Goal: Task Accomplishment & Management: Manage account settings

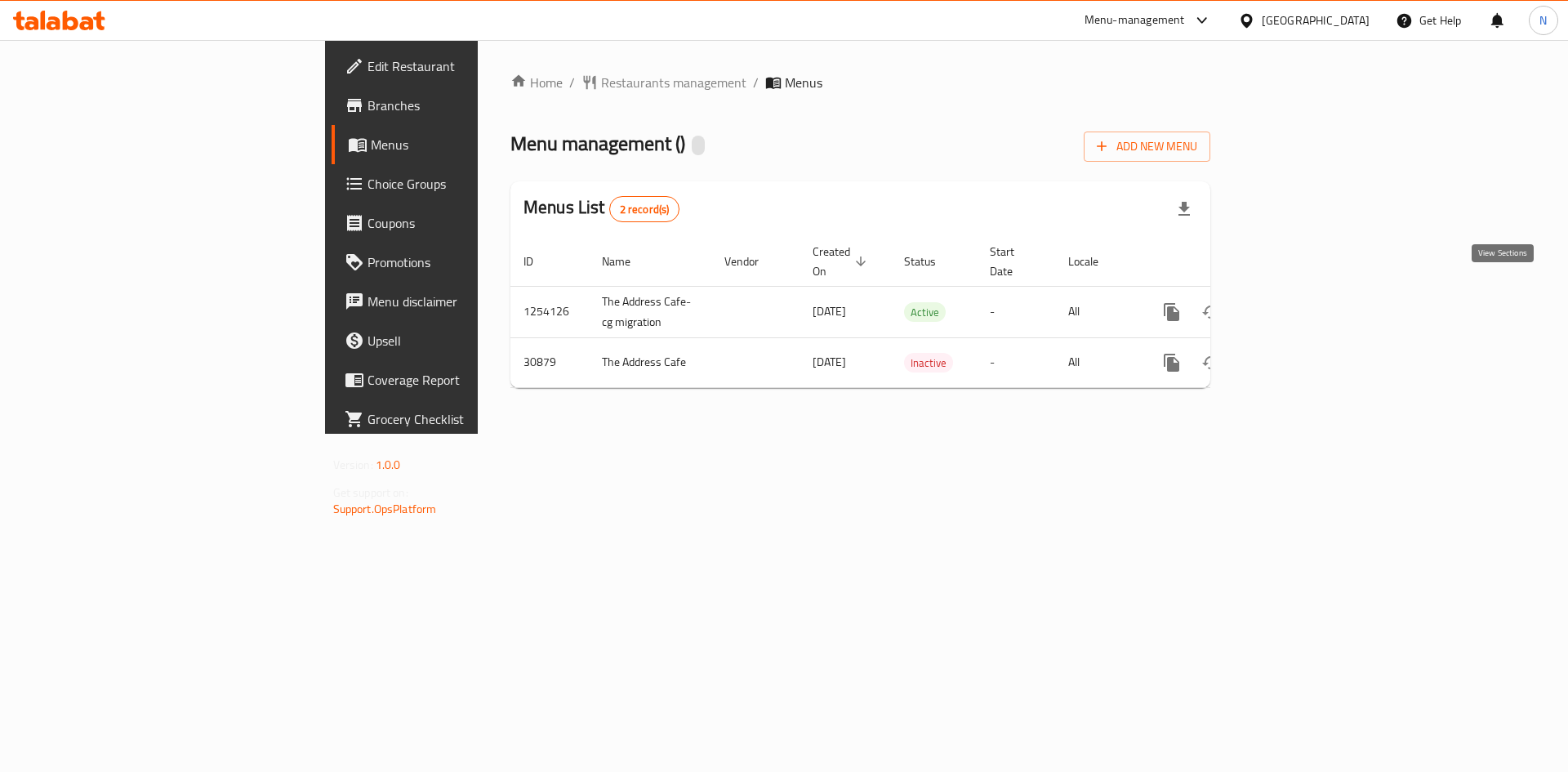
click at [1296, 304] on icon "enhanced table" at bounding box center [1289, 311] width 15 height 15
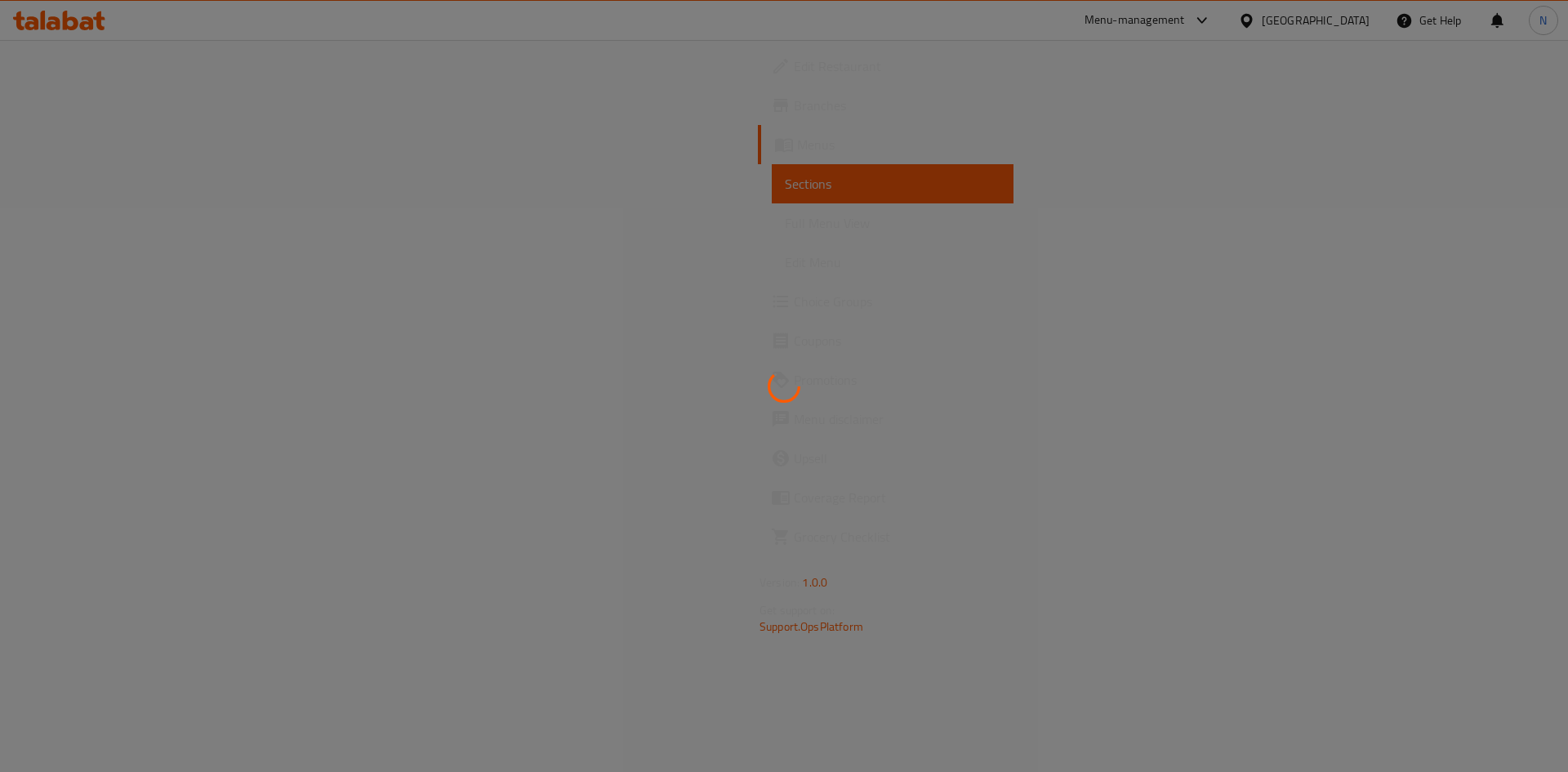
click at [696, 699] on div at bounding box center [784, 386] width 1568 height 772
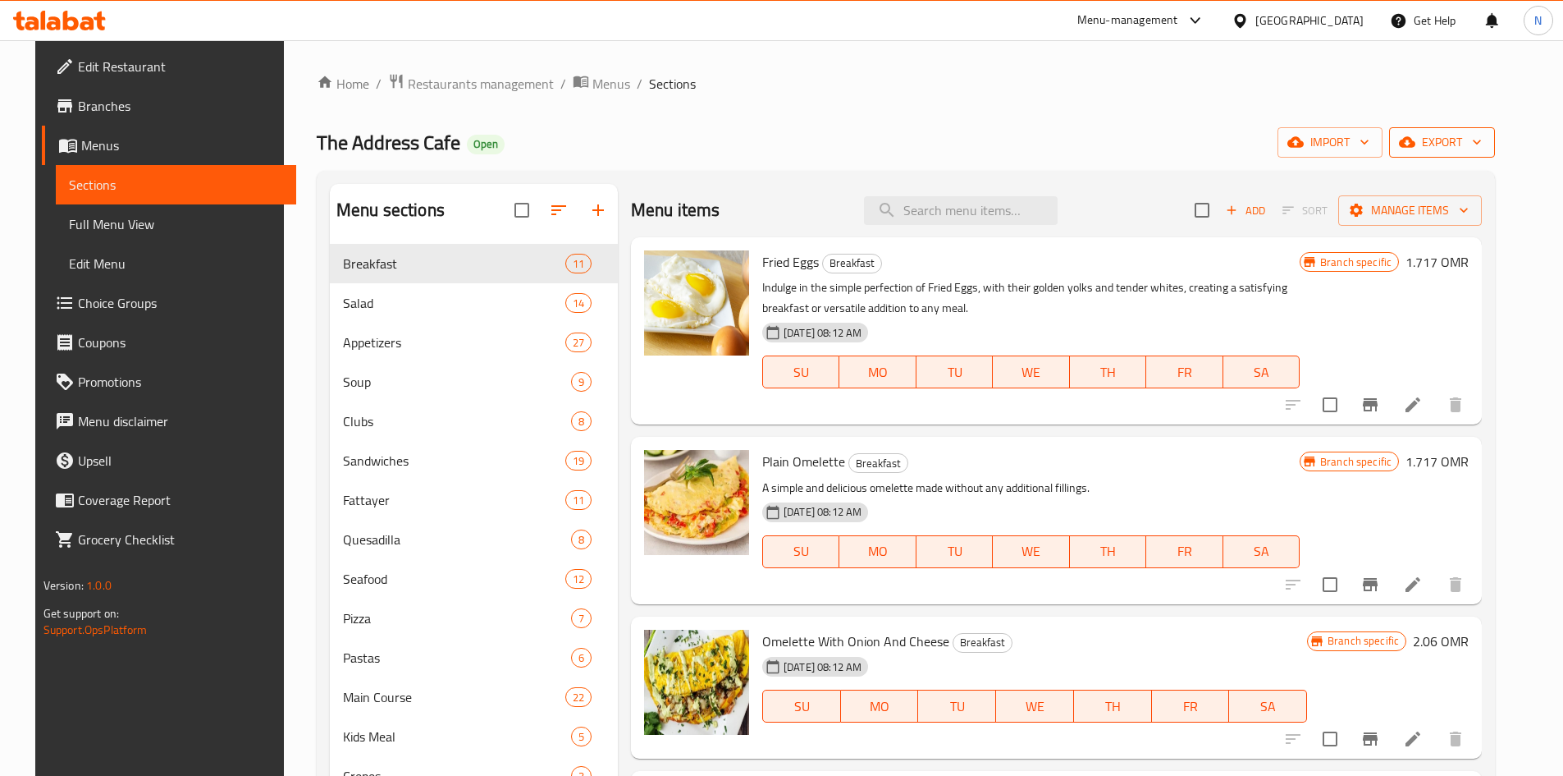
click at [1457, 151] on span "export" at bounding box center [1443, 142] width 80 height 21
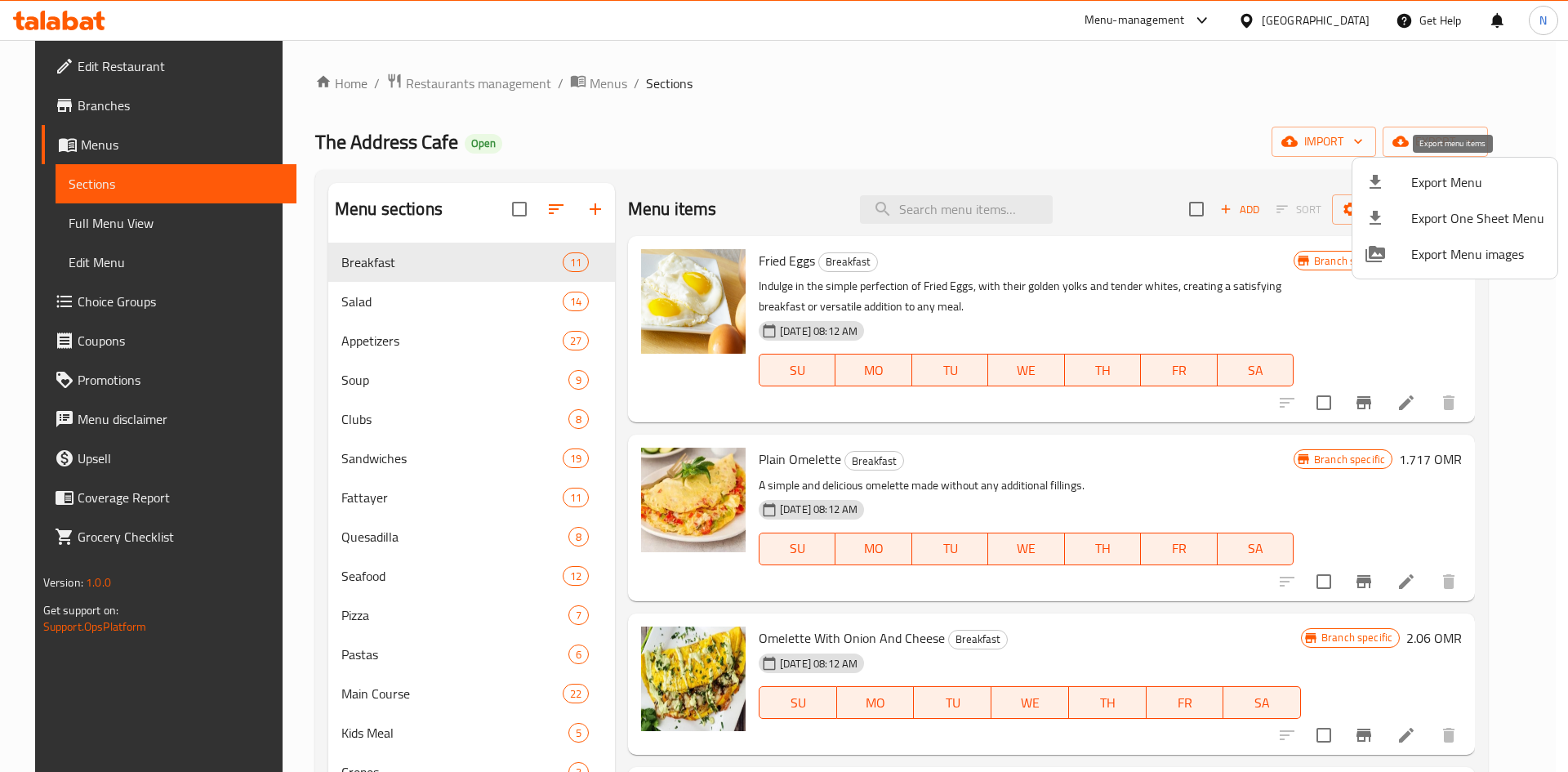
click at [1446, 188] on span "Export Menu" at bounding box center [1477, 182] width 133 height 20
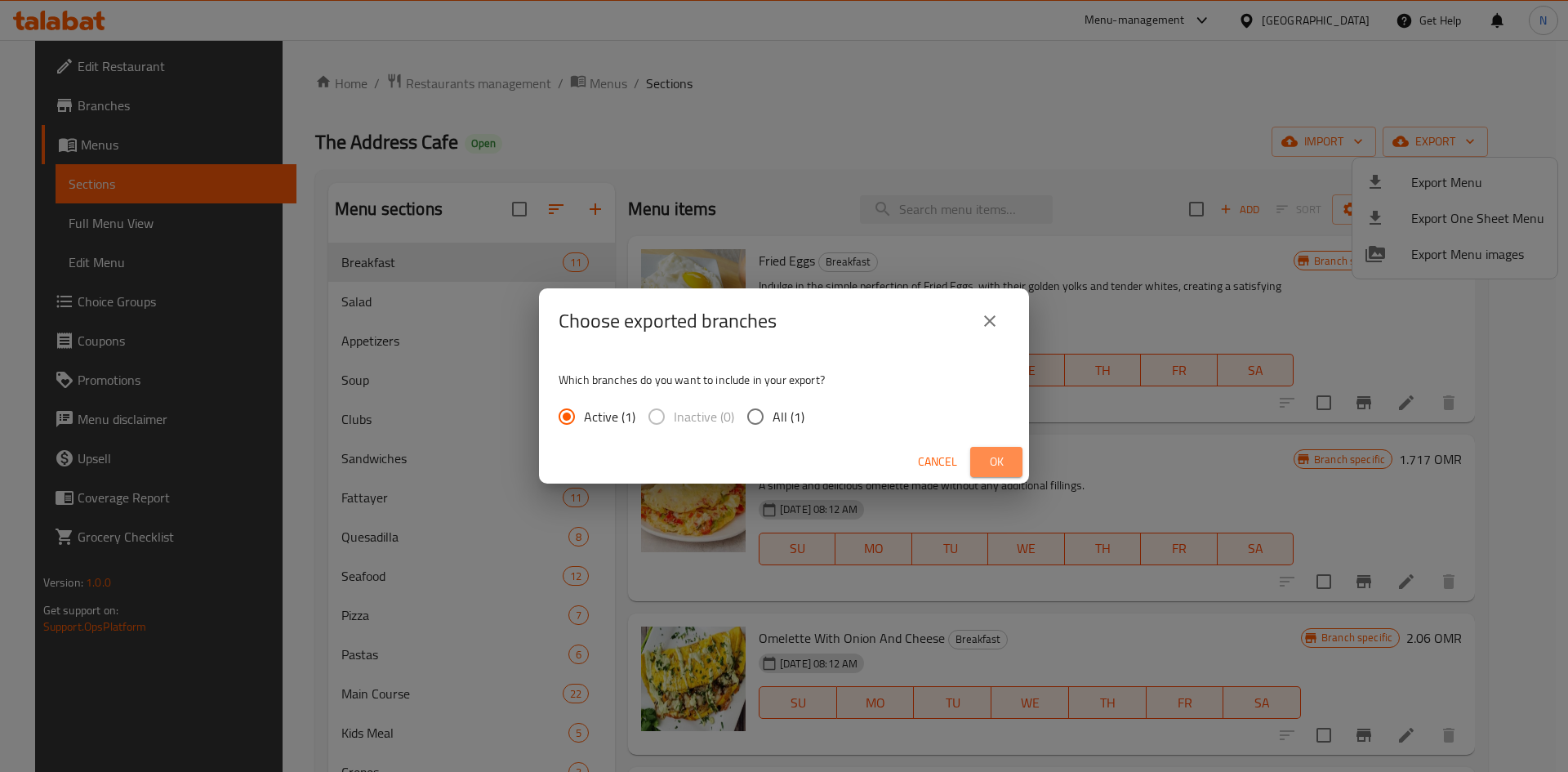
click at [1004, 465] on span "Ok" at bounding box center [996, 462] width 26 height 21
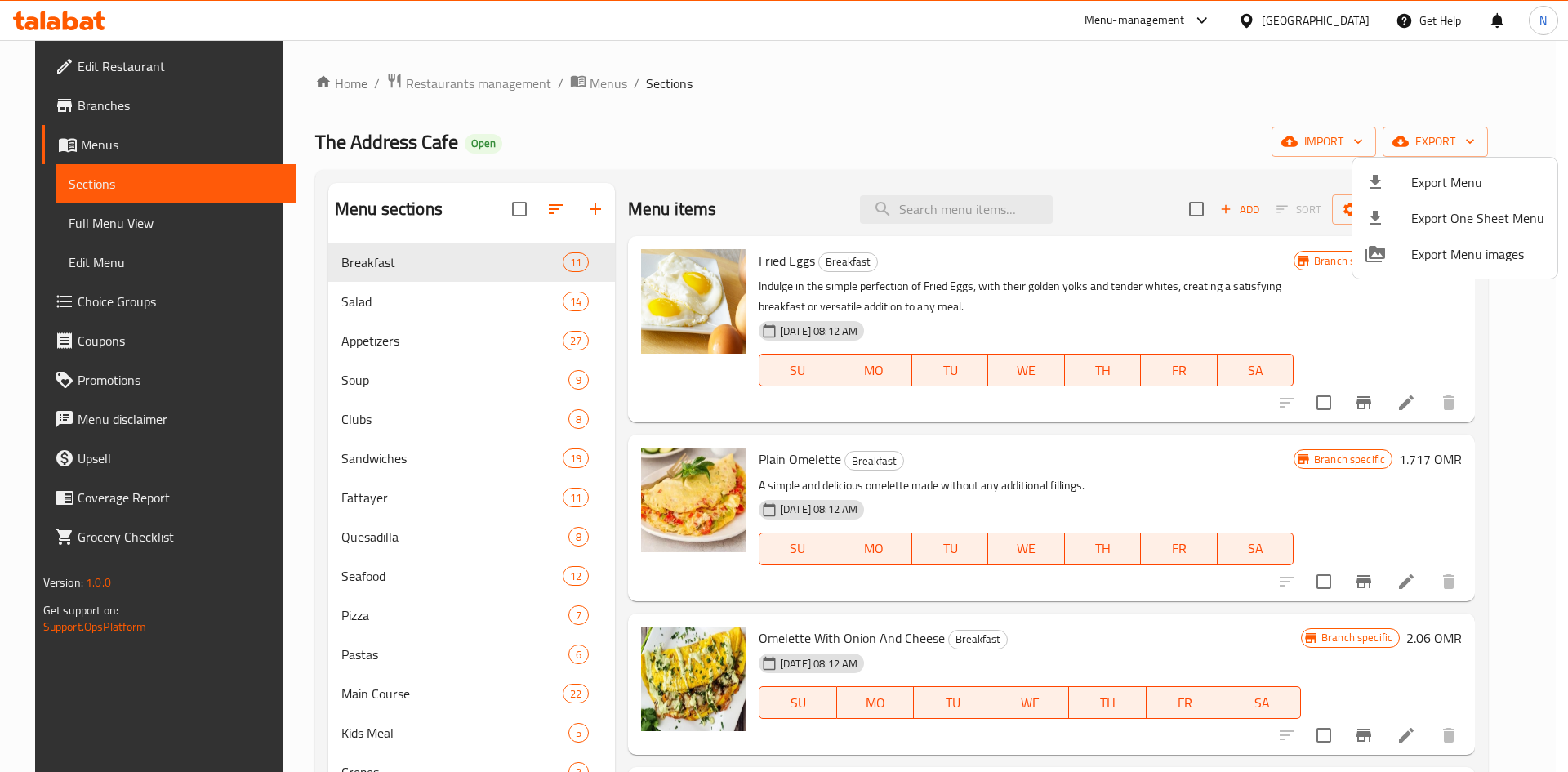
click at [1478, 180] on span "Export Menu" at bounding box center [1477, 182] width 133 height 20
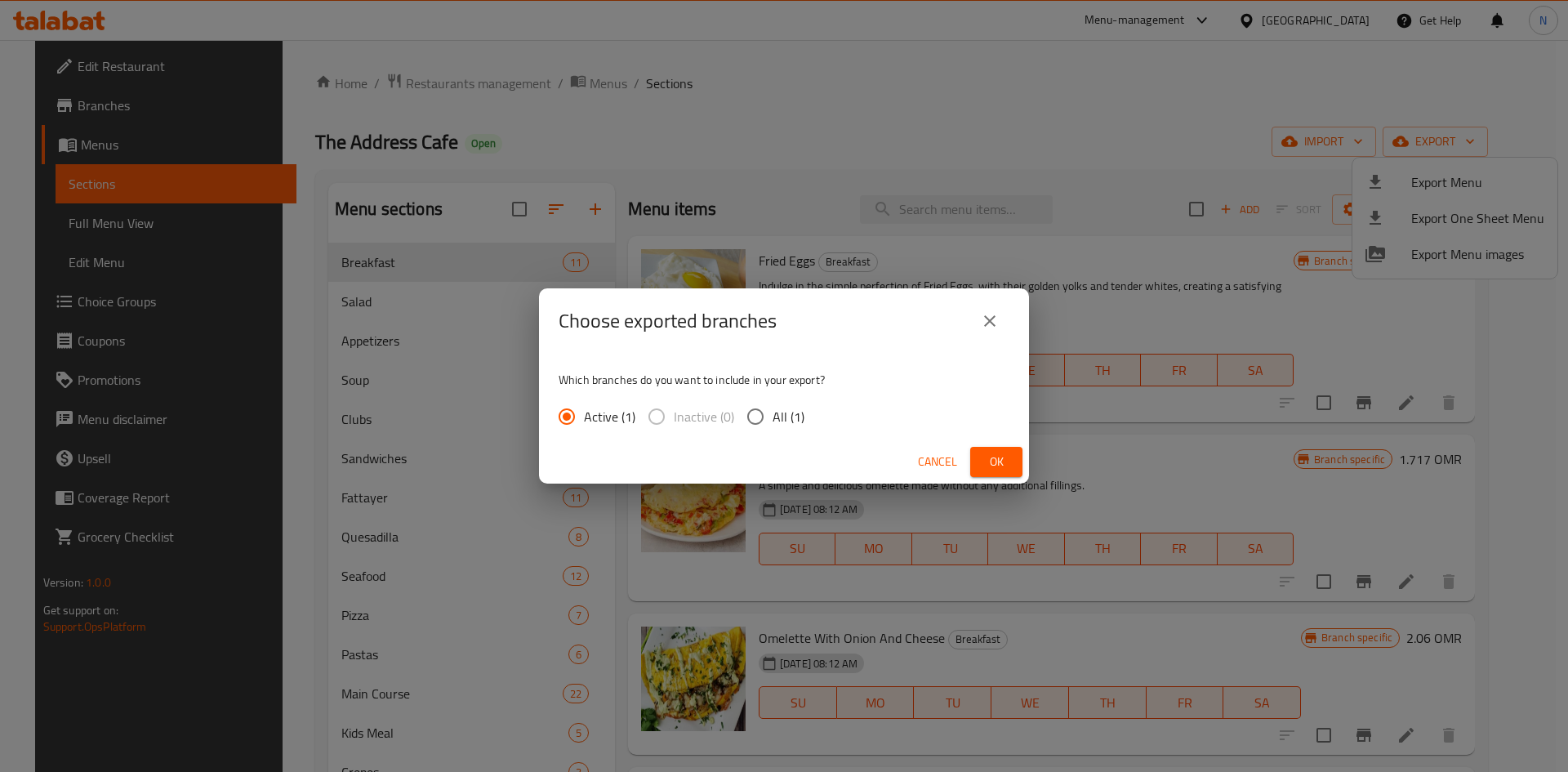
click at [1006, 451] on button "Ok" at bounding box center [996, 462] width 53 height 30
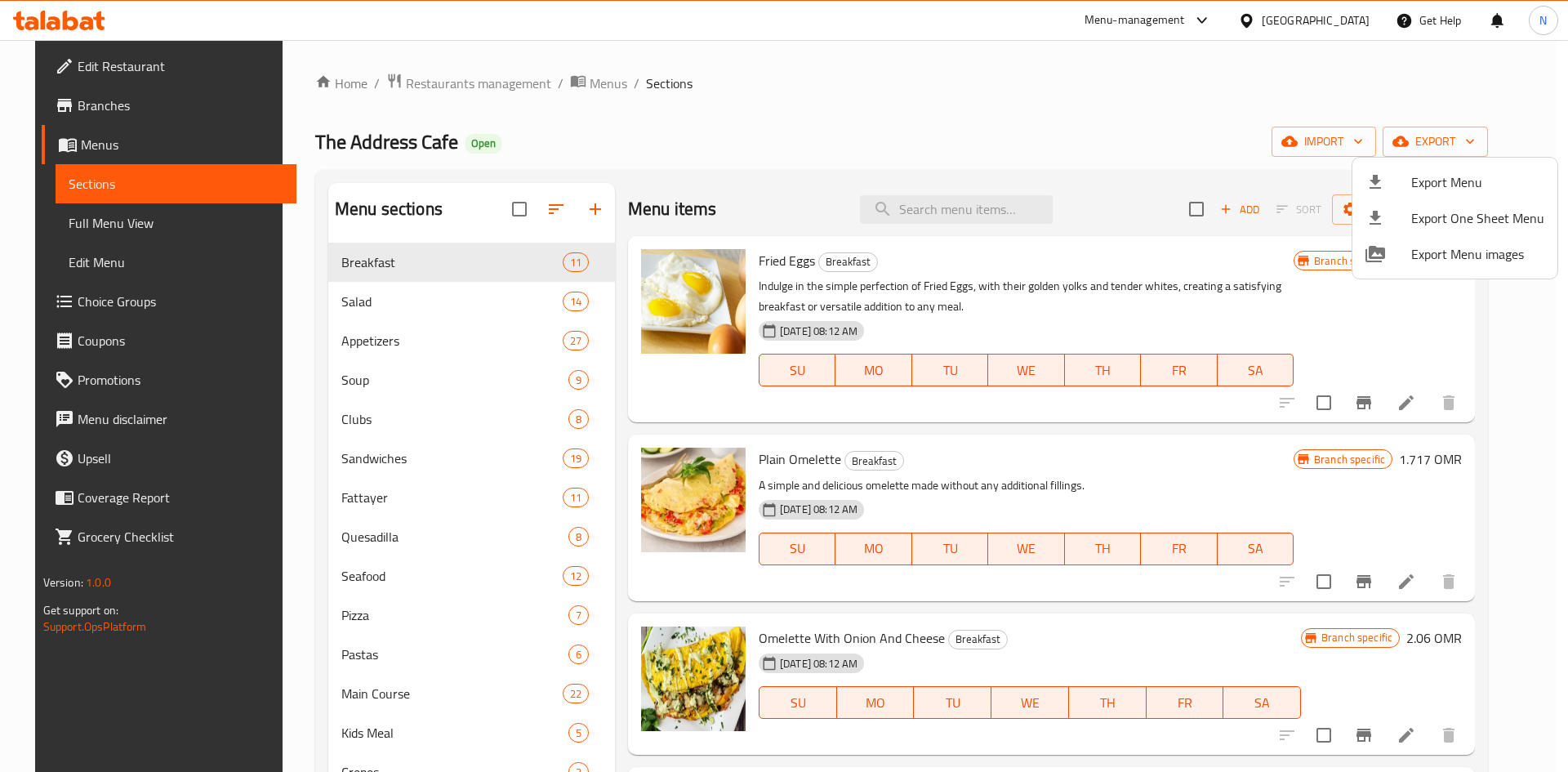
click at [135, 235] on div at bounding box center [784, 386] width 1568 height 772
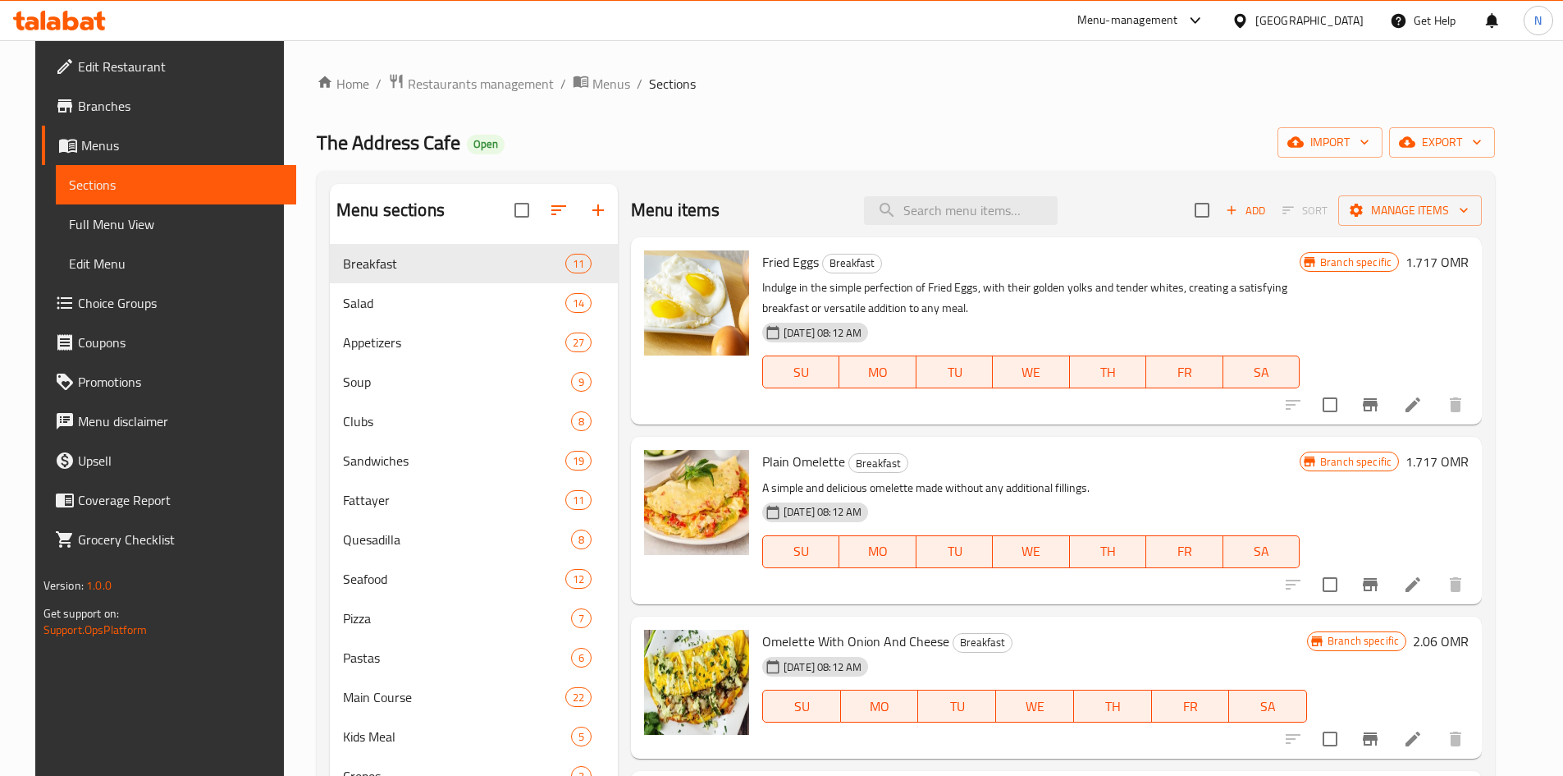
click at [133, 231] on span "Full Menu View" at bounding box center [176, 224] width 214 height 20
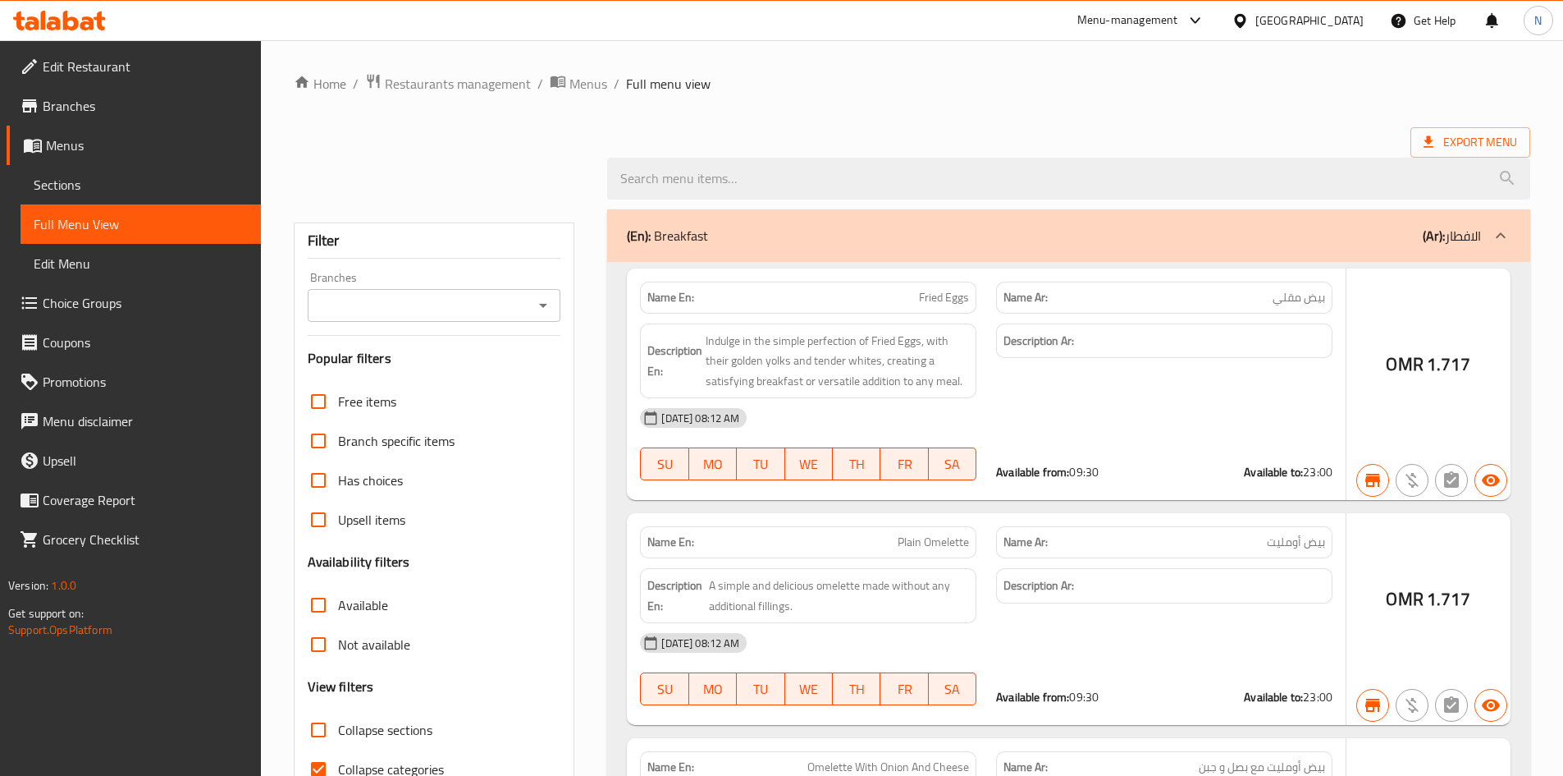
click at [471, 304] on input "Branches" at bounding box center [421, 305] width 217 height 23
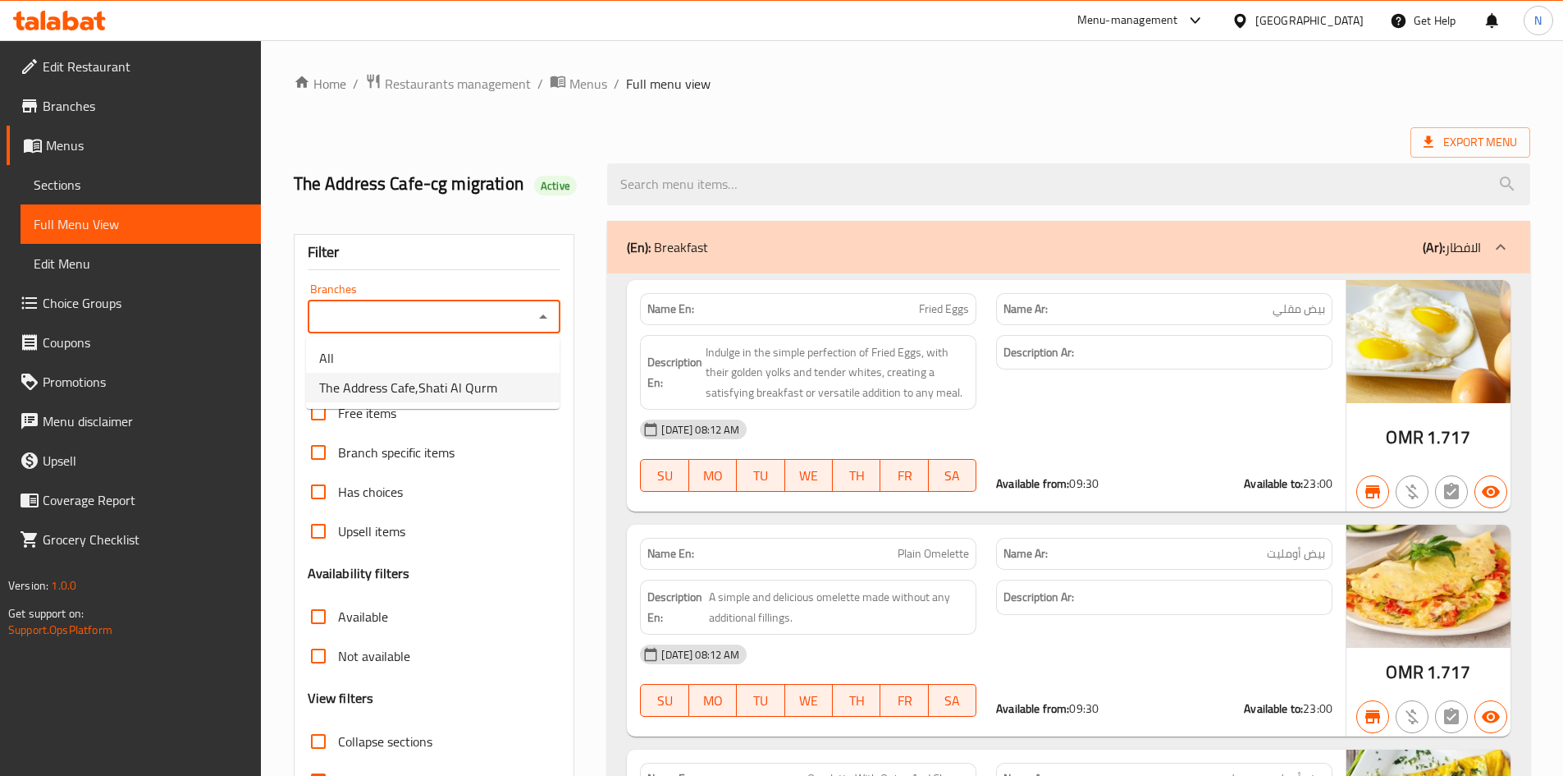
click at [433, 380] on span "The Address Cafe,Shati Al Qurm" at bounding box center [408, 388] width 178 height 20
type input "The Address Cafe,Shati Al Qurm"
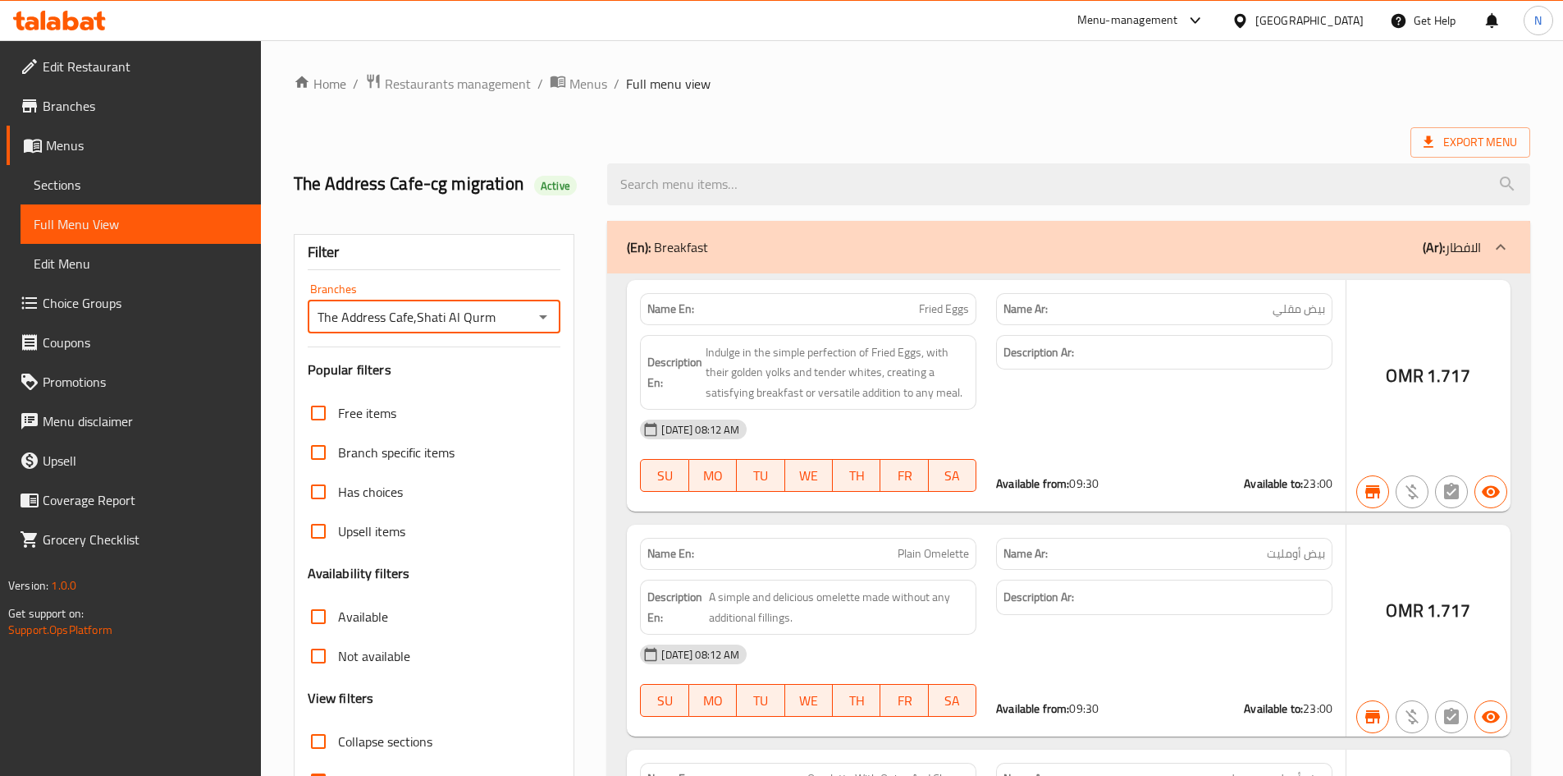
click at [391, 447] on div at bounding box center [781, 388] width 1563 height 776
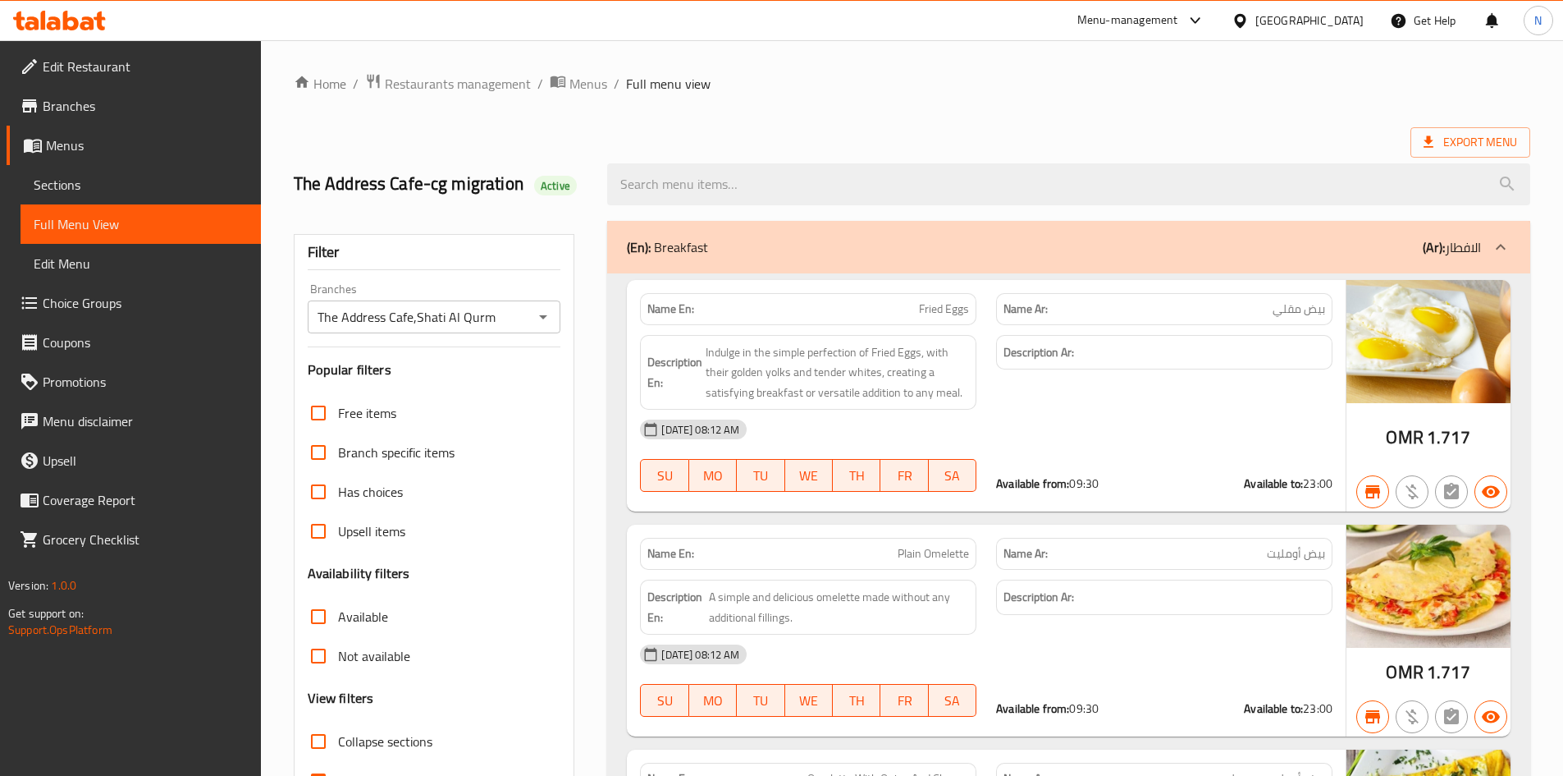
scroll to position [328, 0]
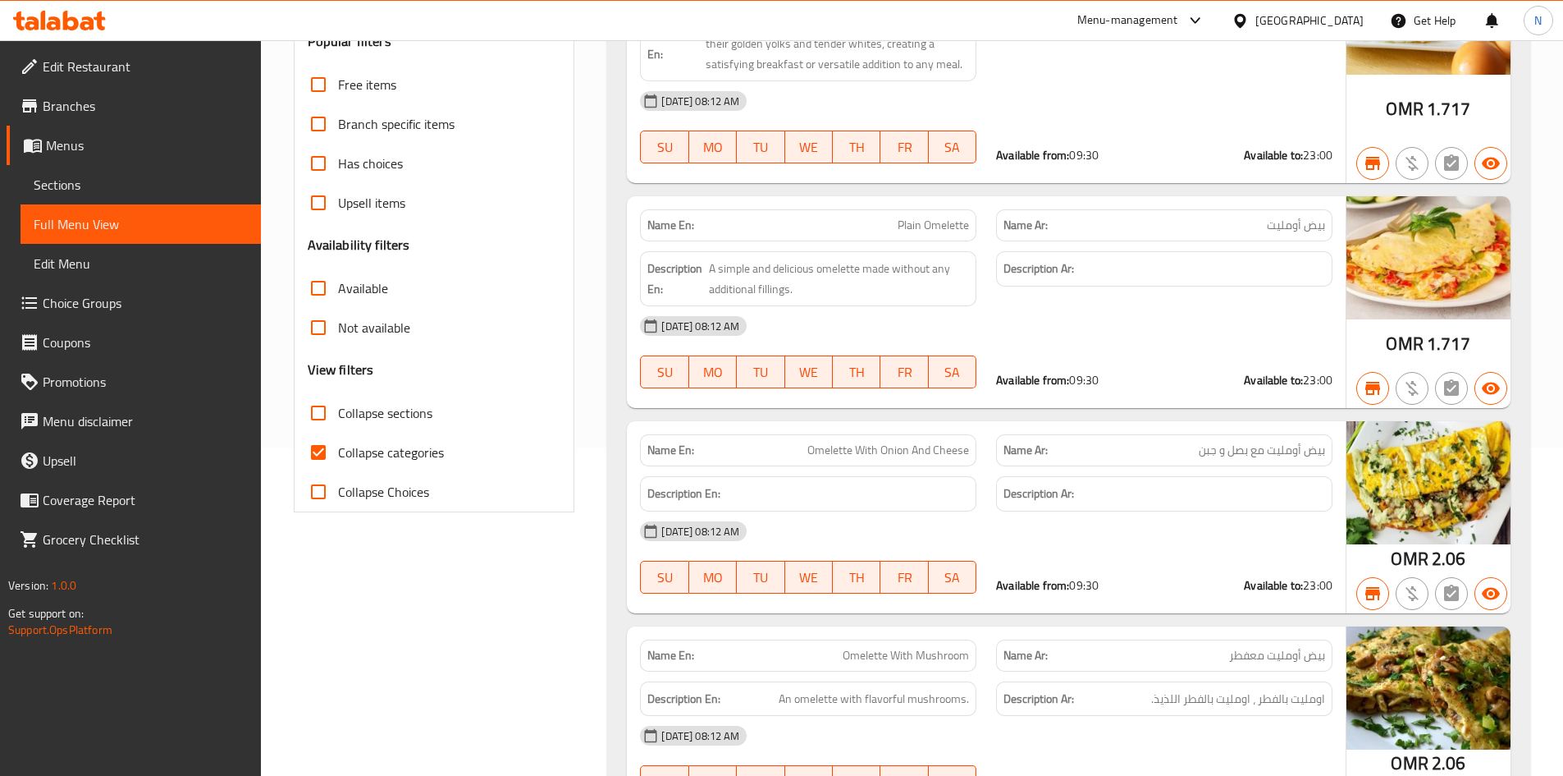
click at [323, 457] on input "Collapse categories" at bounding box center [318, 452] width 39 height 39
checkbox input "false"
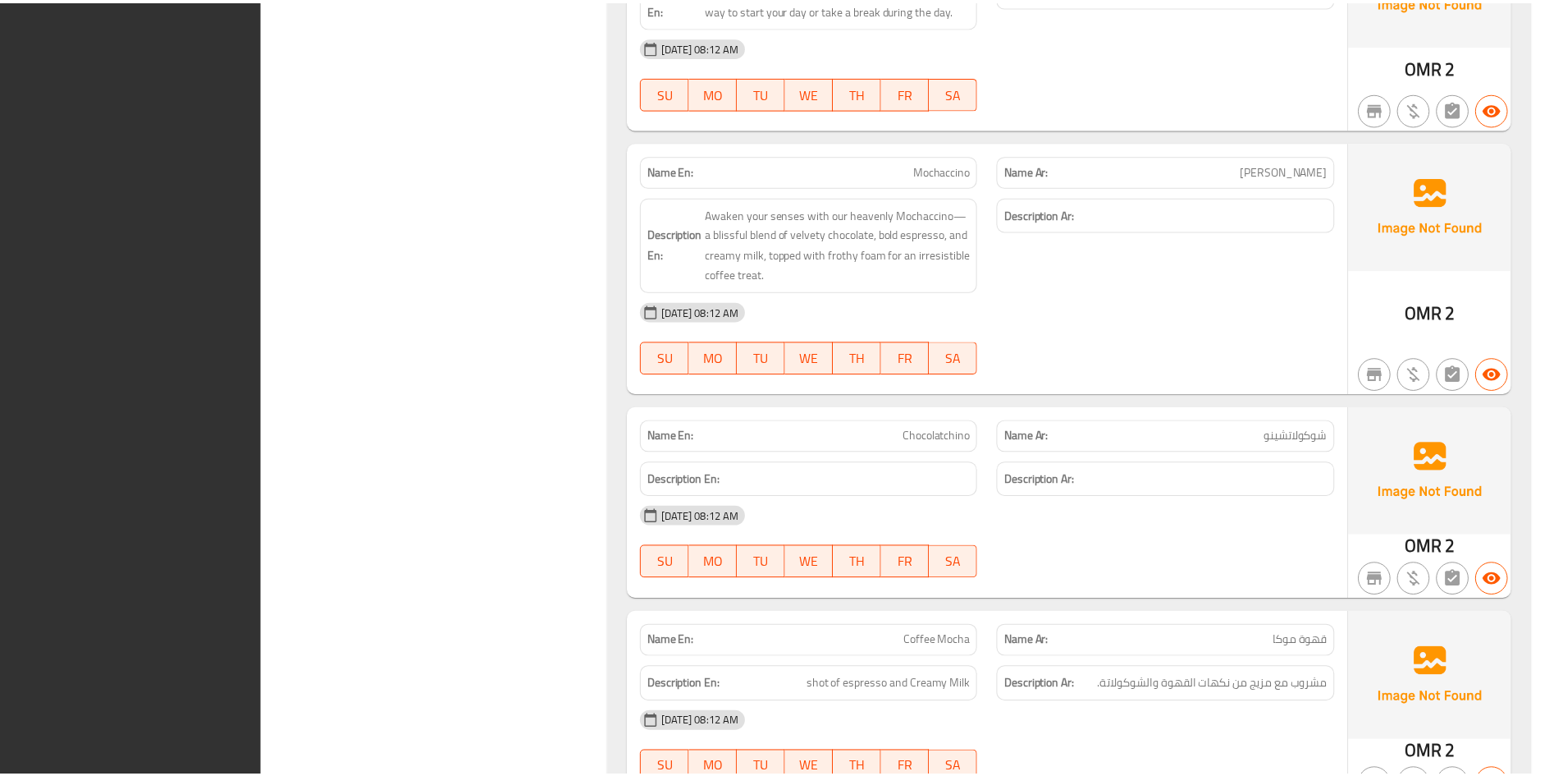
scroll to position [67651, 0]
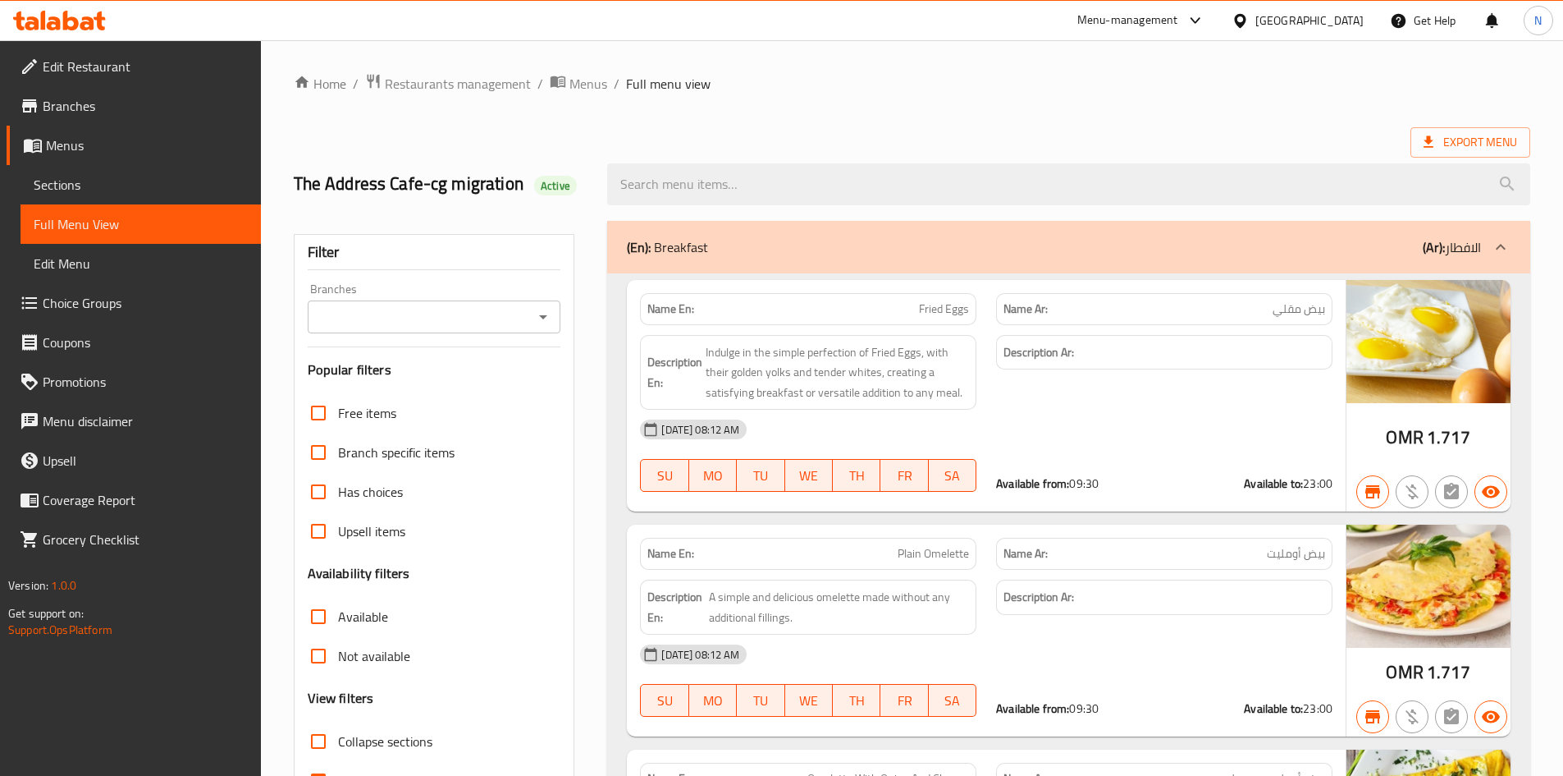
click at [88, 145] on span "Menus" at bounding box center [147, 145] width 202 height 20
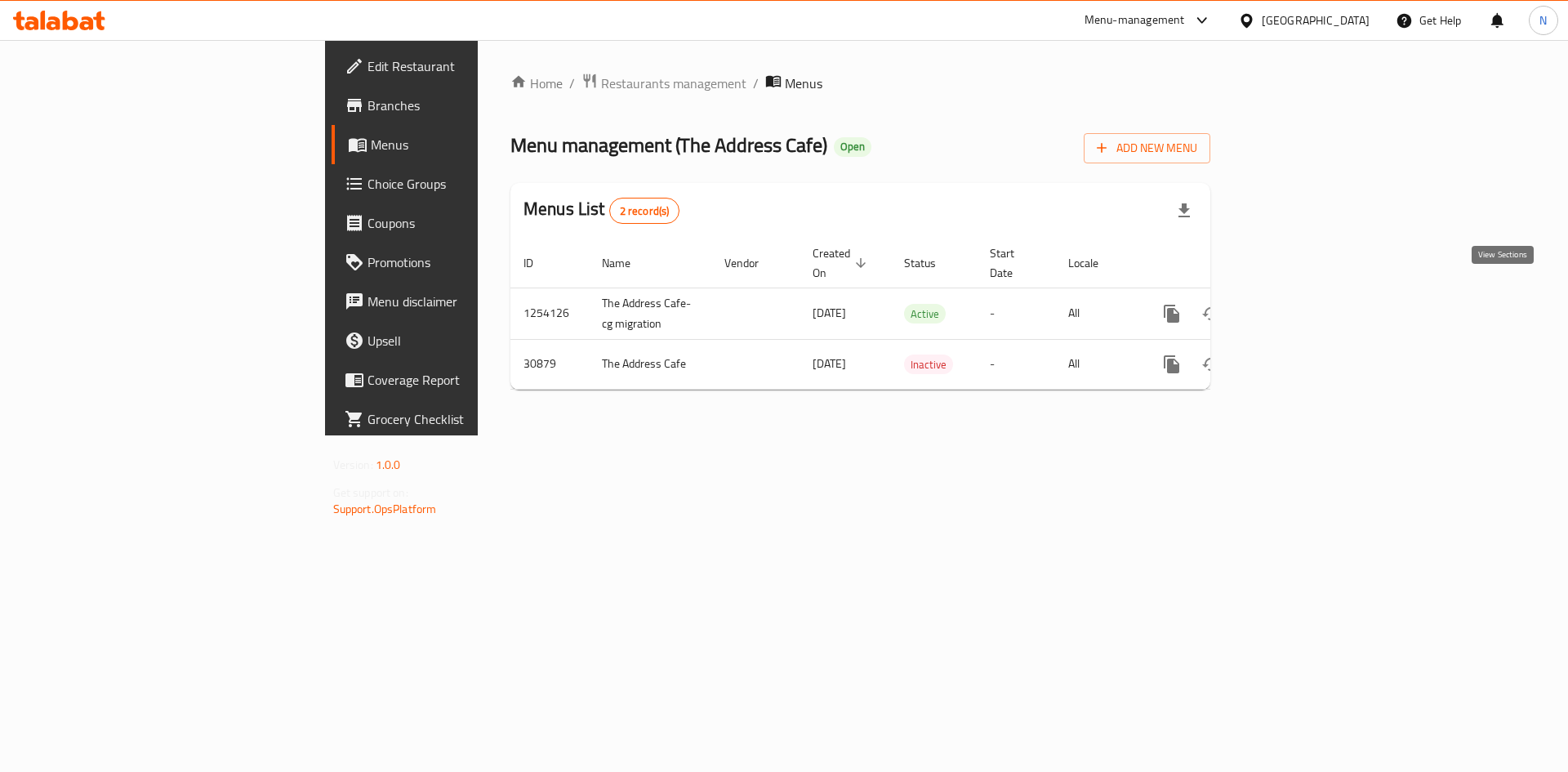
drag, startPoint x: 1499, startPoint y: 291, endPoint x: 1539, endPoint y: 380, distance: 97.6
click at [1299, 303] on icon "enhanced table" at bounding box center [1289, 313] width 20 height 20
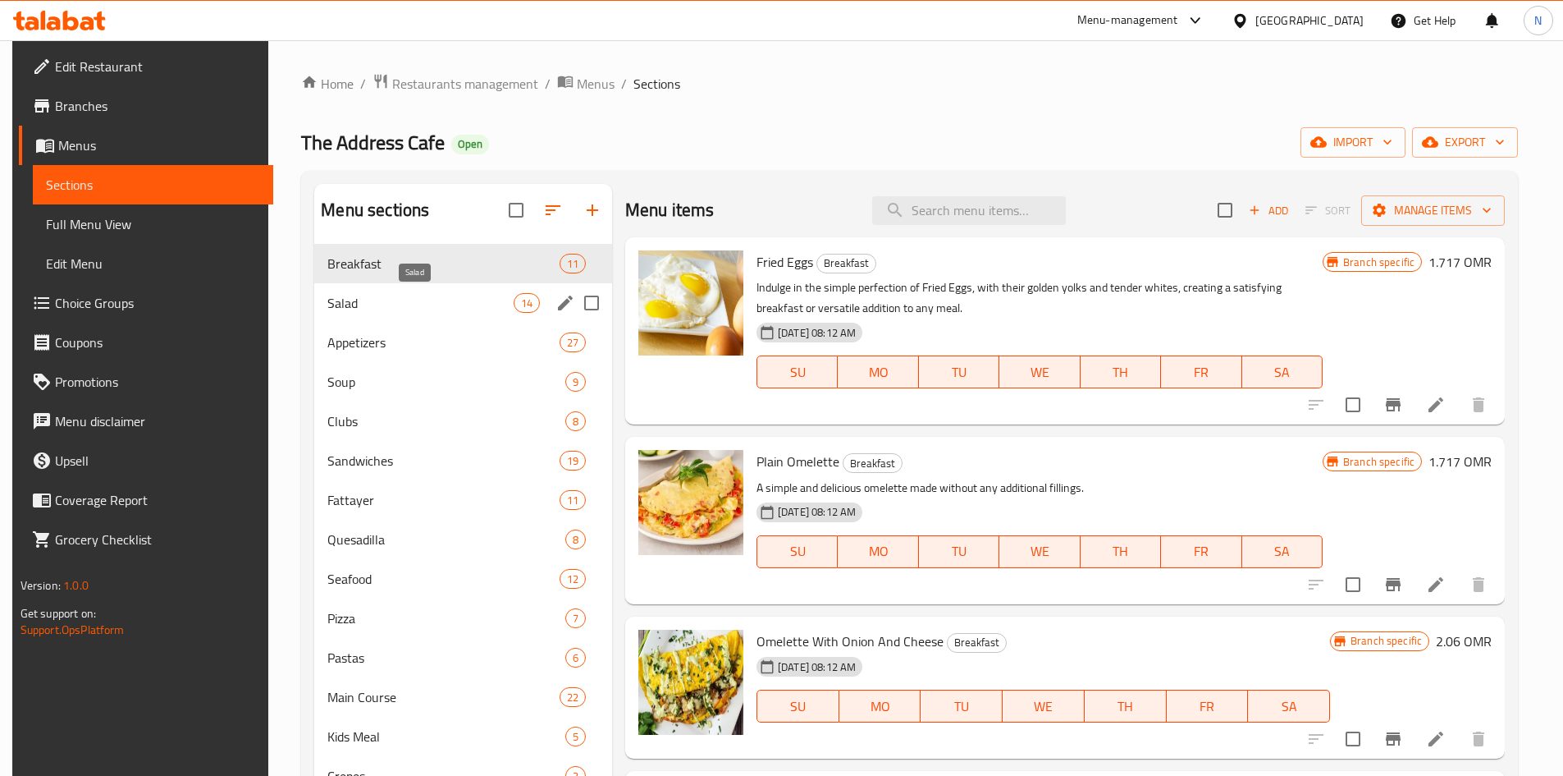
click at [431, 312] on span "Salad" at bounding box center [419, 303] width 185 height 20
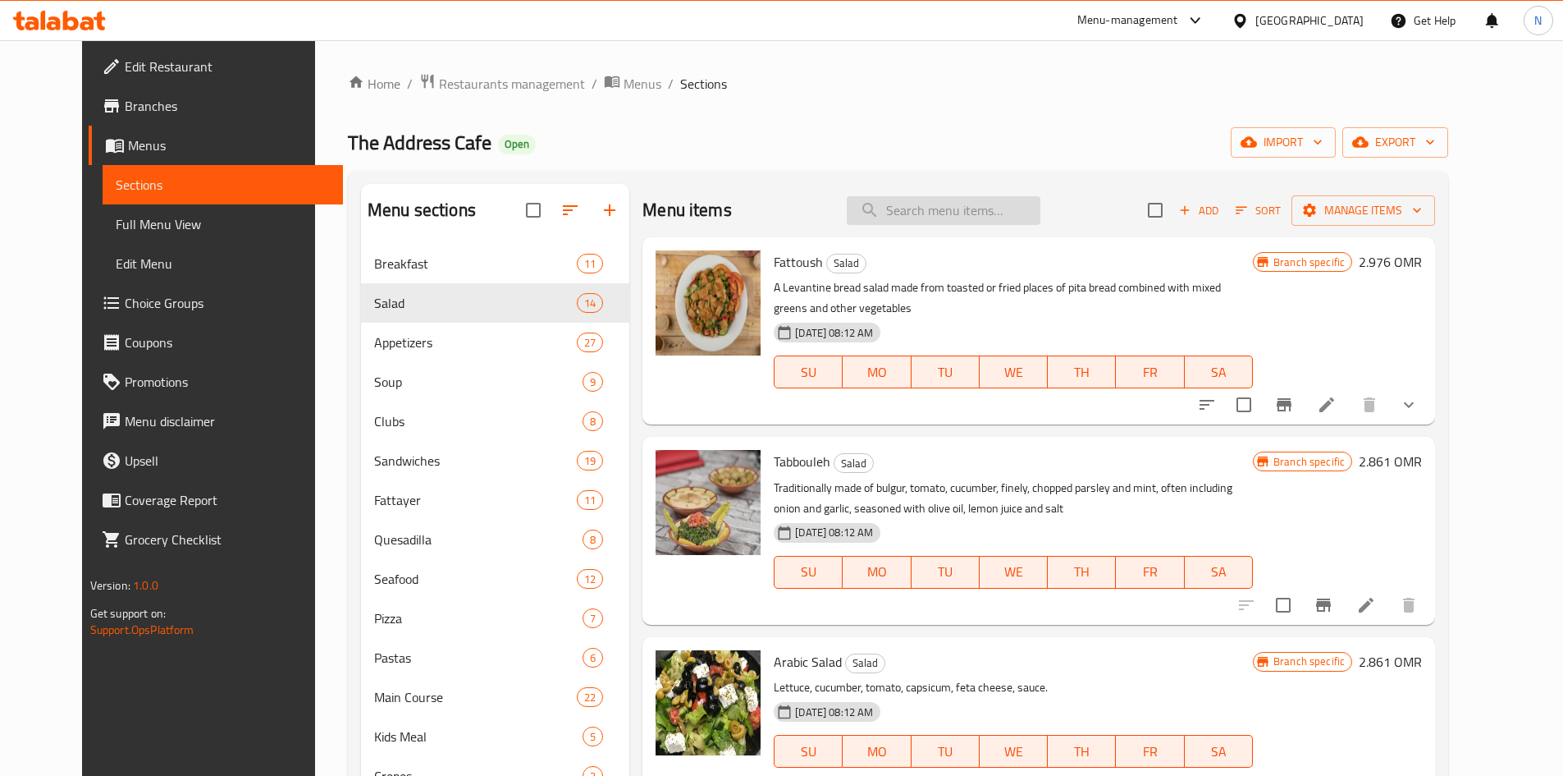
click at [927, 218] on input "search" at bounding box center [944, 210] width 194 height 29
paste input "Green Salad"
type input "Green Salad"
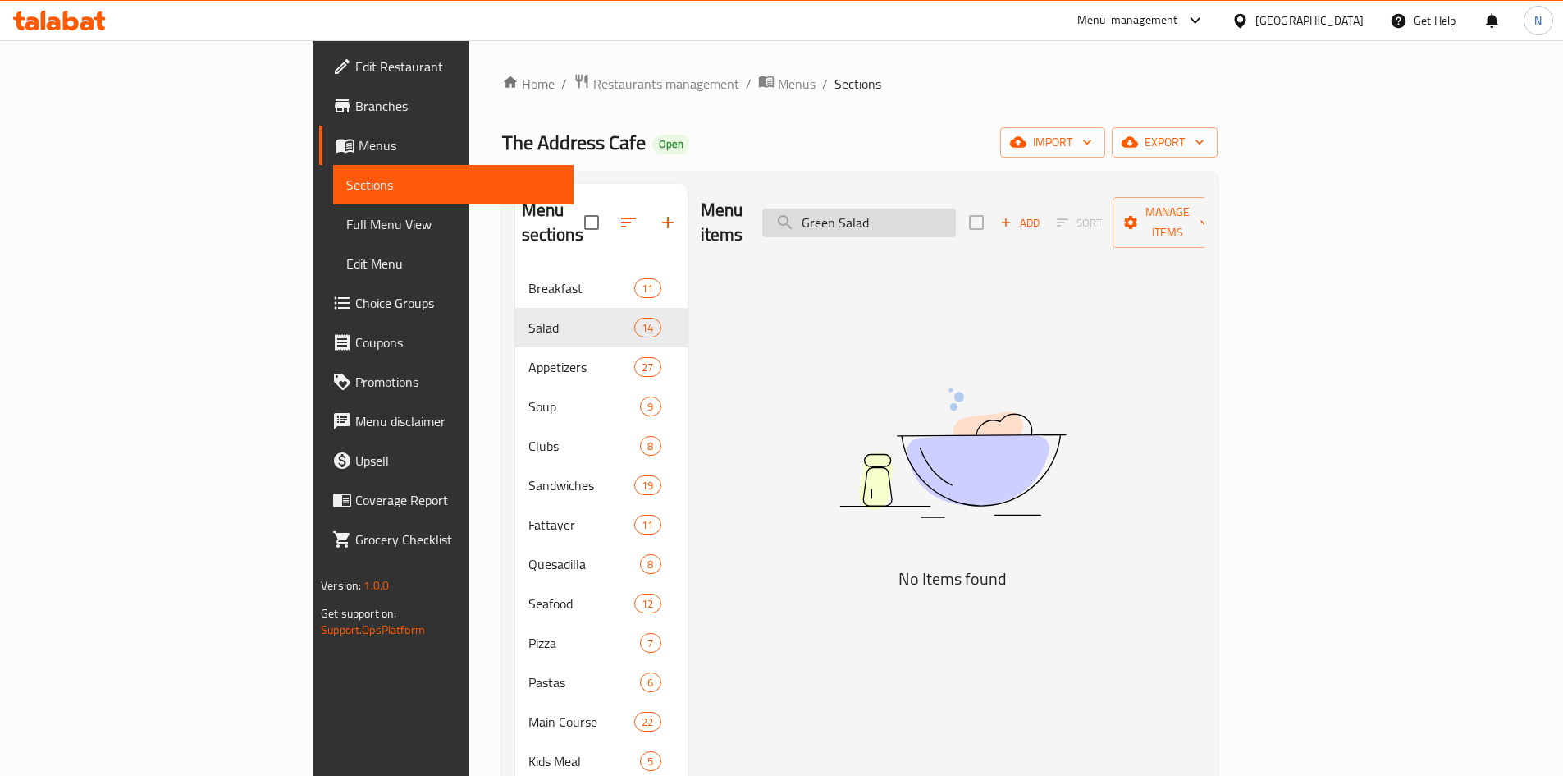
click at [956, 208] on input "Green Salad" at bounding box center [859, 222] width 194 height 29
click at [956, 213] on input "Green Salad" at bounding box center [859, 222] width 194 height 29
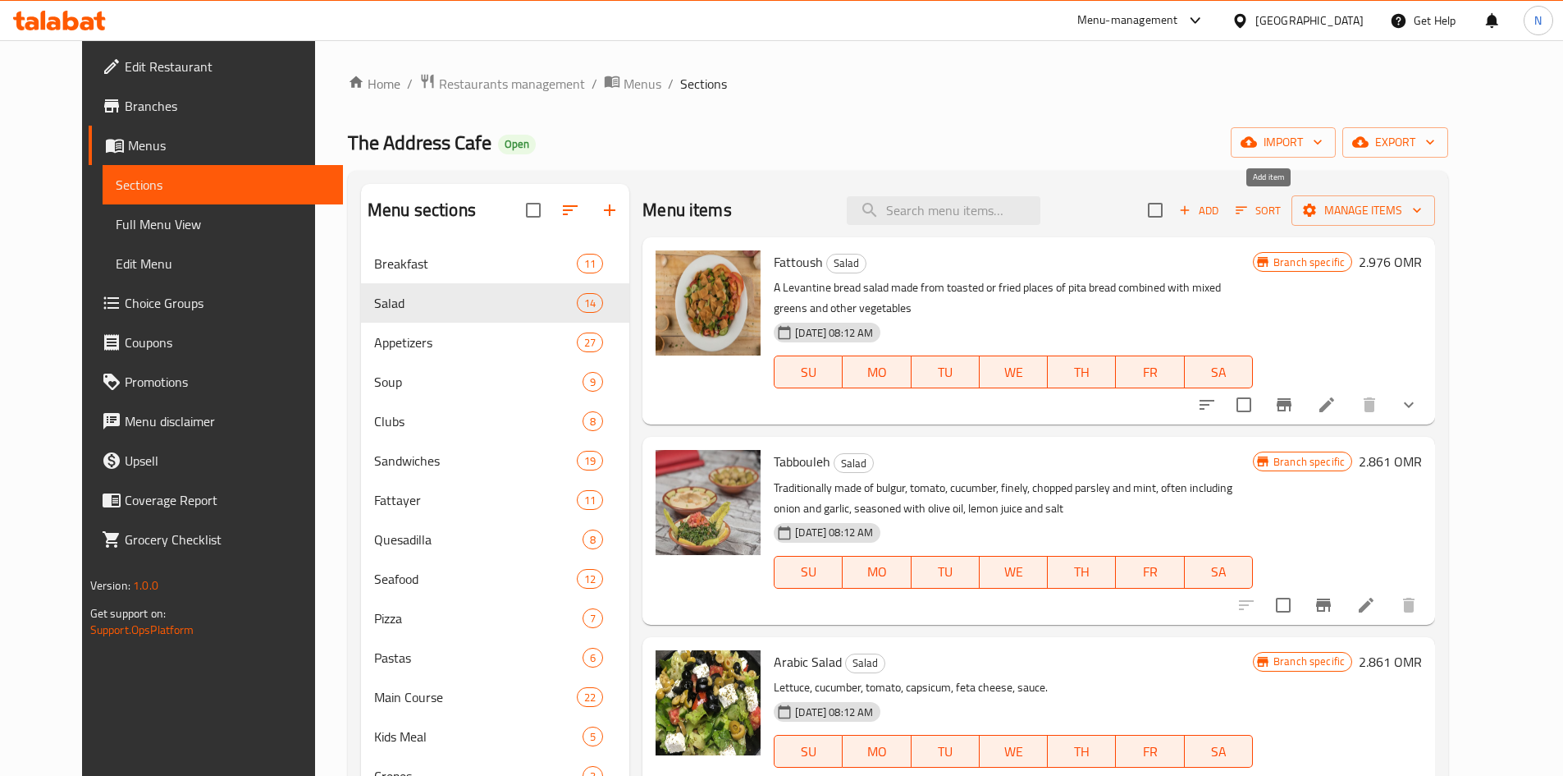
click at [1221, 208] on span "Add" at bounding box center [1199, 210] width 44 height 19
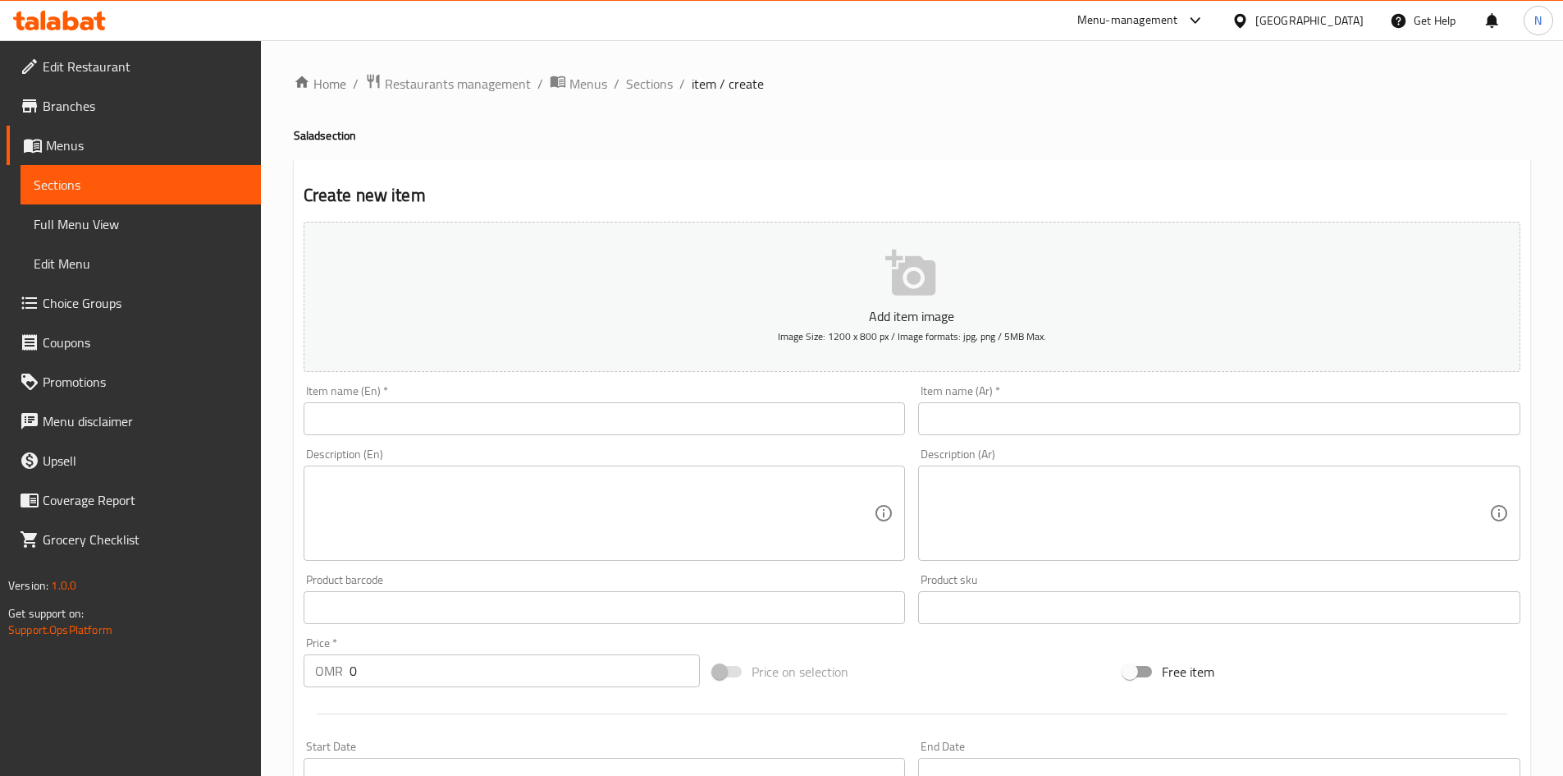
click at [552, 409] on input "text" at bounding box center [605, 418] width 602 height 33
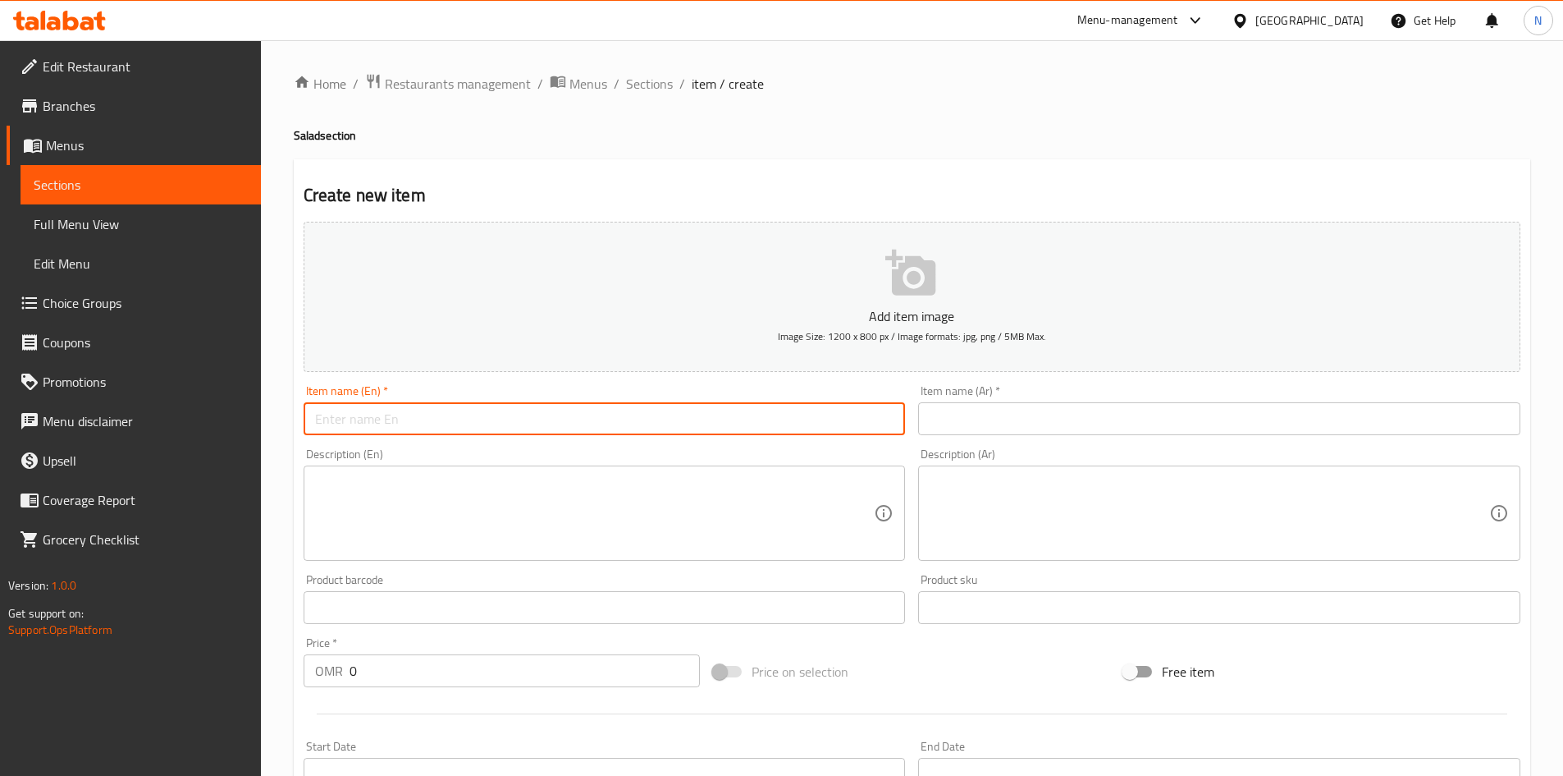
paste input "Green Salad"
type input "Green Salad"
click at [1058, 416] on input "text" at bounding box center [1219, 418] width 602 height 33
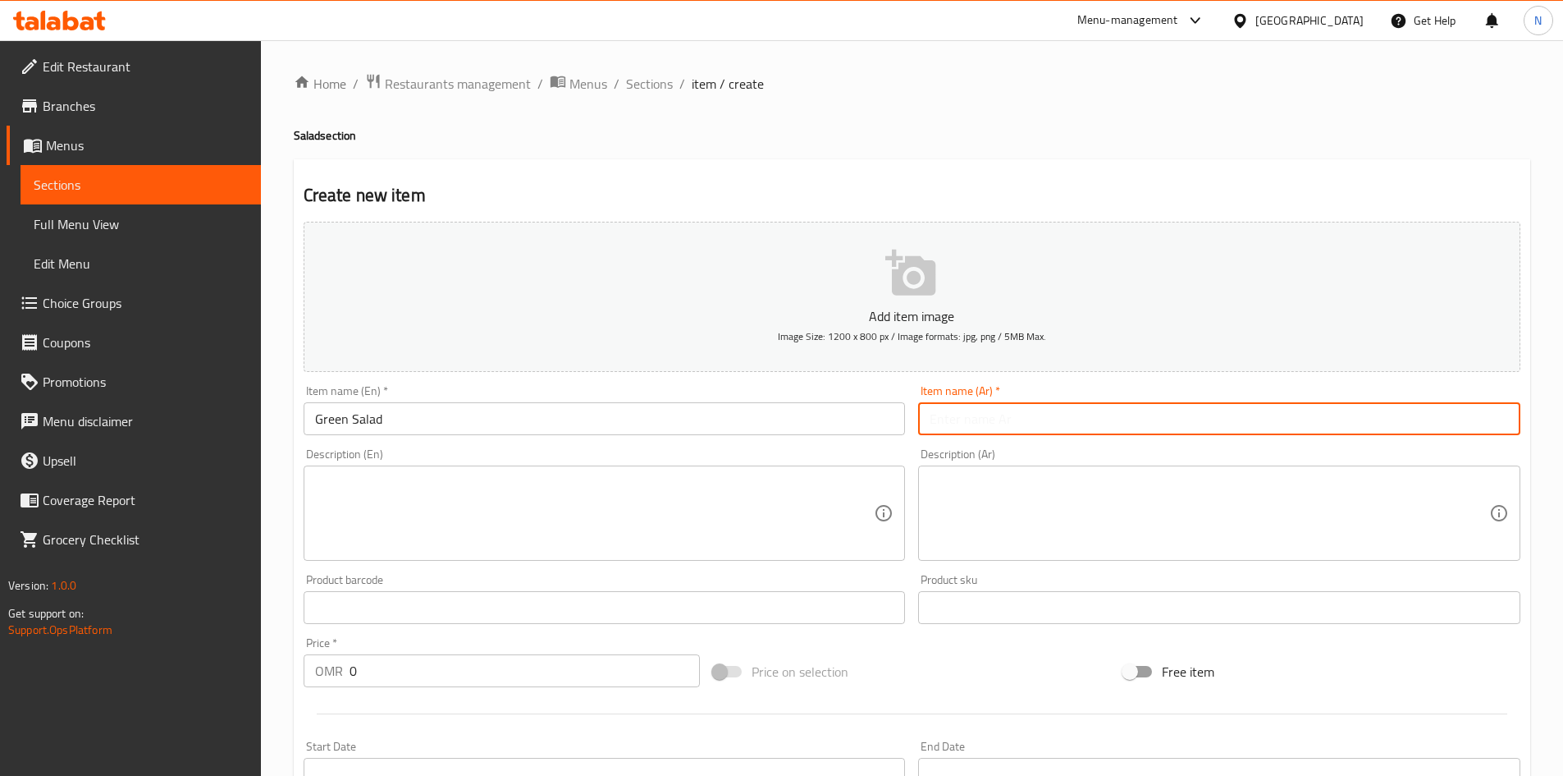
paste input "سلطة خضراء"
type input "سلطة خضراء"
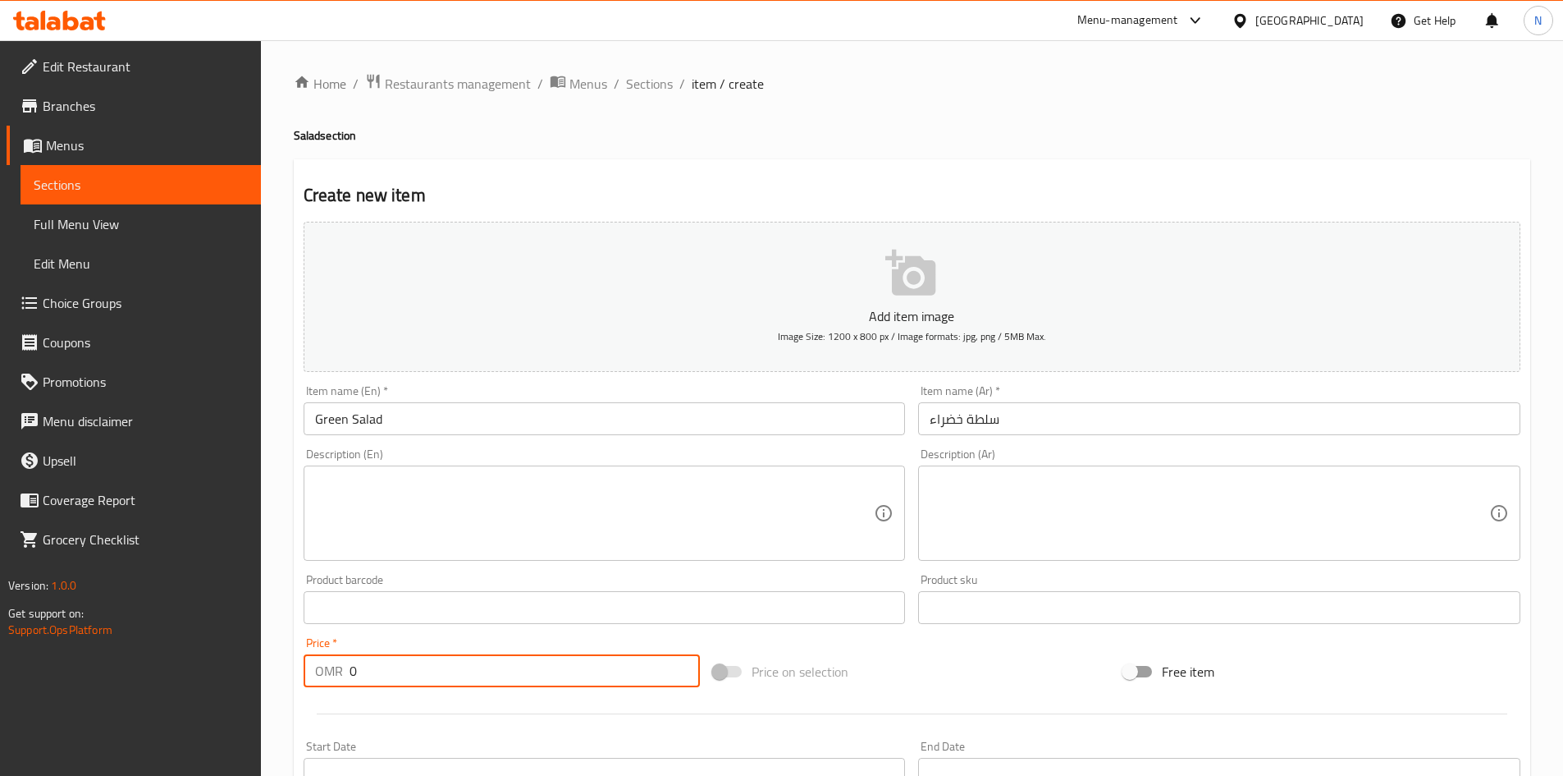
drag, startPoint x: 445, startPoint y: 679, endPoint x: 307, endPoint y: 685, distance: 138.0
click at [307, 685] on div "OMR 0 Price *" at bounding box center [502, 670] width 397 height 33
paste input "2.861"
type input "2.861"
click at [886, 652] on div "Price on selection" at bounding box center [912, 671] width 410 height 44
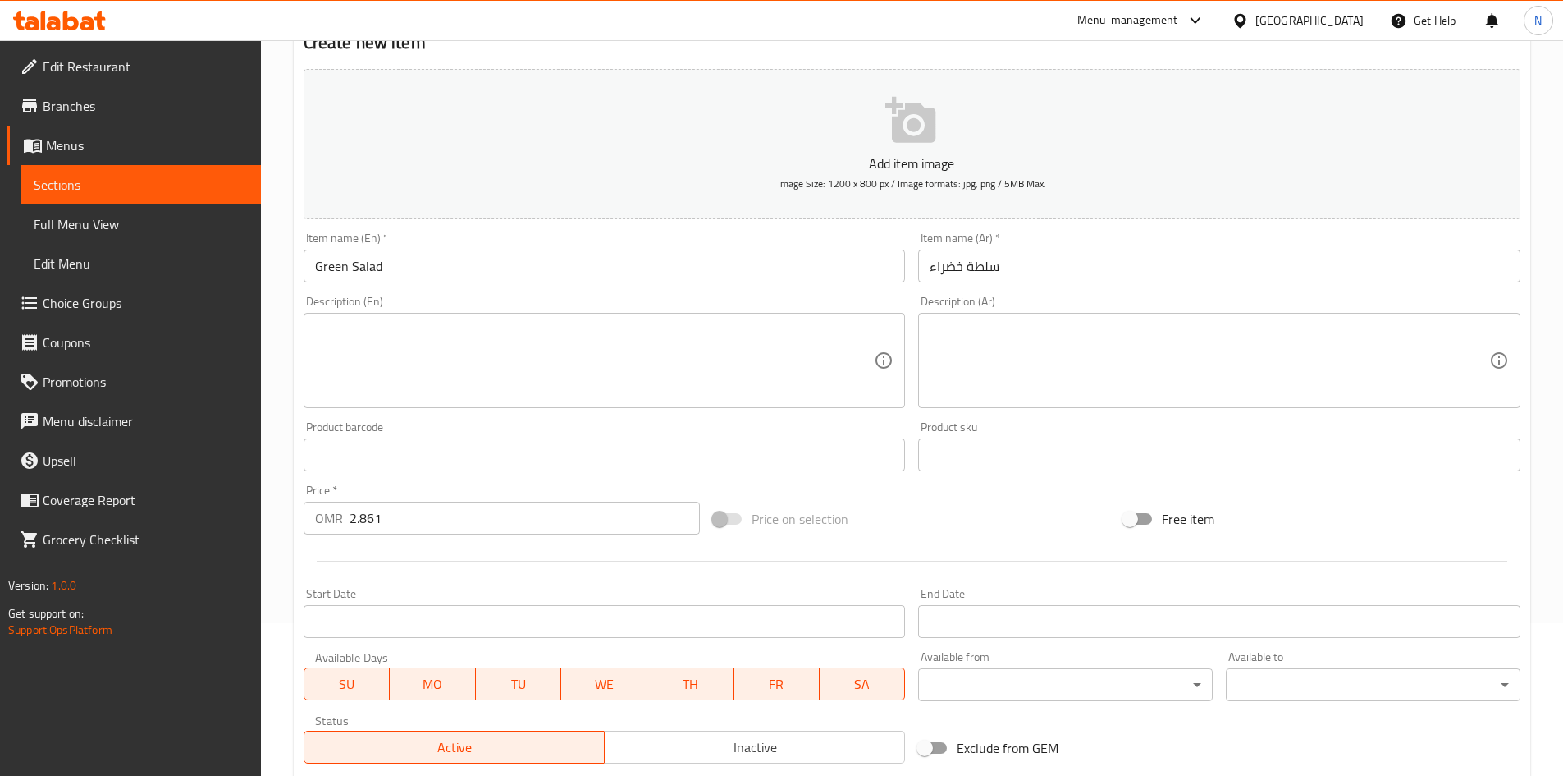
scroll to position [384, 0]
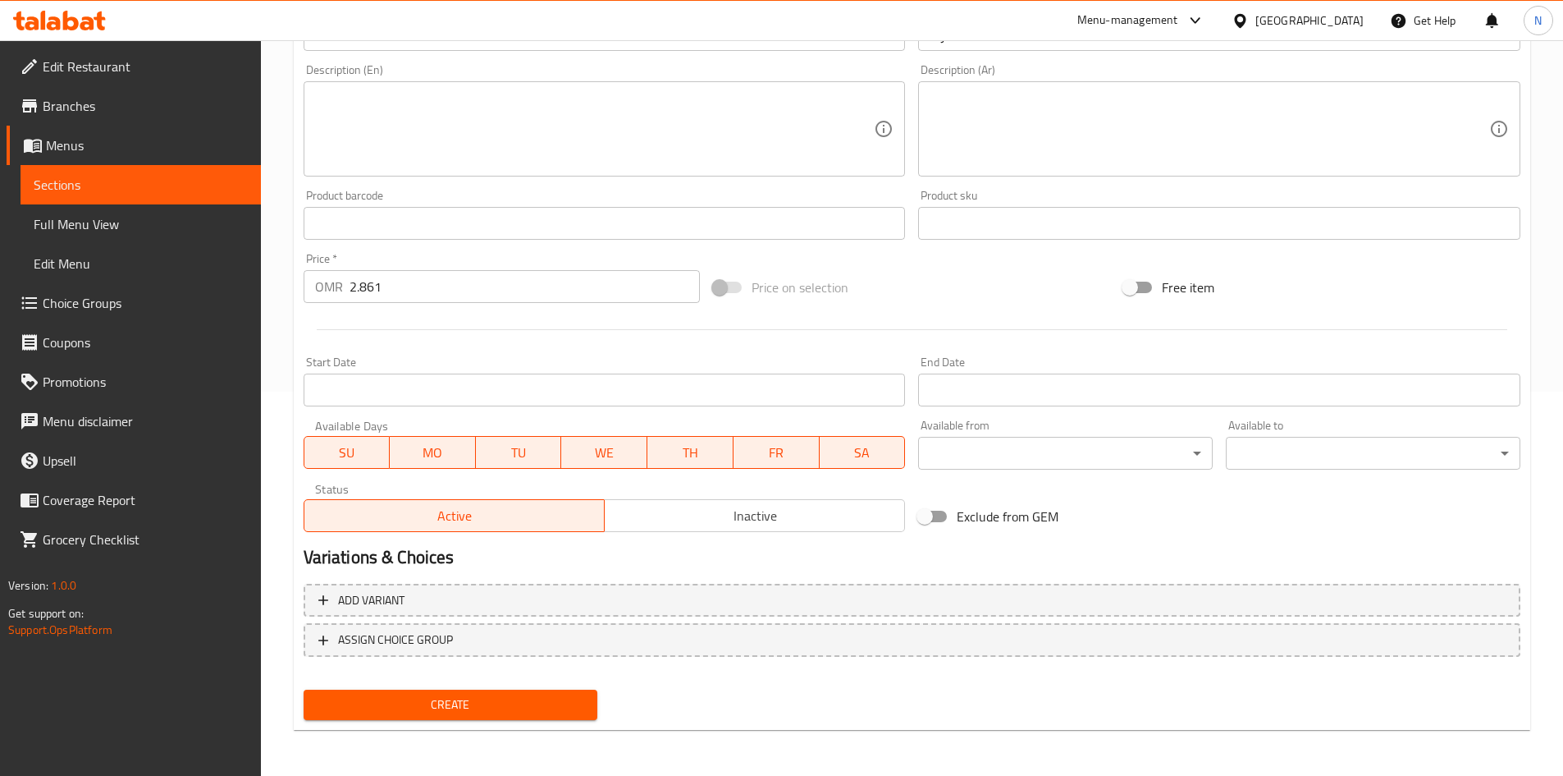
click at [458, 702] on span "Create" at bounding box center [451, 704] width 268 height 21
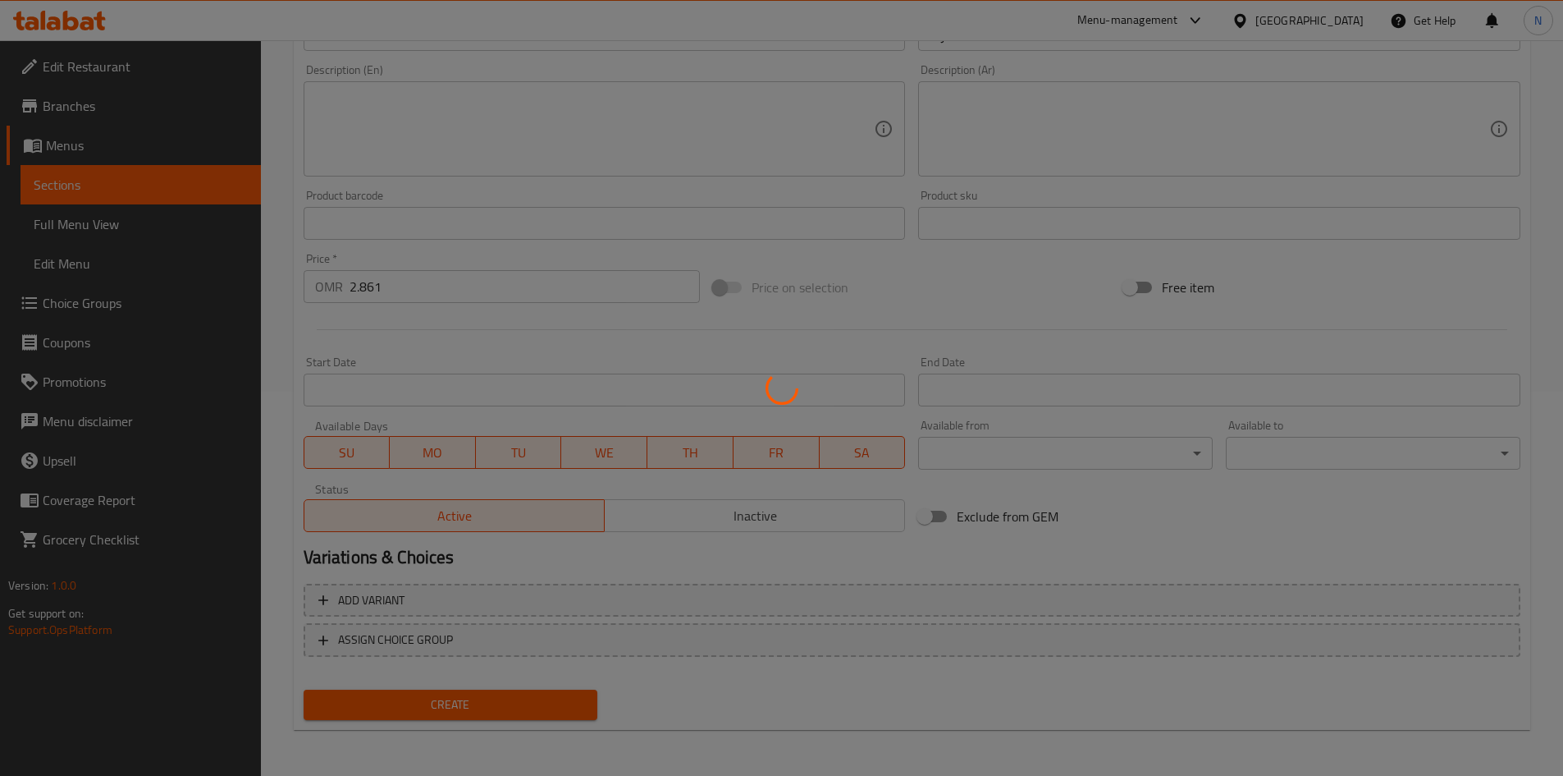
type input "0"
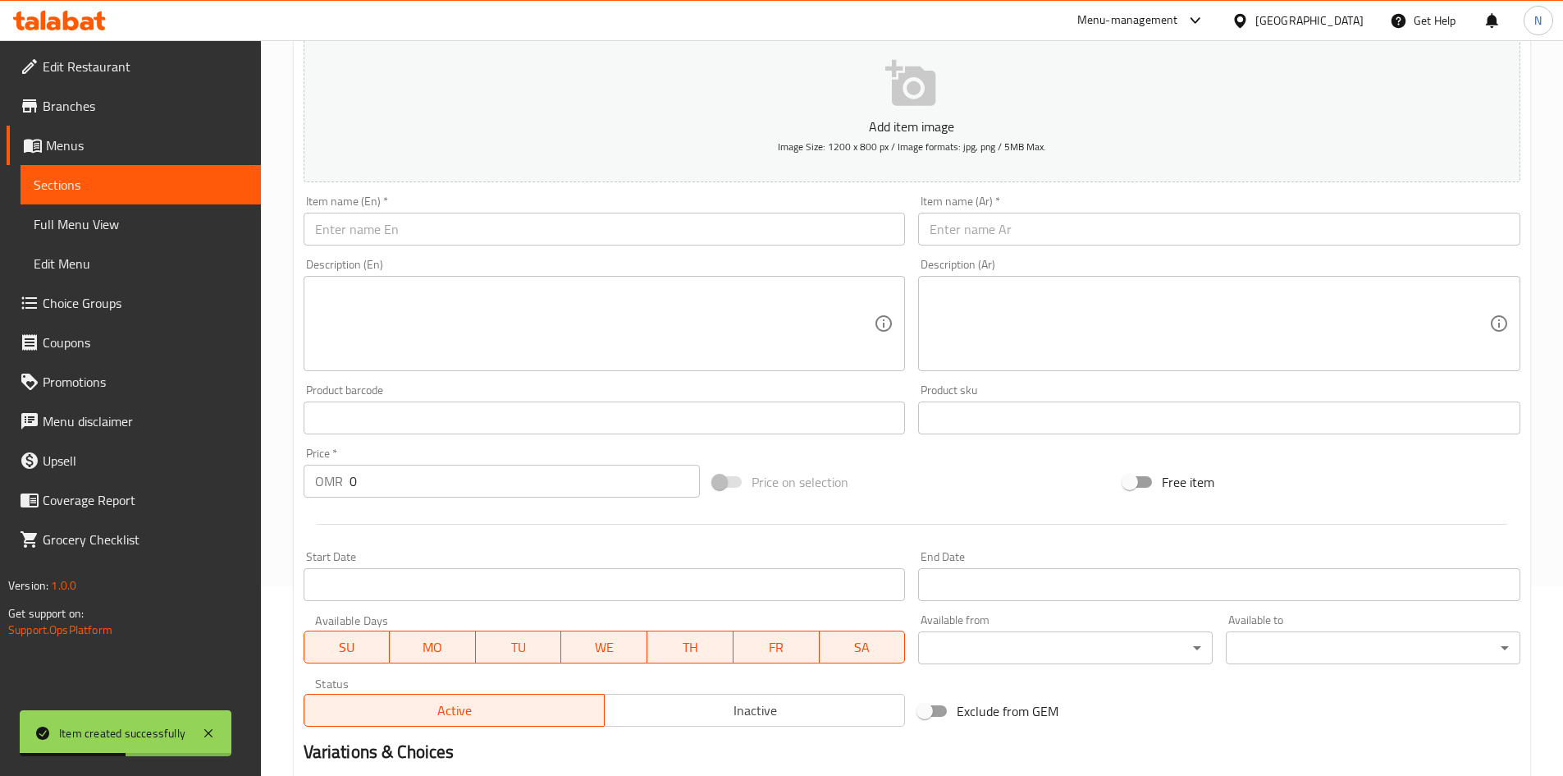
scroll to position [0, 0]
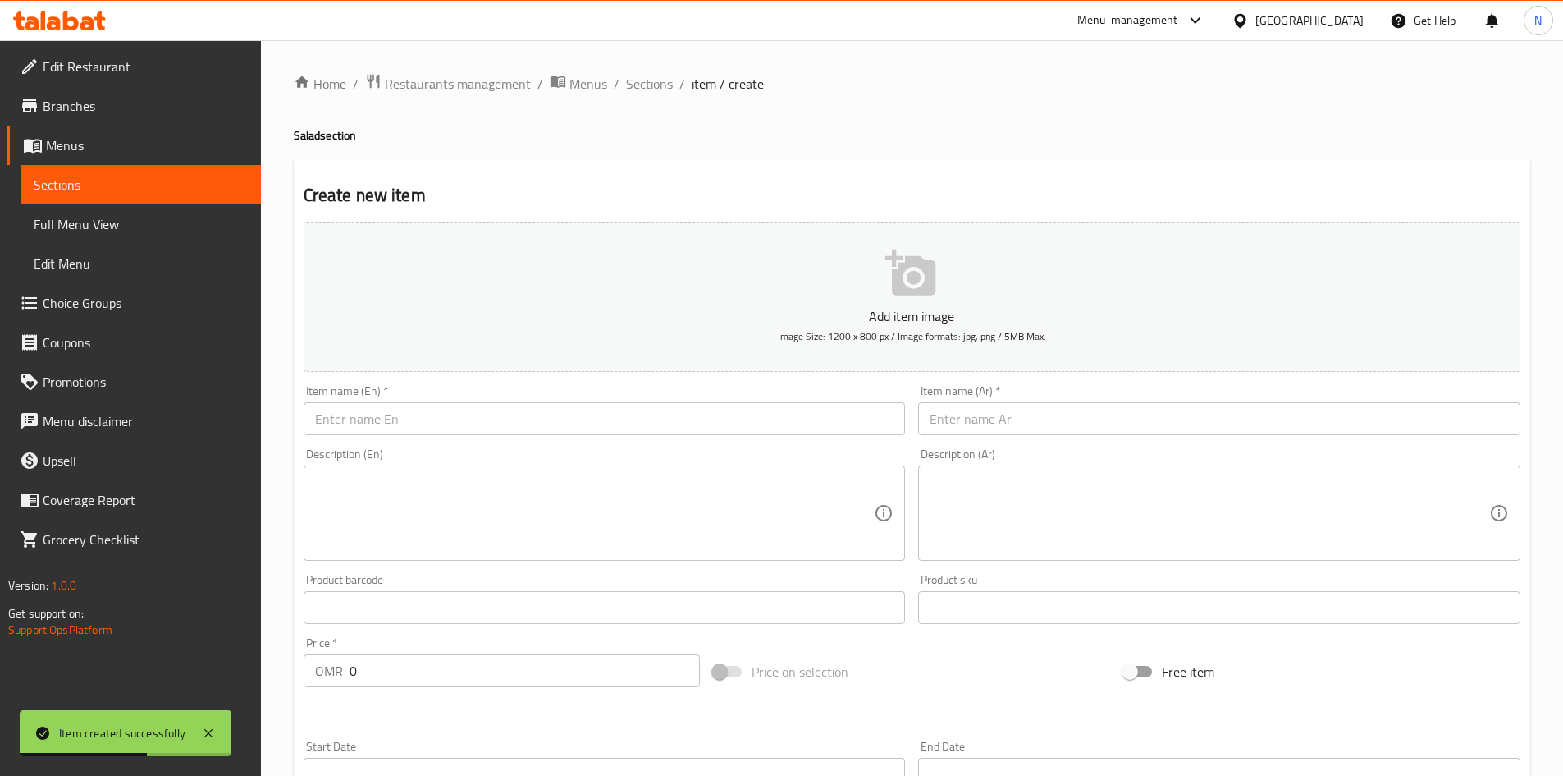
click at [646, 75] on span "Sections" at bounding box center [649, 84] width 47 height 20
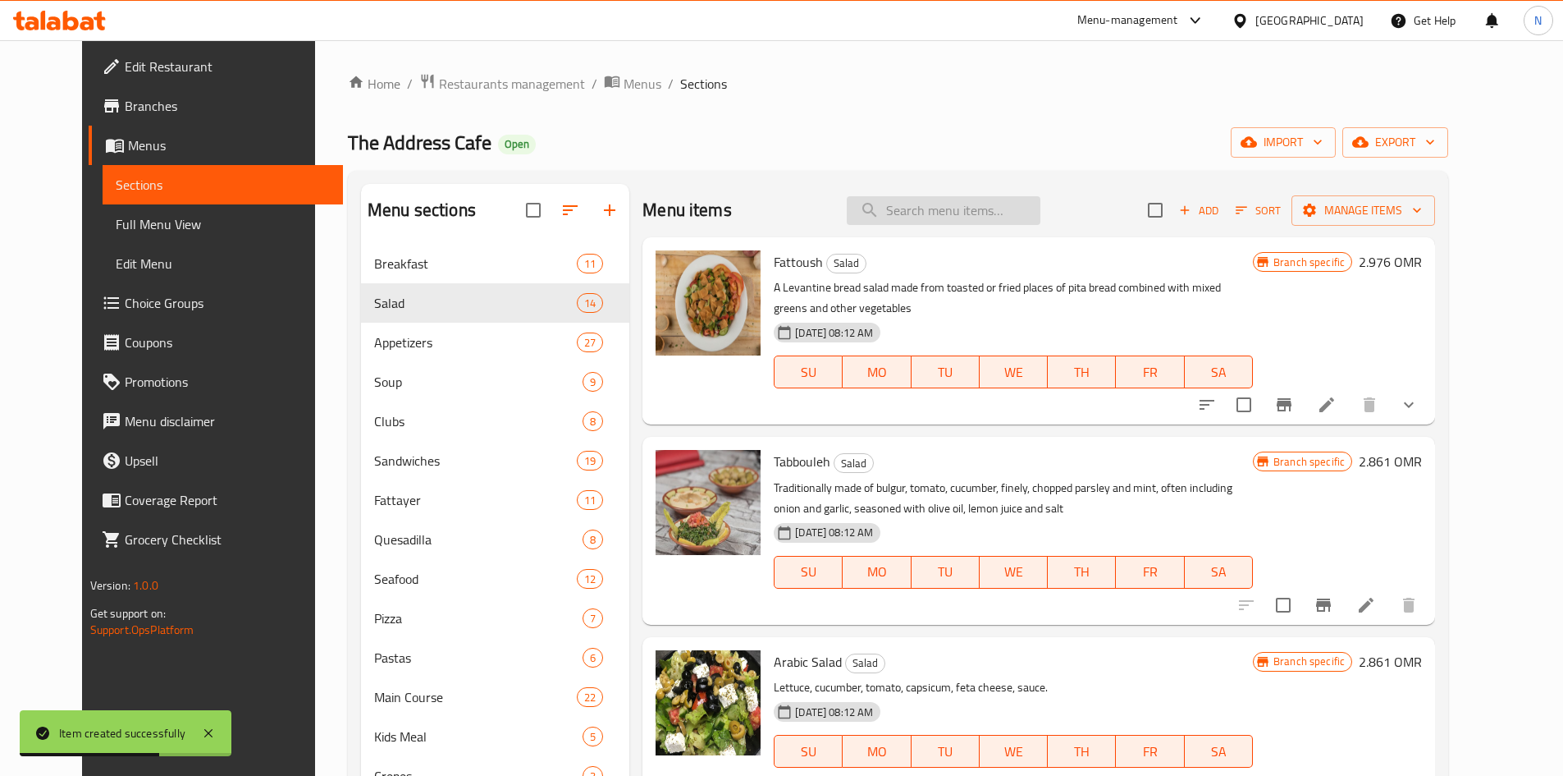
click at [1041, 211] on input "search" at bounding box center [944, 210] width 194 height 29
paste input "Avocado salad with chicken"
type input "Avocado salad with chicken"
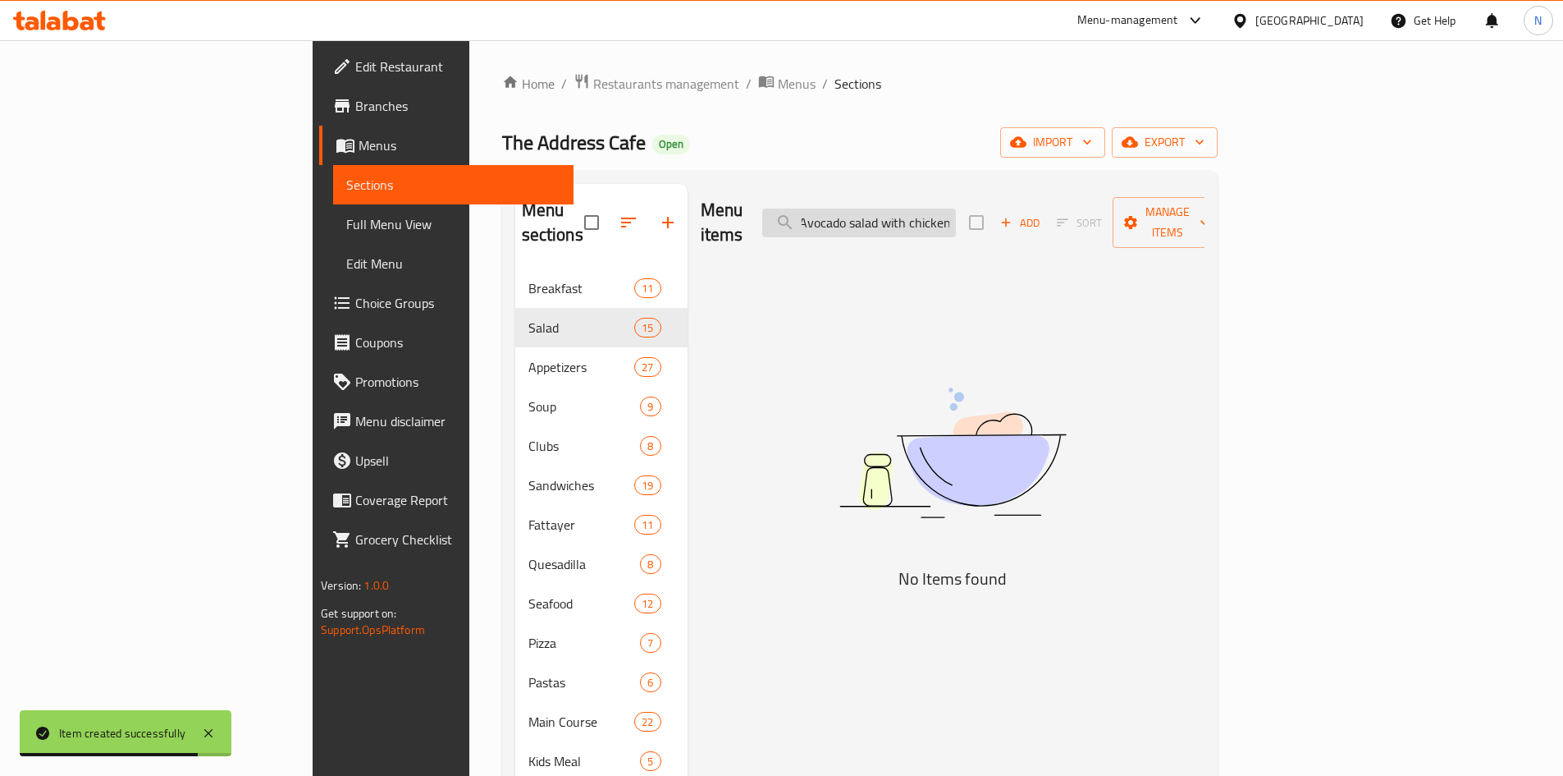
click at [956, 214] on input "Avocado salad with chicken" at bounding box center [859, 222] width 194 height 29
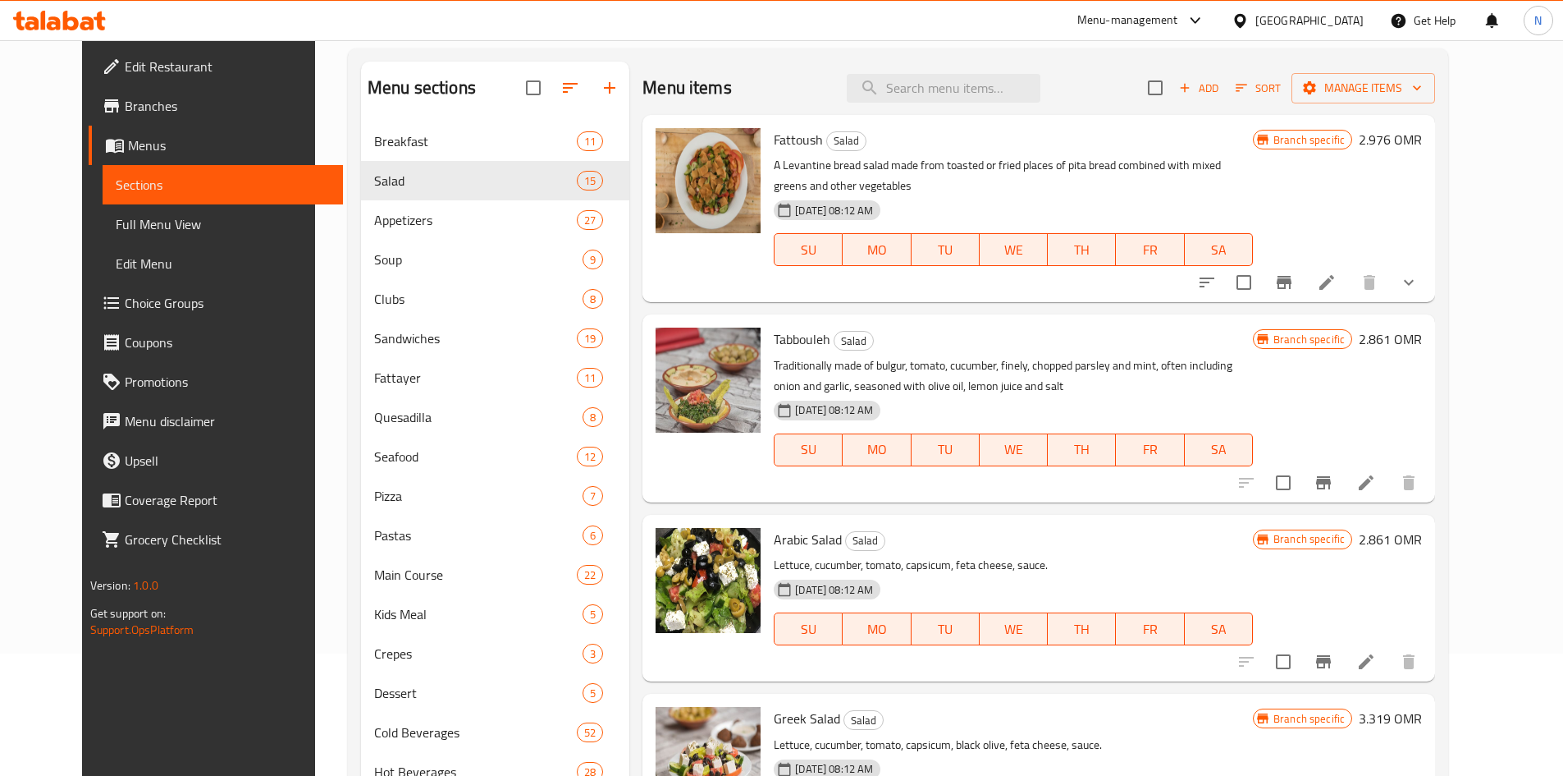
scroll to position [0, 0]
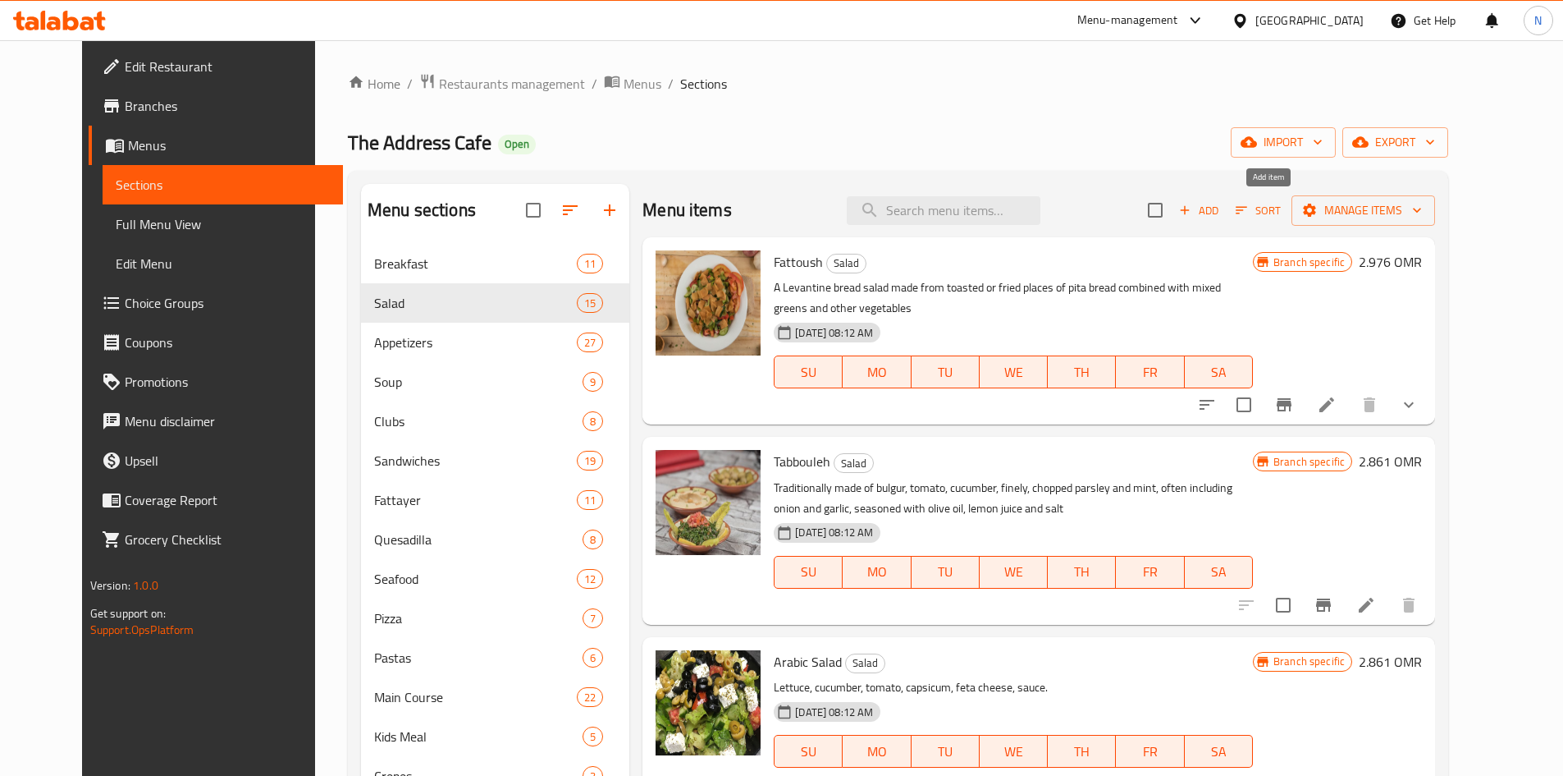
click at [1221, 208] on span "Add" at bounding box center [1199, 210] width 44 height 19
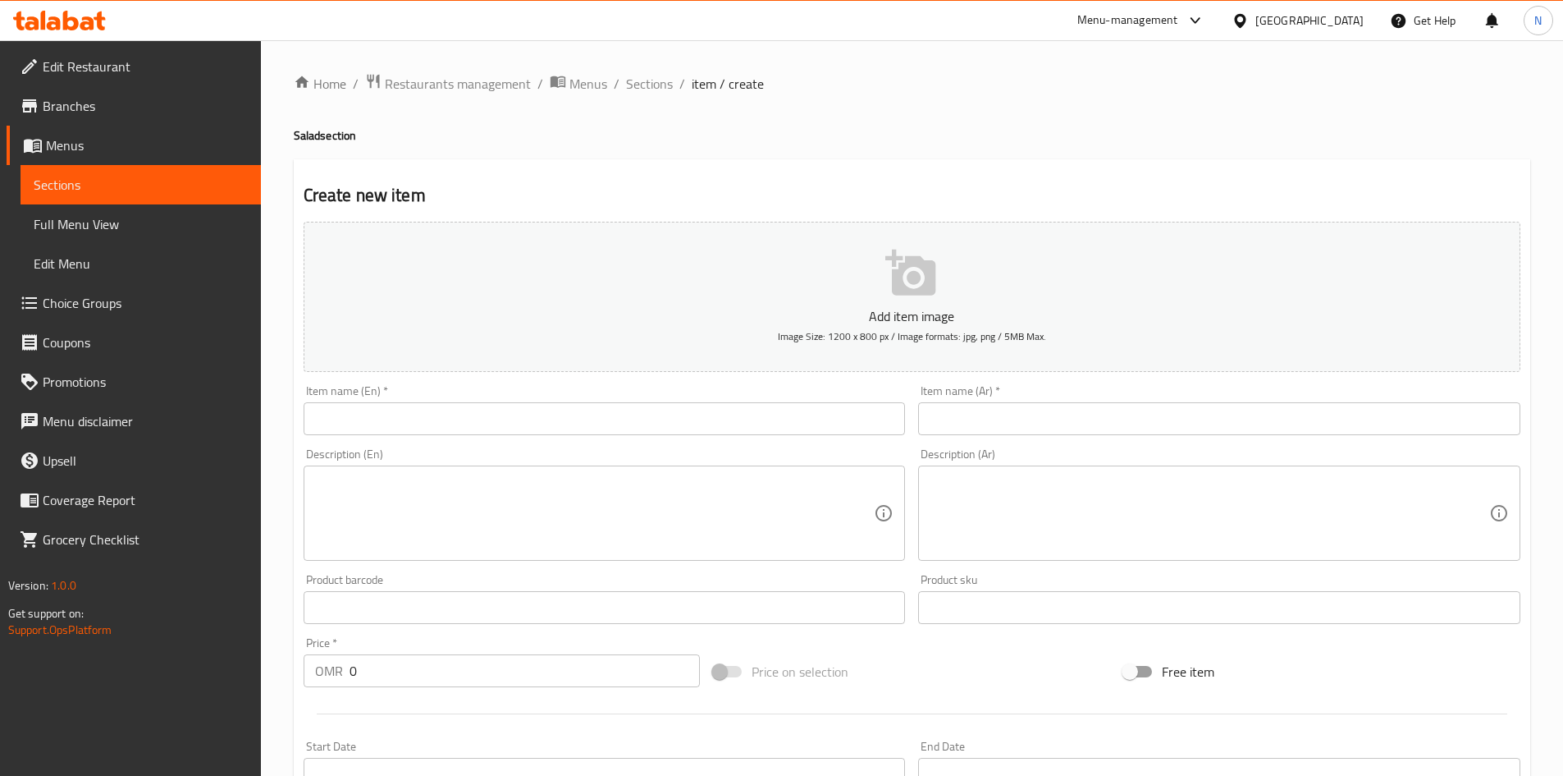
click at [638, 415] on input "text" at bounding box center [605, 418] width 602 height 33
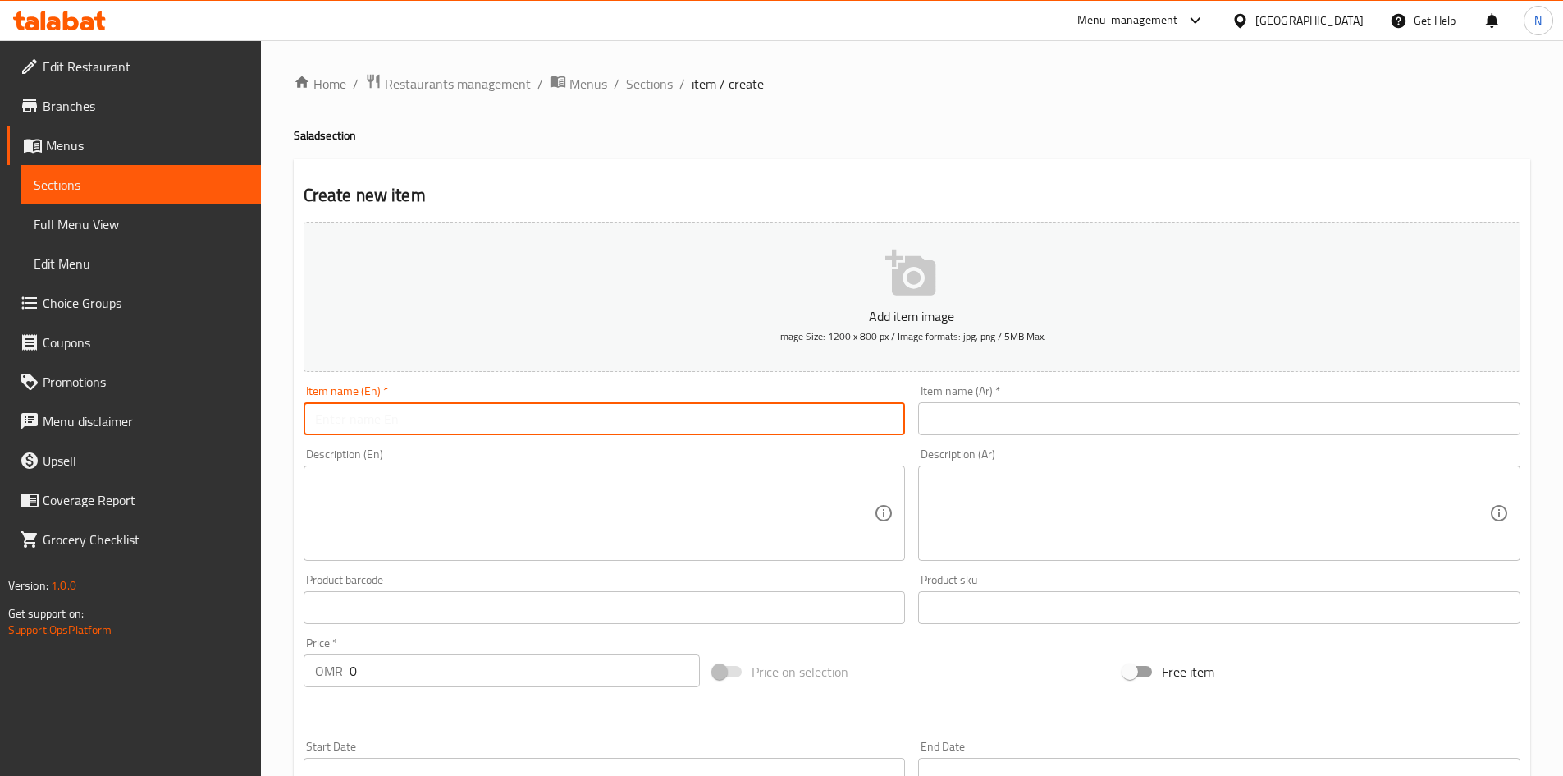
paste input "Avocado salad with chicken"
click at [410, 412] on input "Avocado salad with chicken" at bounding box center [605, 418] width 602 height 33
click at [408, 419] on input "Avocado Salad with Chicken" at bounding box center [605, 418] width 602 height 33
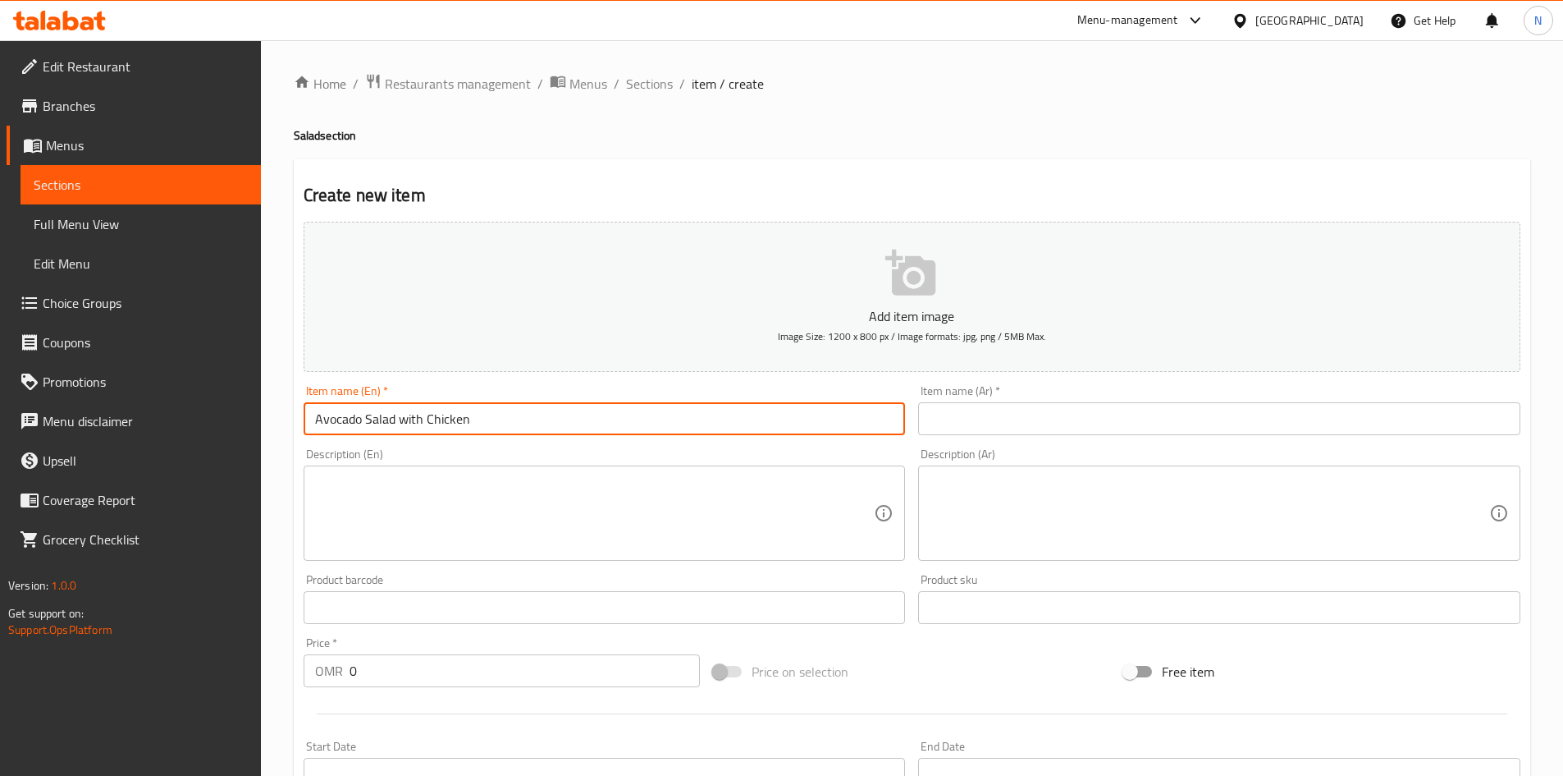
click at [408, 419] on input "Avocado Salad with Chicken" at bounding box center [605, 418] width 602 height 33
type input "Avocado Salad With Chicken"
click at [1024, 424] on input "text" at bounding box center [1219, 418] width 602 height 33
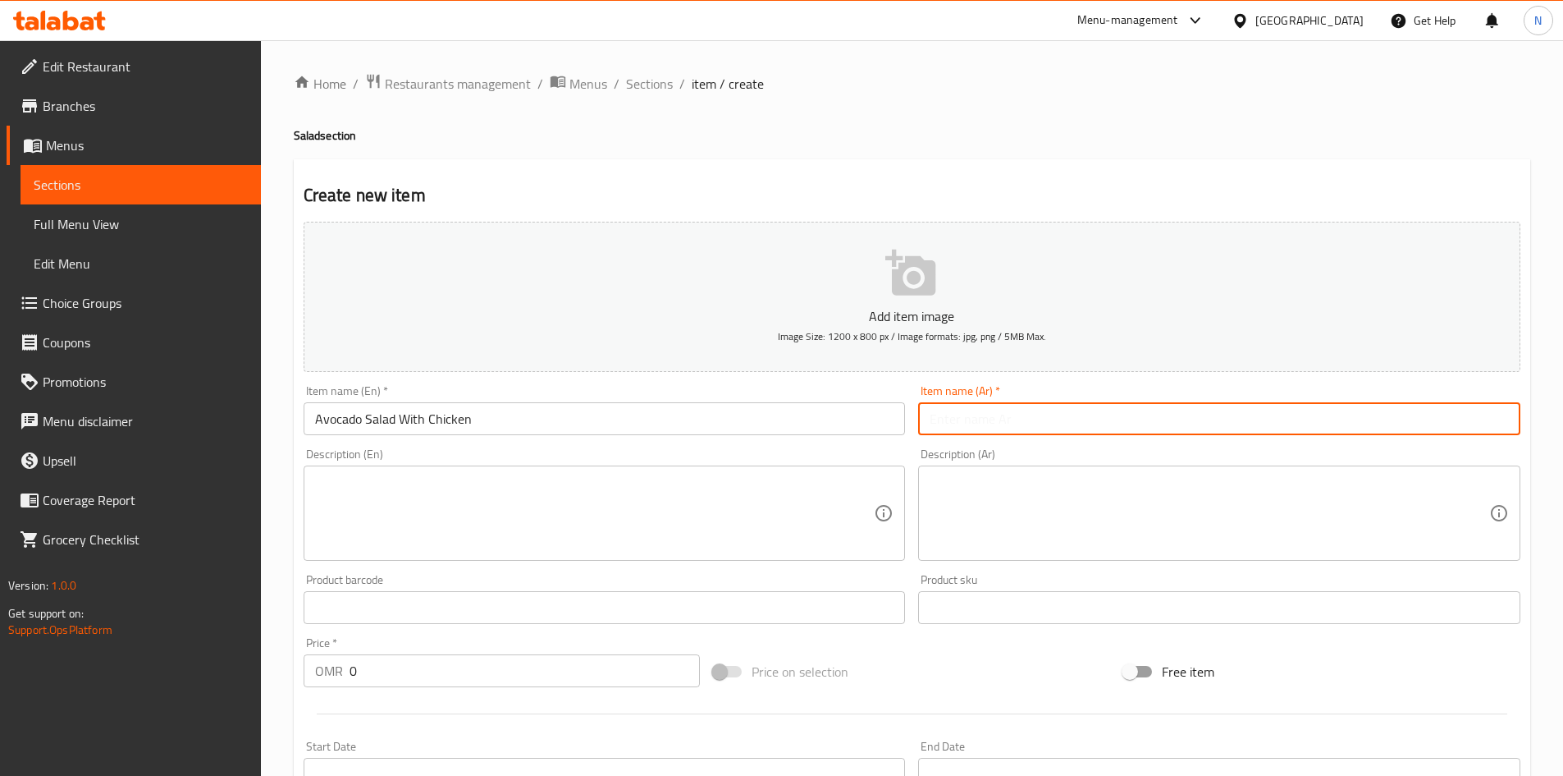
paste input "سلطة أفوكادو بالدجاج"
type input "سلطة أفوكادو بالدجاج"
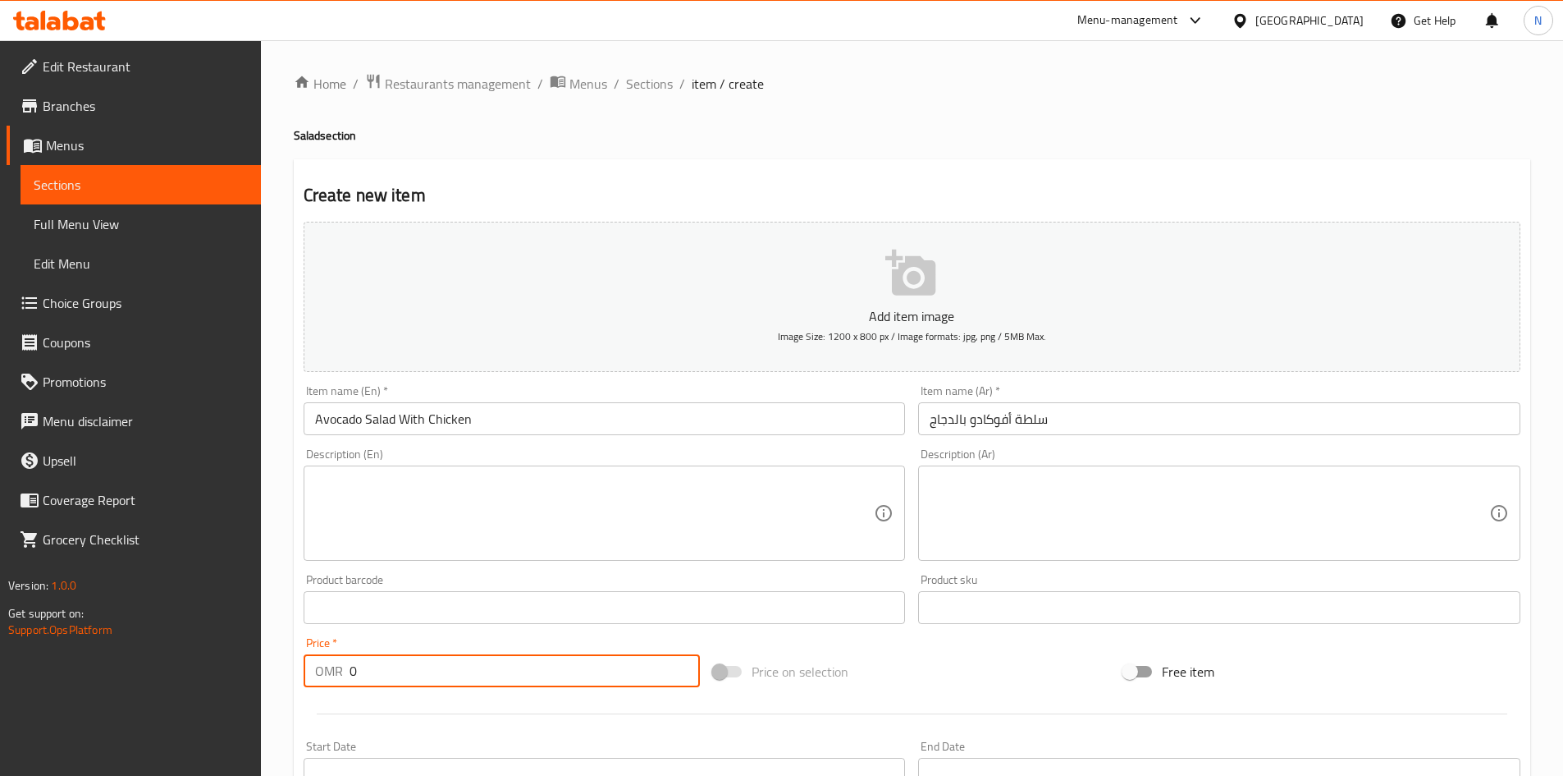
drag, startPoint x: 467, startPoint y: 681, endPoint x: 315, endPoint y: 684, distance: 151.9
click at [315, 684] on div "OMR 0 Price *" at bounding box center [502, 670] width 397 height 33
paste input "4.578"
type input "4.578"
click at [946, 702] on div at bounding box center [912, 713] width 1230 height 40
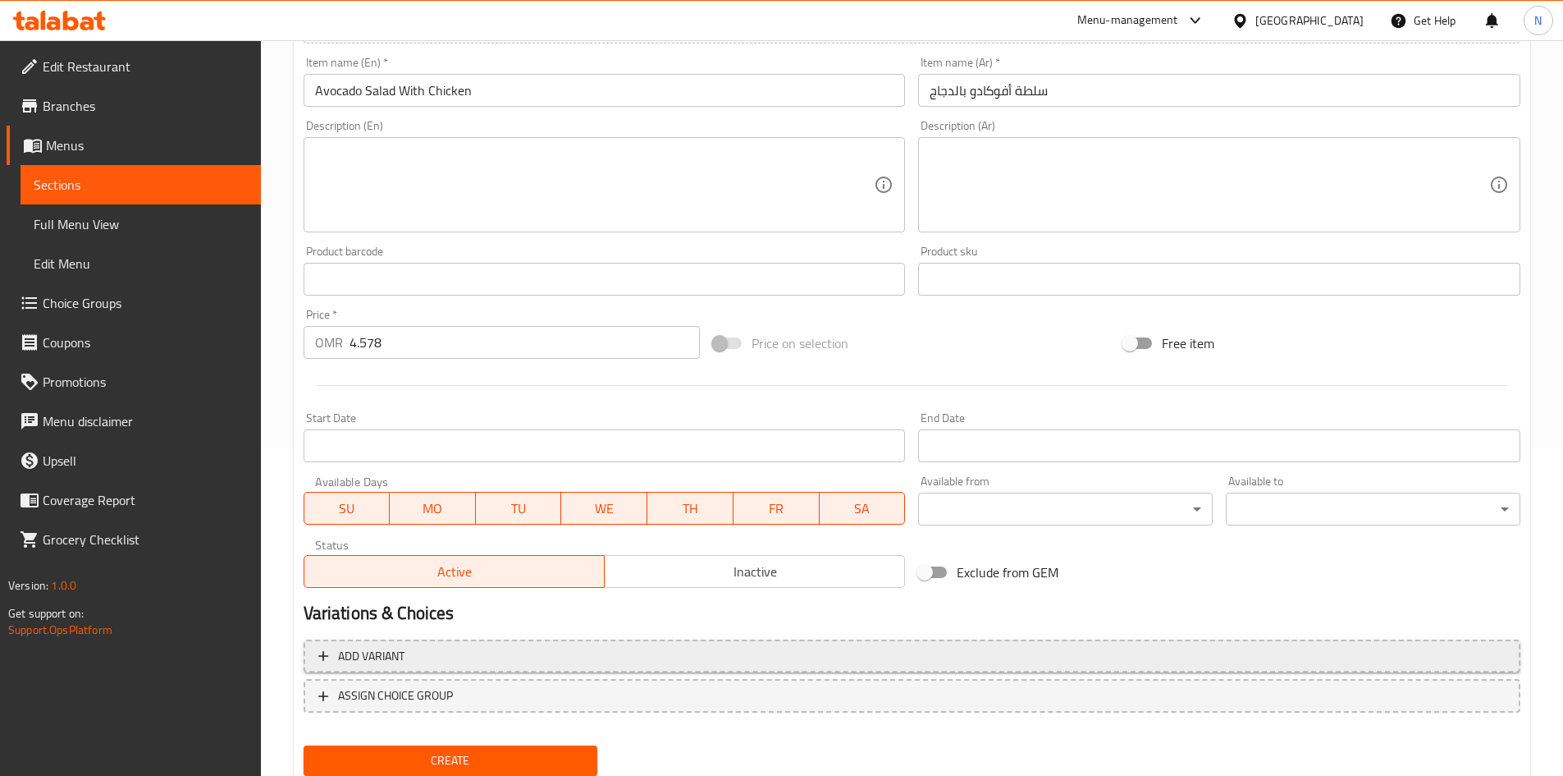
scroll to position [384, 0]
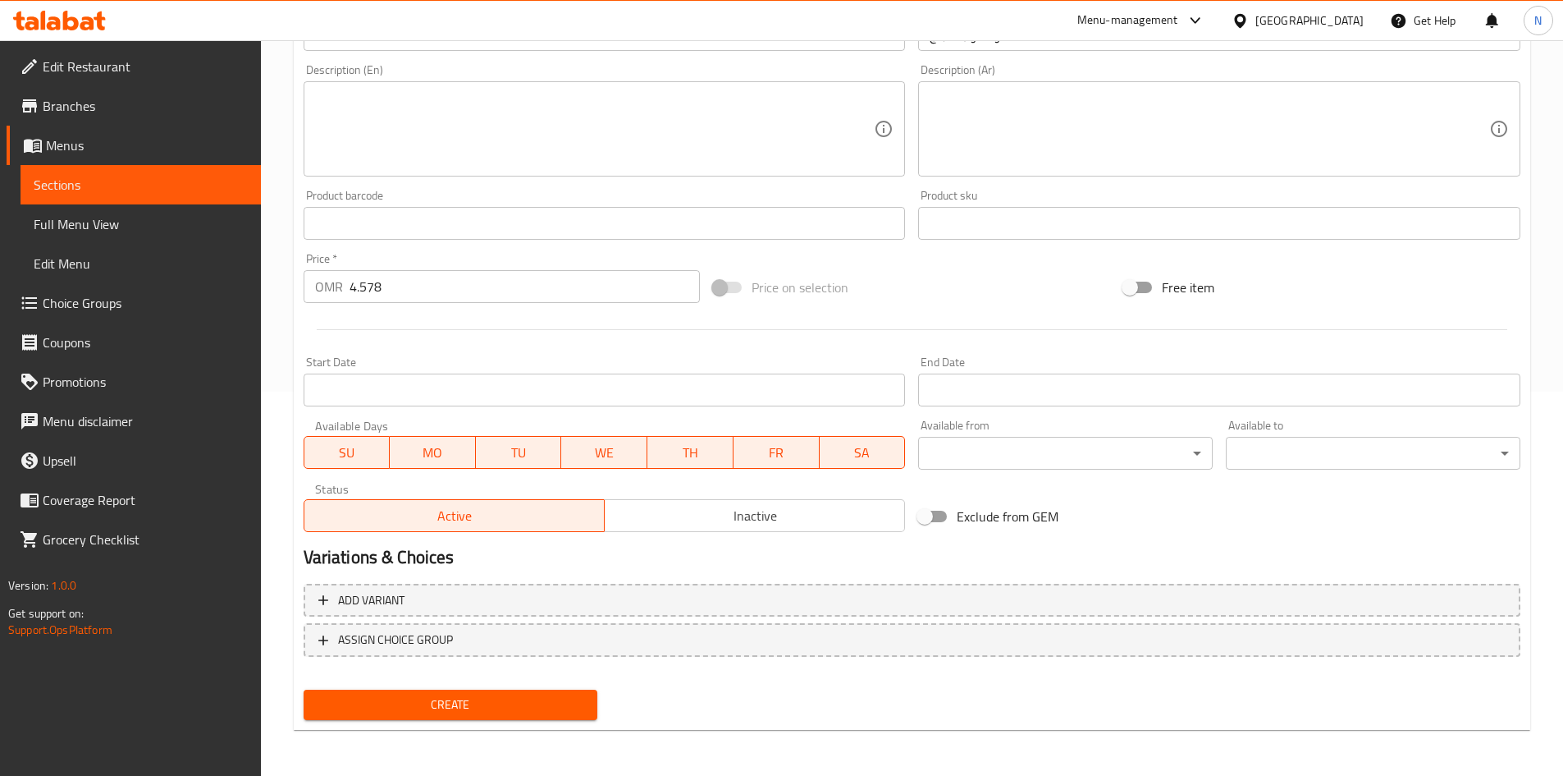
click at [472, 697] on span "Create" at bounding box center [451, 704] width 268 height 21
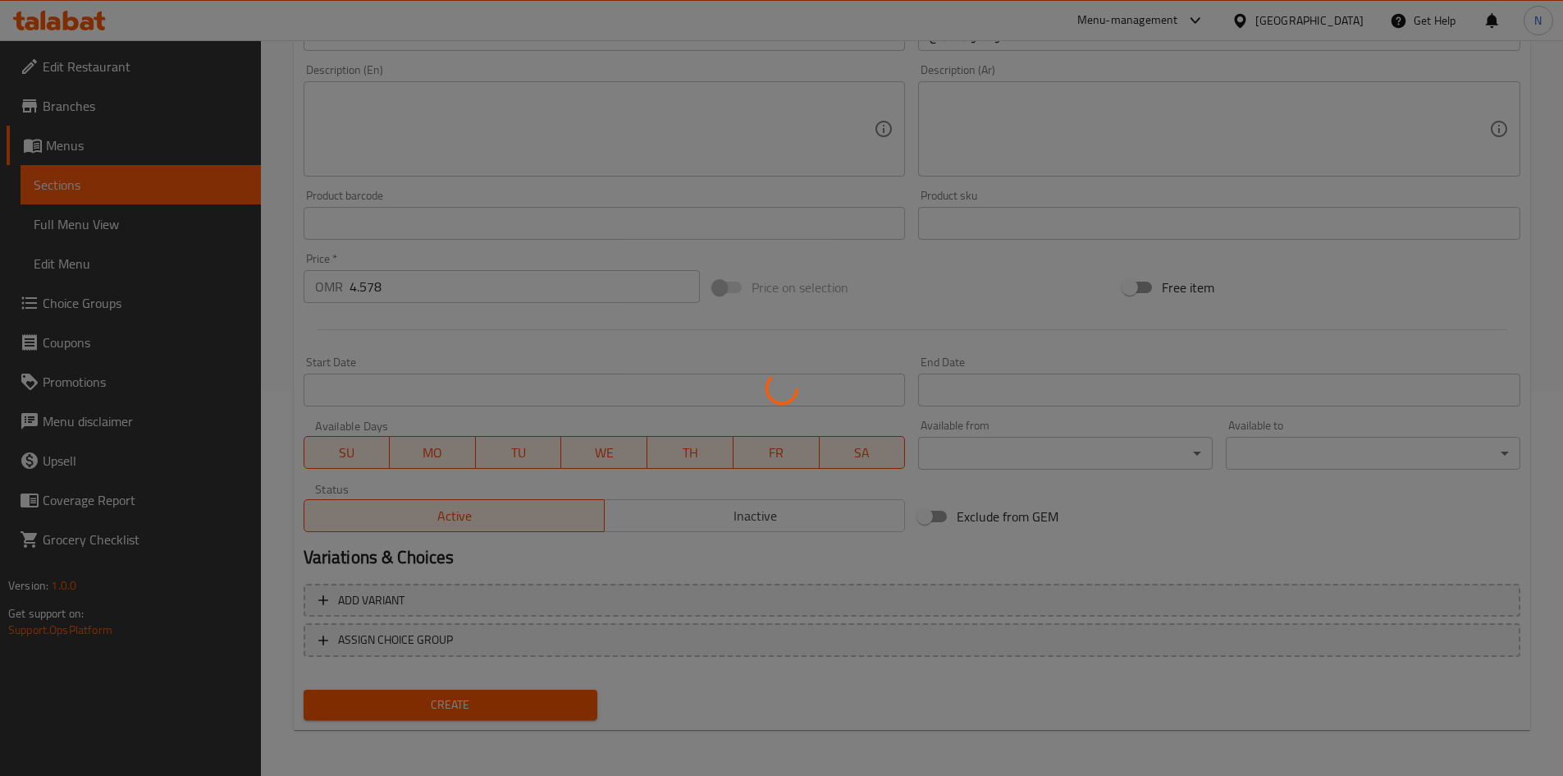
type input "0"
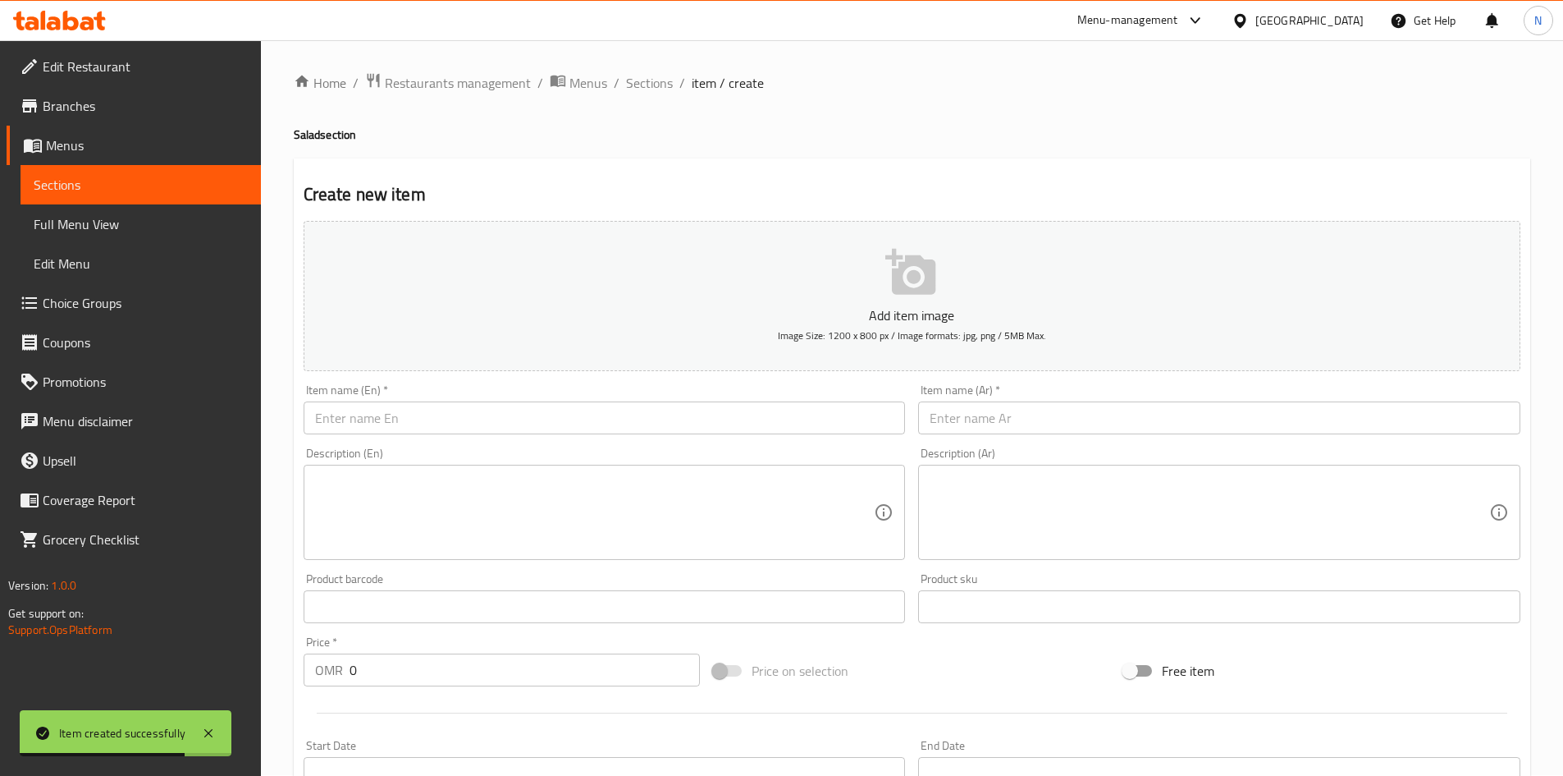
scroll to position [0, 0]
click at [654, 91] on span "Sections" at bounding box center [649, 84] width 47 height 20
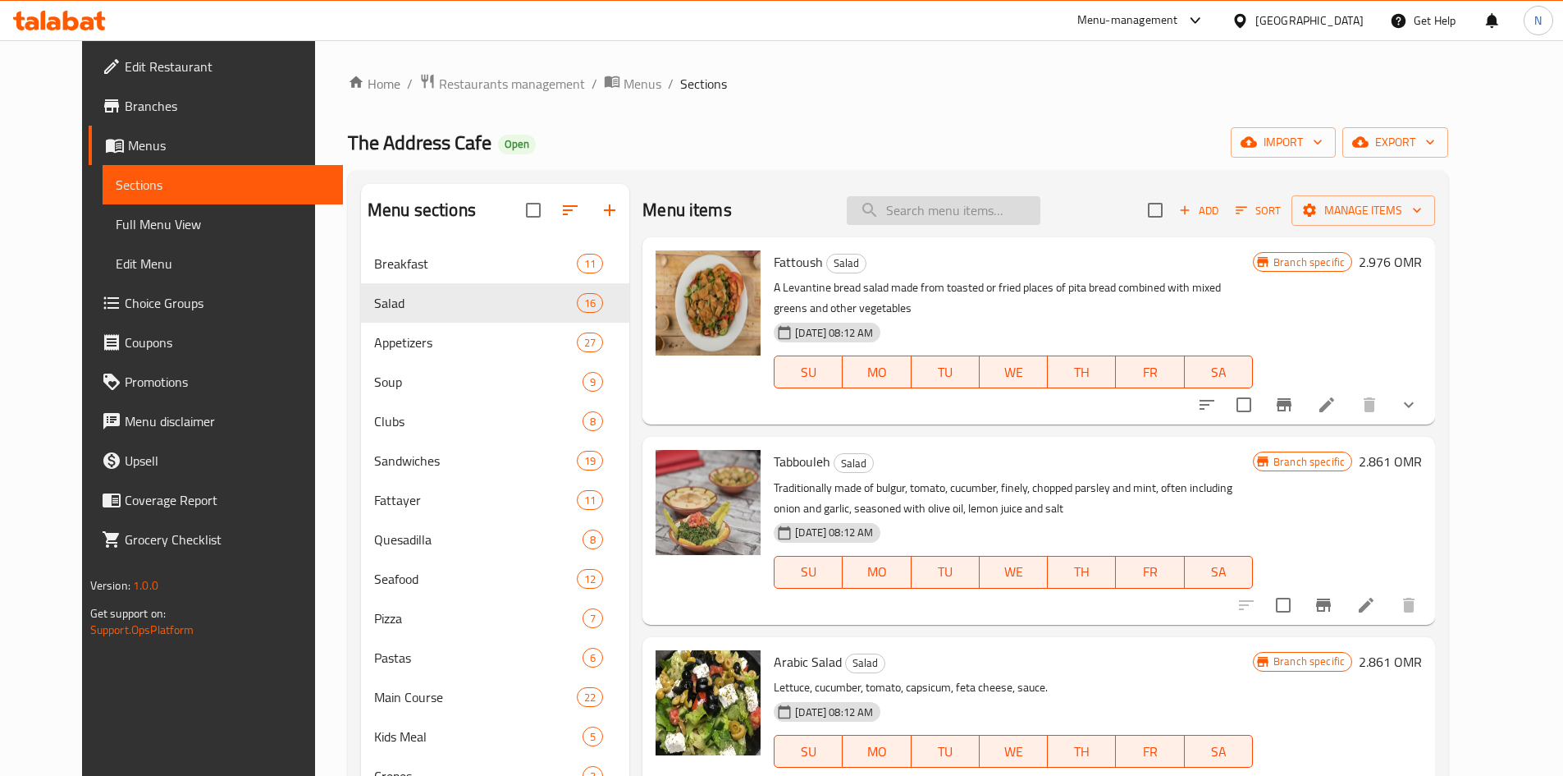
click at [1023, 204] on input "search" at bounding box center [944, 210] width 194 height 29
paste input "Hummus with chicken"
type input "Hummus with chicken"
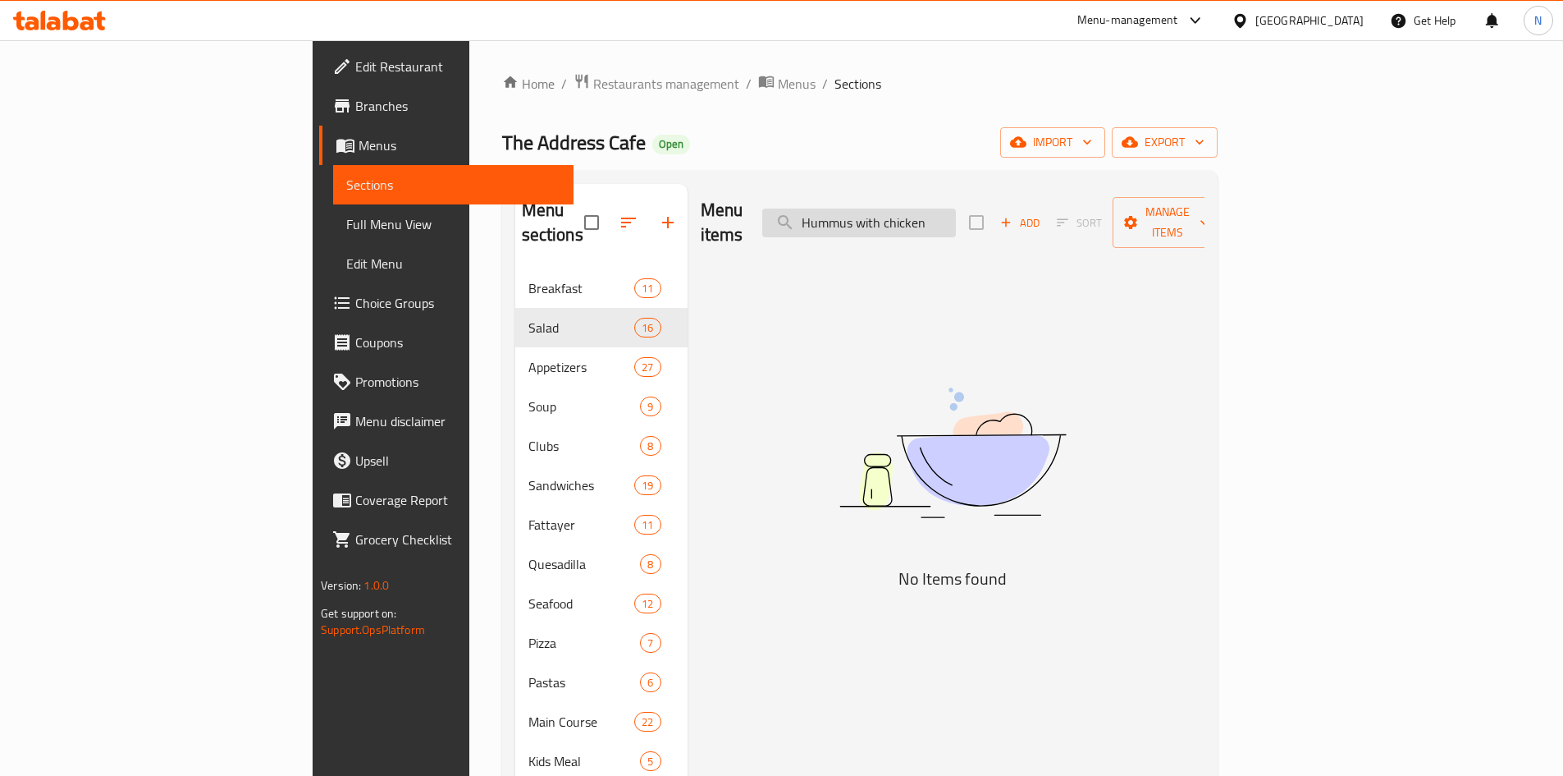
click at [956, 209] on input "Hummus with chicken" at bounding box center [859, 222] width 194 height 29
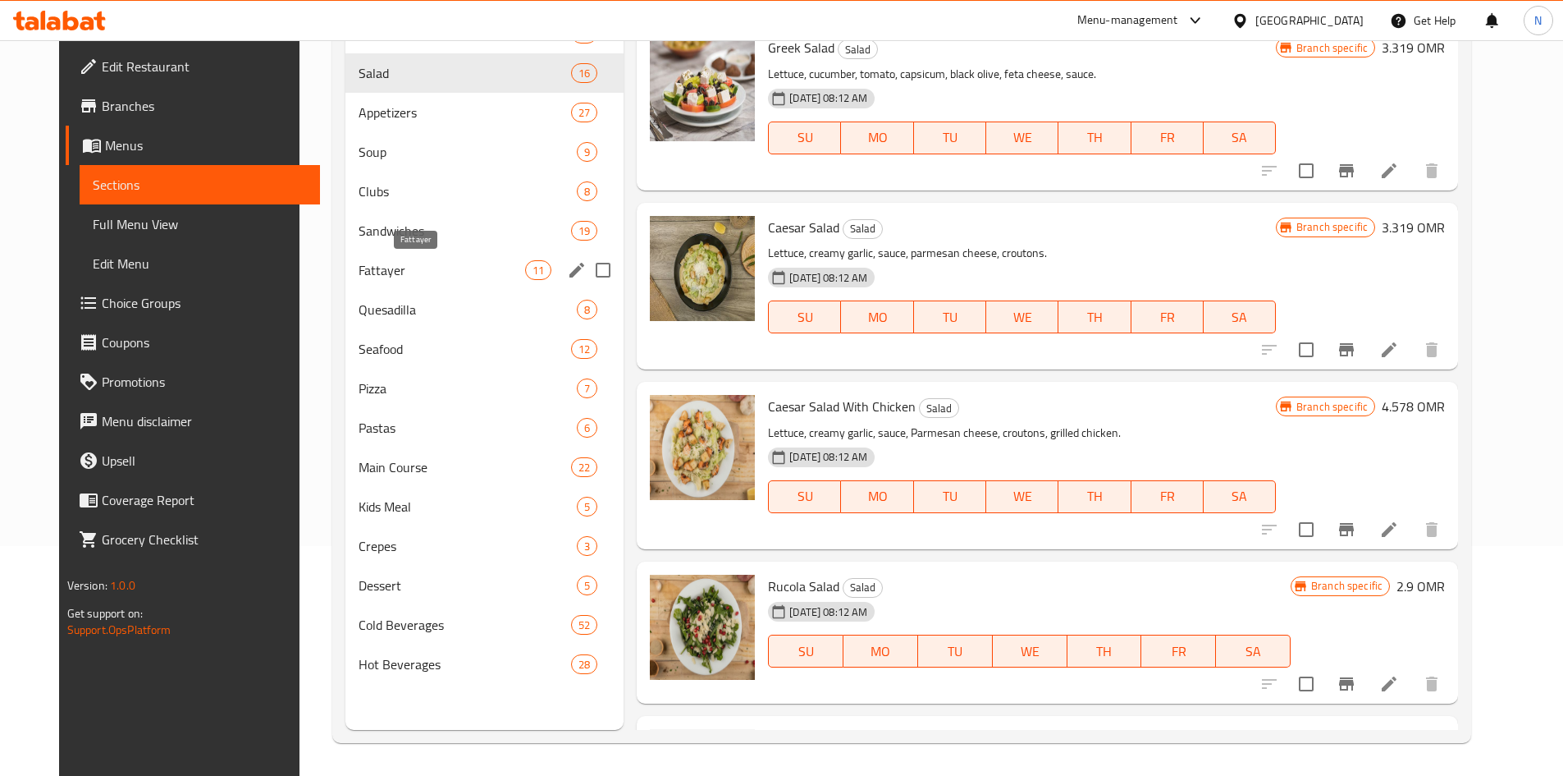
scroll to position [148, 0]
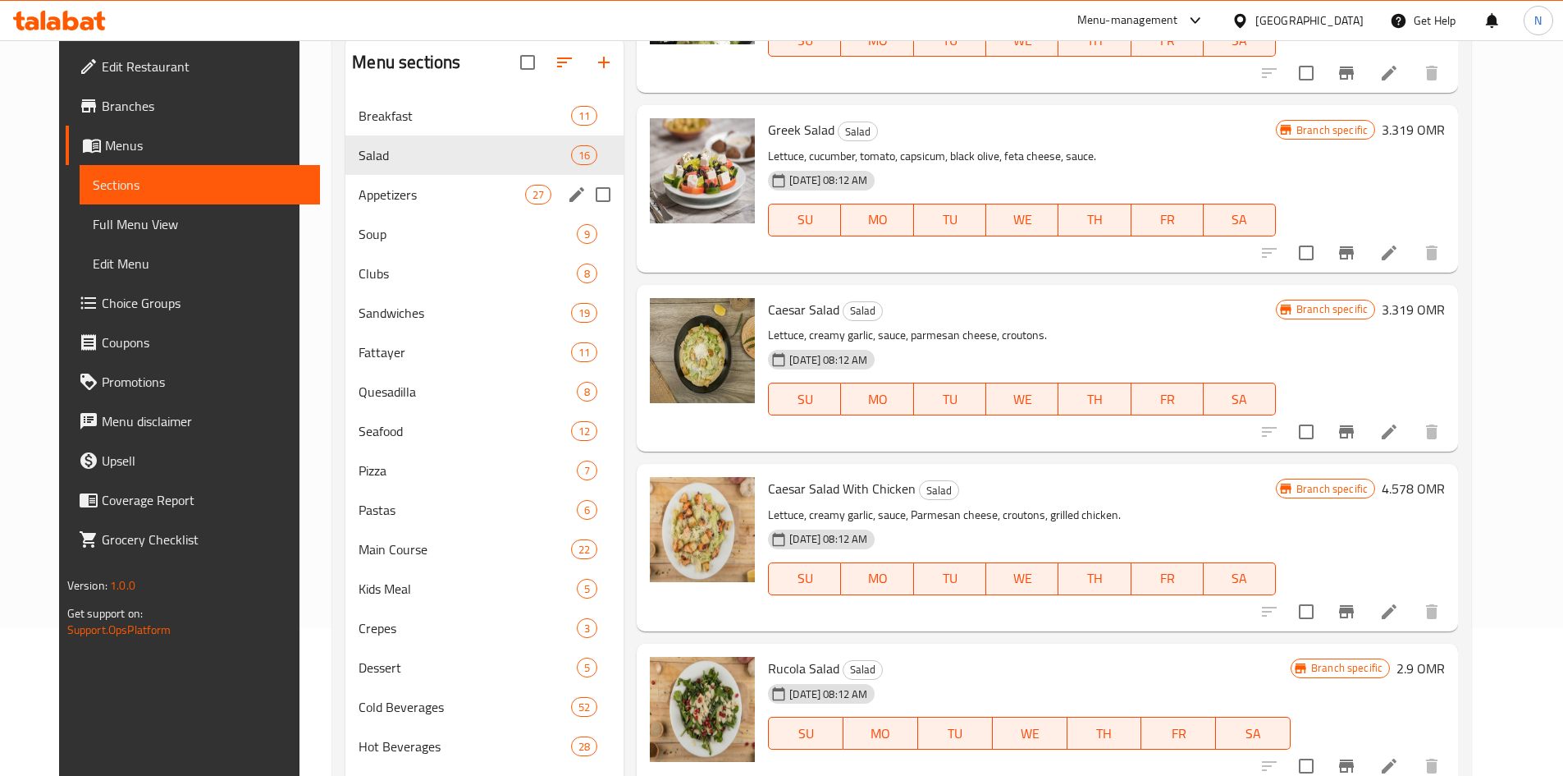
click at [389, 204] on div "Appetizers 27" at bounding box center [485, 194] width 278 height 39
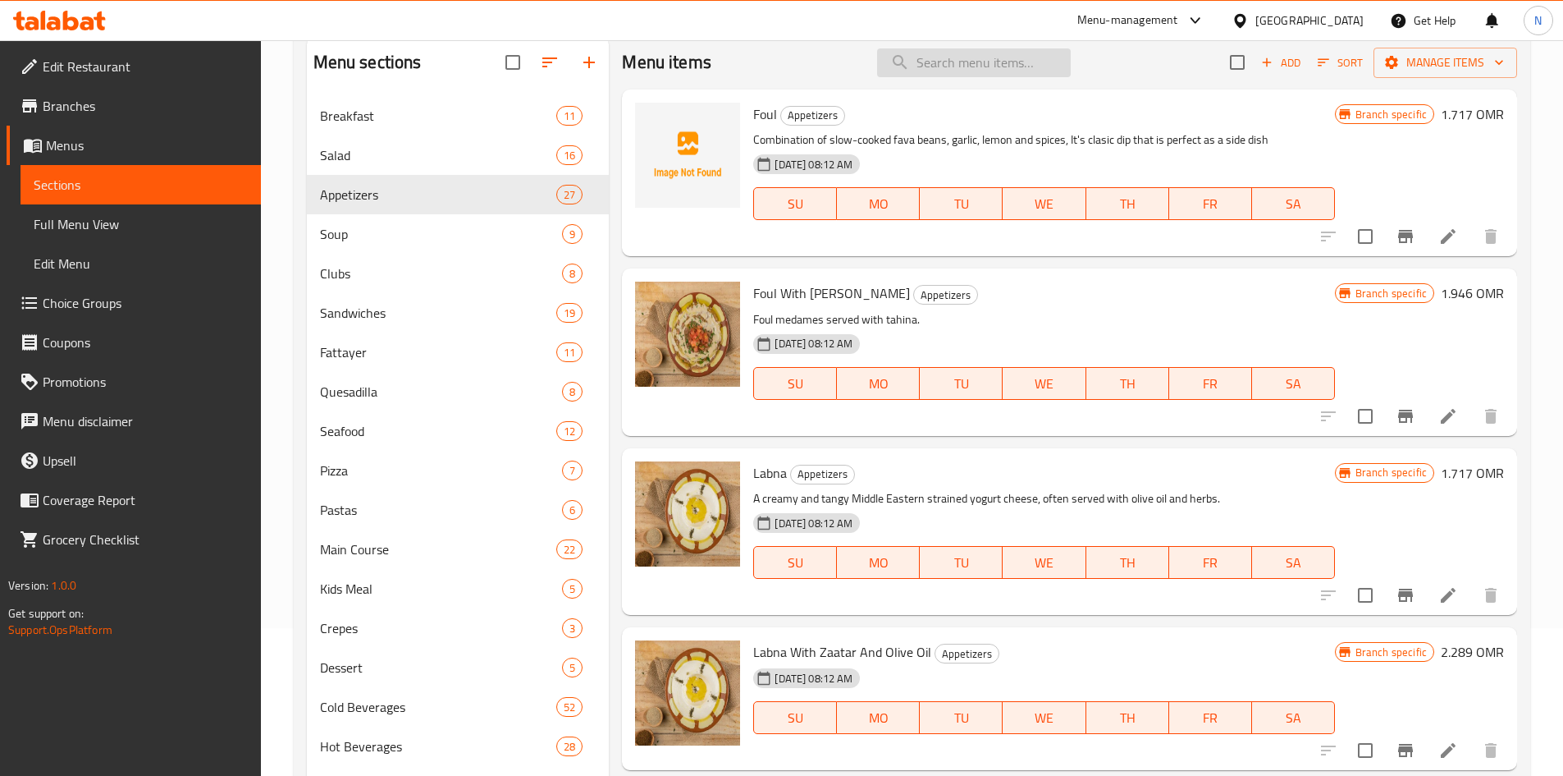
click at [919, 63] on input "search" at bounding box center [974, 62] width 194 height 29
paste input "Hummus with chicken"
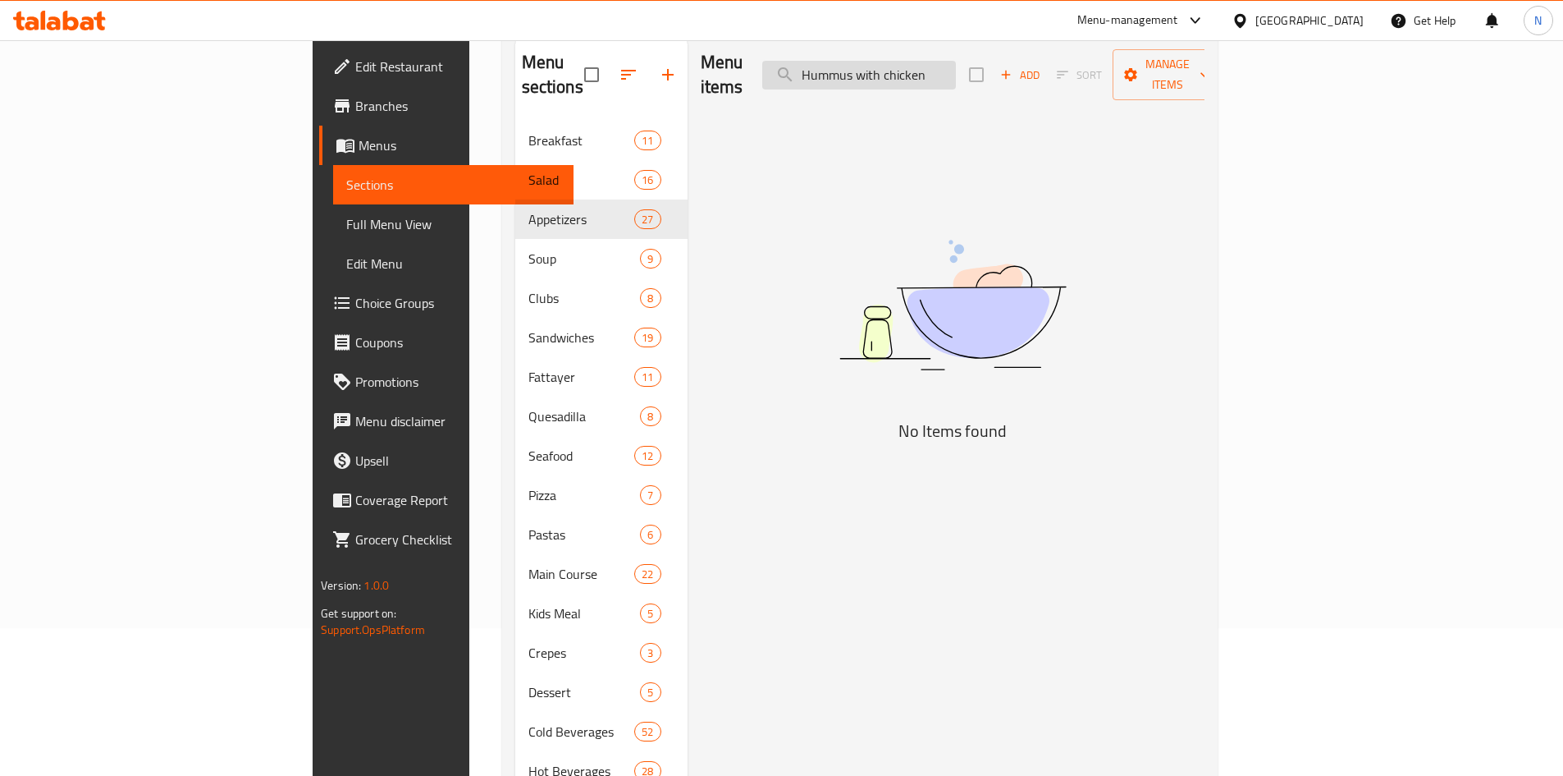
drag, startPoint x: 1040, startPoint y: 67, endPoint x: 968, endPoint y: 66, distance: 71.4
click at [956, 66] on input "Hummus with chicken" at bounding box center [859, 75] width 194 height 29
type input "Hummus"
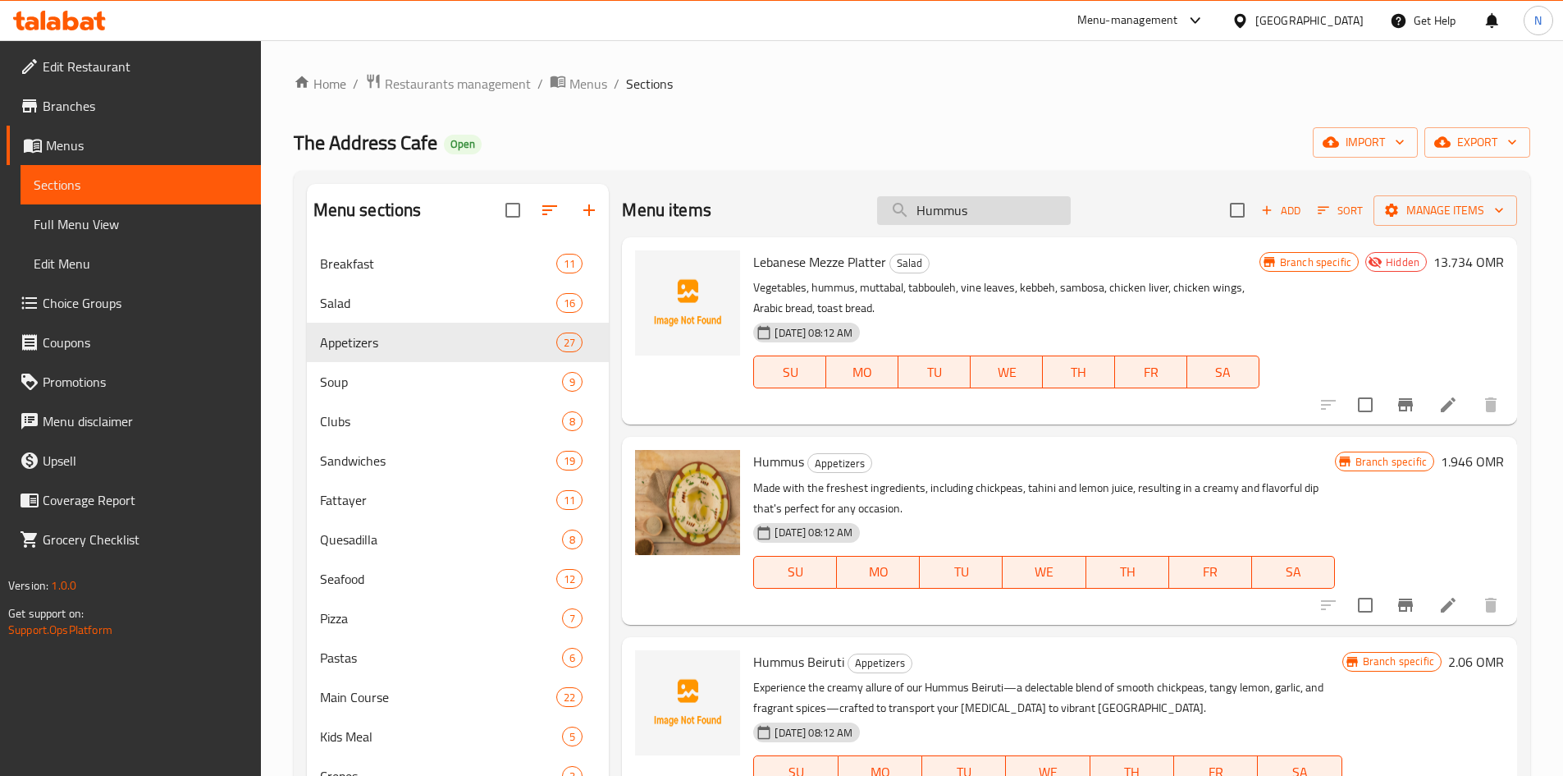
click at [943, 219] on input "Hummus" at bounding box center [974, 210] width 194 height 29
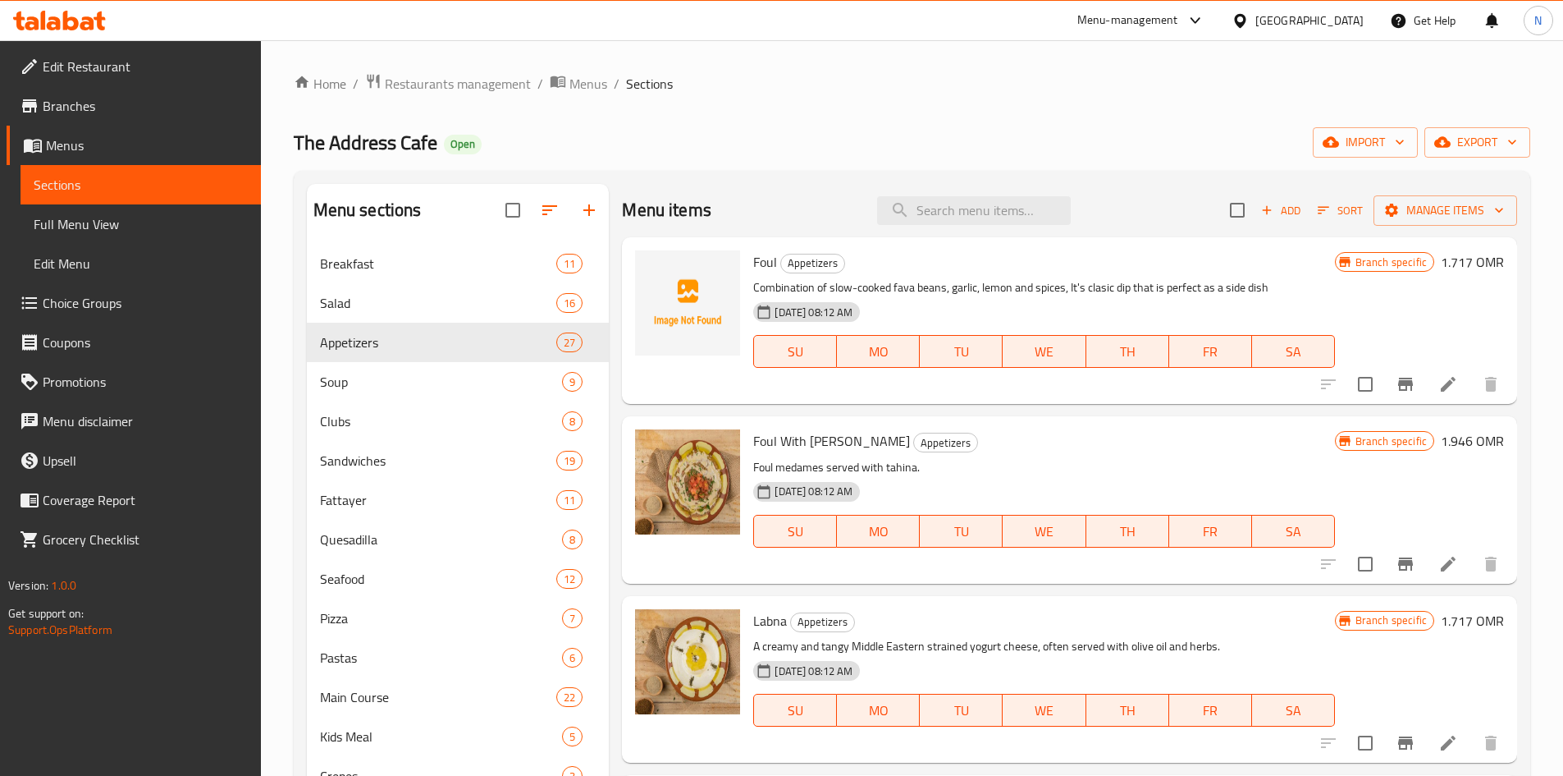
click at [1270, 215] on span "Add" at bounding box center [1281, 210] width 44 height 19
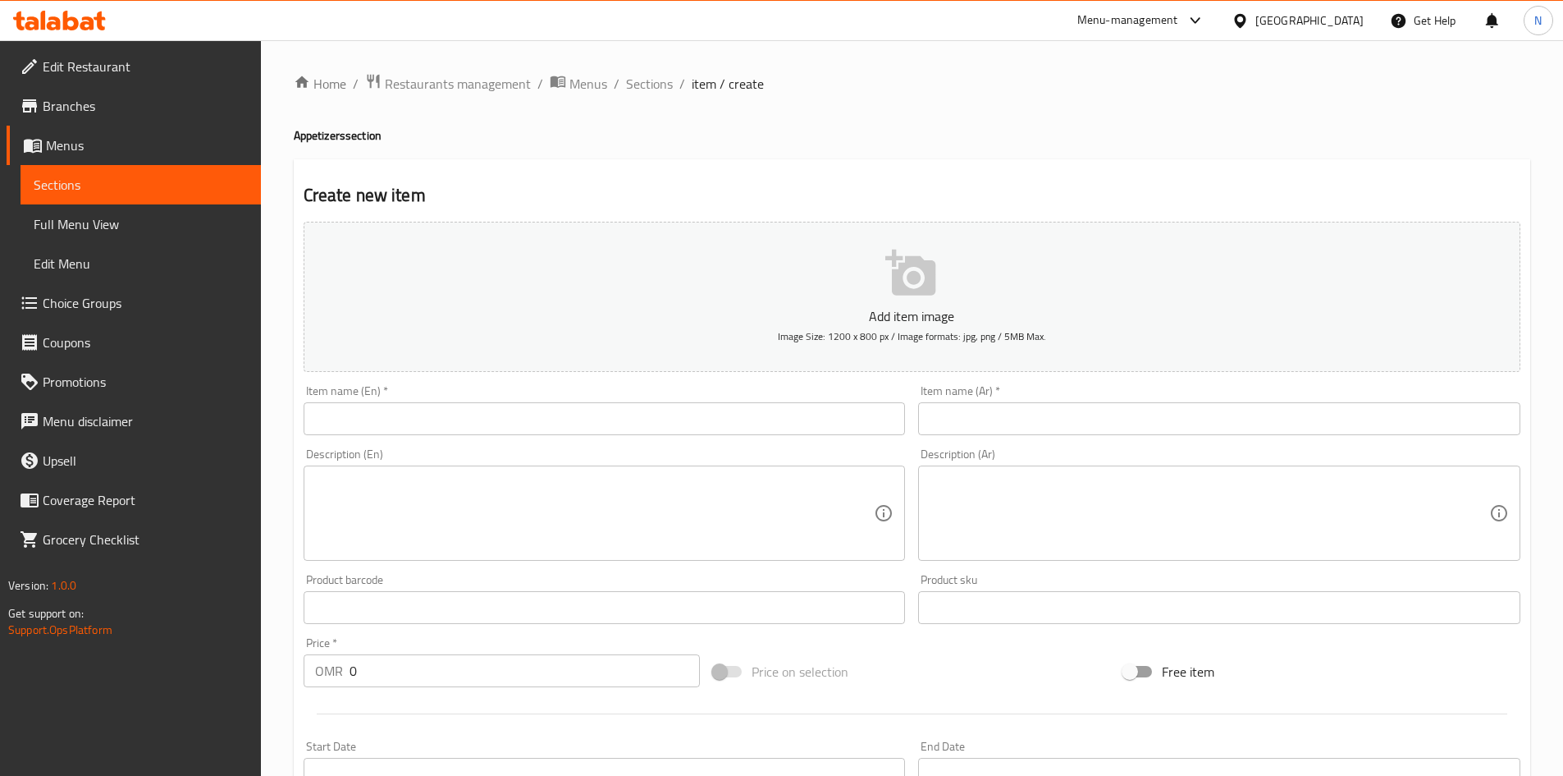
click at [760, 417] on input "text" at bounding box center [605, 418] width 602 height 33
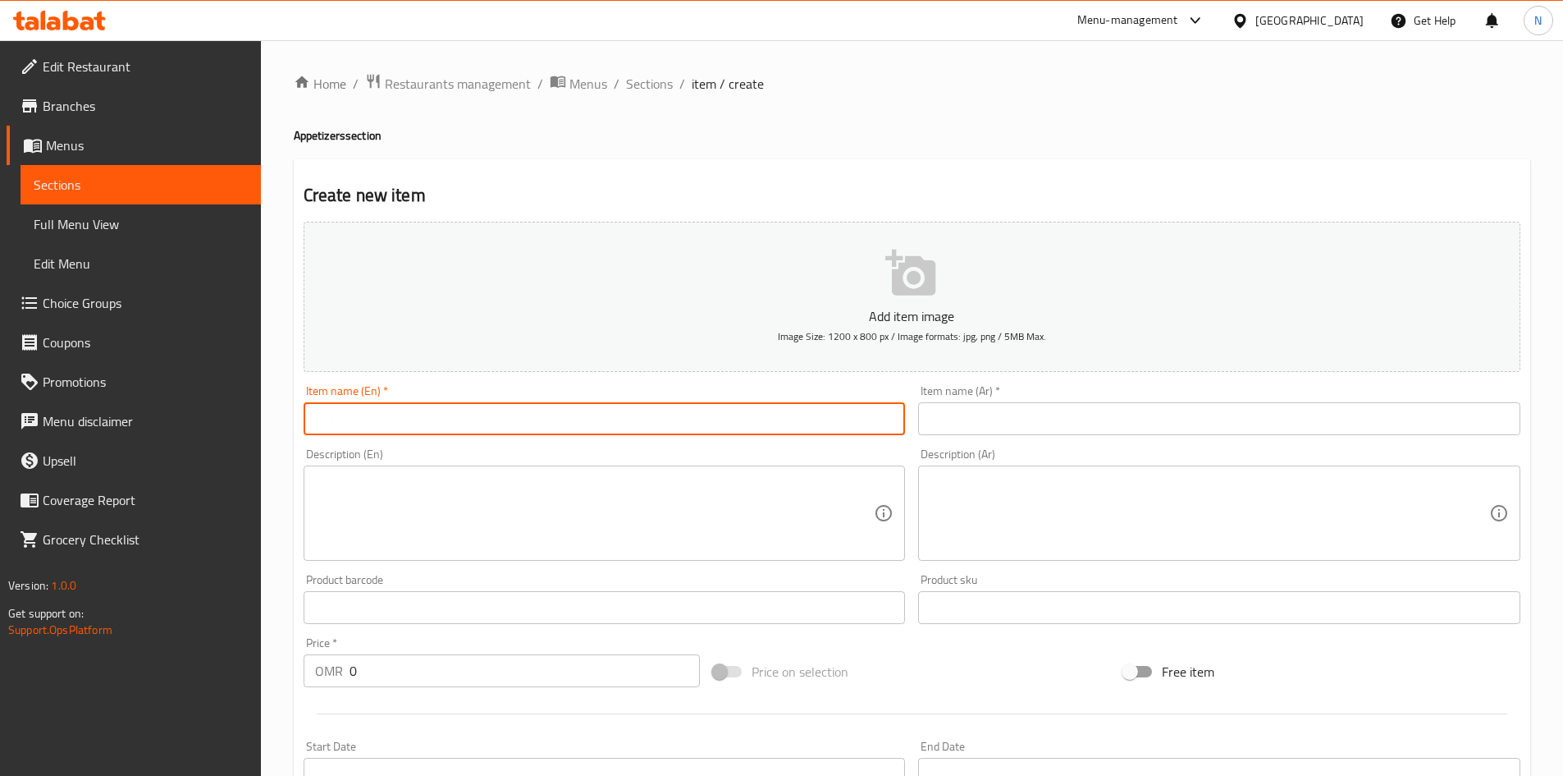
paste input "Hummus with chicken"
click at [373, 423] on input "Hummus with chicken" at bounding box center [605, 418] width 602 height 33
click at [414, 419] on input "Hummus With chicken" at bounding box center [605, 418] width 602 height 33
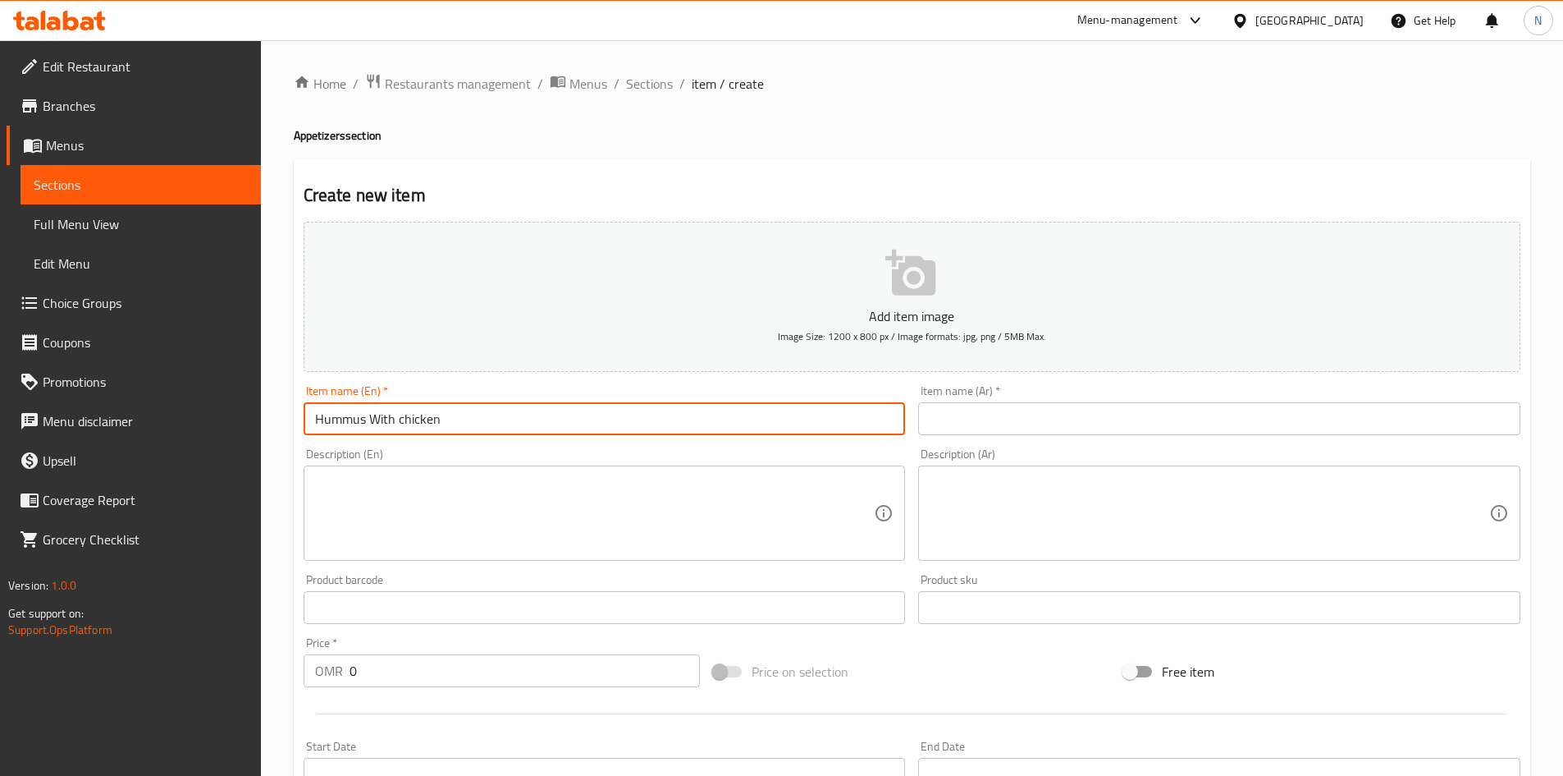
click at [414, 419] on input "Hummus With chicken" at bounding box center [605, 418] width 602 height 33
click at [378, 419] on input "Hummus with Chicken" at bounding box center [605, 418] width 602 height 33
type input "Hummus With Chicken"
click at [982, 426] on input "text" at bounding box center [1219, 418] width 602 height 33
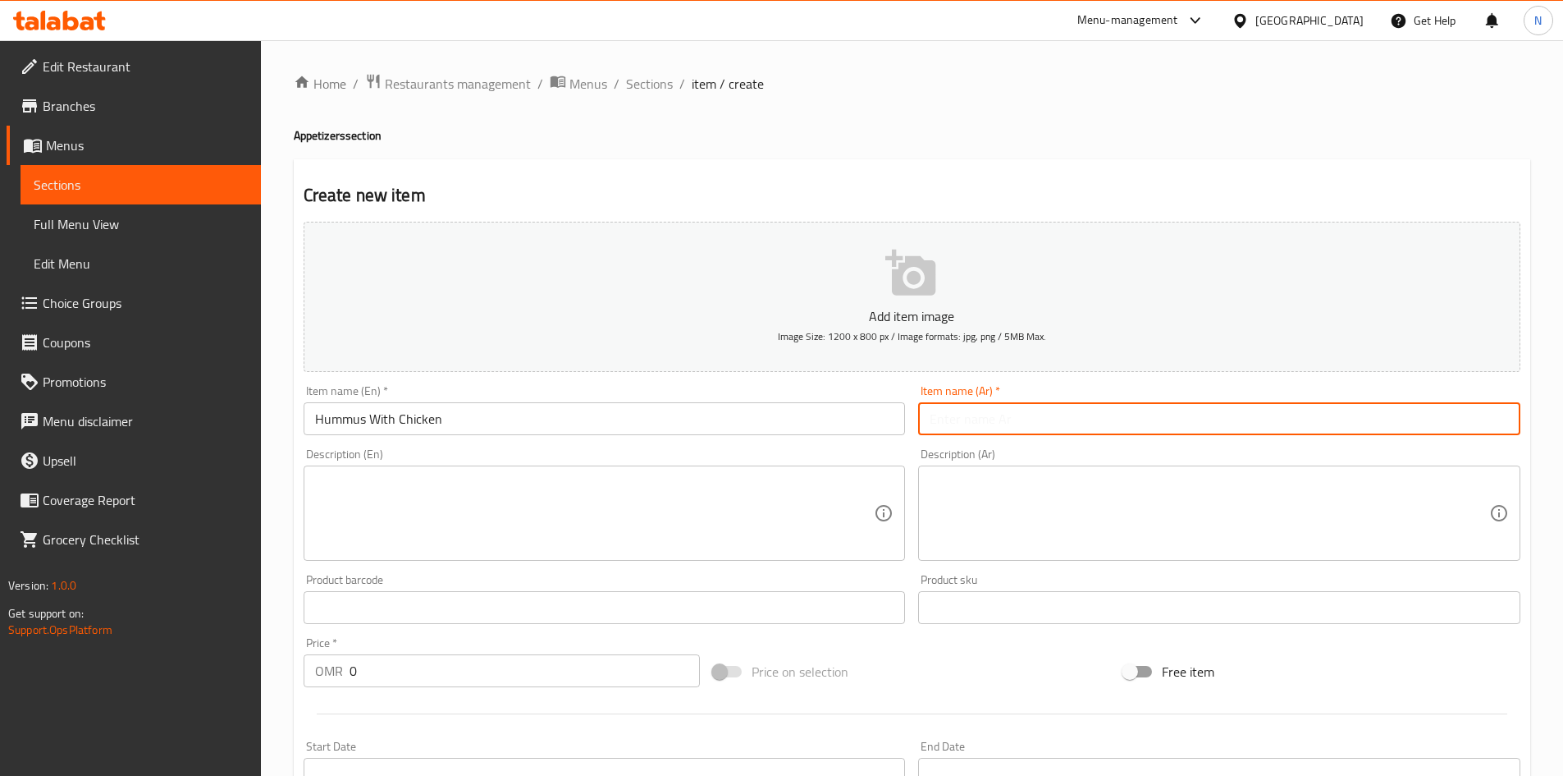
paste input "[GEOGRAPHIC_DATA] بالدجاج"
type input "[GEOGRAPHIC_DATA] بالدجاج"
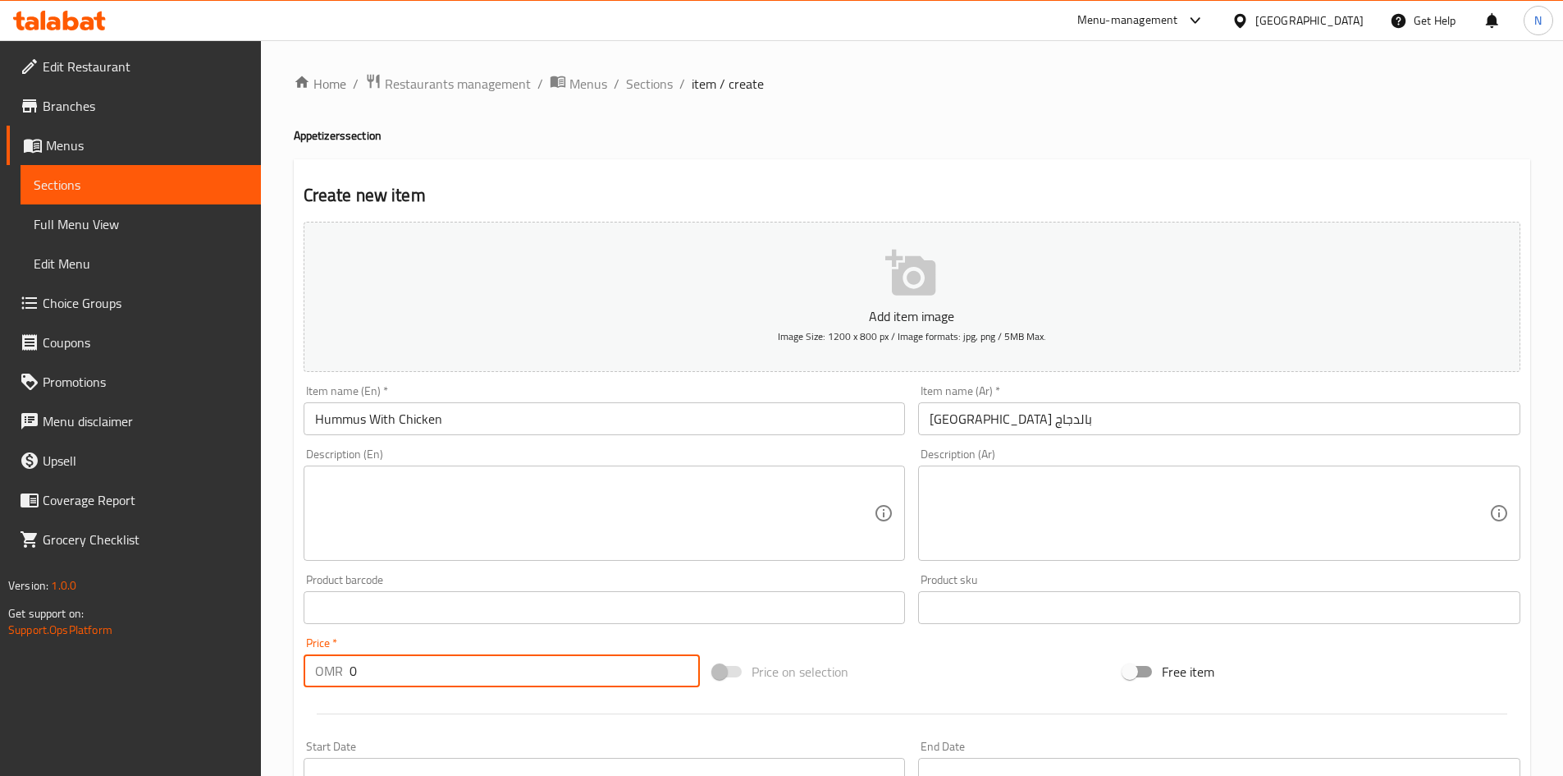
drag, startPoint x: 439, startPoint y: 686, endPoint x: 267, endPoint y: 662, distance: 174.0
click at [267, 662] on div "Home / Restaurants management / Menus / Sections / item / create Appetizers sec…" at bounding box center [912, 599] width 1302 height 1119
paste input "2.861"
type input "2.861"
click at [890, 671] on div "Price on selection" at bounding box center [912, 671] width 410 height 44
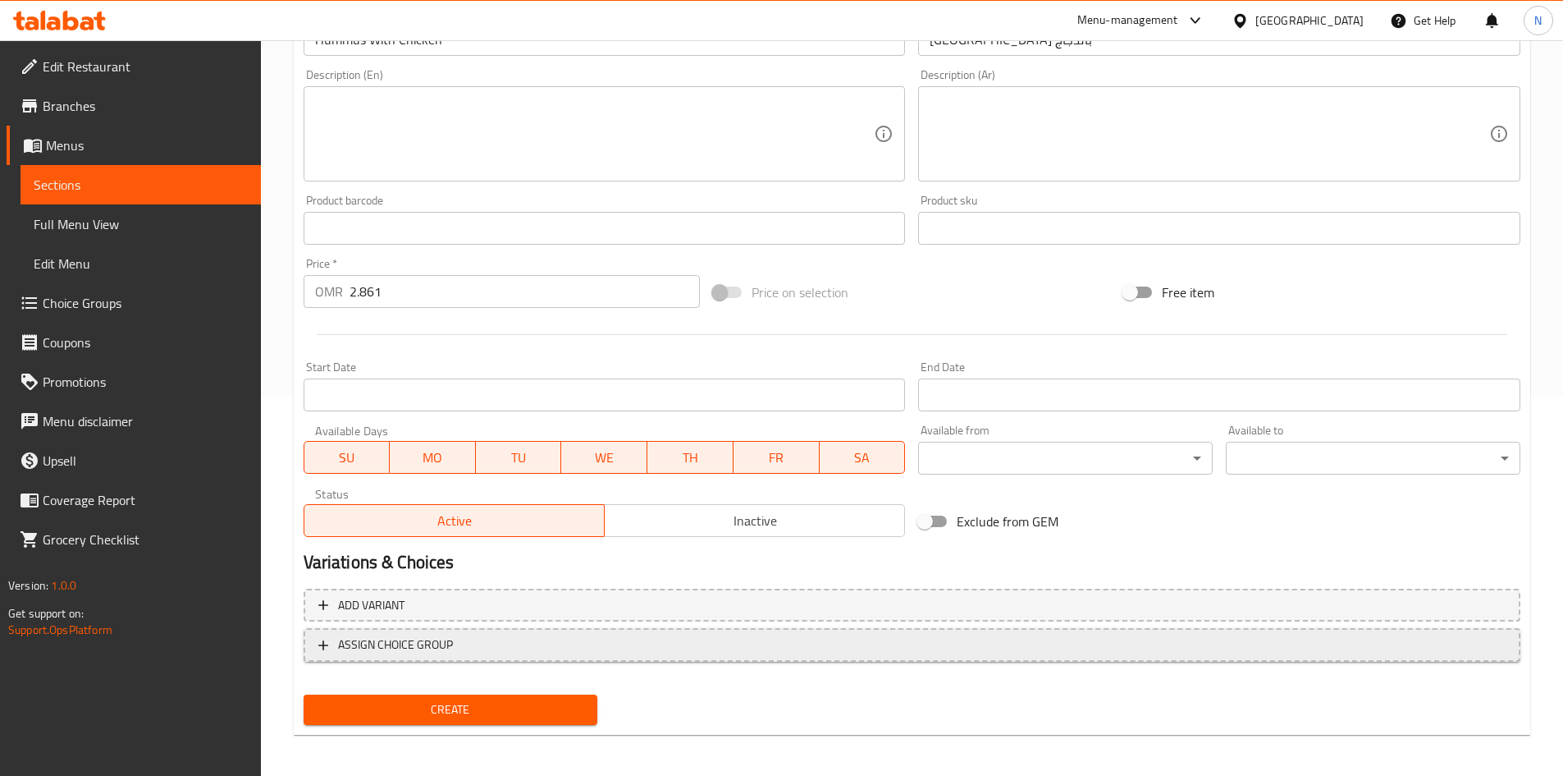
scroll to position [384, 0]
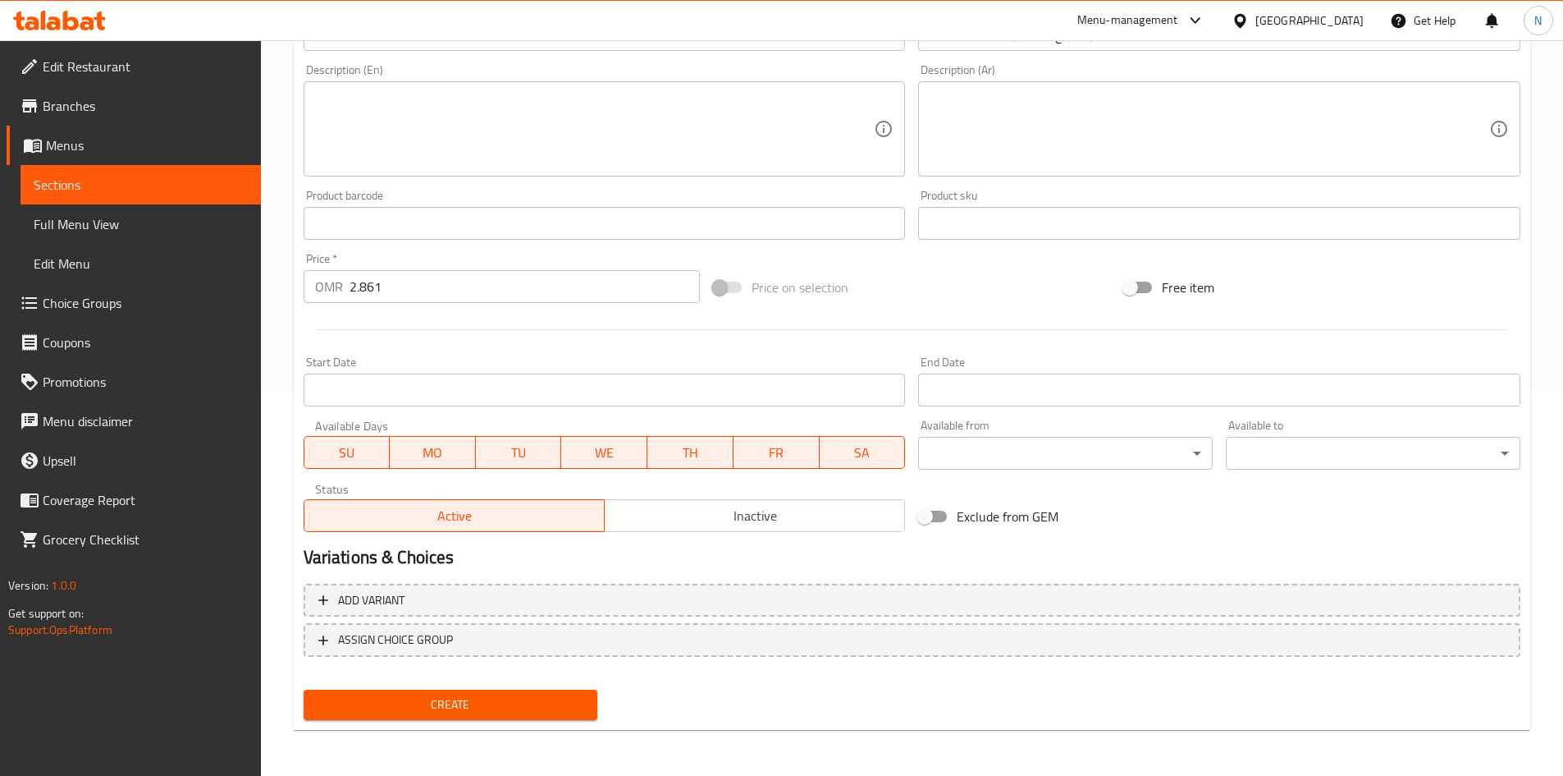
click at [419, 698] on span "Create" at bounding box center [451, 704] width 268 height 21
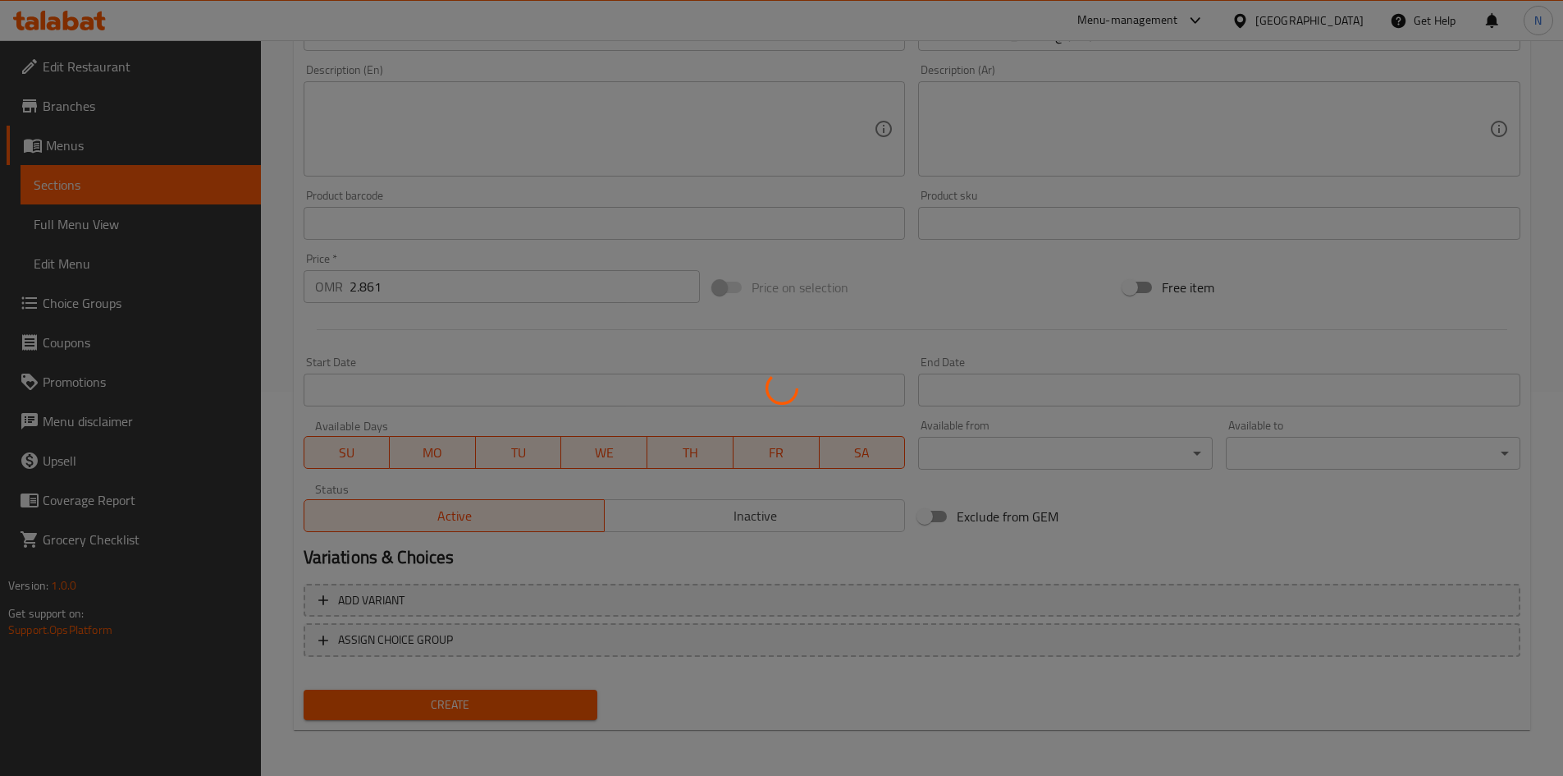
type input "0"
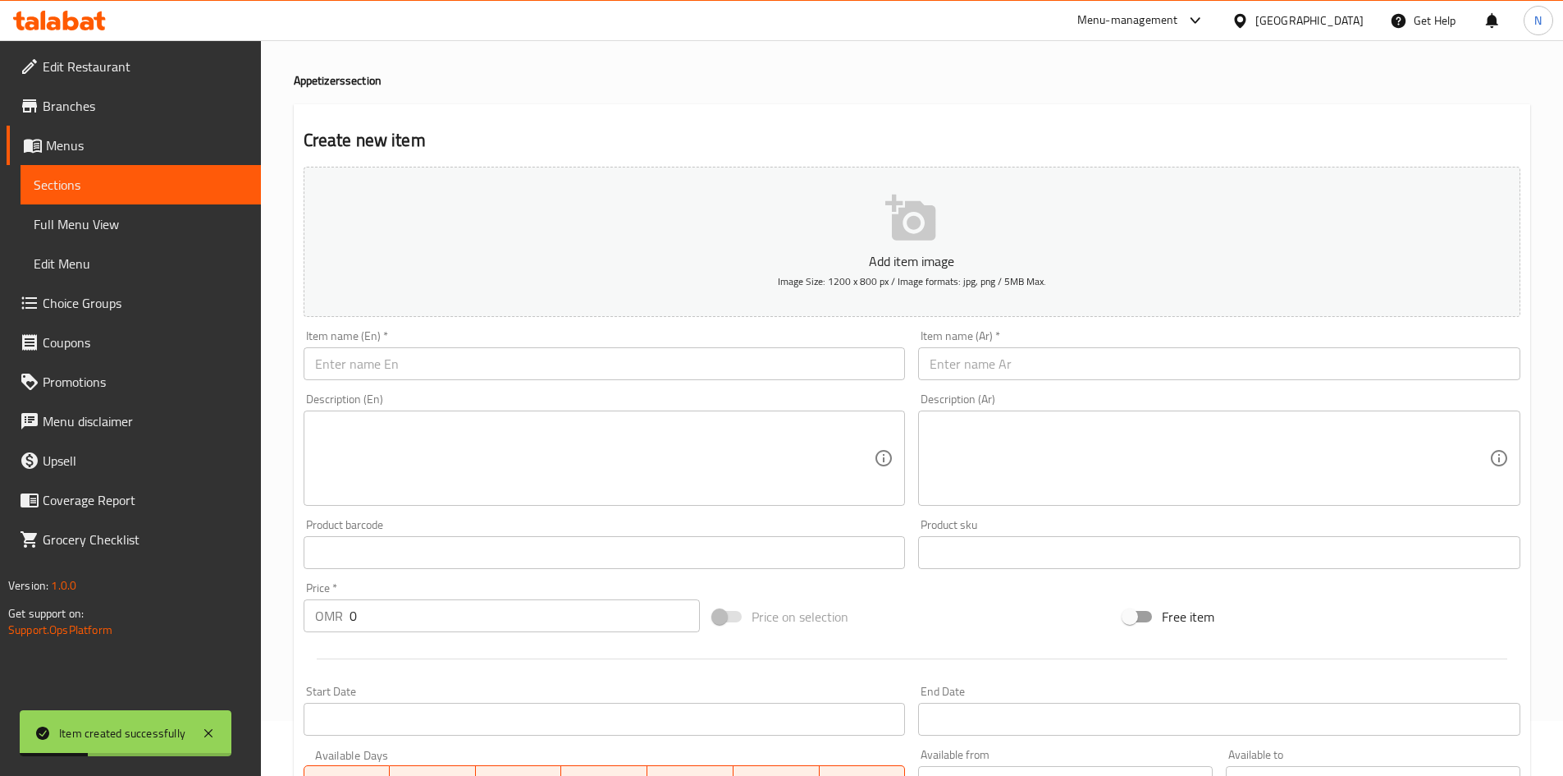
scroll to position [0, 0]
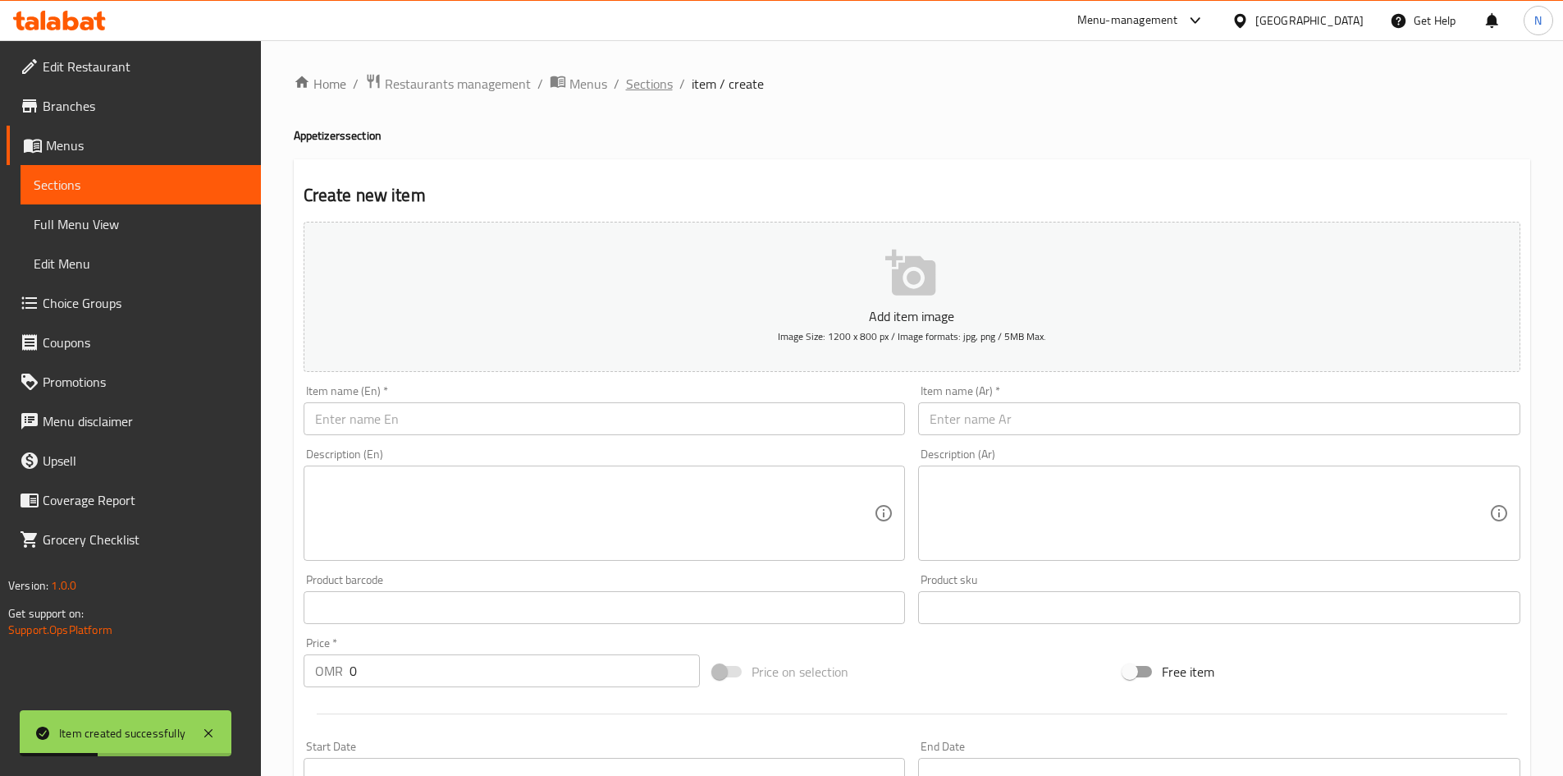
click at [652, 93] on span "Sections" at bounding box center [649, 84] width 47 height 20
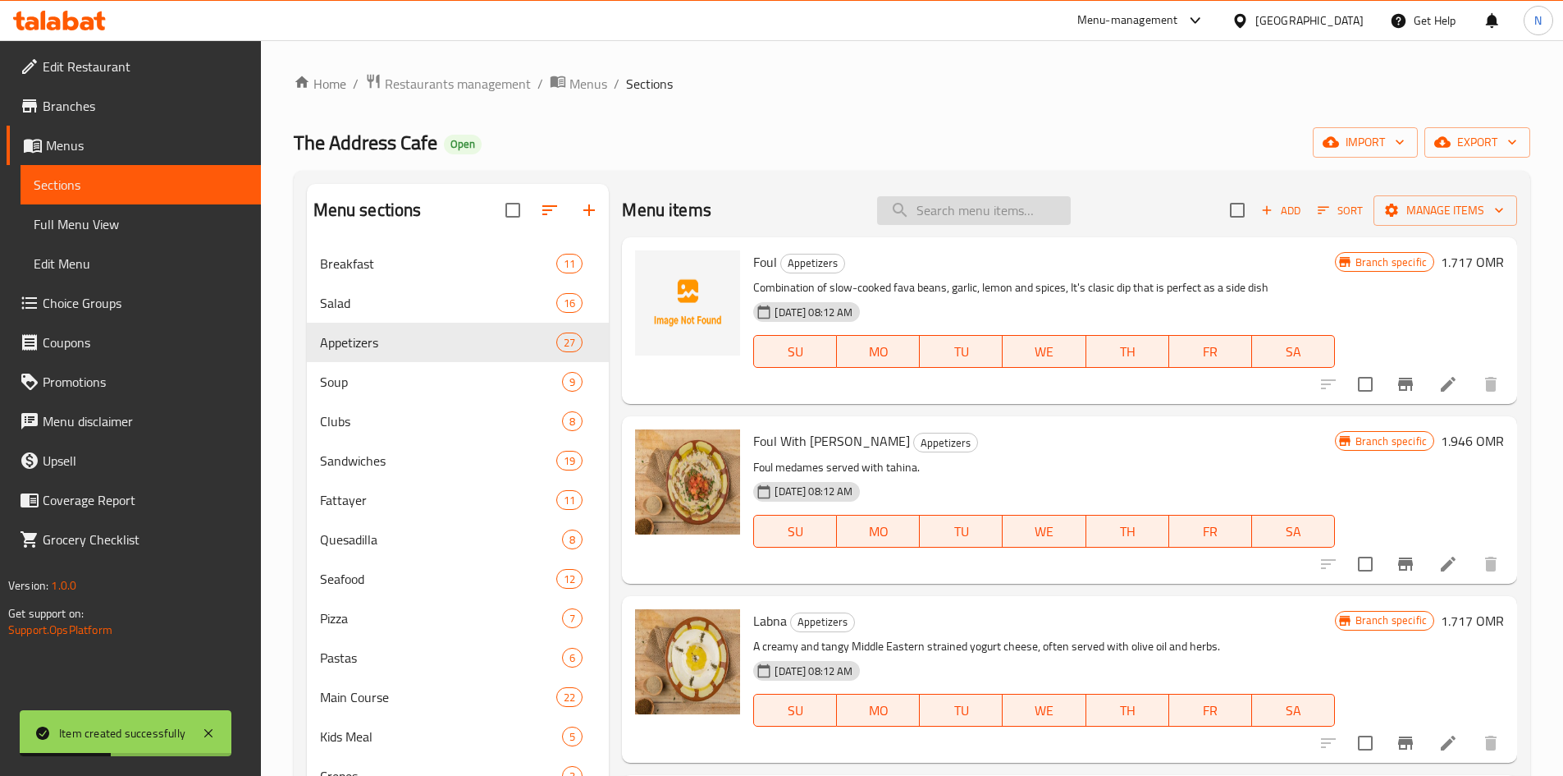
click at [942, 211] on input "search" at bounding box center [974, 210] width 194 height 29
paste input "-Muttabal with chicken"
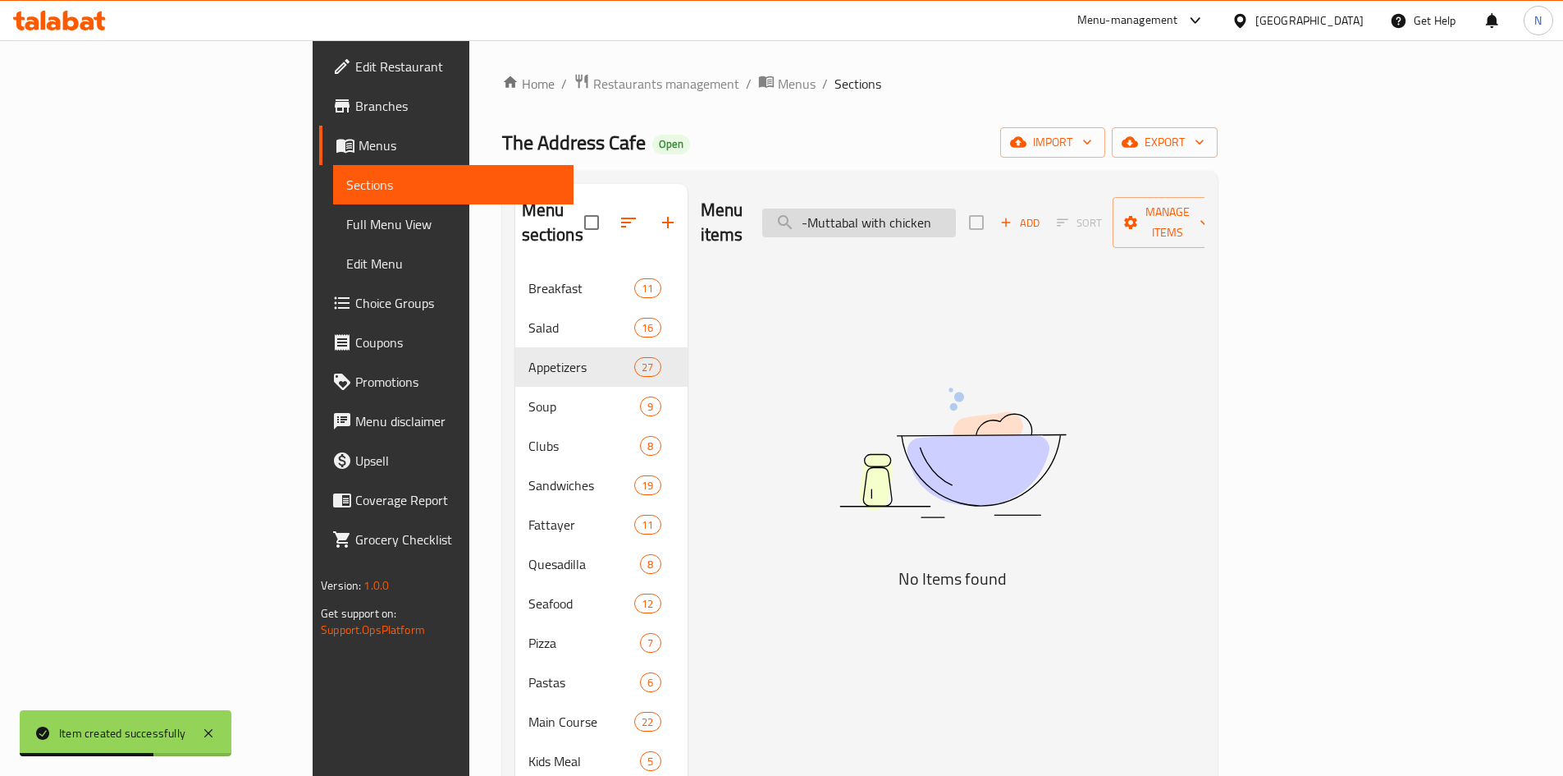
drag, startPoint x: 921, startPoint y: 209, endPoint x: 898, endPoint y: 214, distance: 23.5
click at [898, 214] on input "-Muttabal with chicken" at bounding box center [859, 222] width 194 height 29
click at [956, 208] on input "Muttabal with chicken" at bounding box center [859, 222] width 194 height 29
click at [956, 213] on input "Muttabal with chicken" at bounding box center [859, 222] width 194 height 29
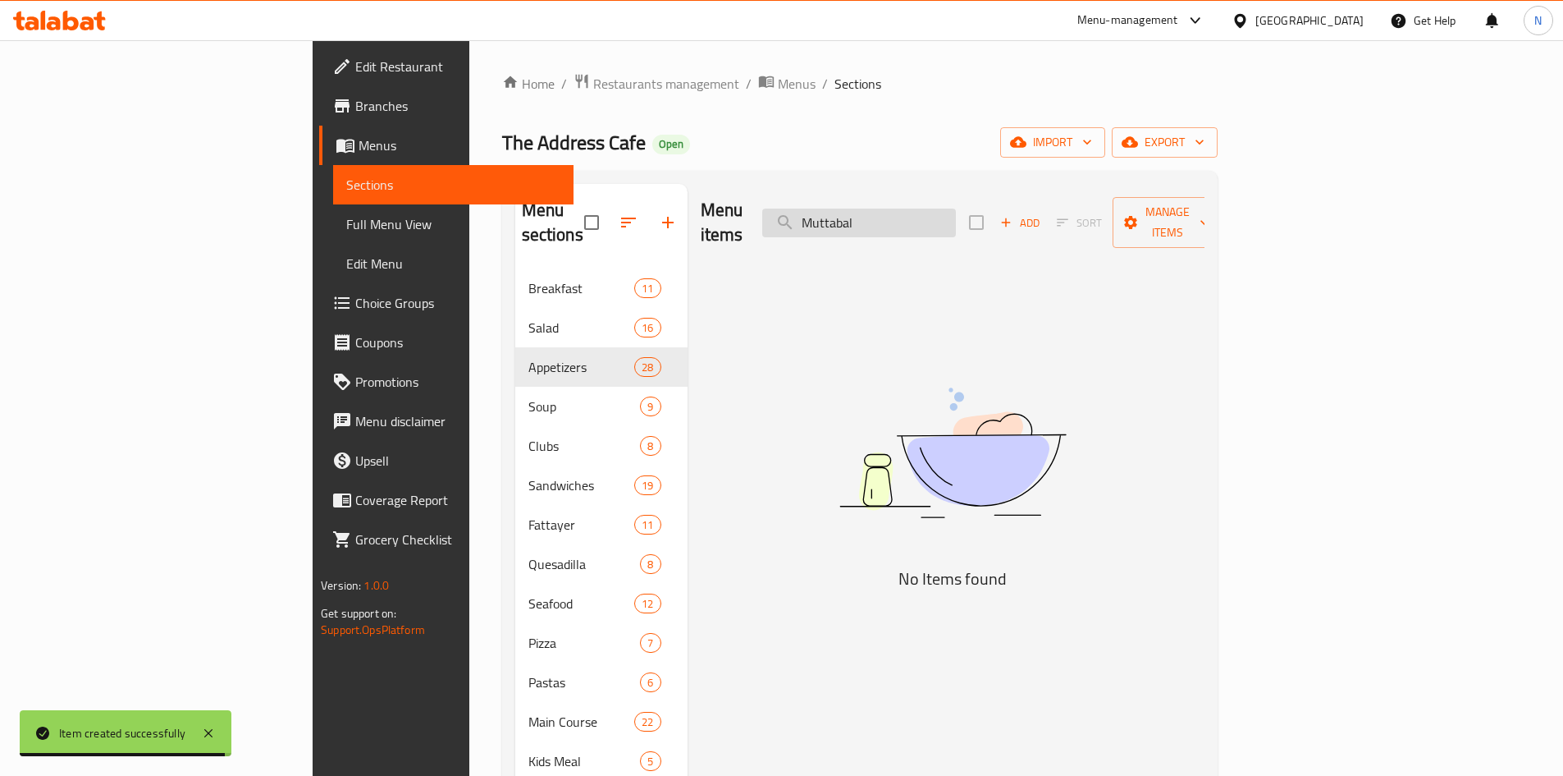
type input "Muttabal"
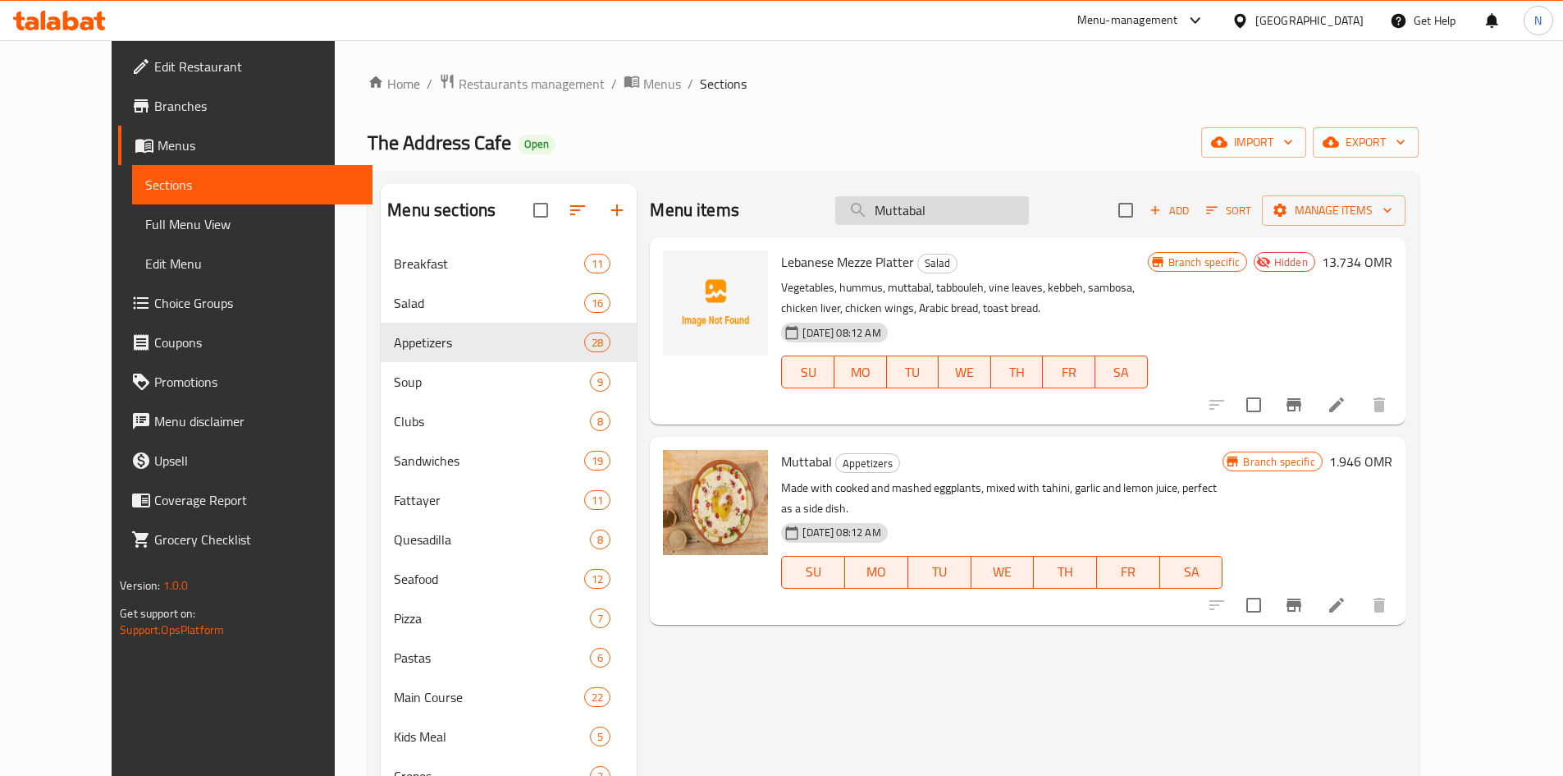
click at [999, 214] on input "Muttabal" at bounding box center [932, 210] width 194 height 29
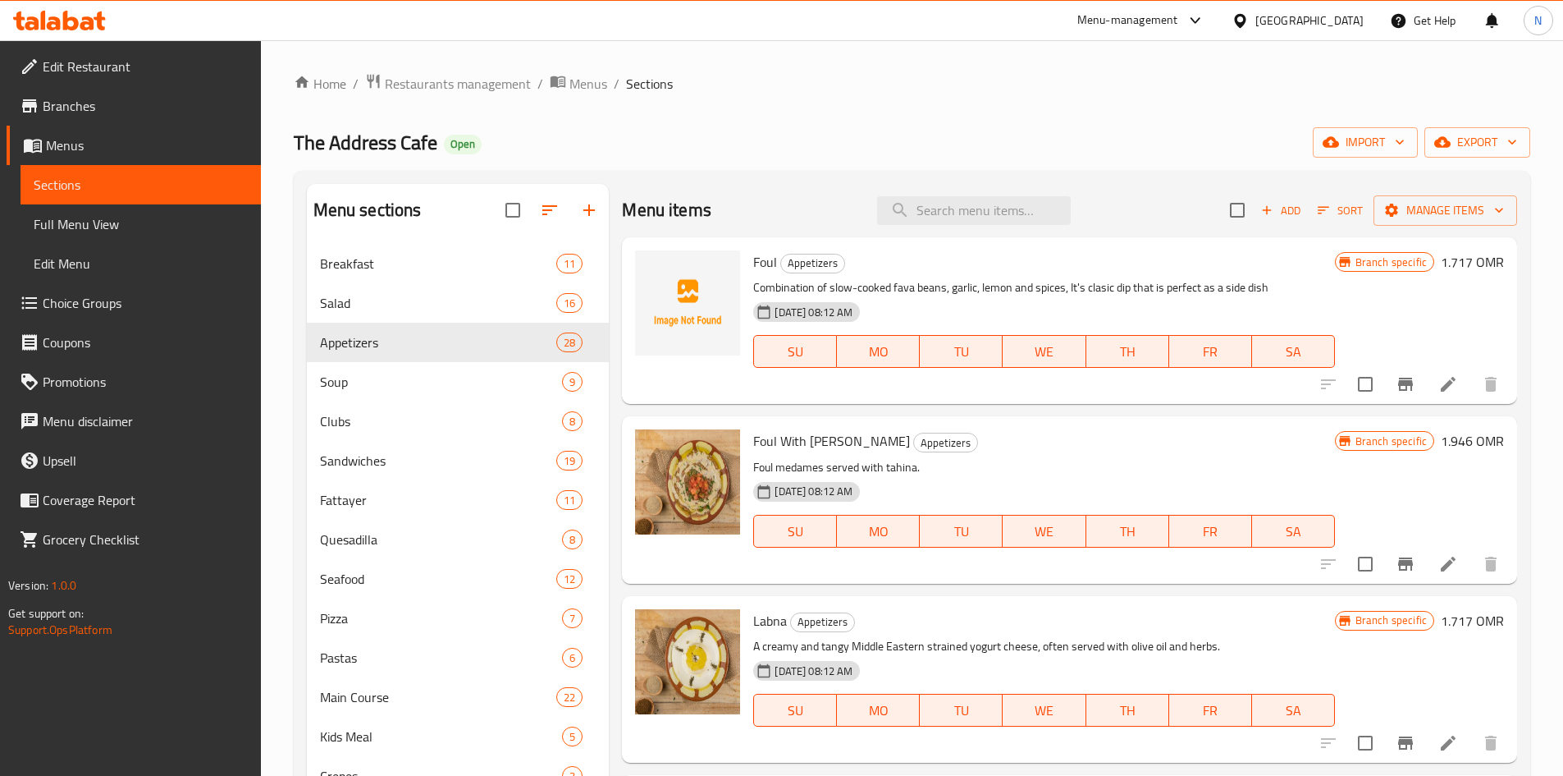
click at [1259, 219] on span "Add" at bounding box center [1281, 210] width 44 height 19
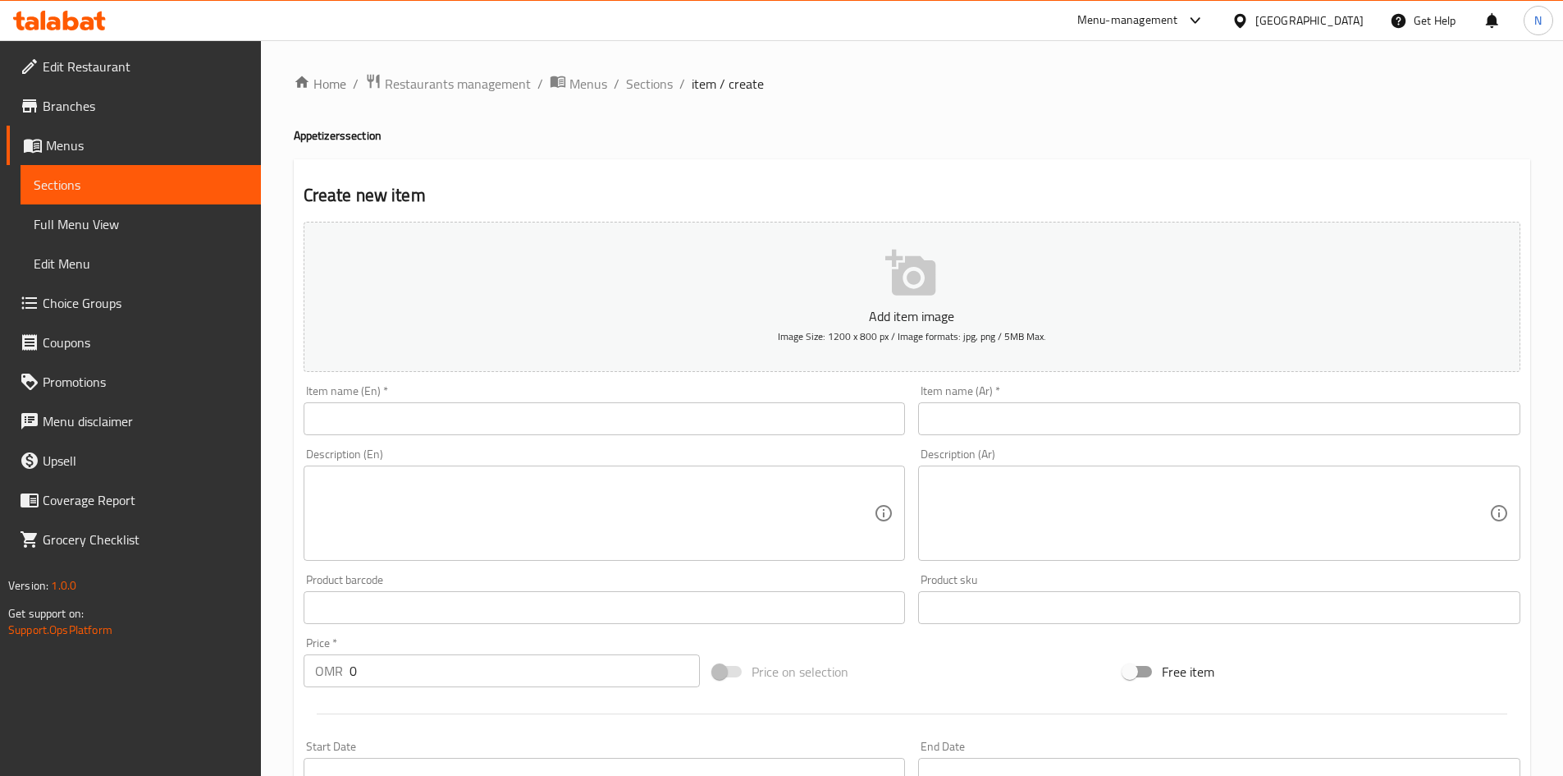
click at [795, 412] on input "text" at bounding box center [605, 418] width 602 height 33
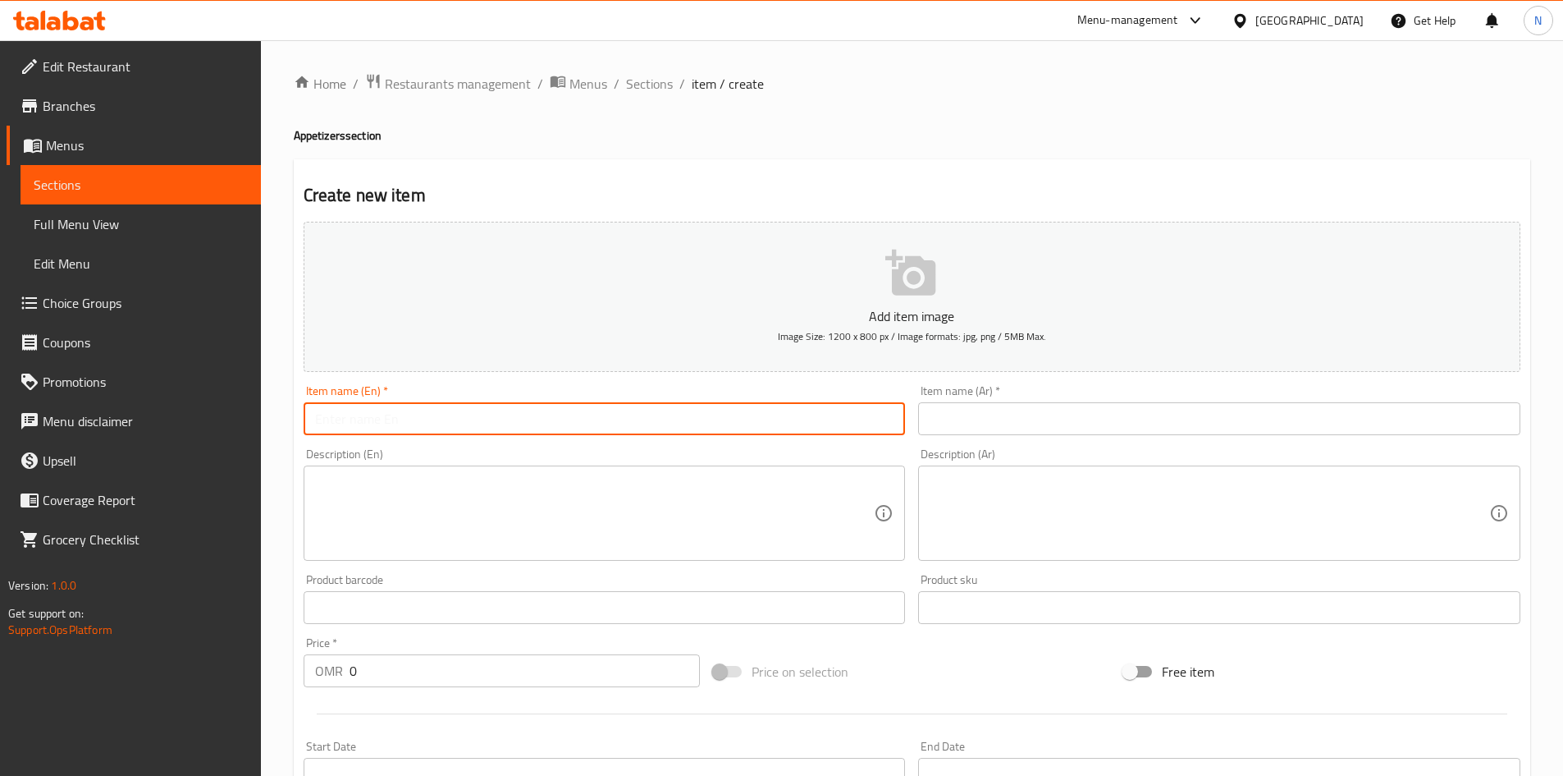
paste input "-Muttabal with chicken"
click at [323, 415] on input "-Muttabal with chicken" at bounding box center [605, 418] width 602 height 33
click at [337, 417] on input "Muttabal with chicken" at bounding box center [605, 418] width 602 height 33
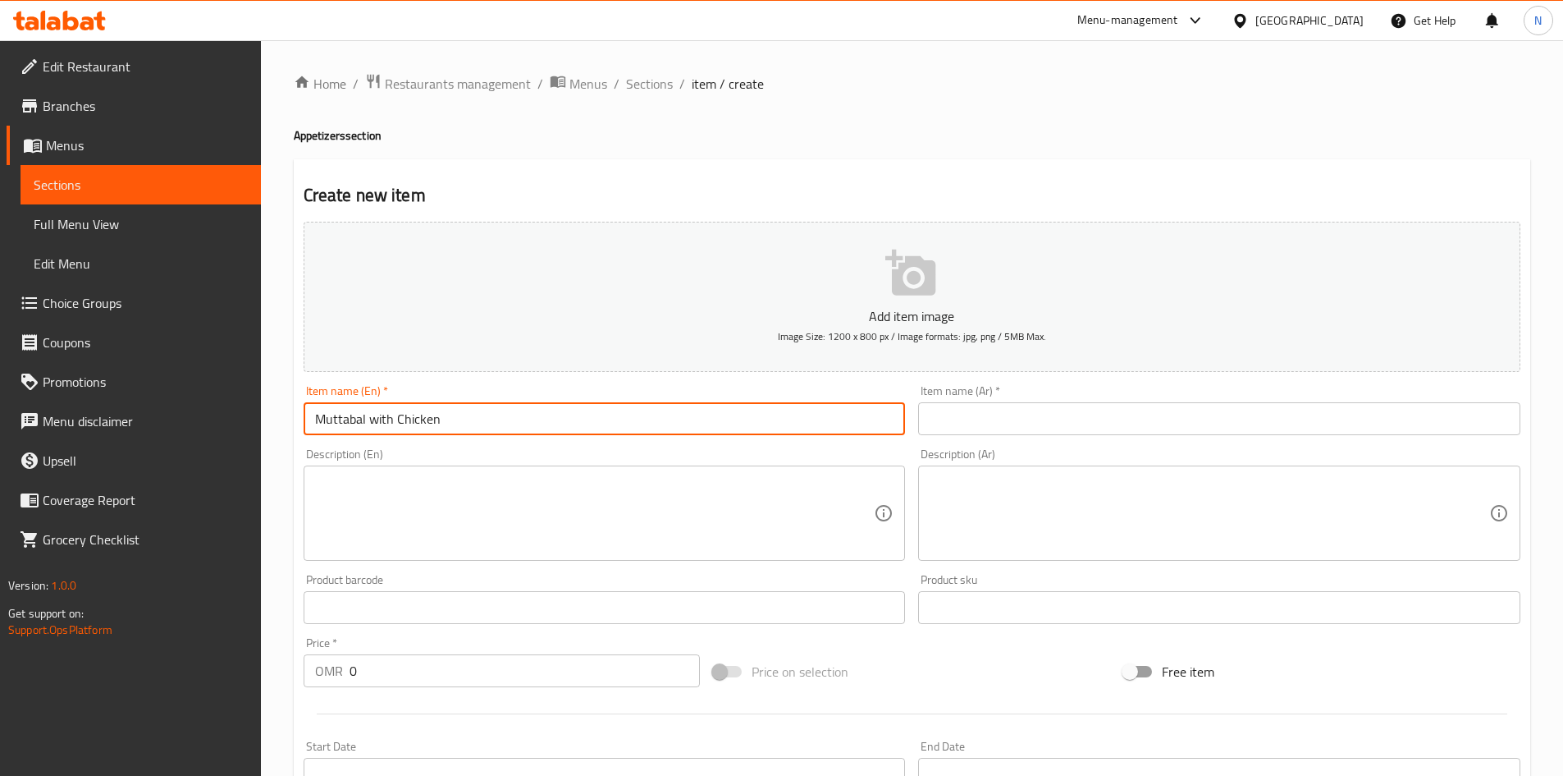
click at [381, 417] on input "Muttabal with Chicken" at bounding box center [605, 418] width 602 height 33
type input "Muttabal With Chicken"
click at [938, 428] on input "text" at bounding box center [1219, 418] width 602 height 33
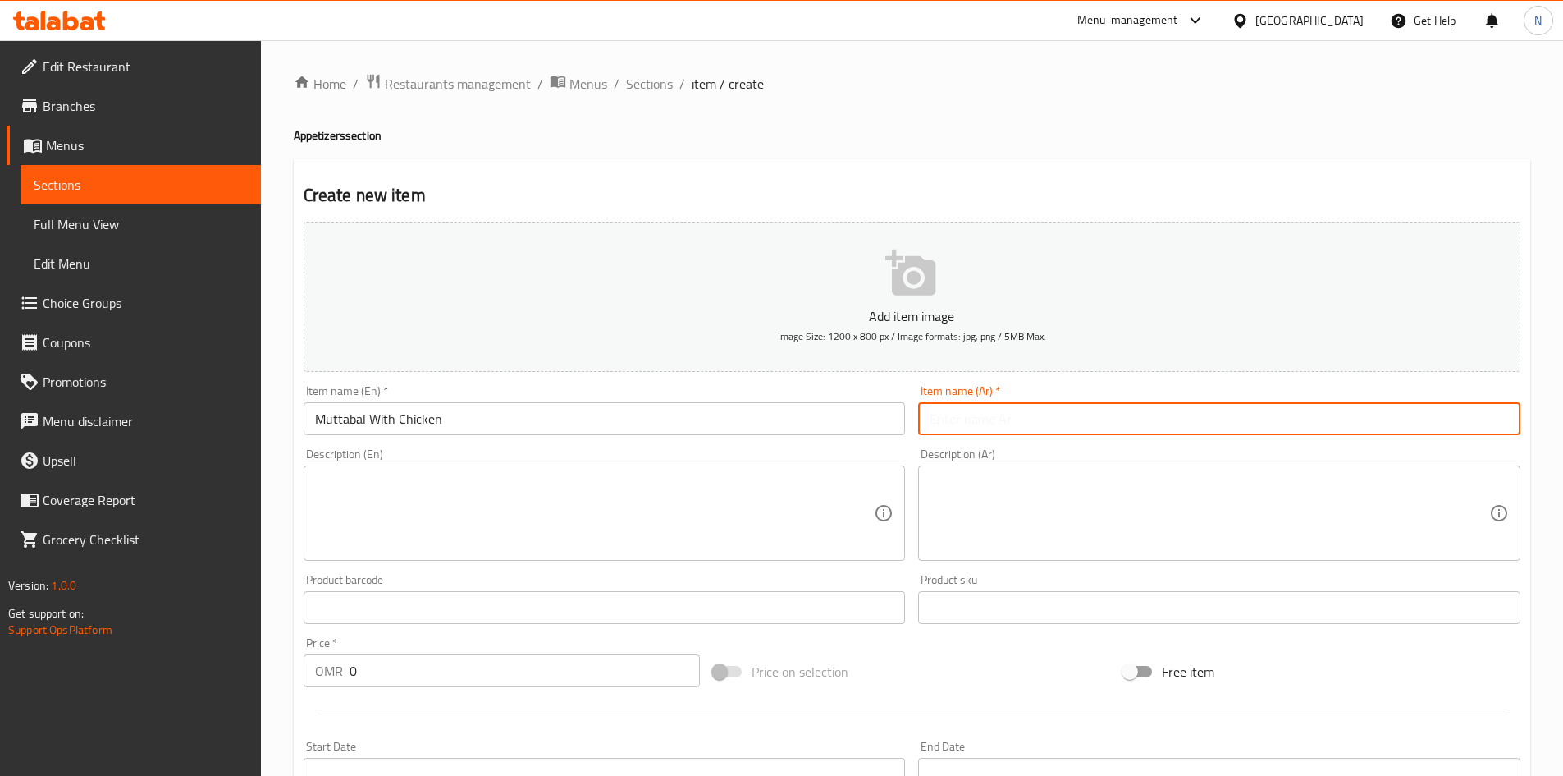
paste input "متبل بالدجاج"
type input "متبل بالدجاج"
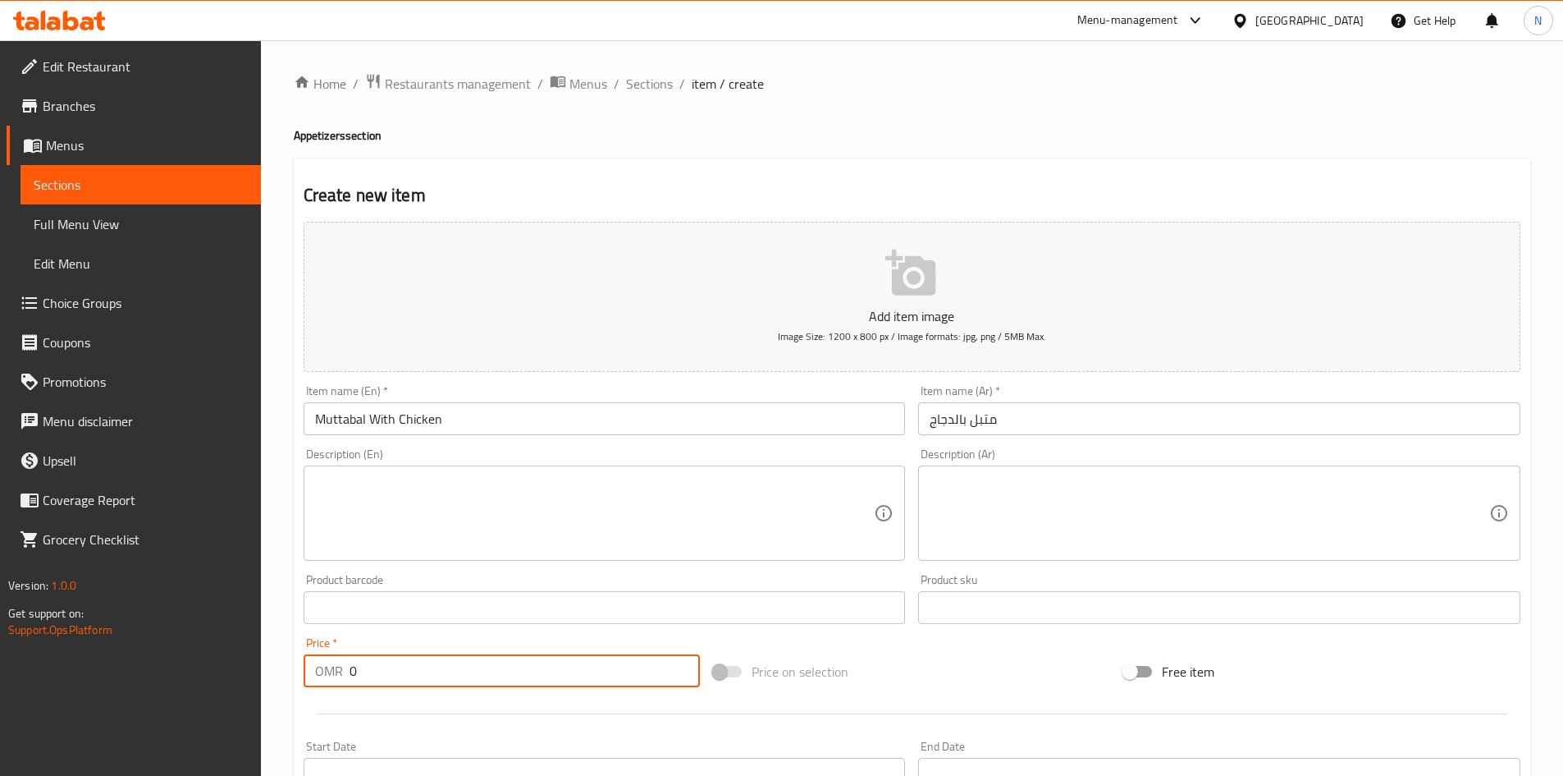
drag, startPoint x: 418, startPoint y: 685, endPoint x: 338, endPoint y: 690, distance: 79.8
click at [338, 690] on div "Price   * OMR 0 Price *" at bounding box center [502, 661] width 410 height 63
paste input "2.861"
type input "2.861"
click at [936, 647] on div "Add item image Image Size: 1200 x 800 px / Image formats: jpg, png / 5MB Max. I…" at bounding box center [912, 568] width 1230 height 707
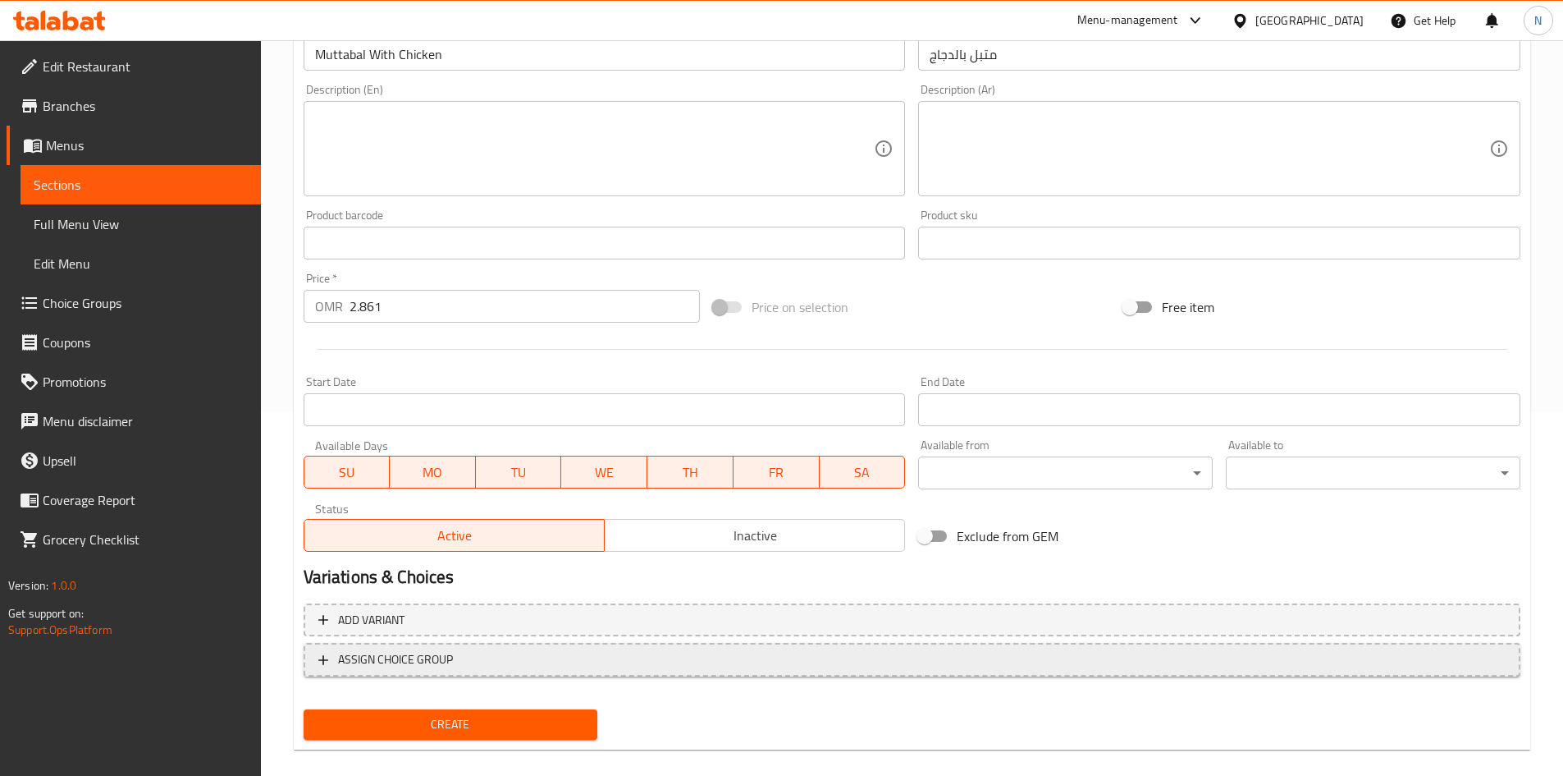
scroll to position [384, 0]
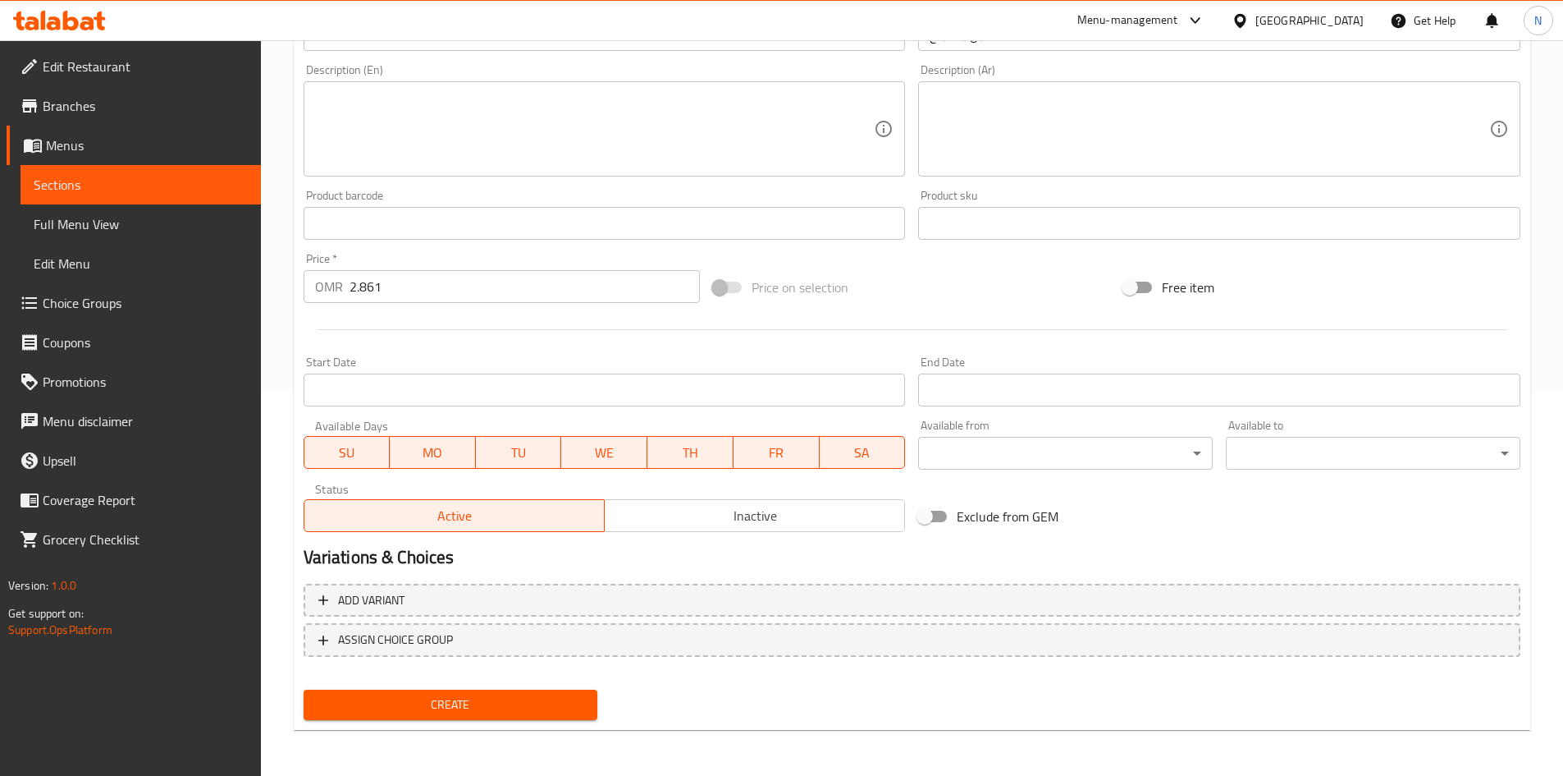
click at [486, 700] on span "Create" at bounding box center [451, 704] width 268 height 21
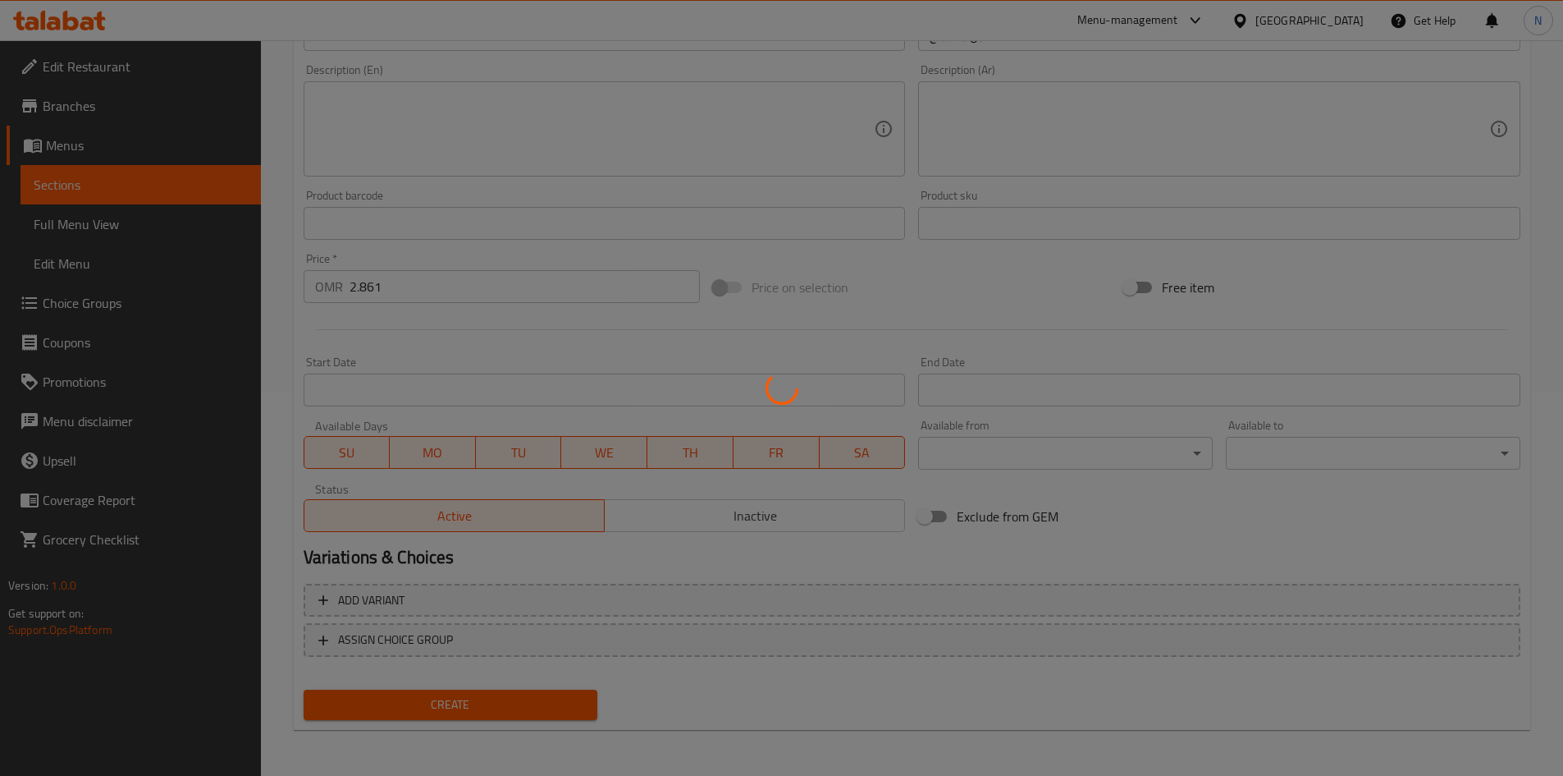
type input "0"
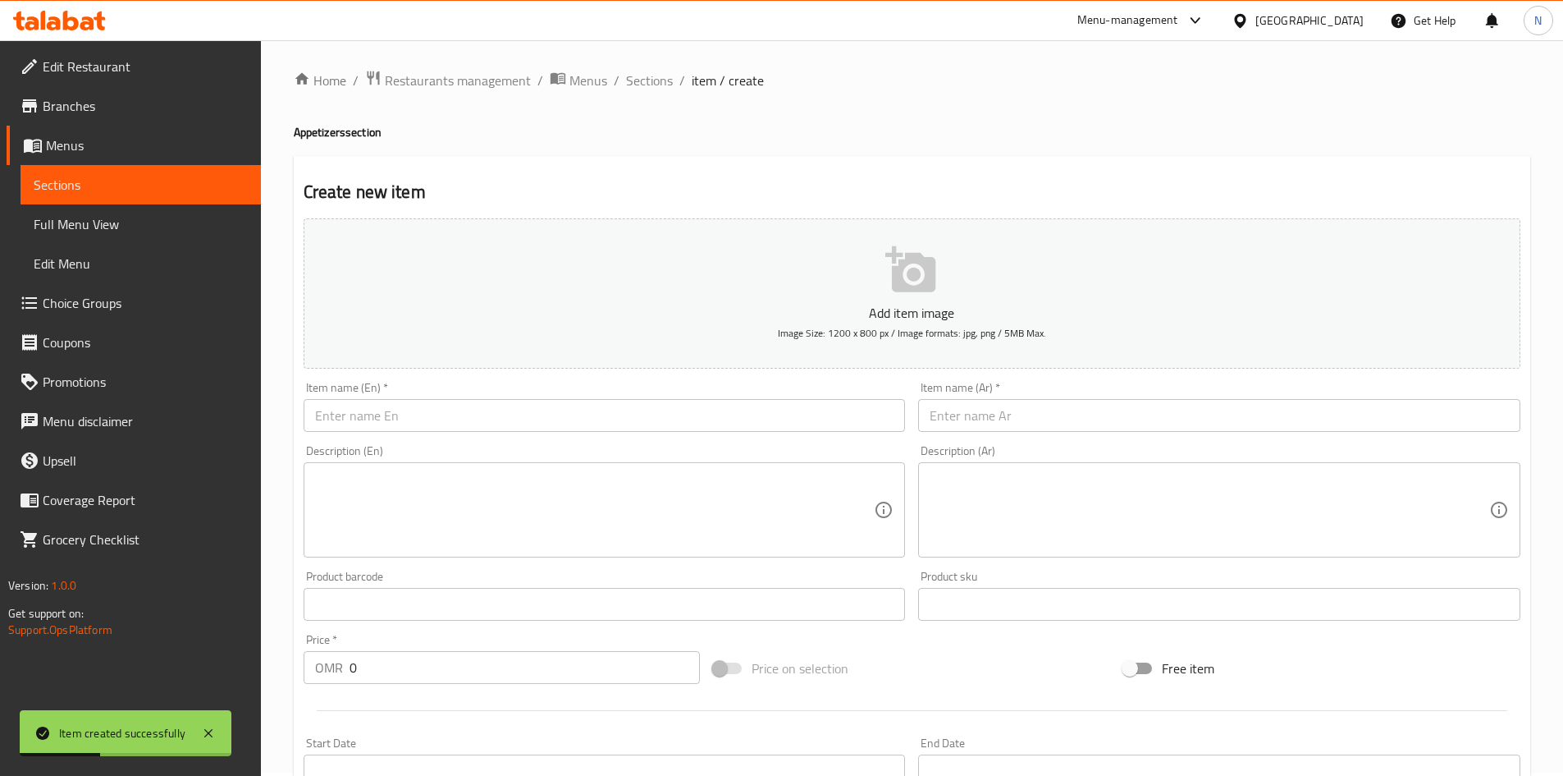
scroll to position [0, 0]
click at [657, 91] on span "Sections" at bounding box center [649, 84] width 47 height 20
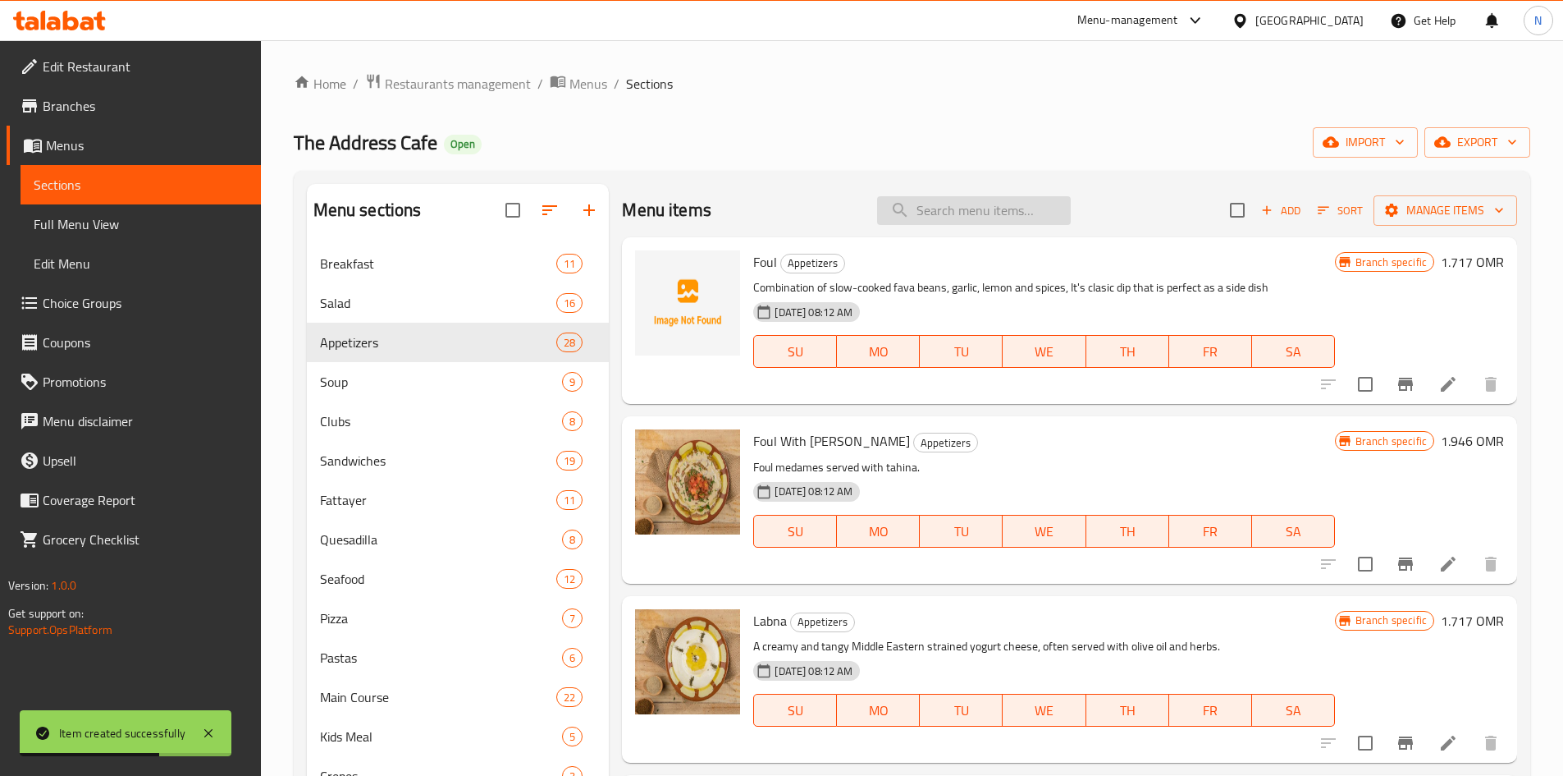
click at [925, 217] on input "search" at bounding box center [974, 210] width 194 height 29
paste input "Muttabal with Meat"
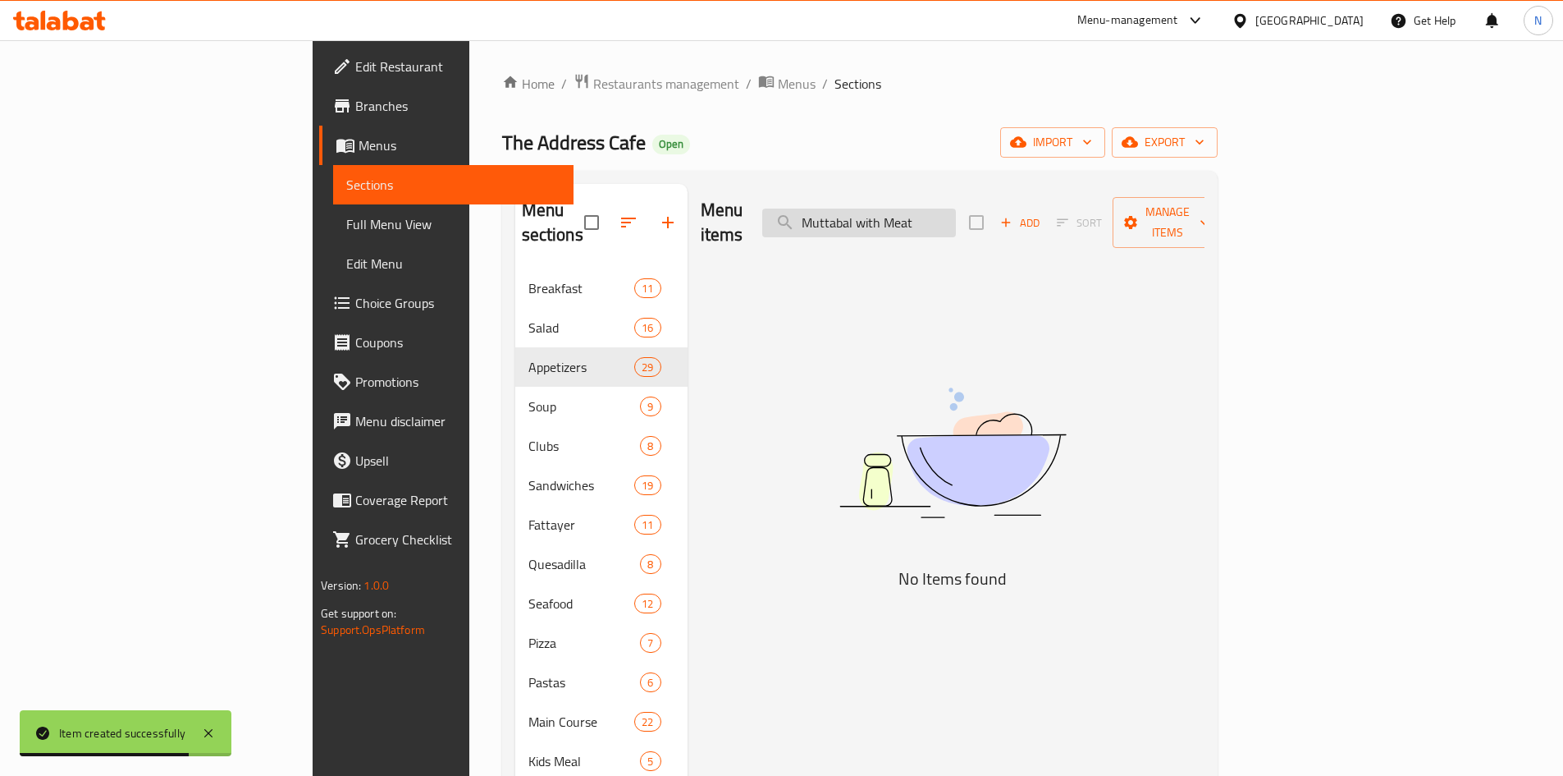
click at [956, 212] on input "Muttabal with Meat" at bounding box center [859, 222] width 194 height 29
click at [956, 216] on input "Muttabal with Meat" at bounding box center [859, 222] width 194 height 29
click at [956, 213] on input "Muttabal with Meat" at bounding box center [859, 222] width 194 height 29
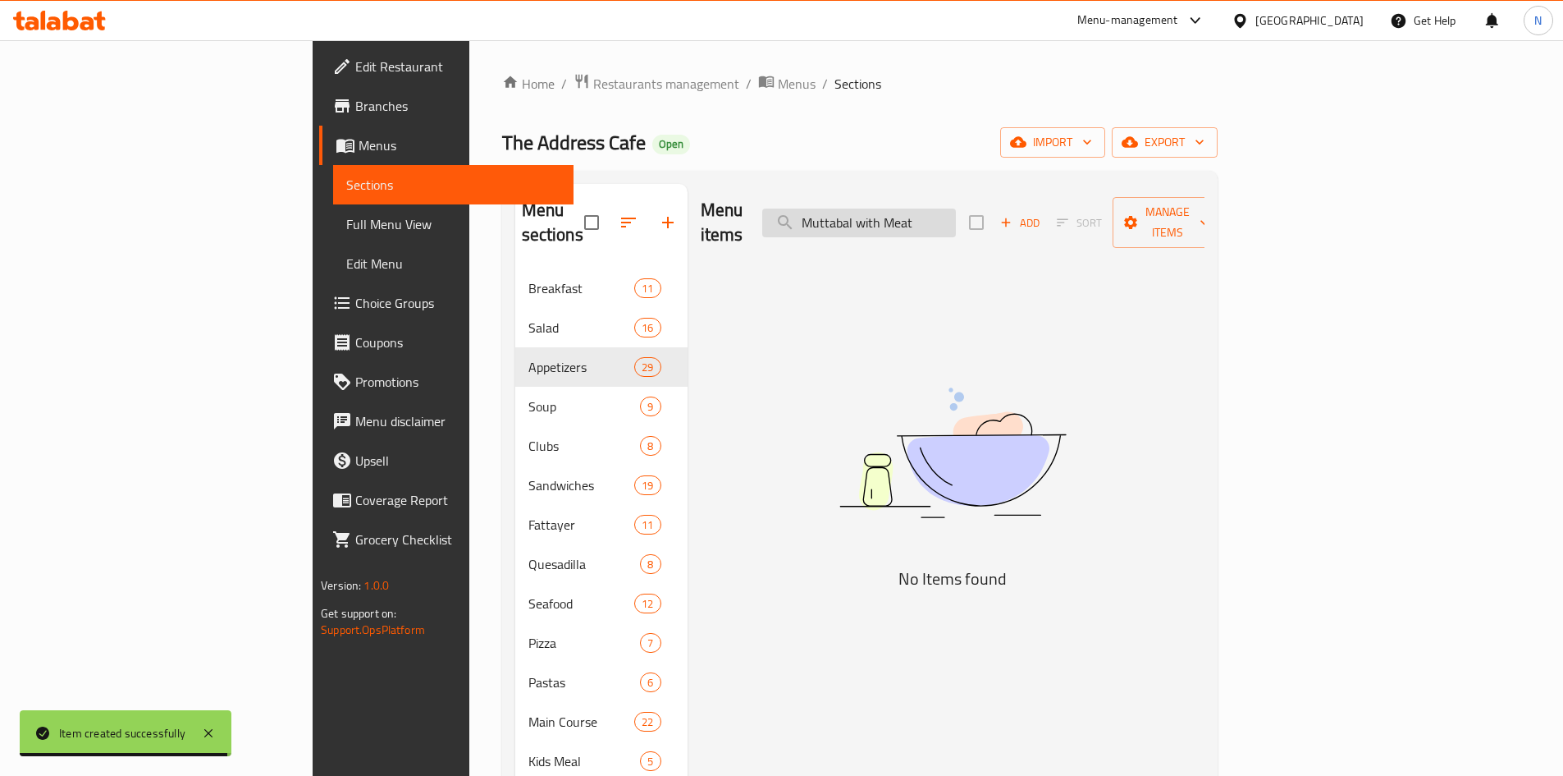
click at [956, 213] on input "Muttabal with Meat" at bounding box center [859, 222] width 194 height 29
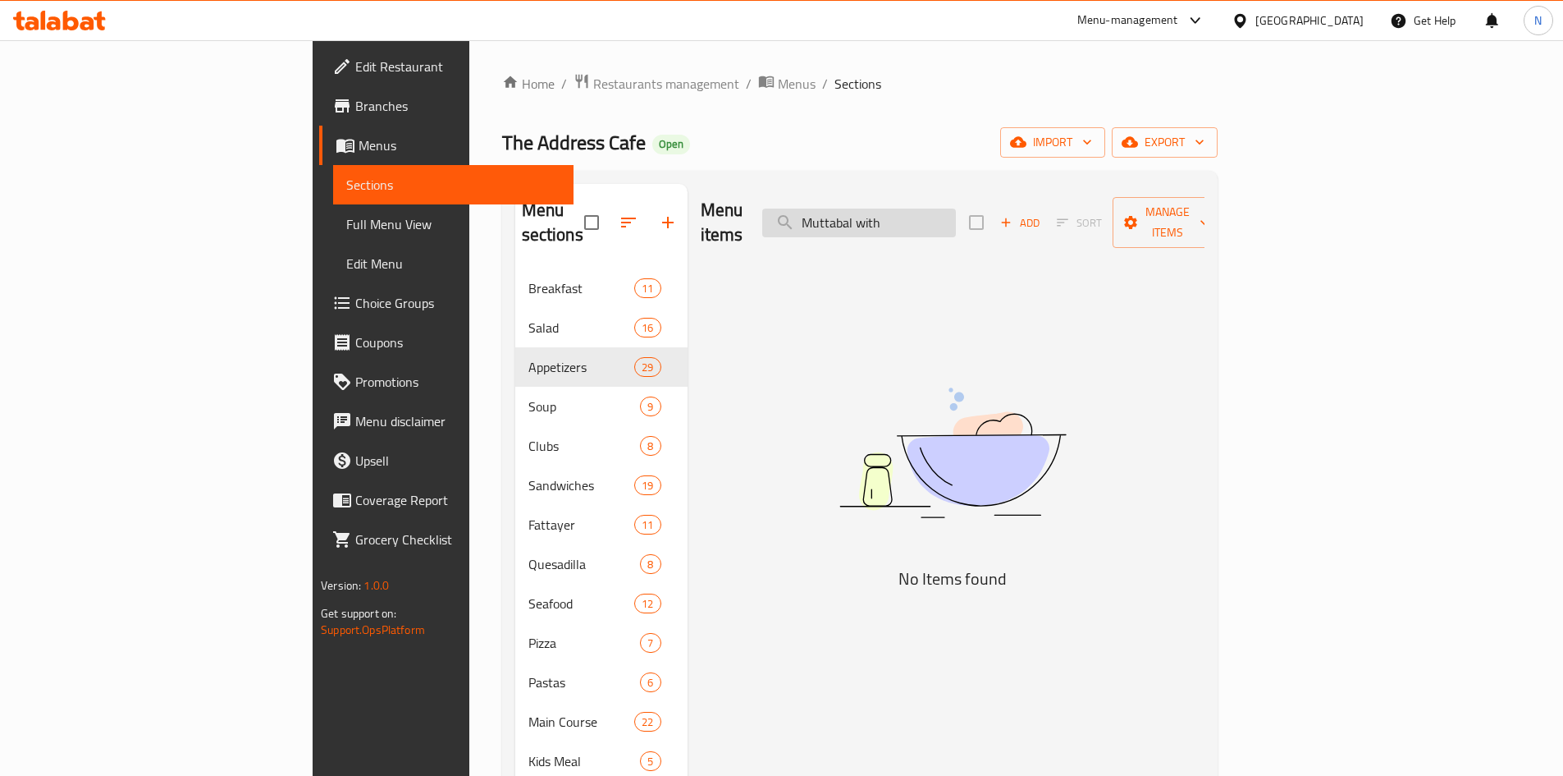
type input "Muttabal wit"
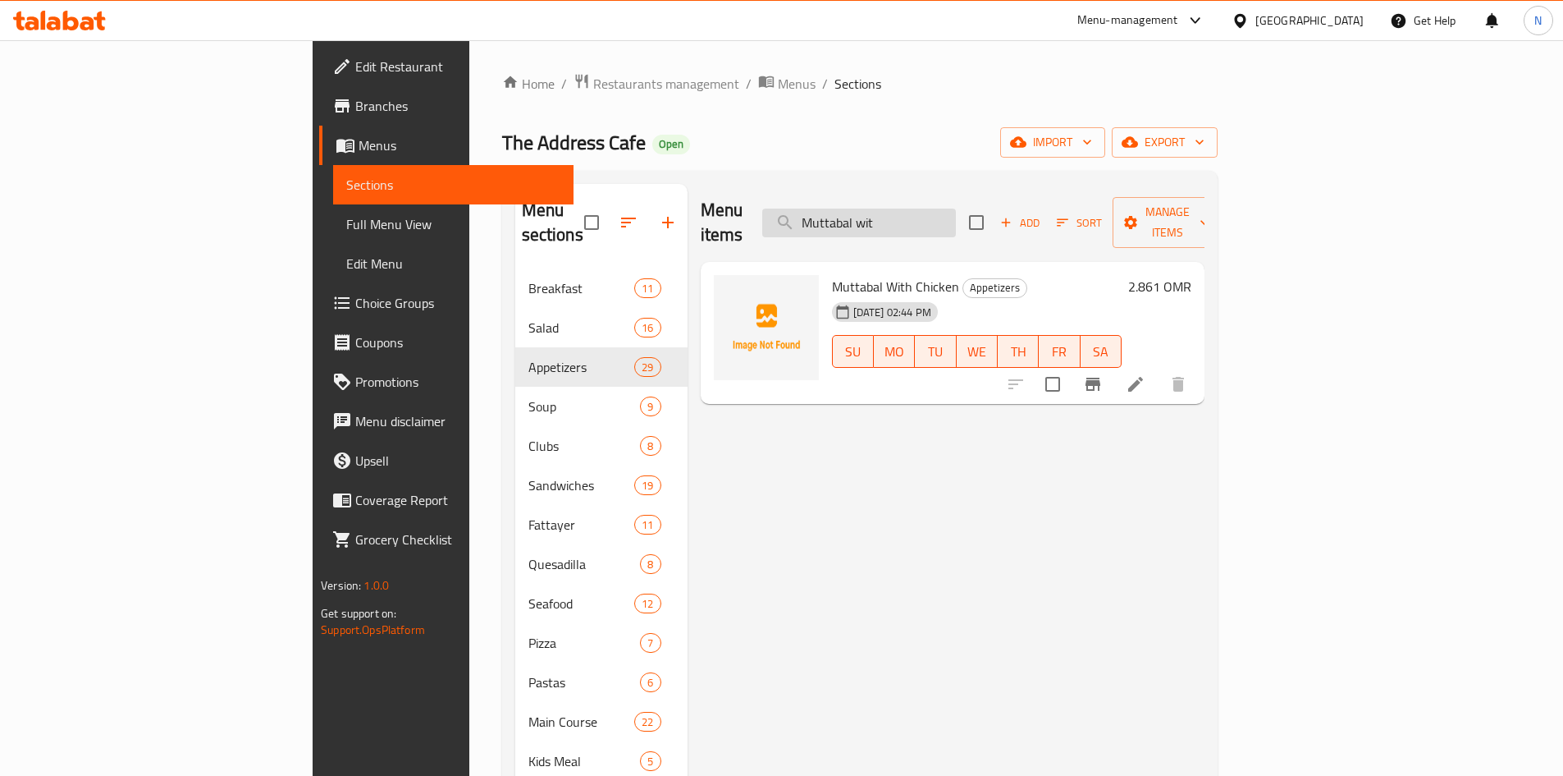
click at [956, 215] on input "Muttabal wit" at bounding box center [859, 222] width 194 height 29
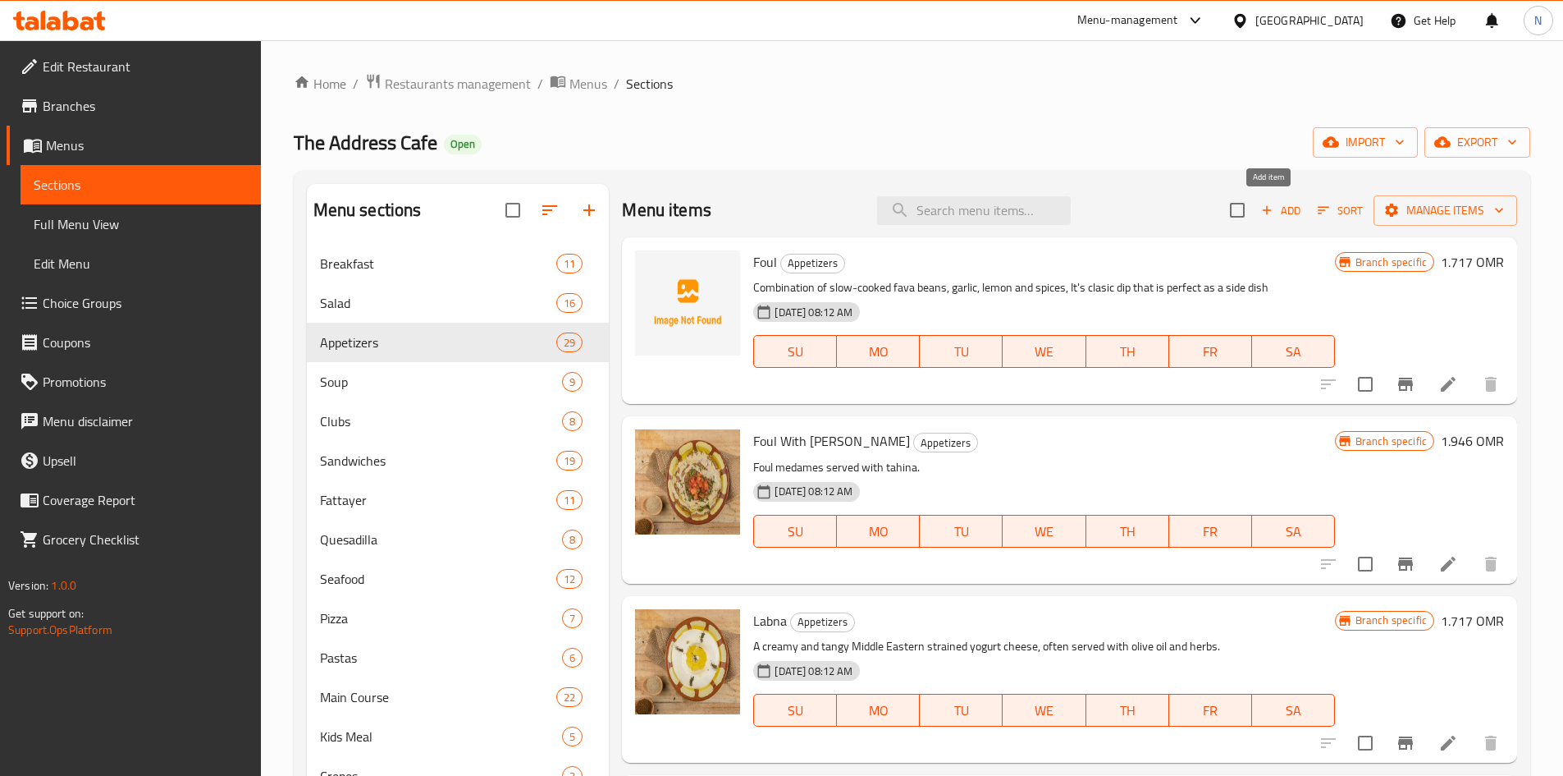
click at [1265, 211] on span "Add" at bounding box center [1281, 210] width 44 height 19
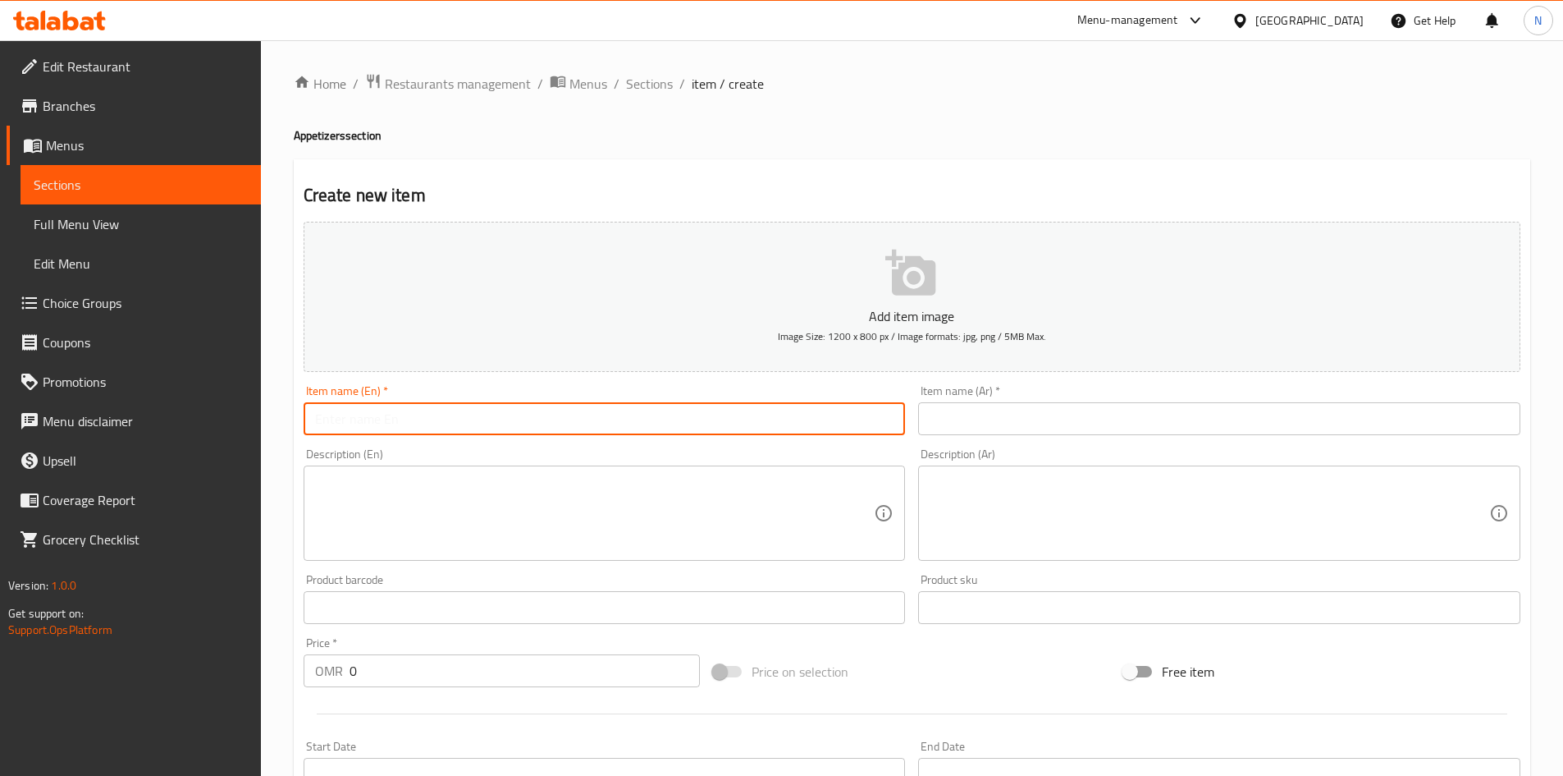
click at [638, 426] on input "text" at bounding box center [605, 418] width 602 height 33
paste input "Muttabal with Meat"
click at [379, 420] on input "Muttabal with Meat" at bounding box center [605, 418] width 602 height 33
type input "Muttabal With Meat"
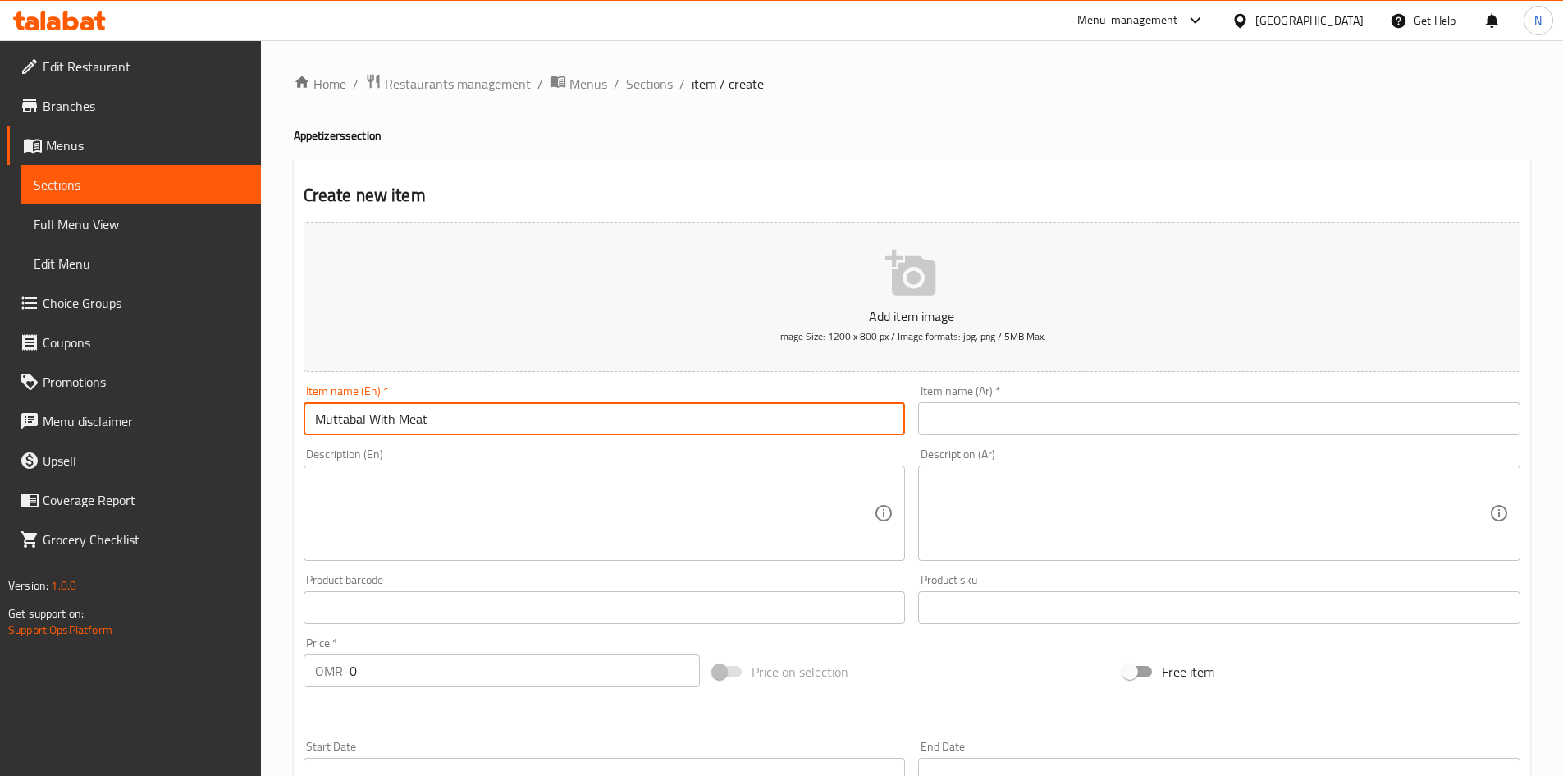
click at [593, 439] on div "Item name (En)   * Muttabal With Meat Item name (En) *" at bounding box center [605, 409] width 616 height 63
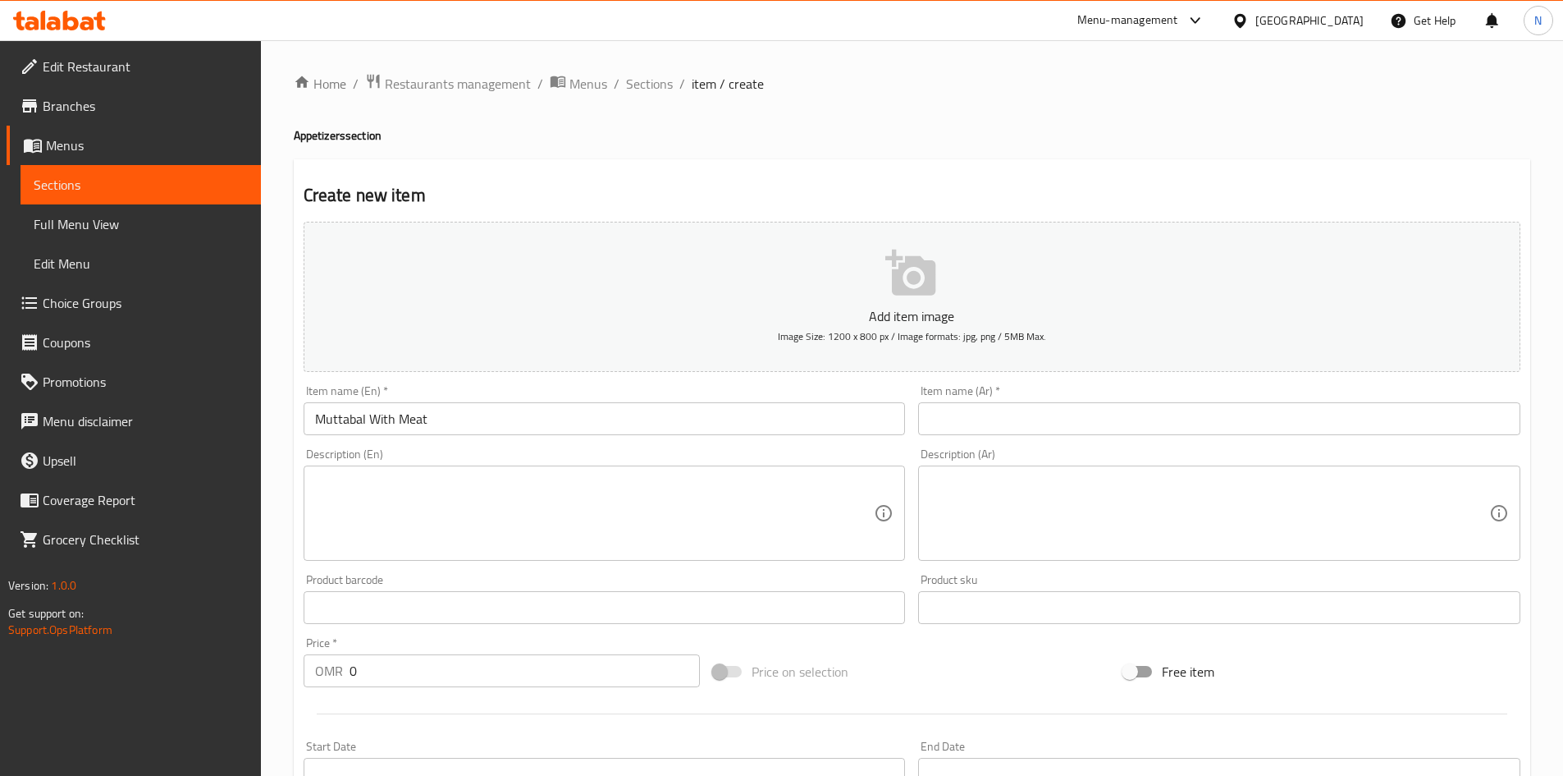
click at [1053, 417] on input "text" at bounding box center [1219, 418] width 602 height 33
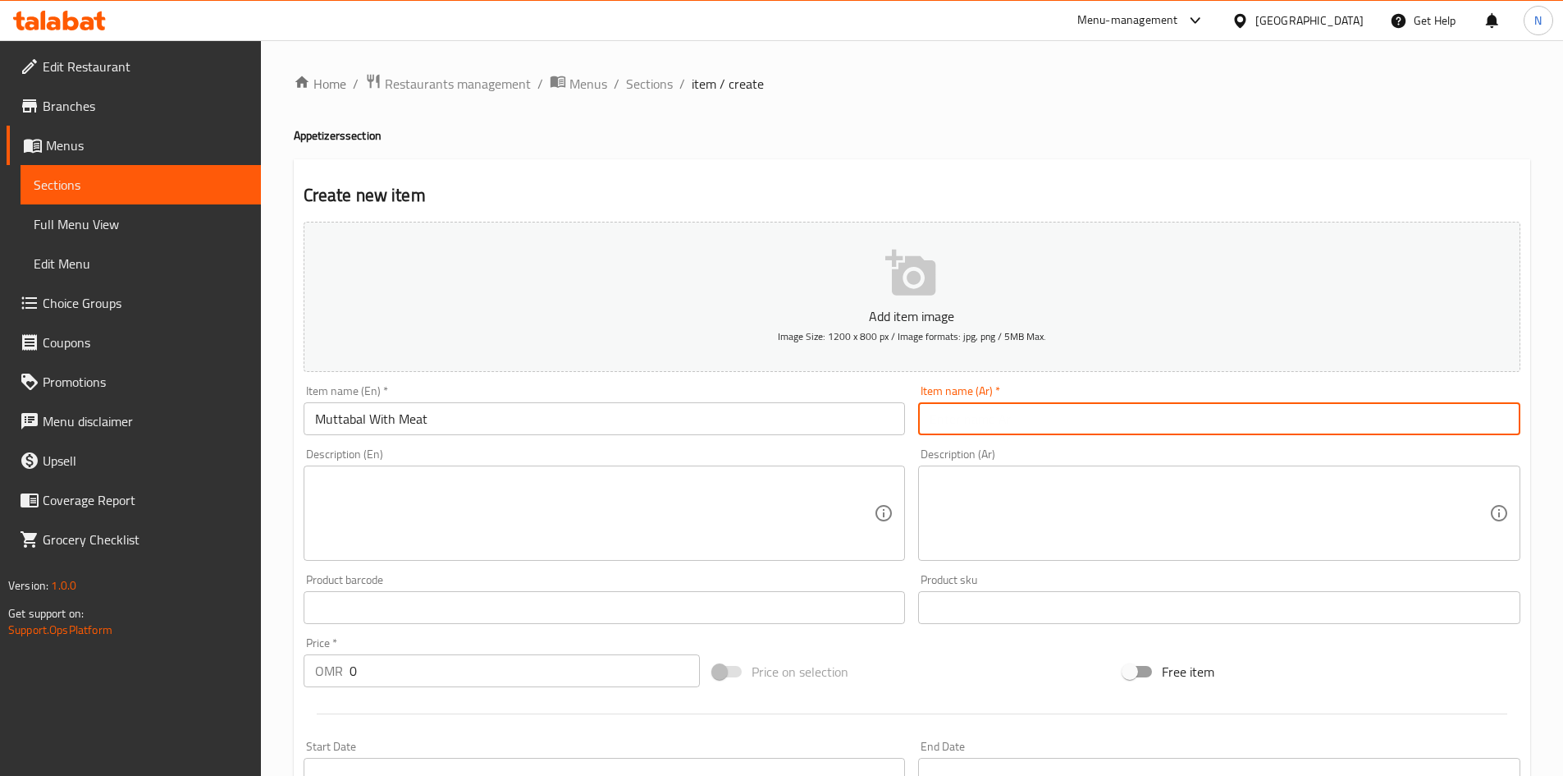
paste input "متبل باللحم"
type input "متبل باللحم"
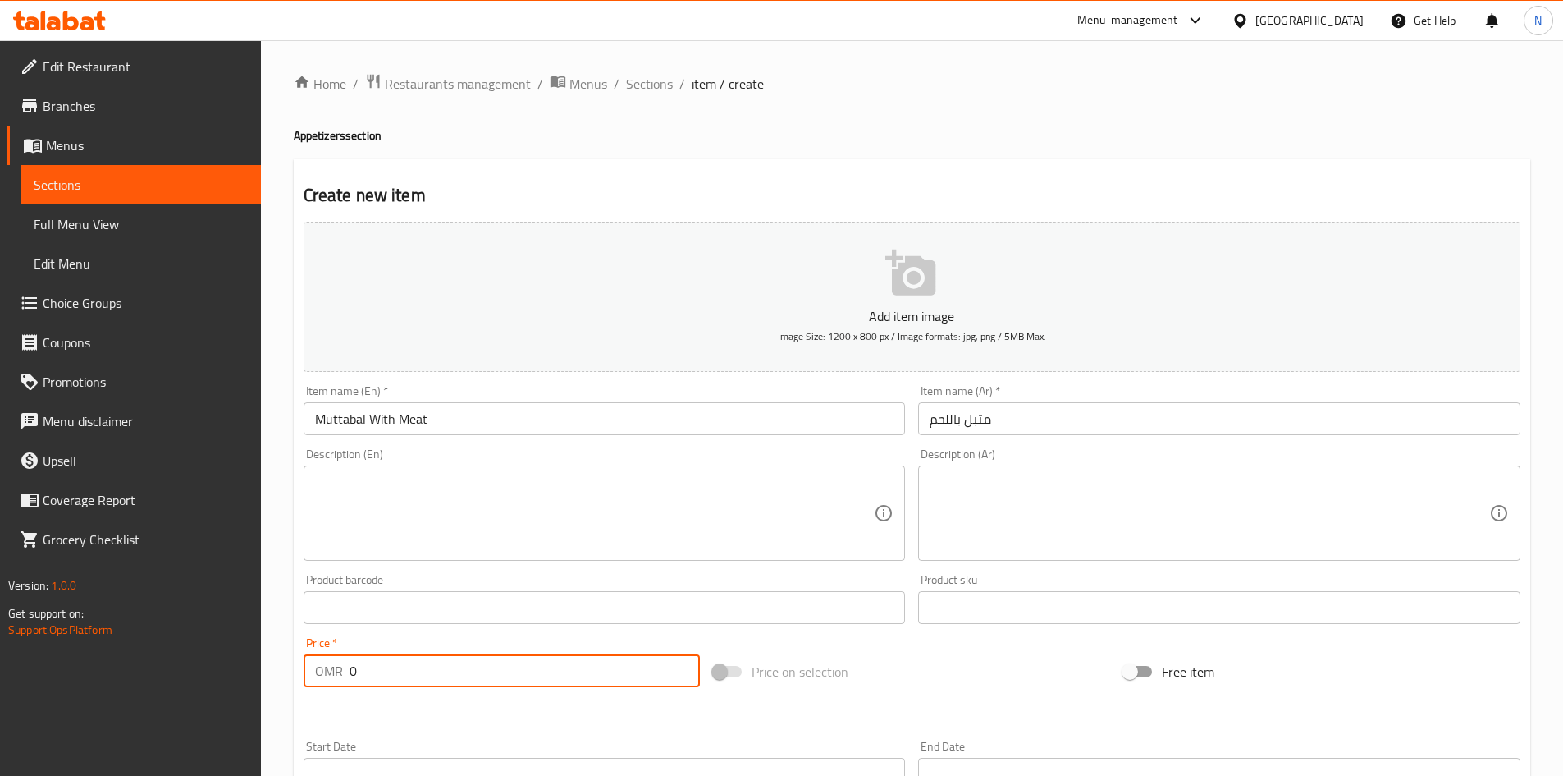
drag, startPoint x: 381, startPoint y: 680, endPoint x: 333, endPoint y: 683, distance: 47.7
click at [333, 683] on div "OMR 0 Price *" at bounding box center [502, 670] width 397 height 33
paste input "3.434"
type input "3.434"
click at [978, 680] on div "Price on selection" at bounding box center [912, 671] width 410 height 44
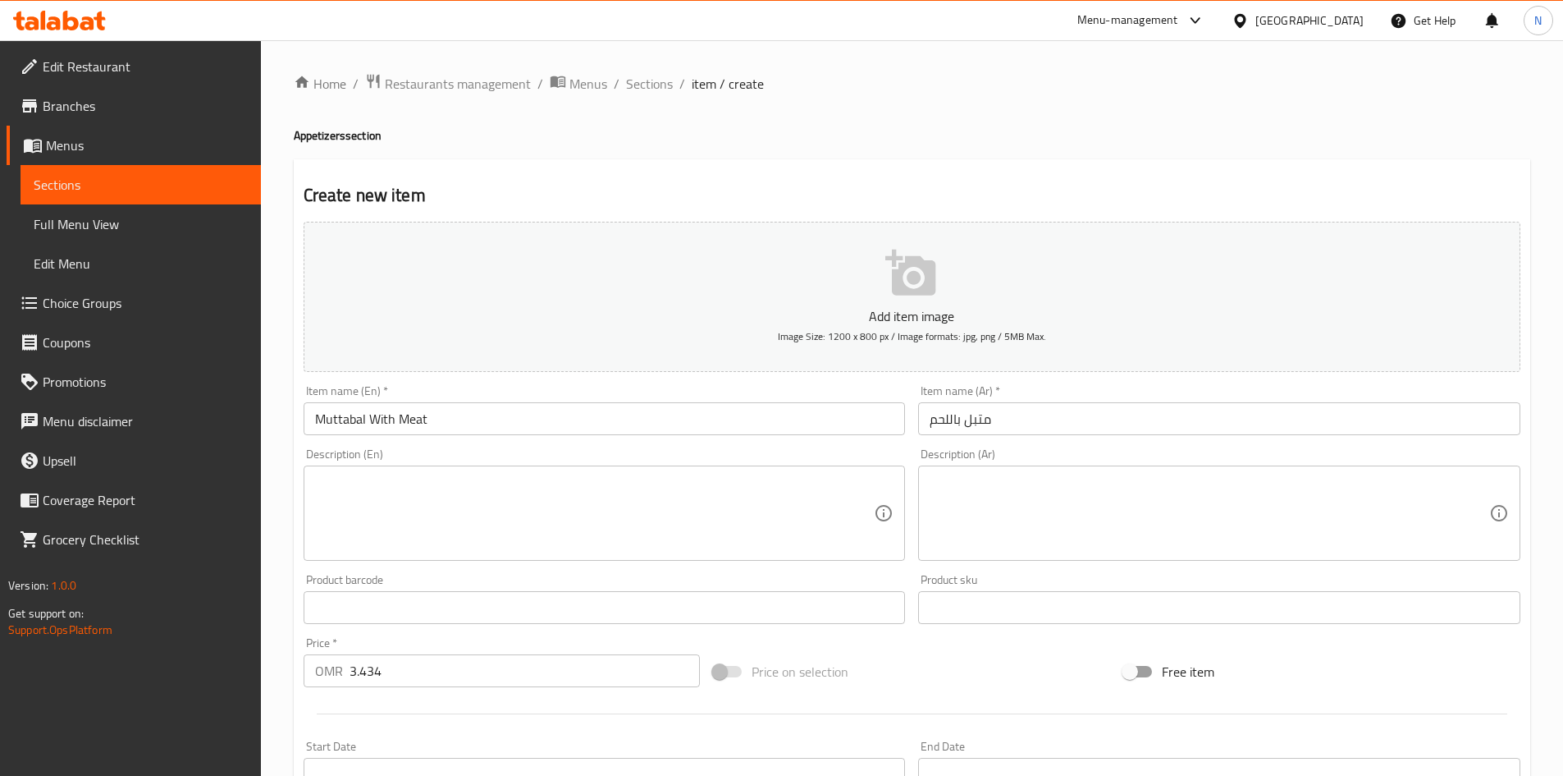
click at [958, 691] on div "Price on selection" at bounding box center [912, 671] width 410 height 44
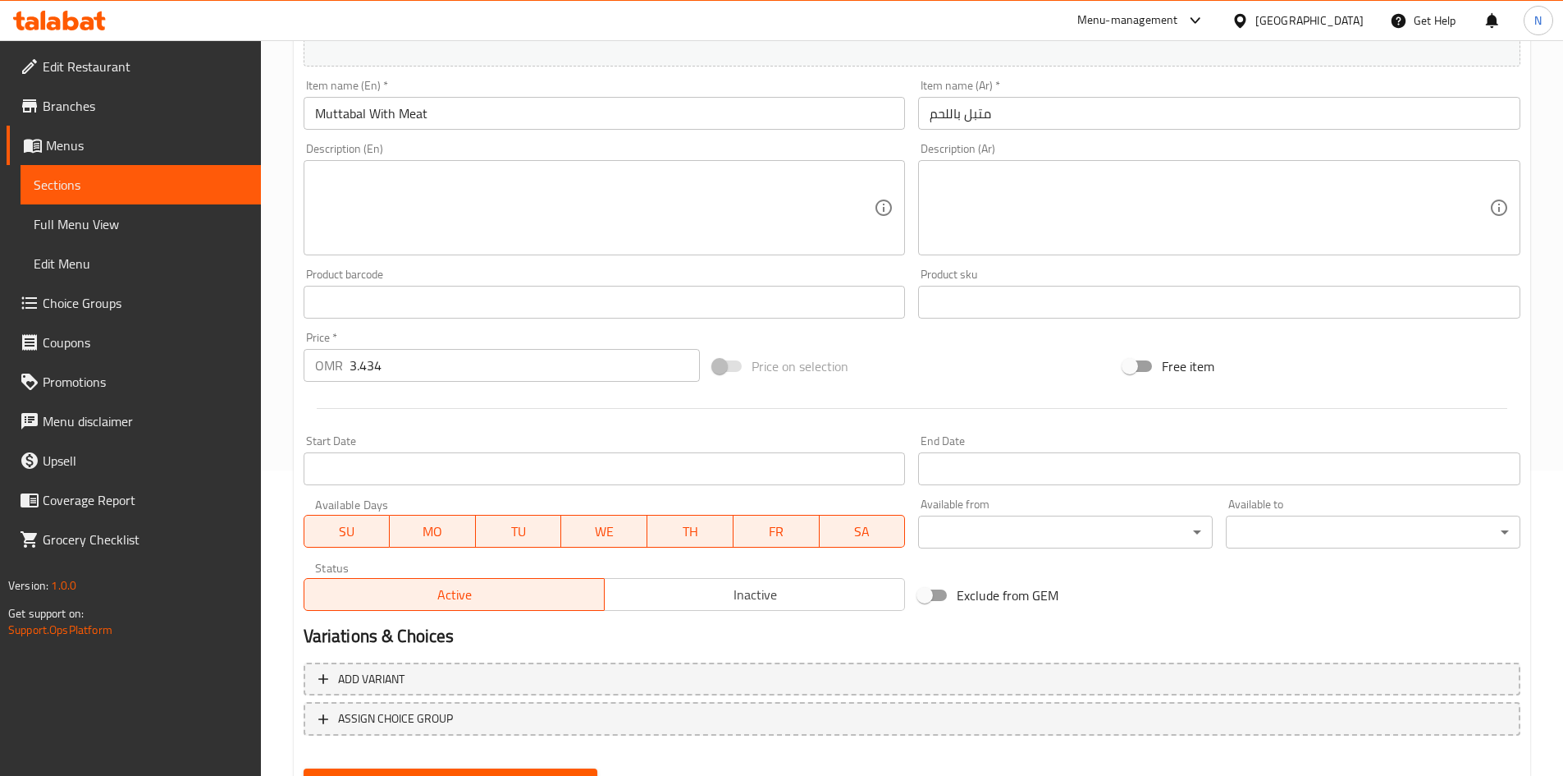
scroll to position [384, 0]
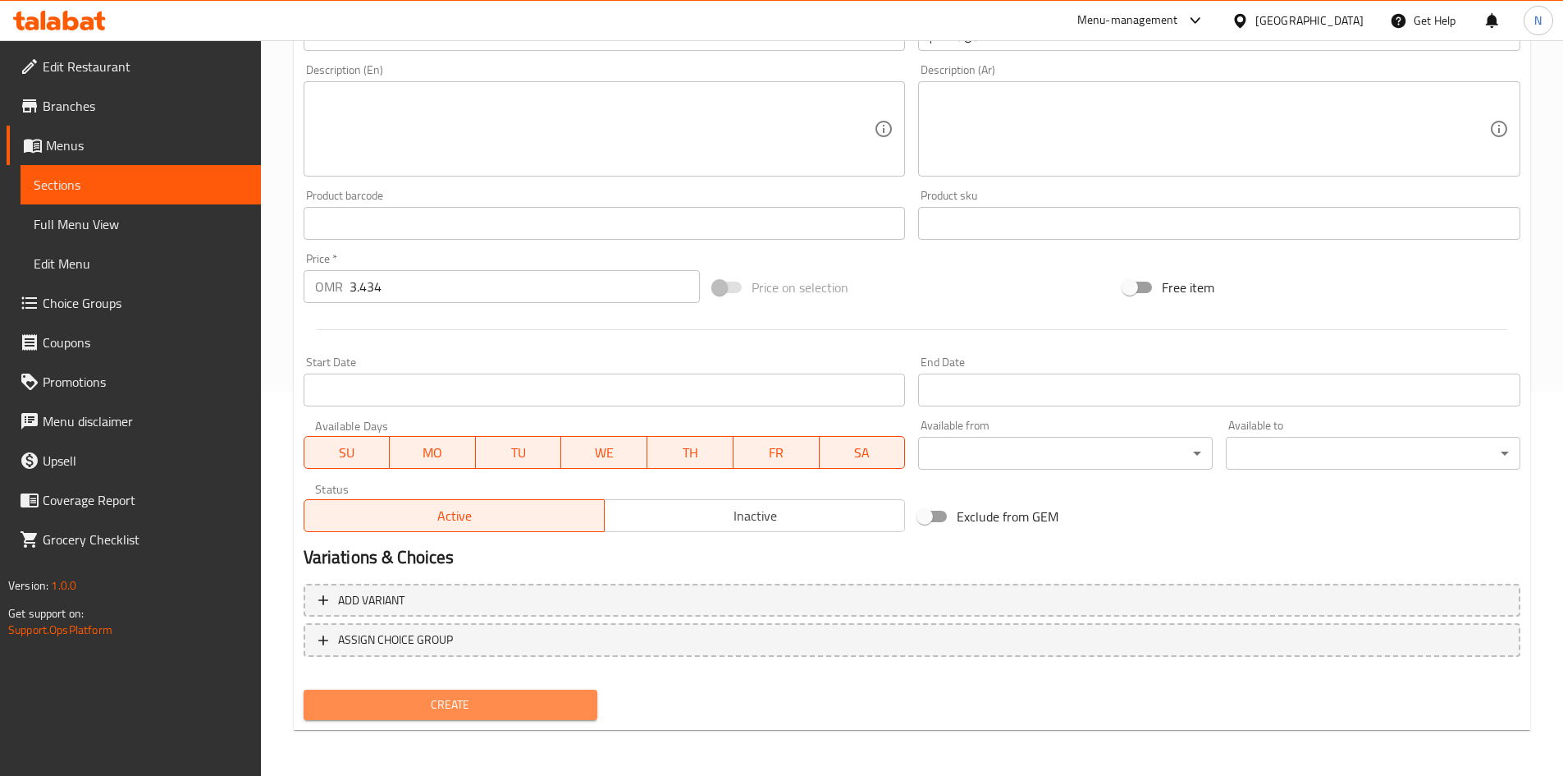
drag, startPoint x: 413, startPoint y: 703, endPoint x: 412, endPoint y: 641, distance: 62.4
click at [413, 705] on span "Create" at bounding box center [451, 704] width 268 height 21
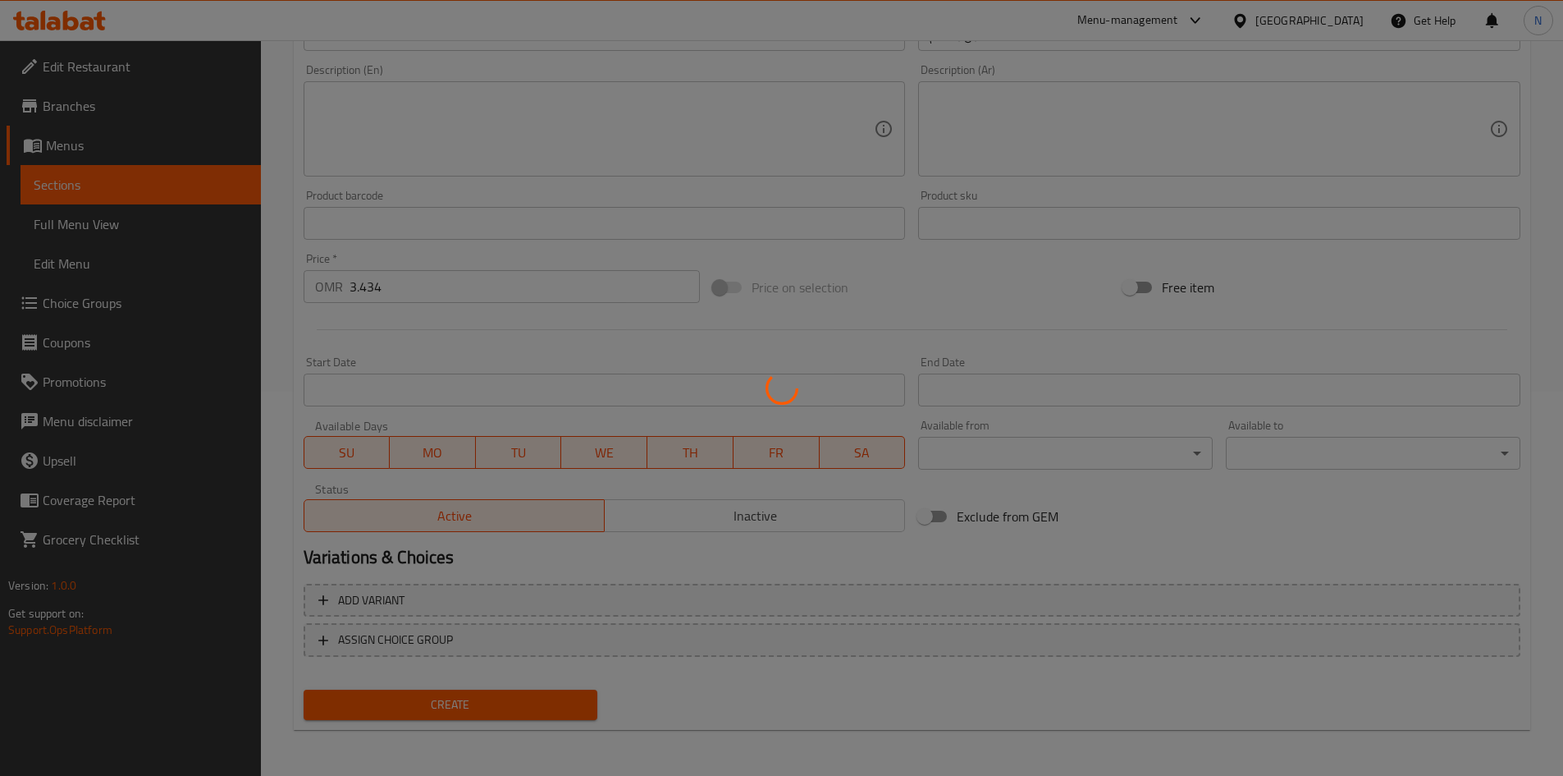
type input "0"
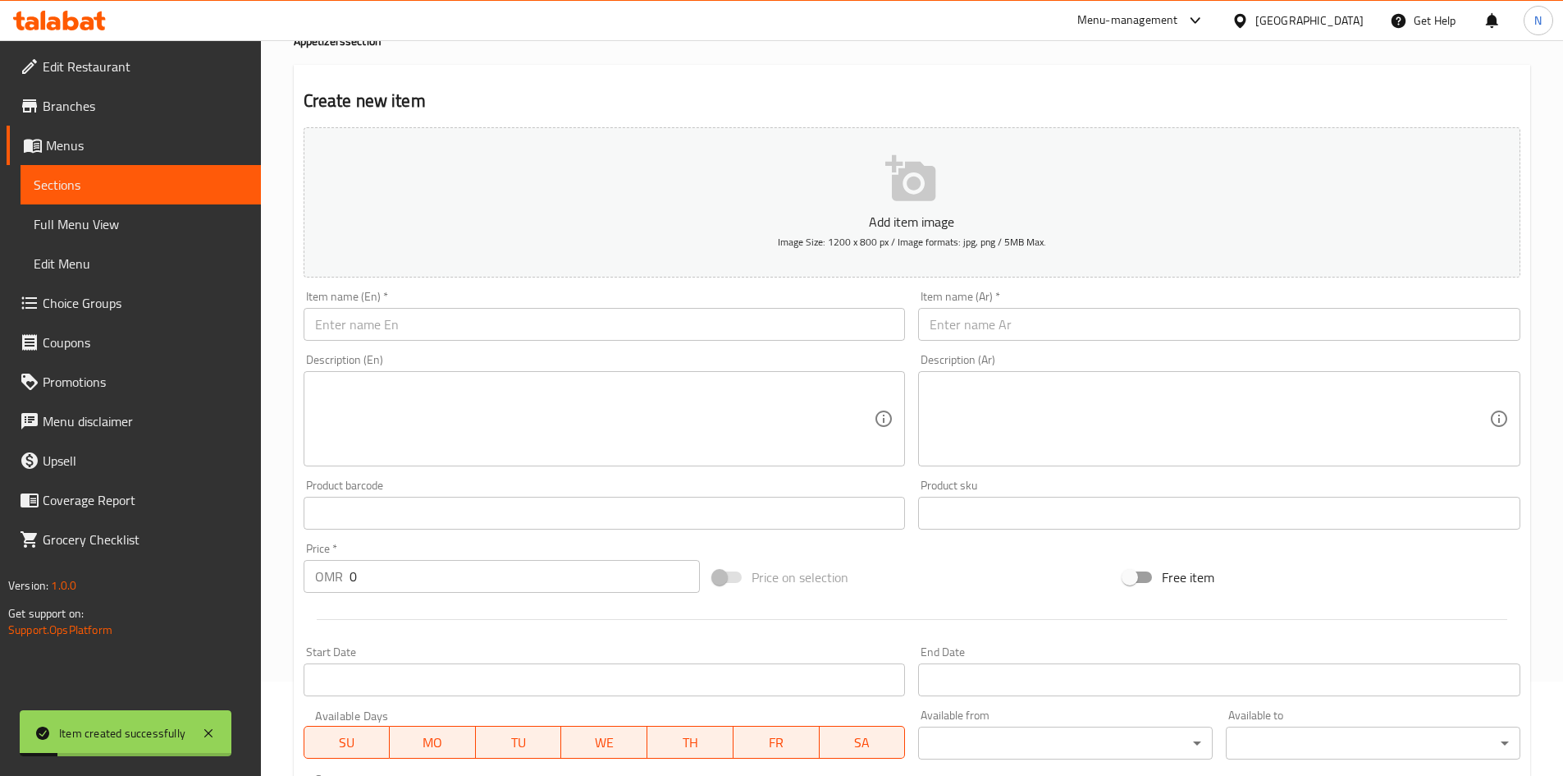
scroll to position [0, 0]
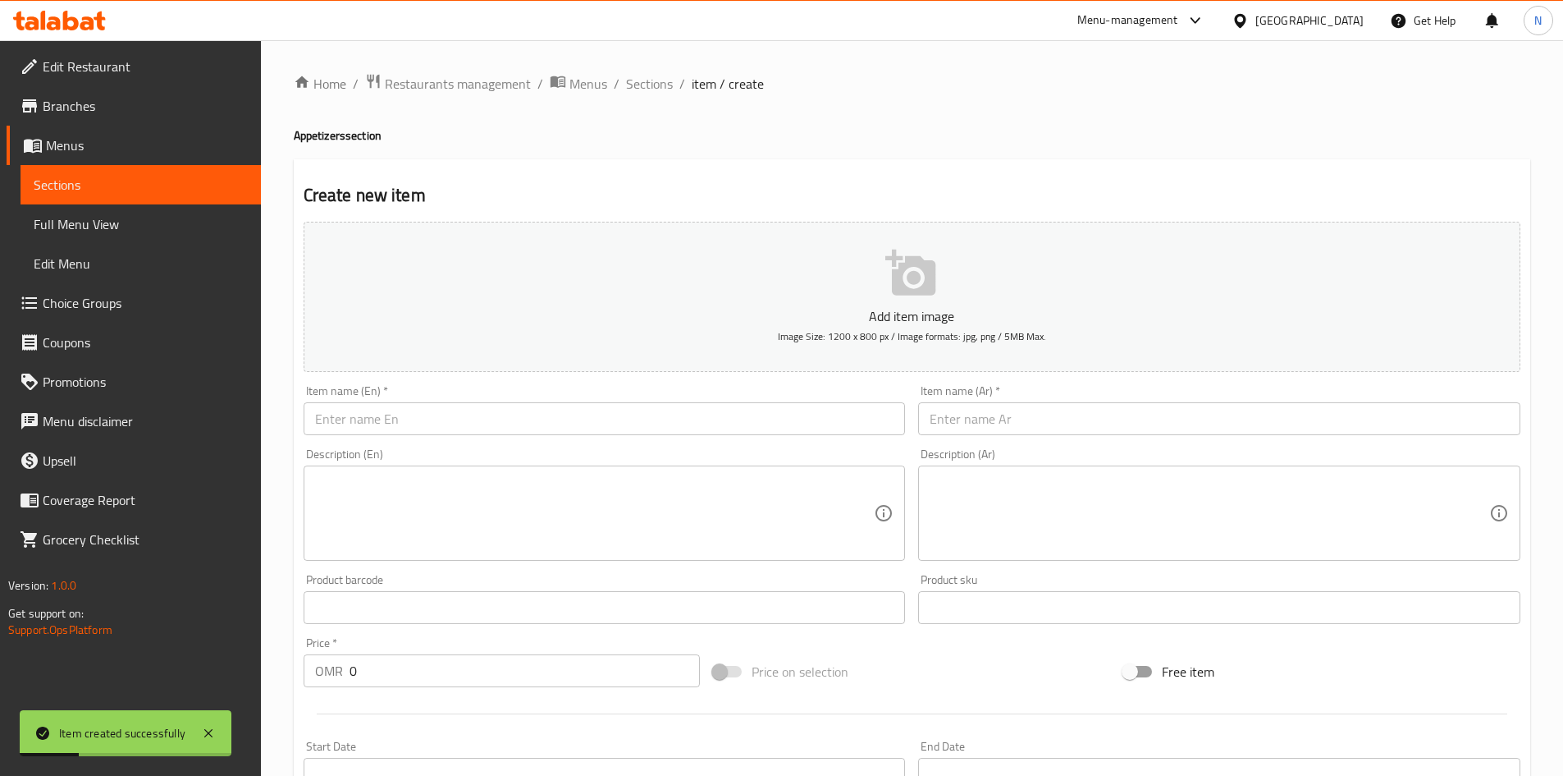
click at [646, 96] on div "Home / Restaurants management / Menus / Sections / item / create Appetizers sec…" at bounding box center [912, 600] width 1237 height 1054
click at [646, 91] on span "Sections" at bounding box center [649, 84] width 47 height 20
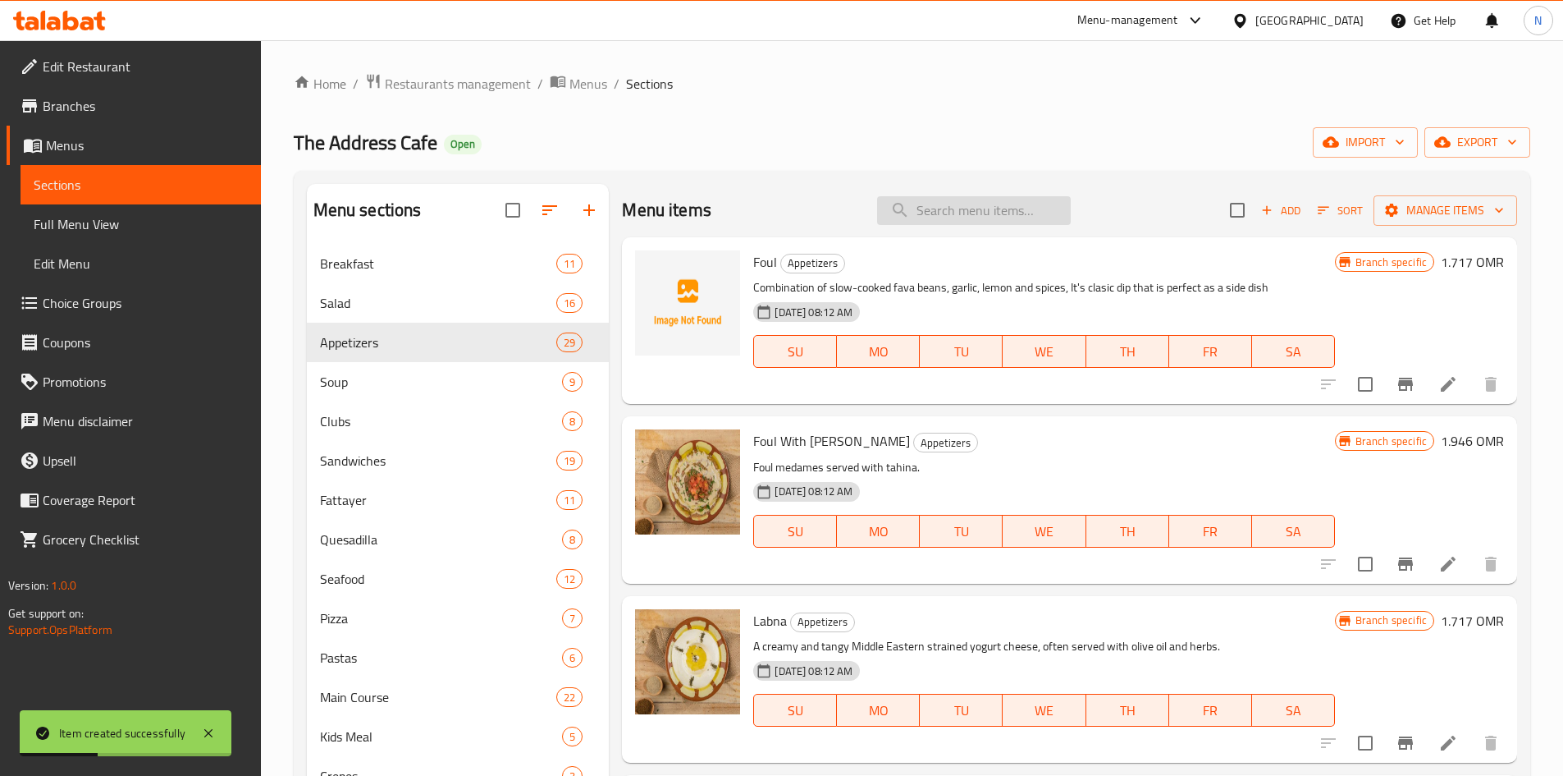
click at [950, 218] on input "search" at bounding box center [974, 210] width 194 height 29
paste input "Plain Arabian Bread"
type input "Plain Arabian Bread"
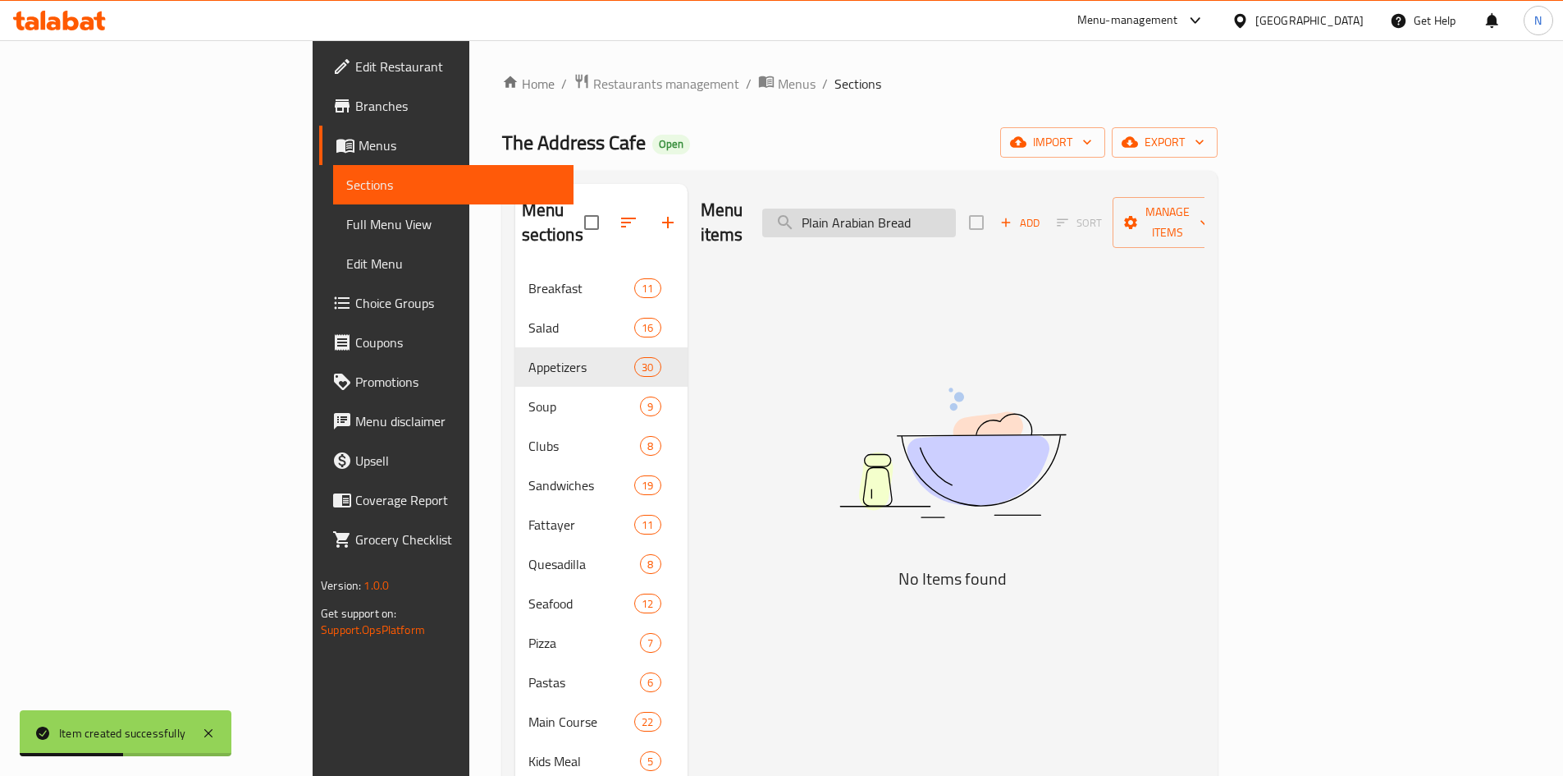
click at [956, 208] on input "Plain Arabian Bread" at bounding box center [859, 222] width 194 height 29
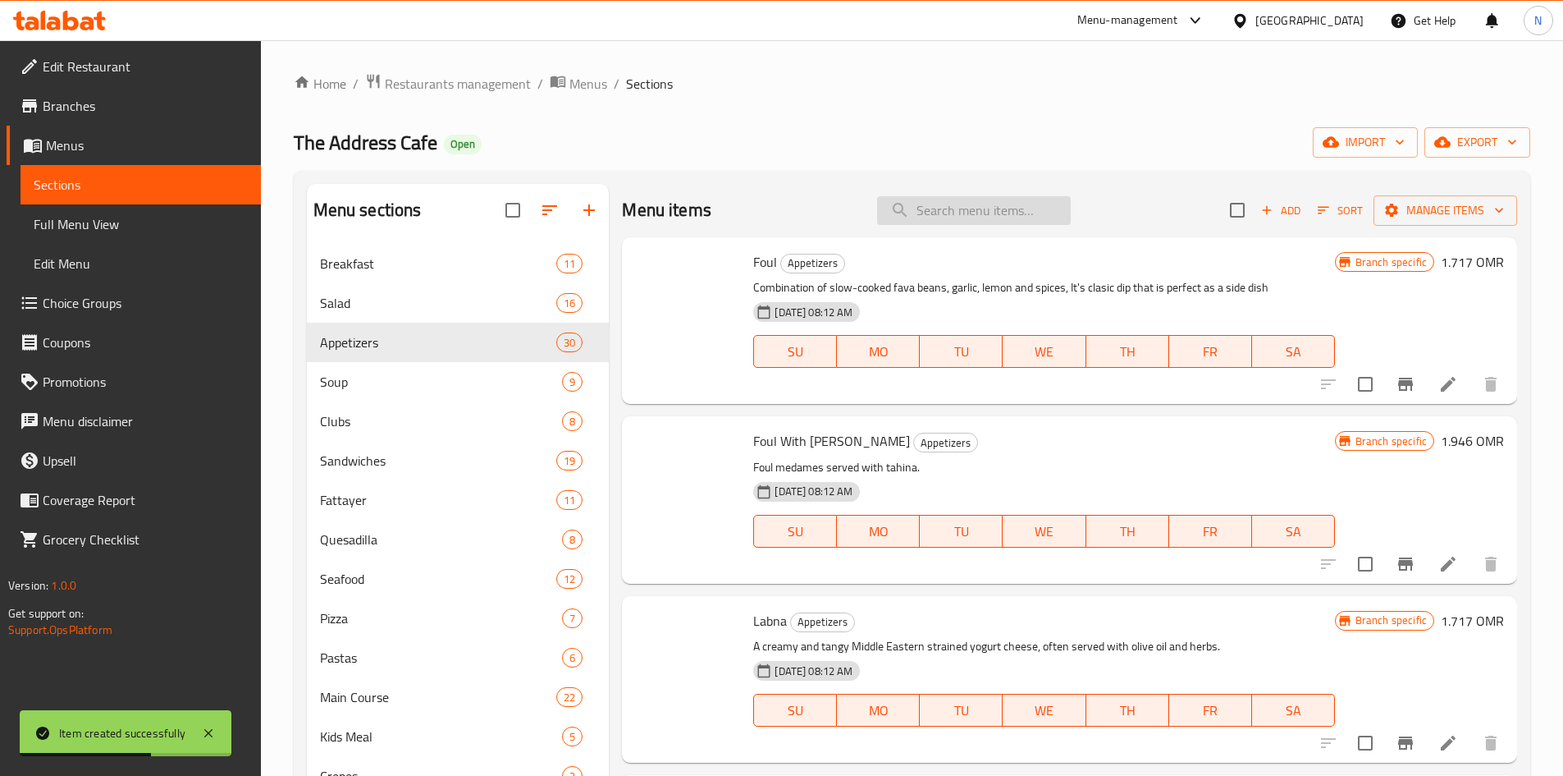
click at [966, 218] on input "search" at bounding box center [974, 210] width 194 height 29
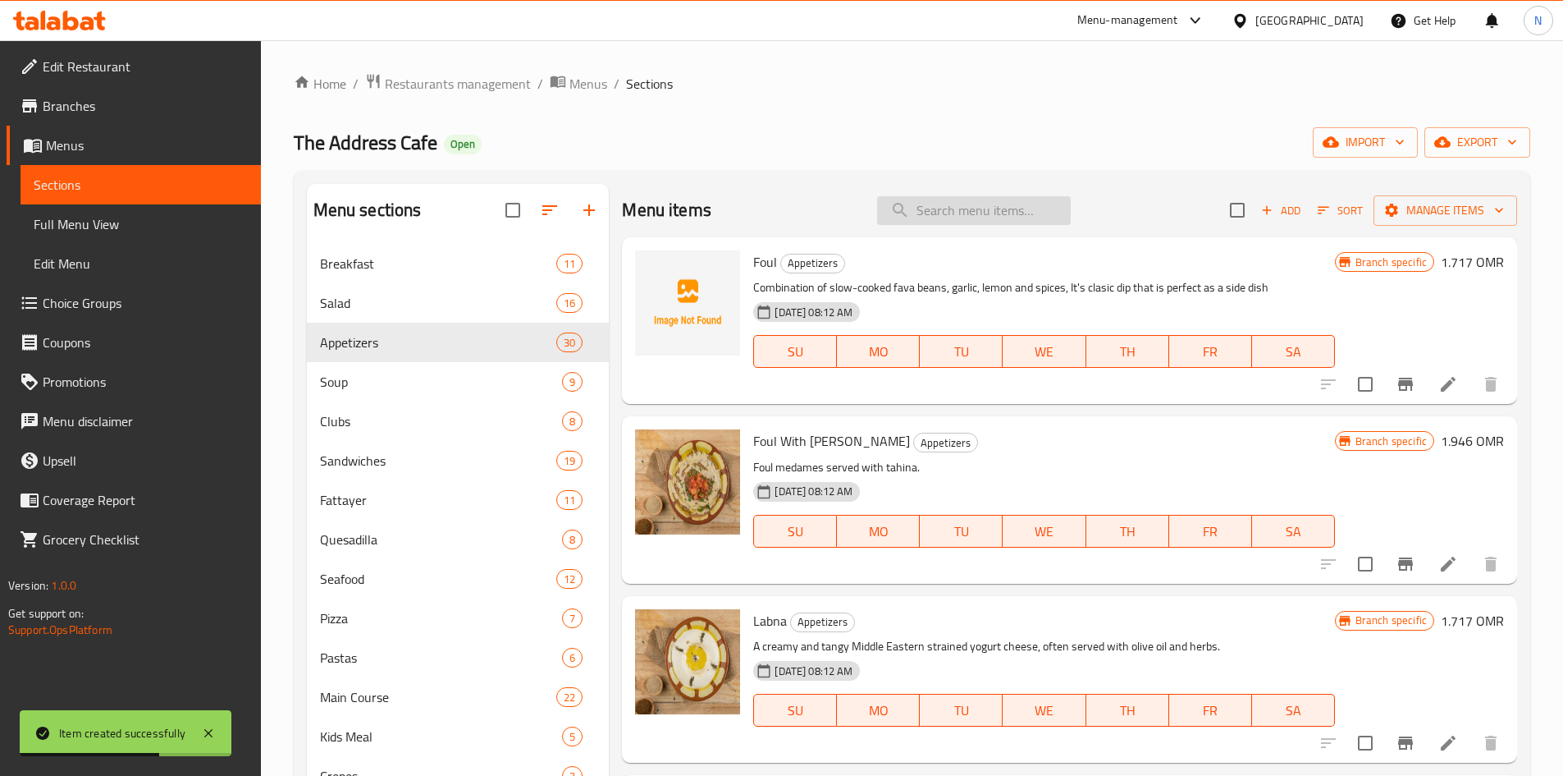
paste input "Plain Arabian Bread"
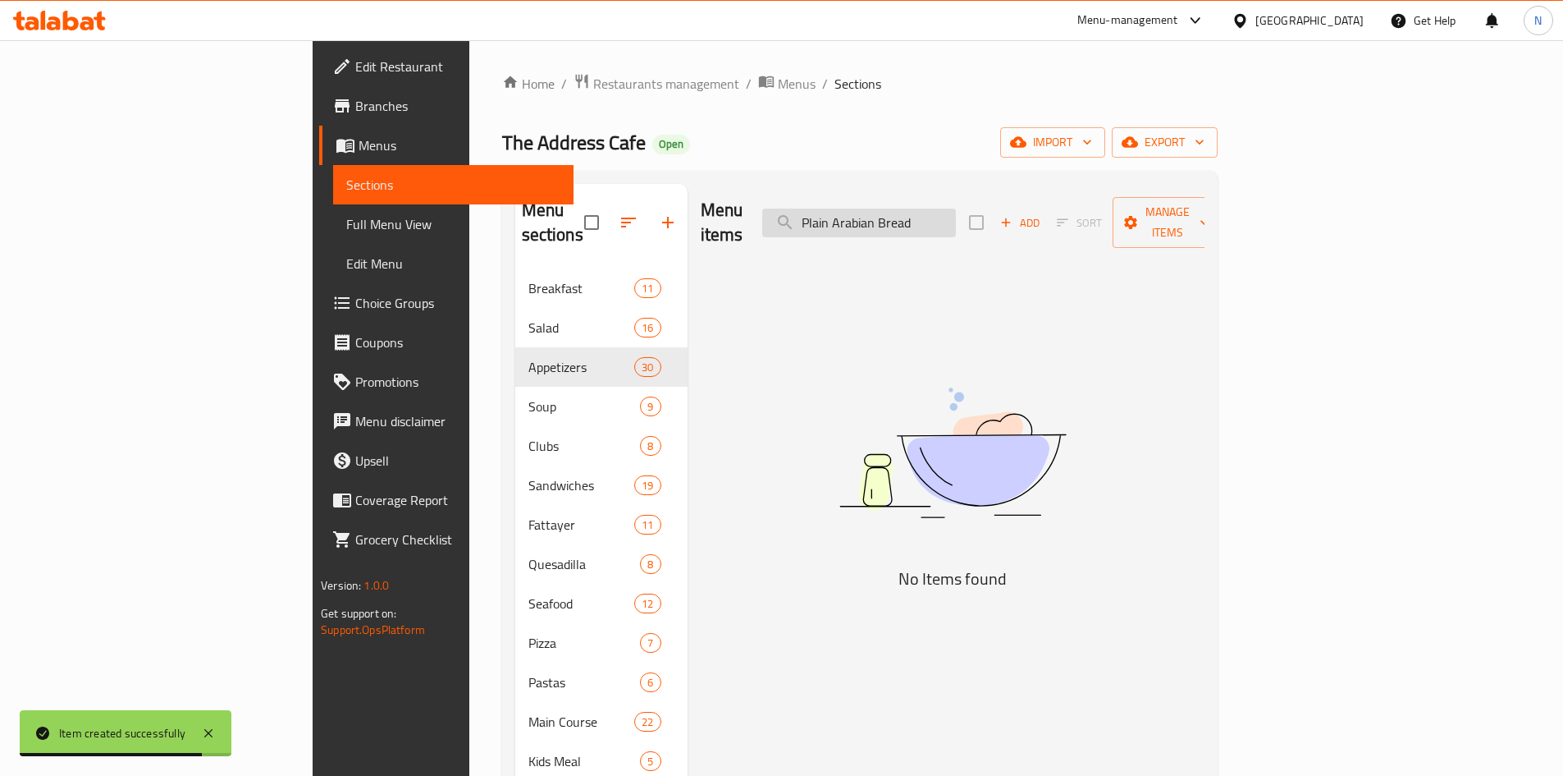
drag, startPoint x: 947, startPoint y: 213, endPoint x: 909, endPoint y: 218, distance: 39.0
click at [909, 218] on input "Plain Arabian Bread" at bounding box center [859, 222] width 194 height 29
click at [956, 213] on input "Arabian Bread" at bounding box center [859, 222] width 194 height 29
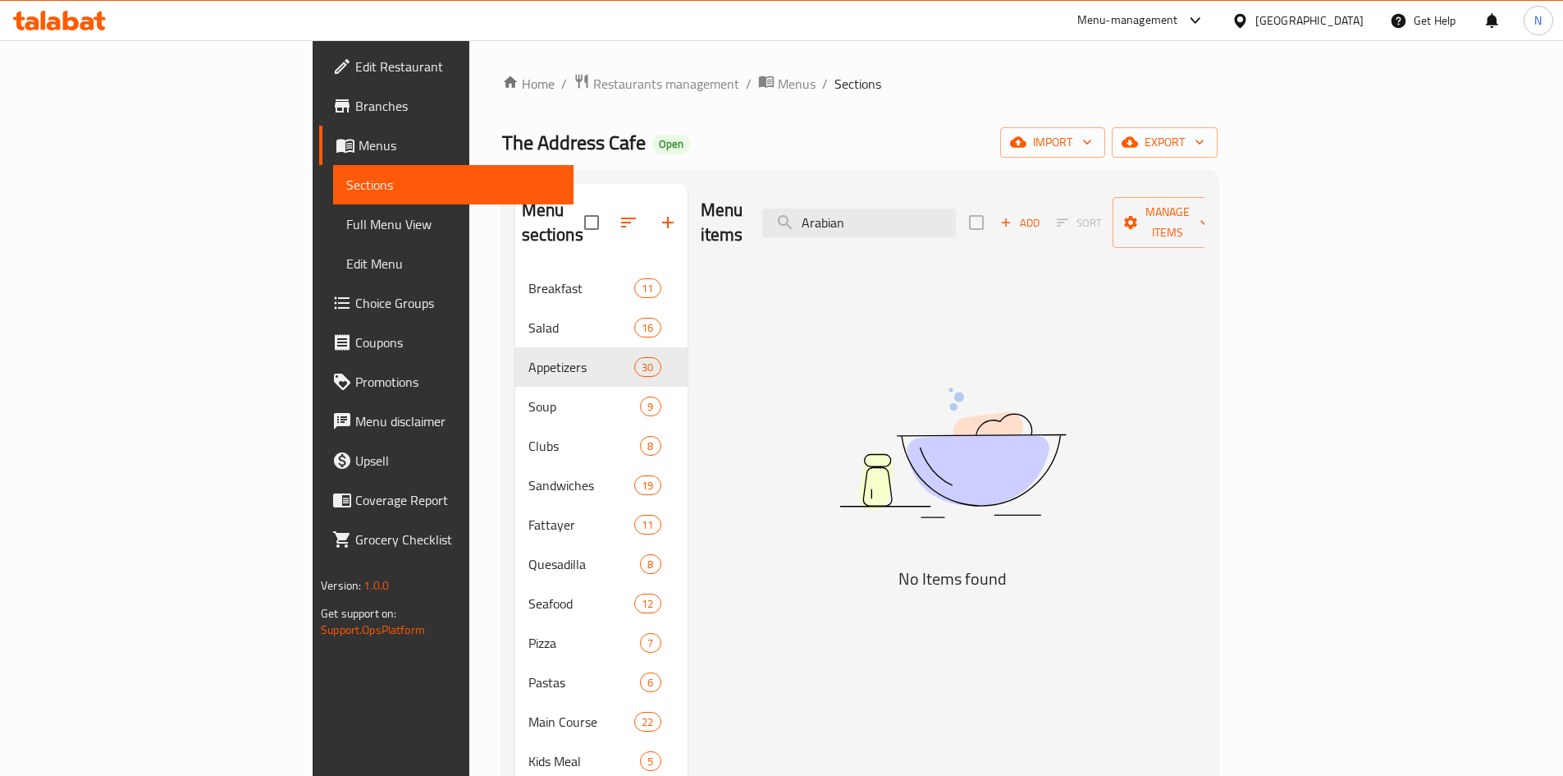
type input "Arabian"
click at [950, 227] on div "Menu items Arabian Add Sort Manage items" at bounding box center [953, 223] width 504 height 78
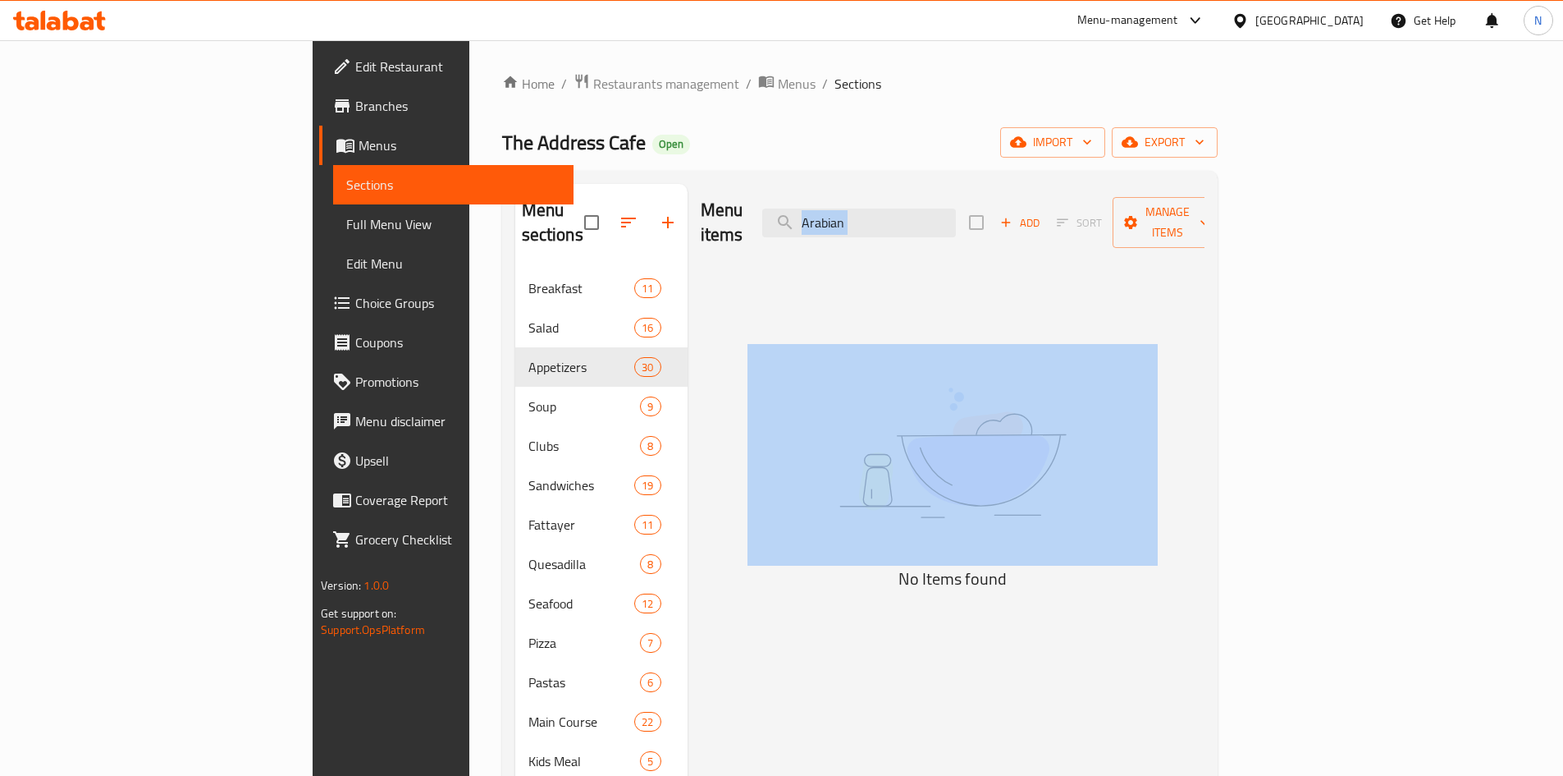
click at [950, 227] on div "Menu items Arabian Add Sort Manage items" at bounding box center [953, 223] width 504 height 78
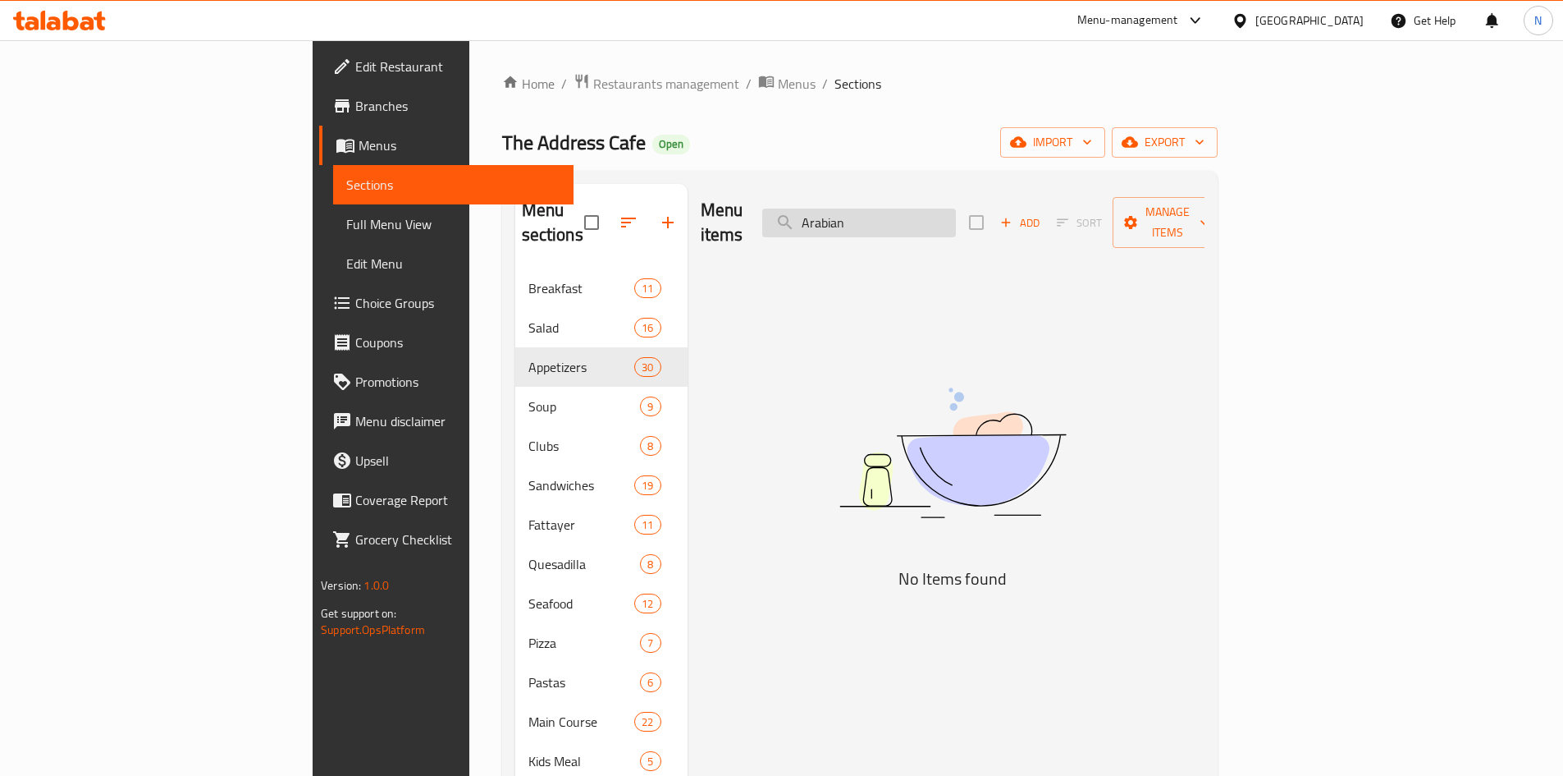
click at [945, 210] on input "Arabian" at bounding box center [859, 222] width 194 height 29
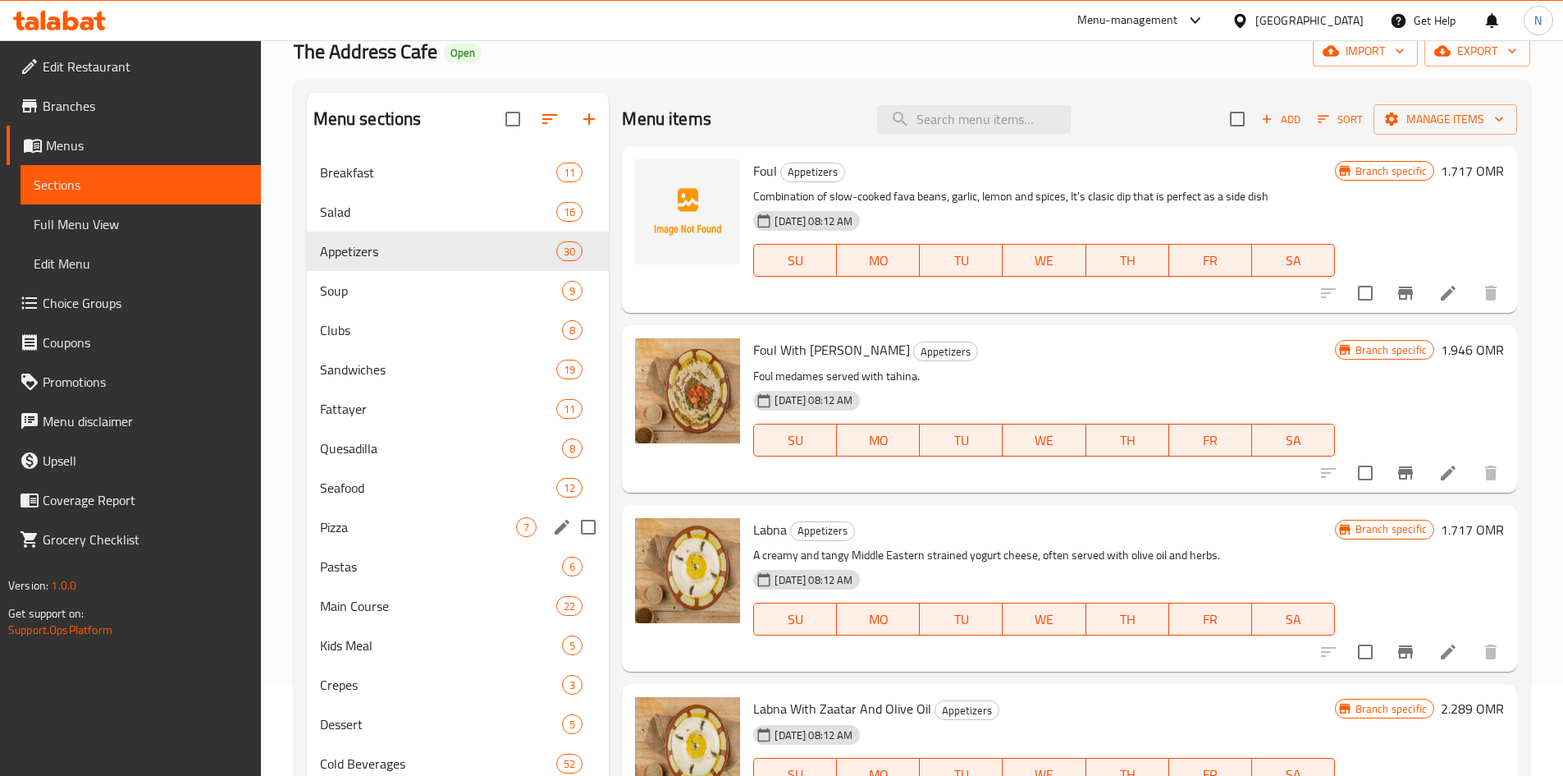
scroll to position [66, 0]
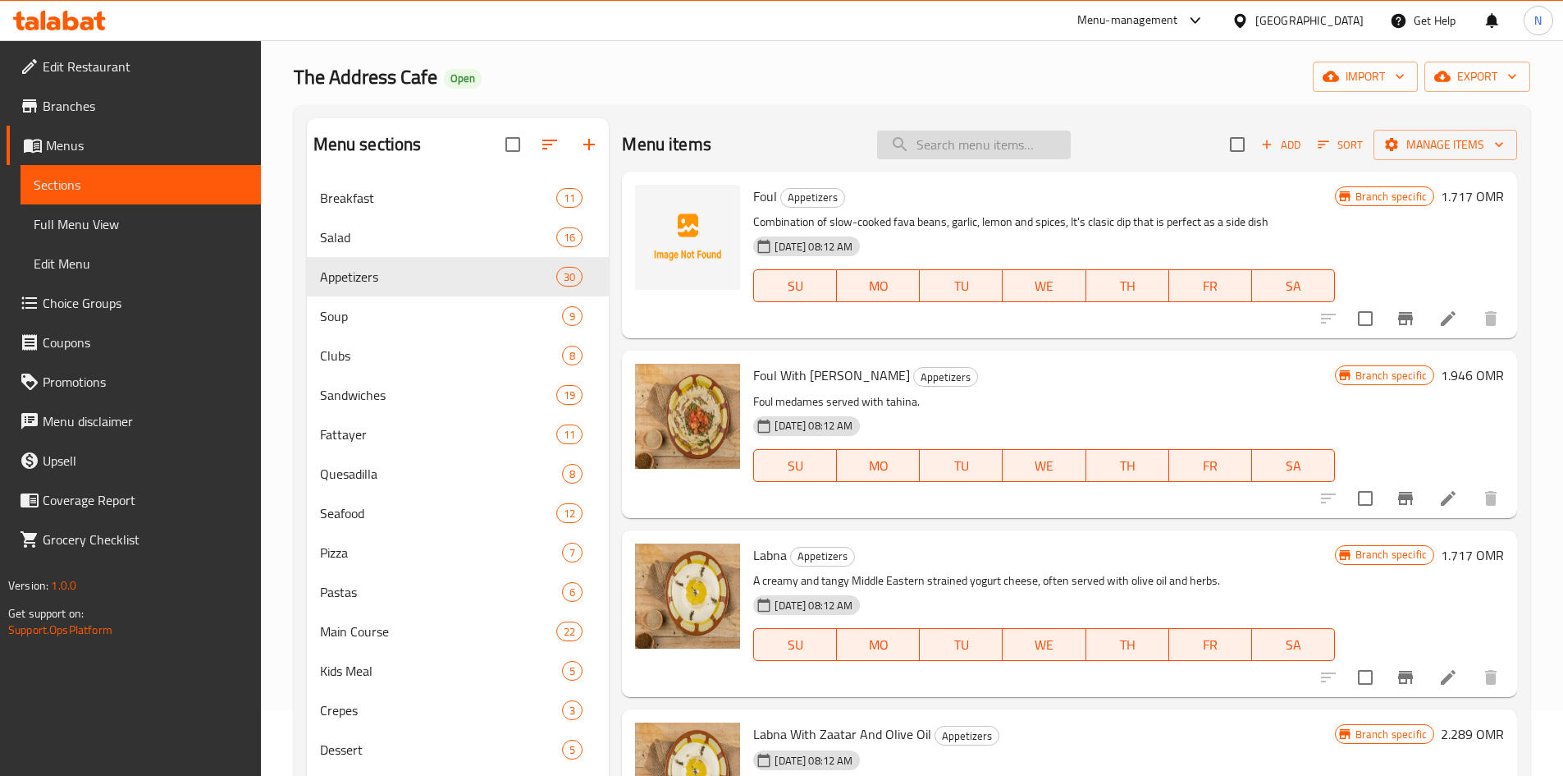
click at [977, 153] on input "search" at bounding box center [974, 144] width 194 height 29
paste input "Plain Arabian Bread"
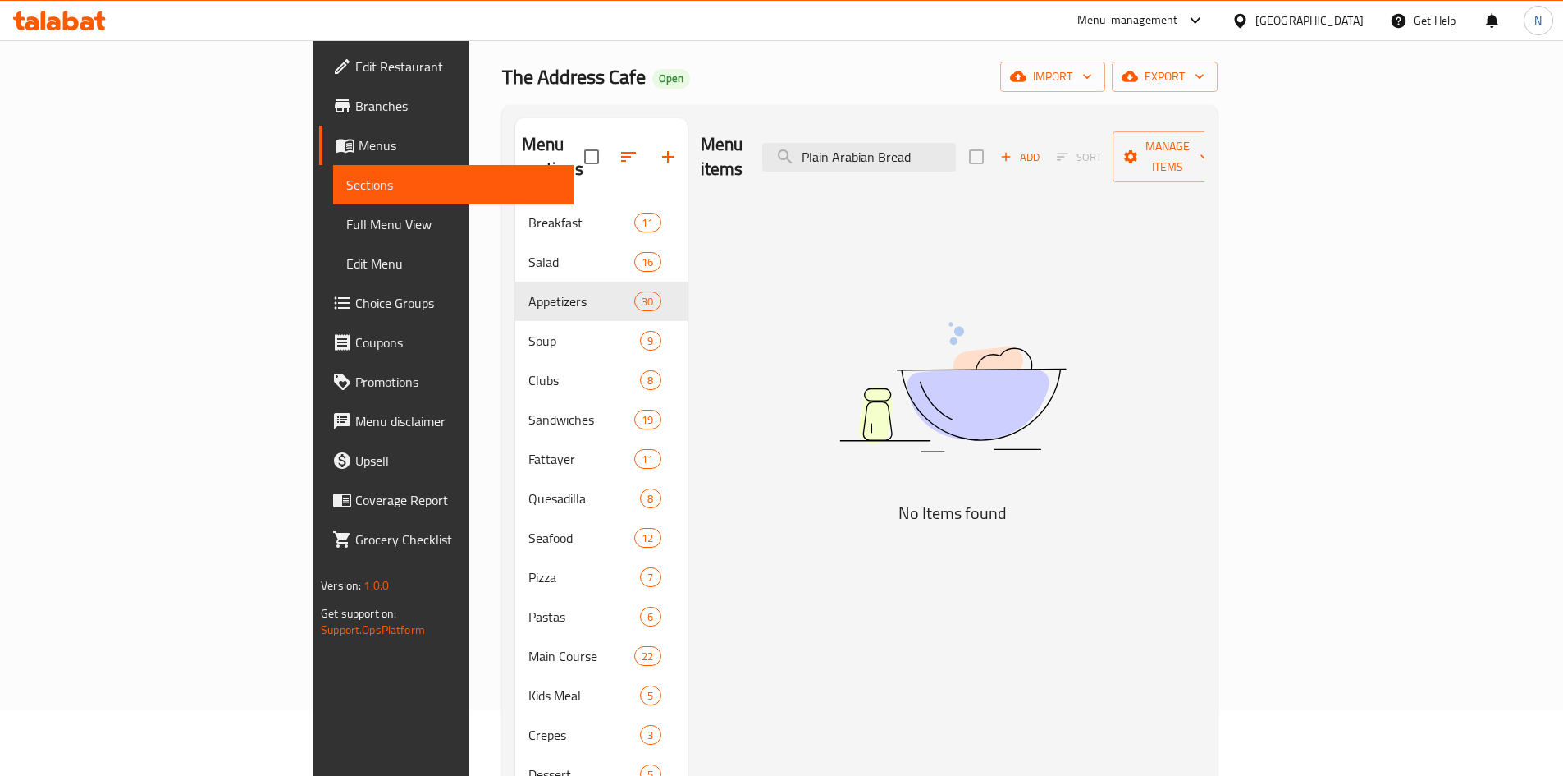
drag, startPoint x: 992, startPoint y: 146, endPoint x: 831, endPoint y: 149, distance: 161.7
click at [831, 149] on div "Menu items Plain Arabian Bread Add Sort Manage items" at bounding box center [953, 157] width 504 height 78
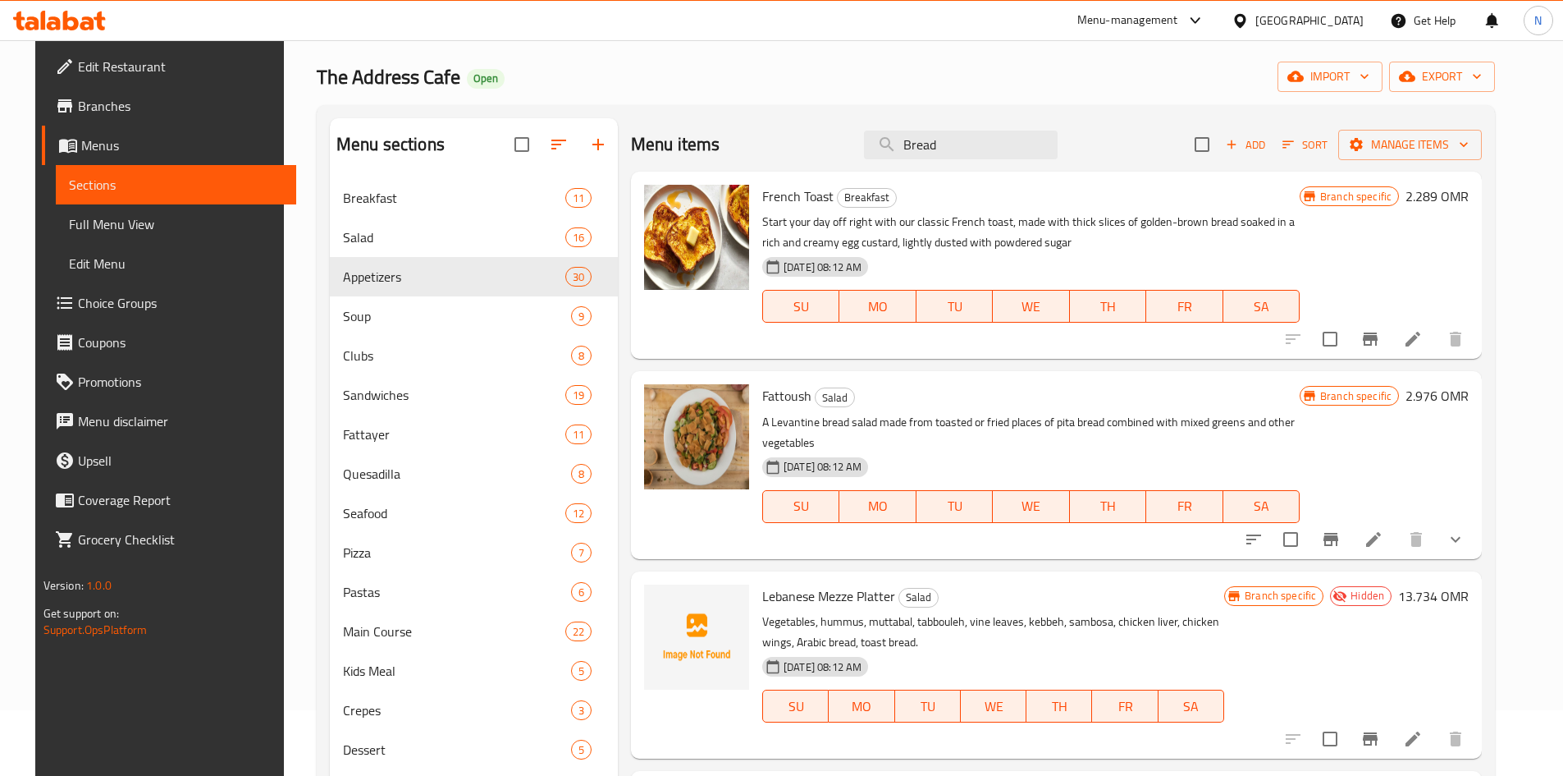
type input "Bread"
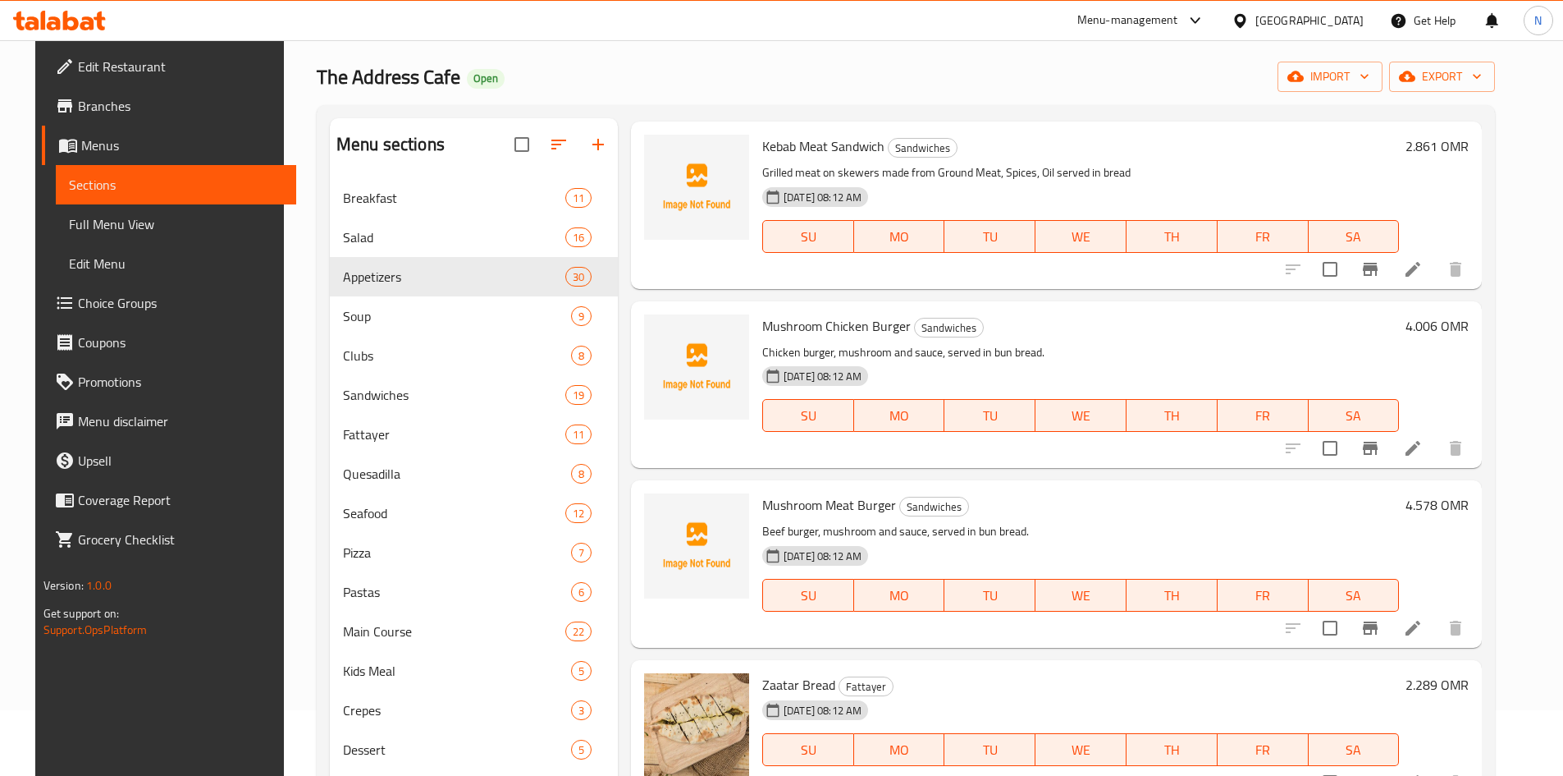
scroll to position [2134, 0]
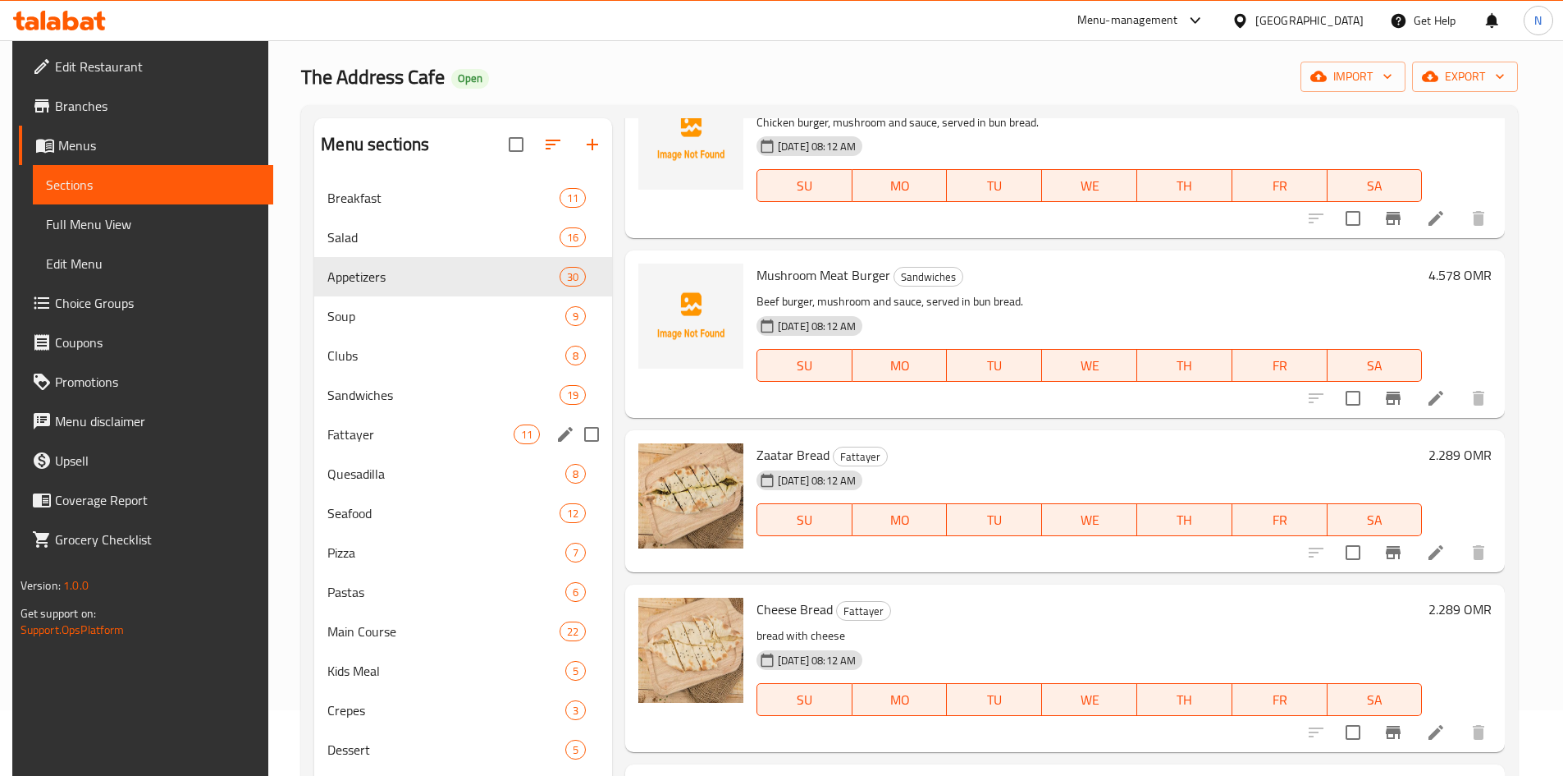
click at [419, 428] on span "Fattayer" at bounding box center [419, 434] width 185 height 20
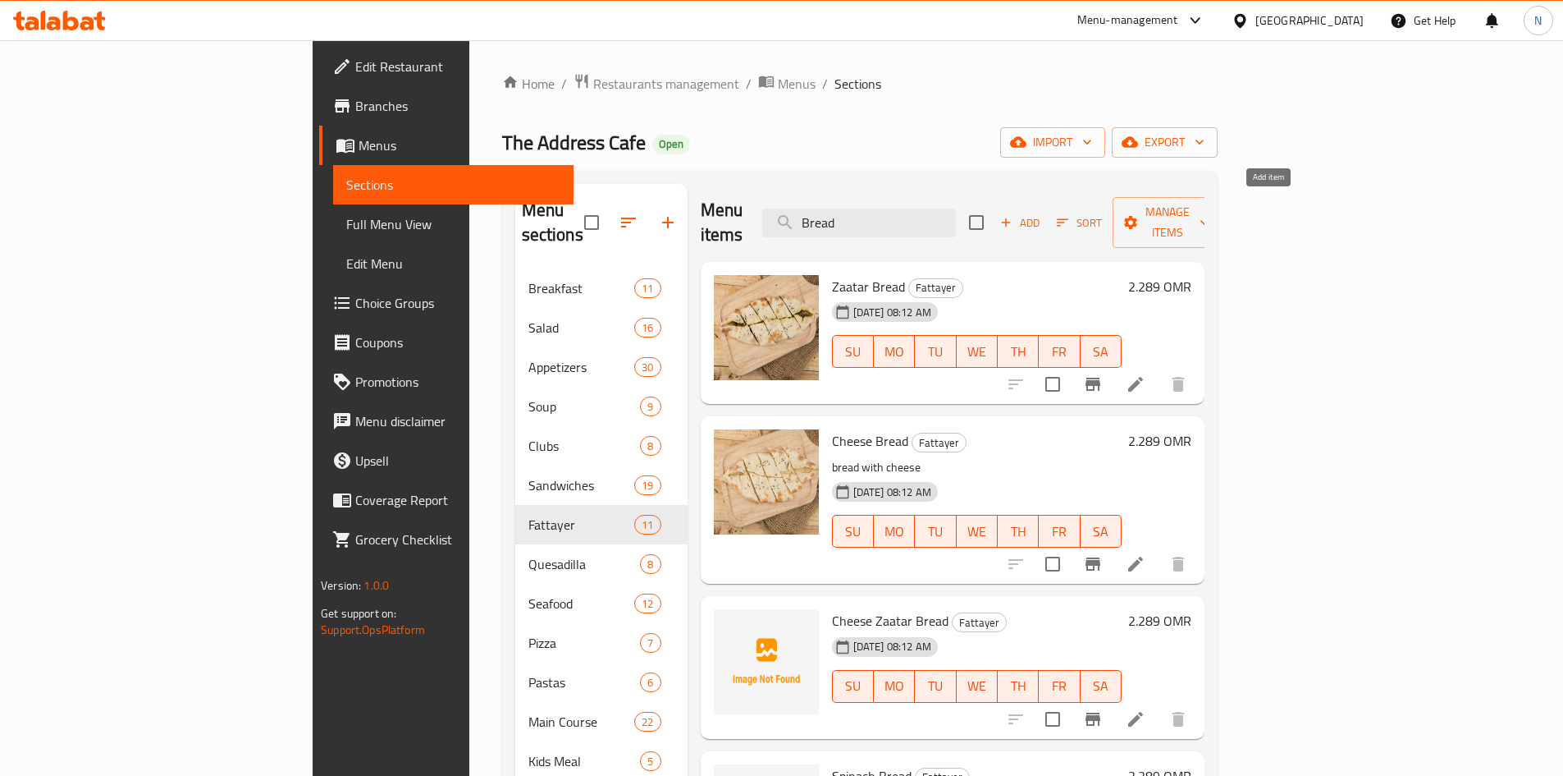
click at [1042, 213] on span "Add" at bounding box center [1020, 222] width 44 height 19
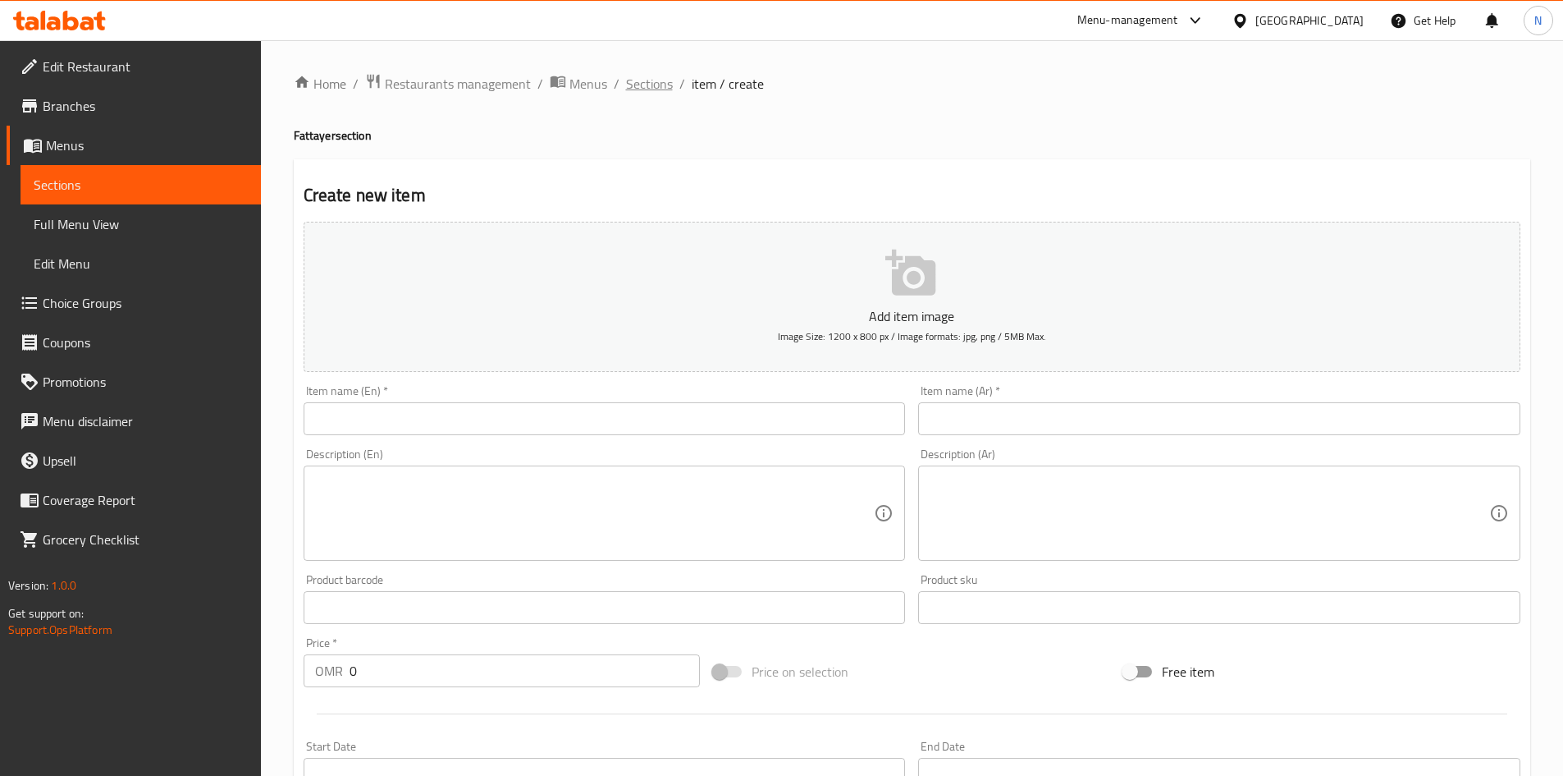
click at [639, 85] on span "Sections" at bounding box center [649, 84] width 47 height 20
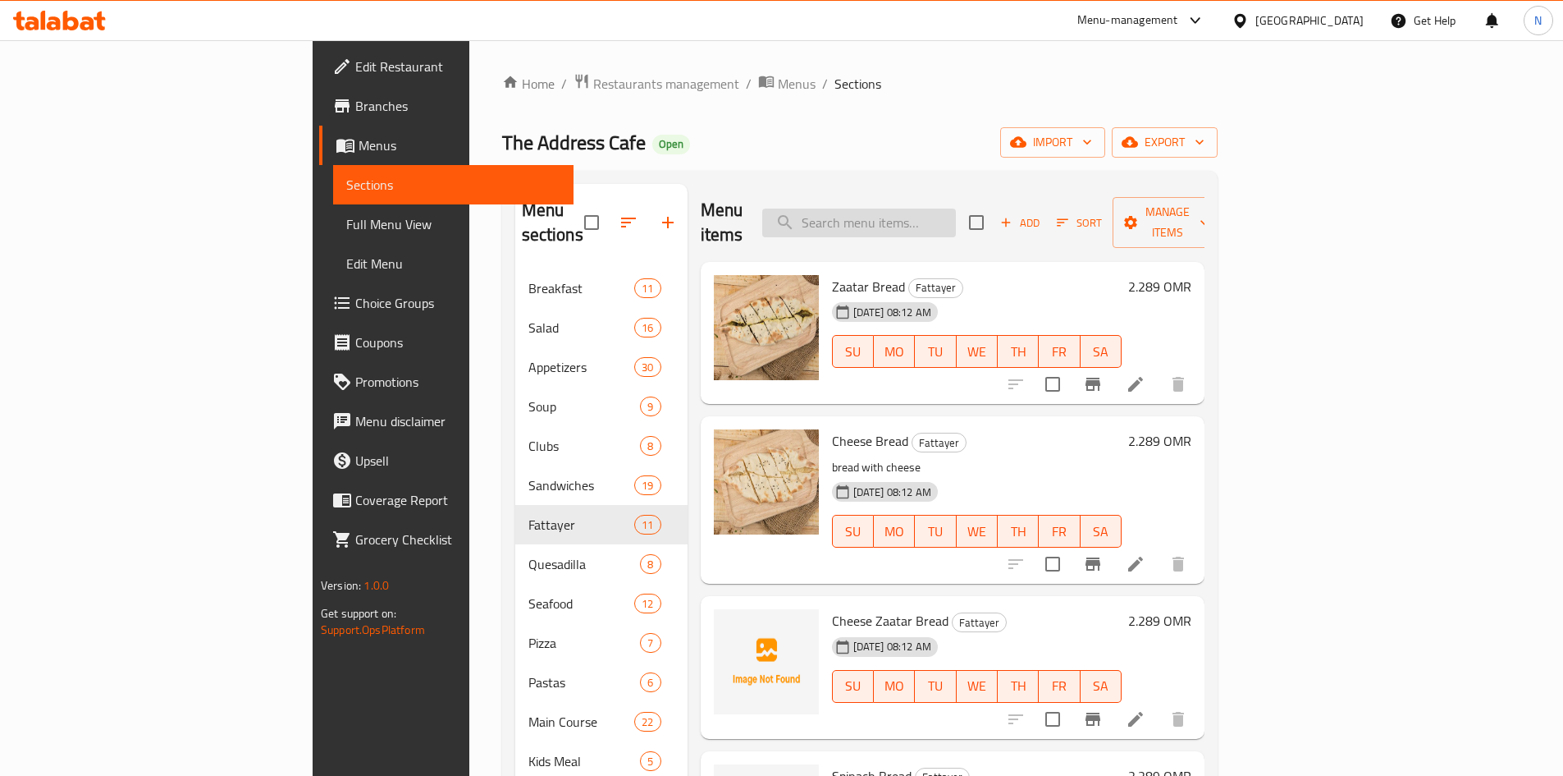
click at [950, 208] on input "search" at bounding box center [859, 222] width 194 height 29
paste input "Plain Arabian Bread"
type input "Plain Arabian Bread"
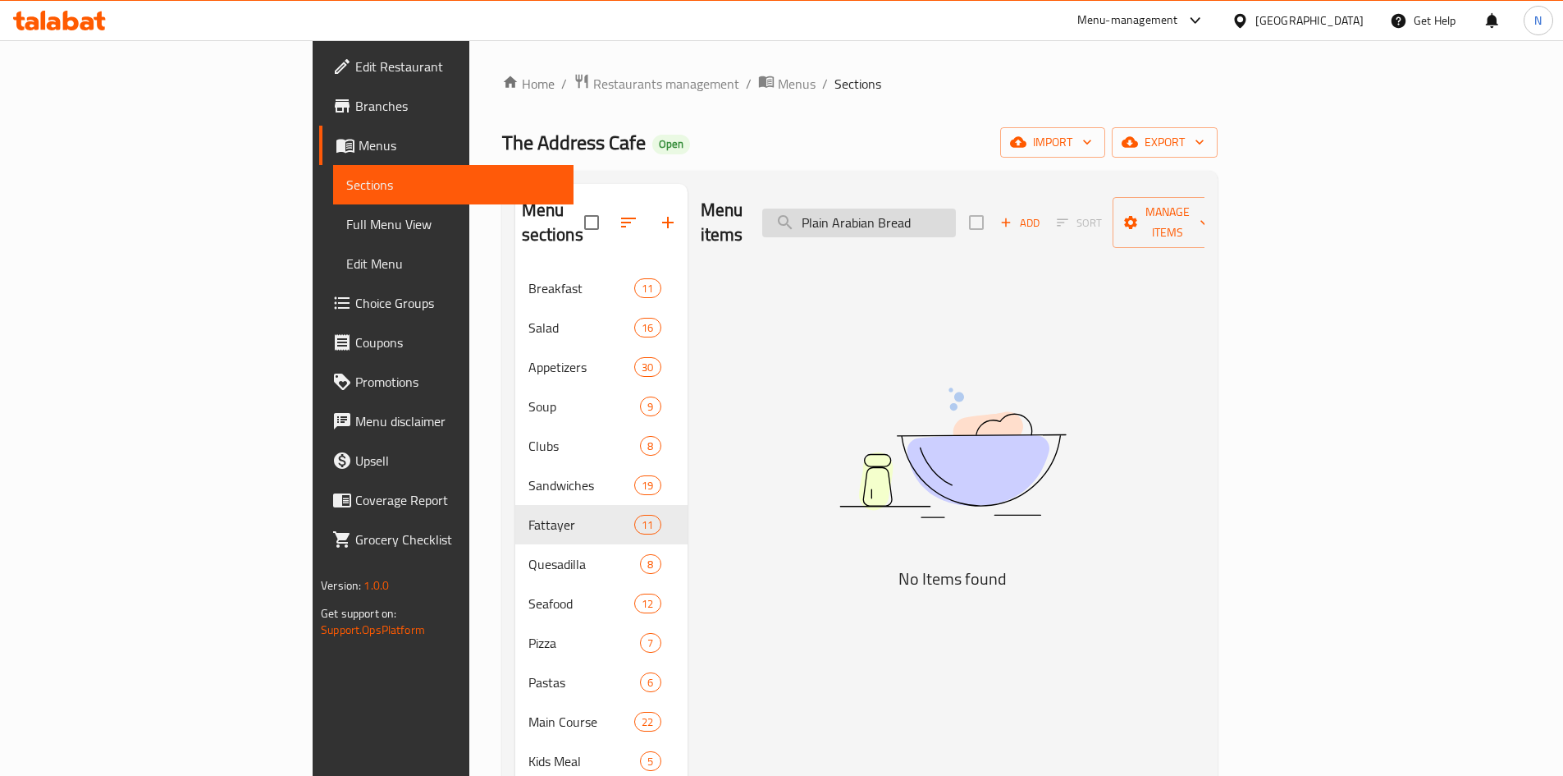
click at [956, 208] on input "Plain Arabian Bread" at bounding box center [859, 222] width 194 height 29
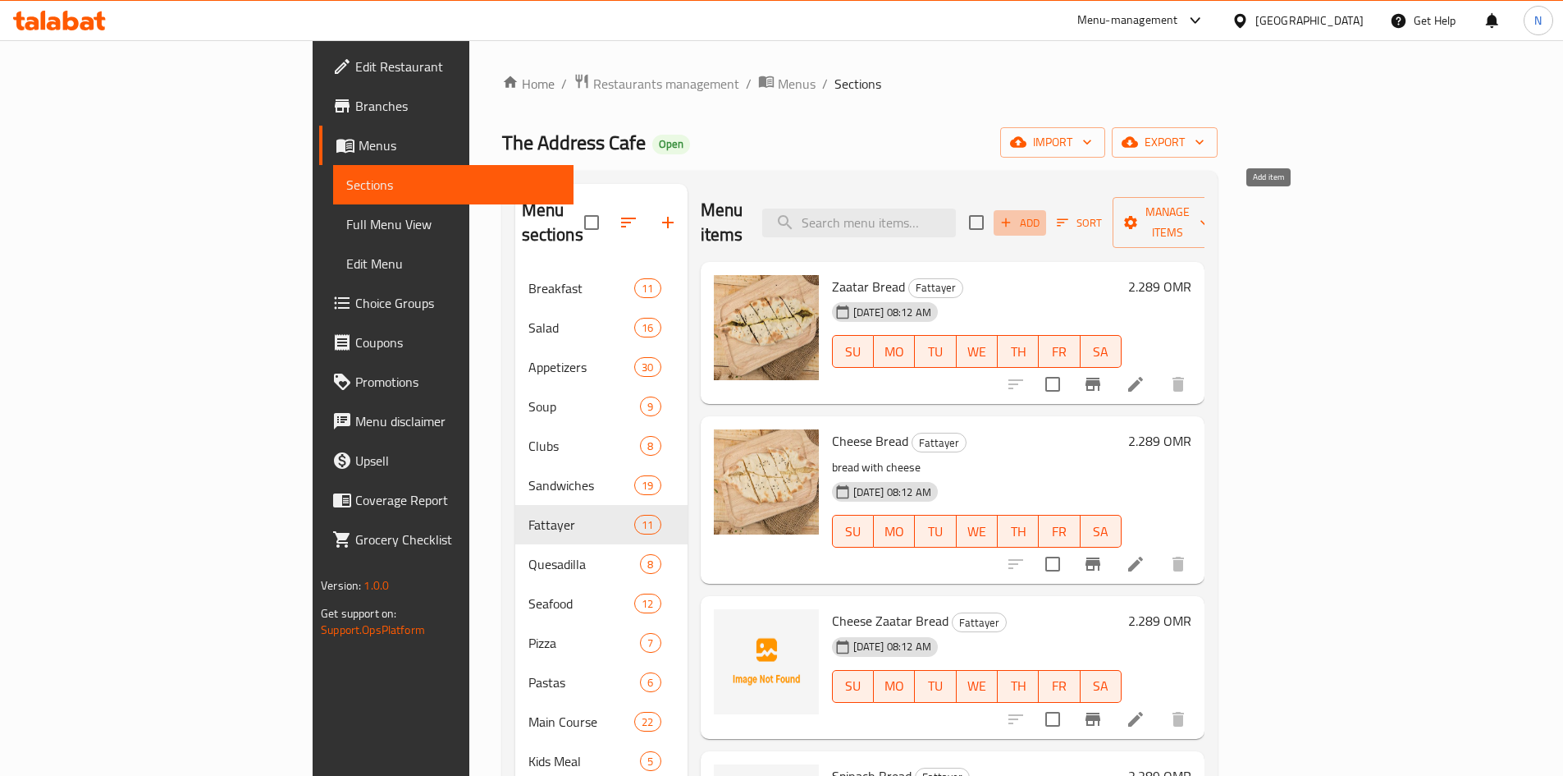
click at [1042, 213] on span "Add" at bounding box center [1020, 222] width 44 height 19
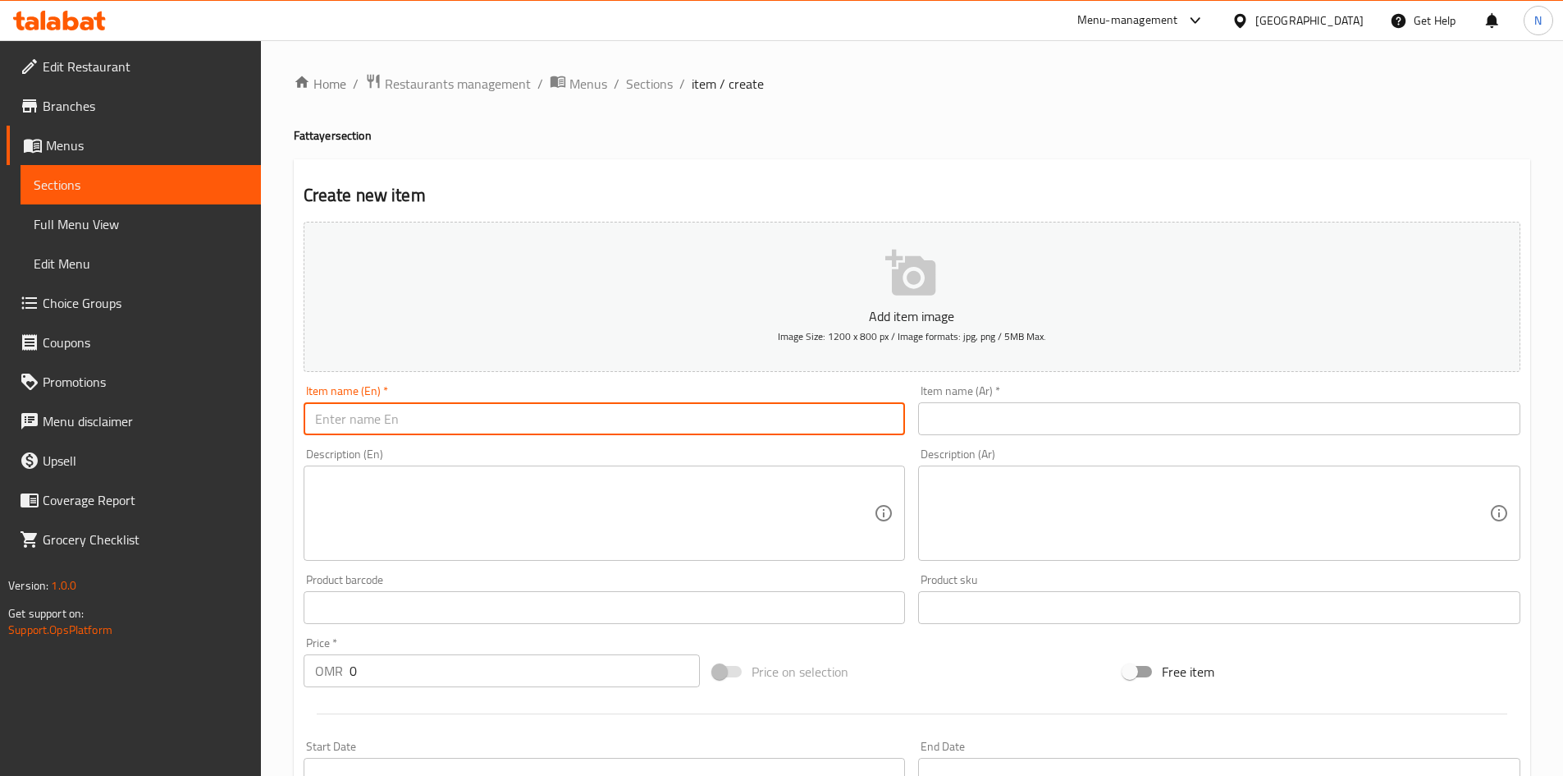
click at [730, 415] on input "text" at bounding box center [605, 418] width 602 height 33
paste input "Plain Arabian Bread"
type input "Plain Arabian Bread"
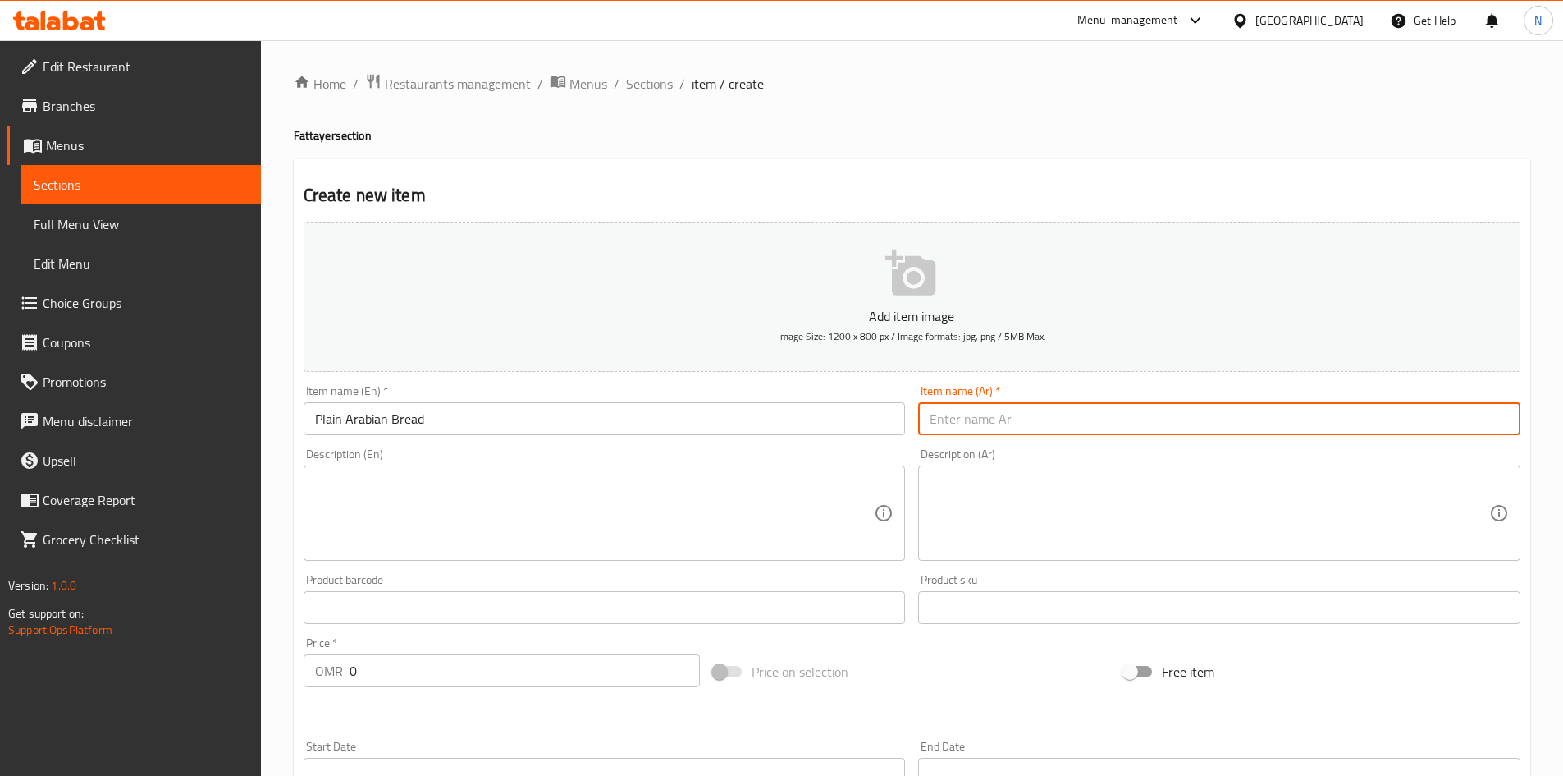
click at [965, 407] on input "text" at bounding box center [1219, 418] width 602 height 33
paste input "خبز عربي"
type input "خبز عربي سادة"
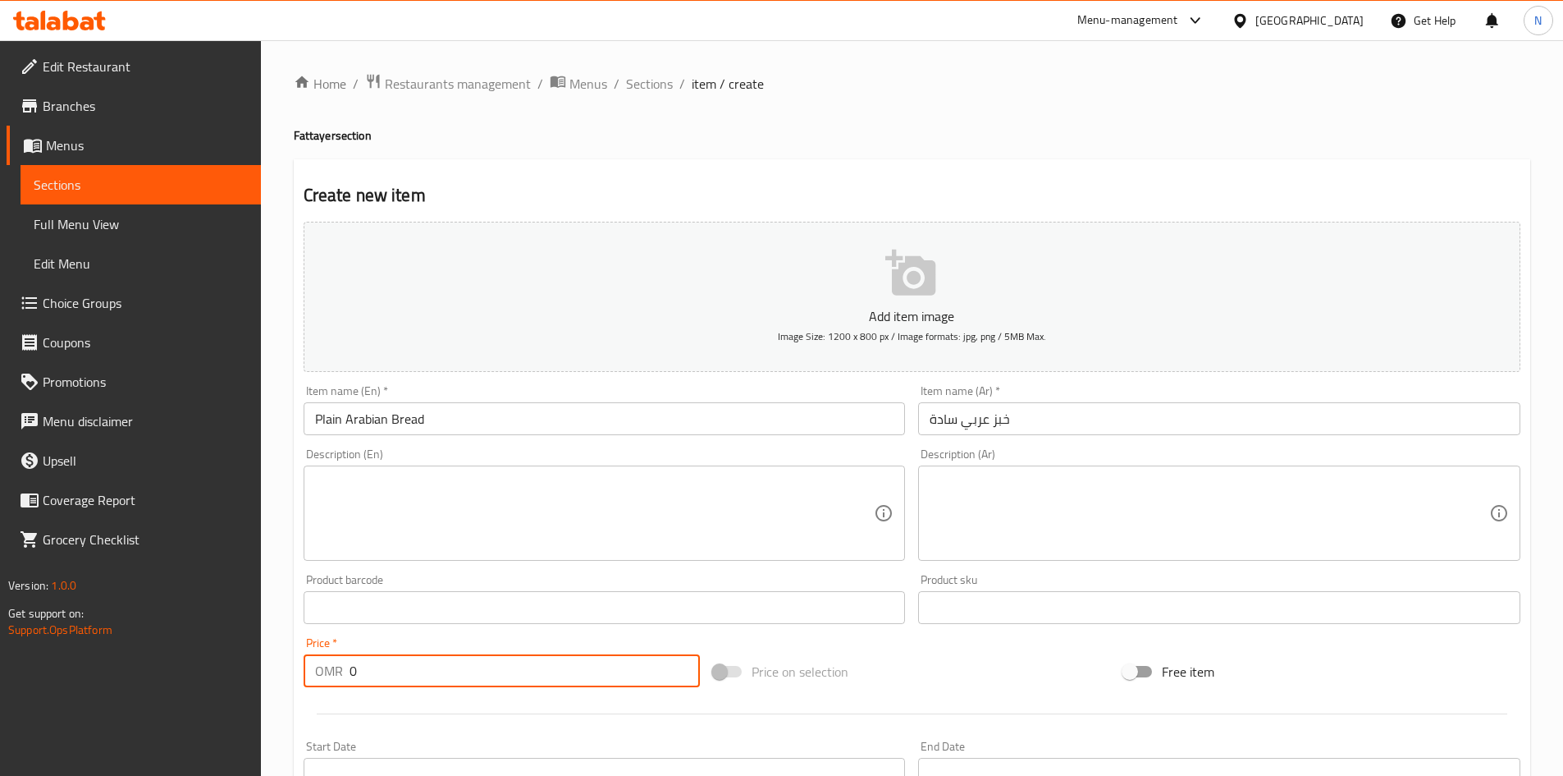
drag, startPoint x: 574, startPoint y: 681, endPoint x: 247, endPoint y: 735, distance: 331.9
click at [247, 735] on div "Edit Restaurant Branches Menus Sections Full Menu View Edit Menu Choice Groups …" at bounding box center [781, 599] width 1563 height 1119
paste input ".343"
type input "0.343"
drag, startPoint x: 964, startPoint y: 644, endPoint x: 964, endPoint y: 657, distance: 12.3
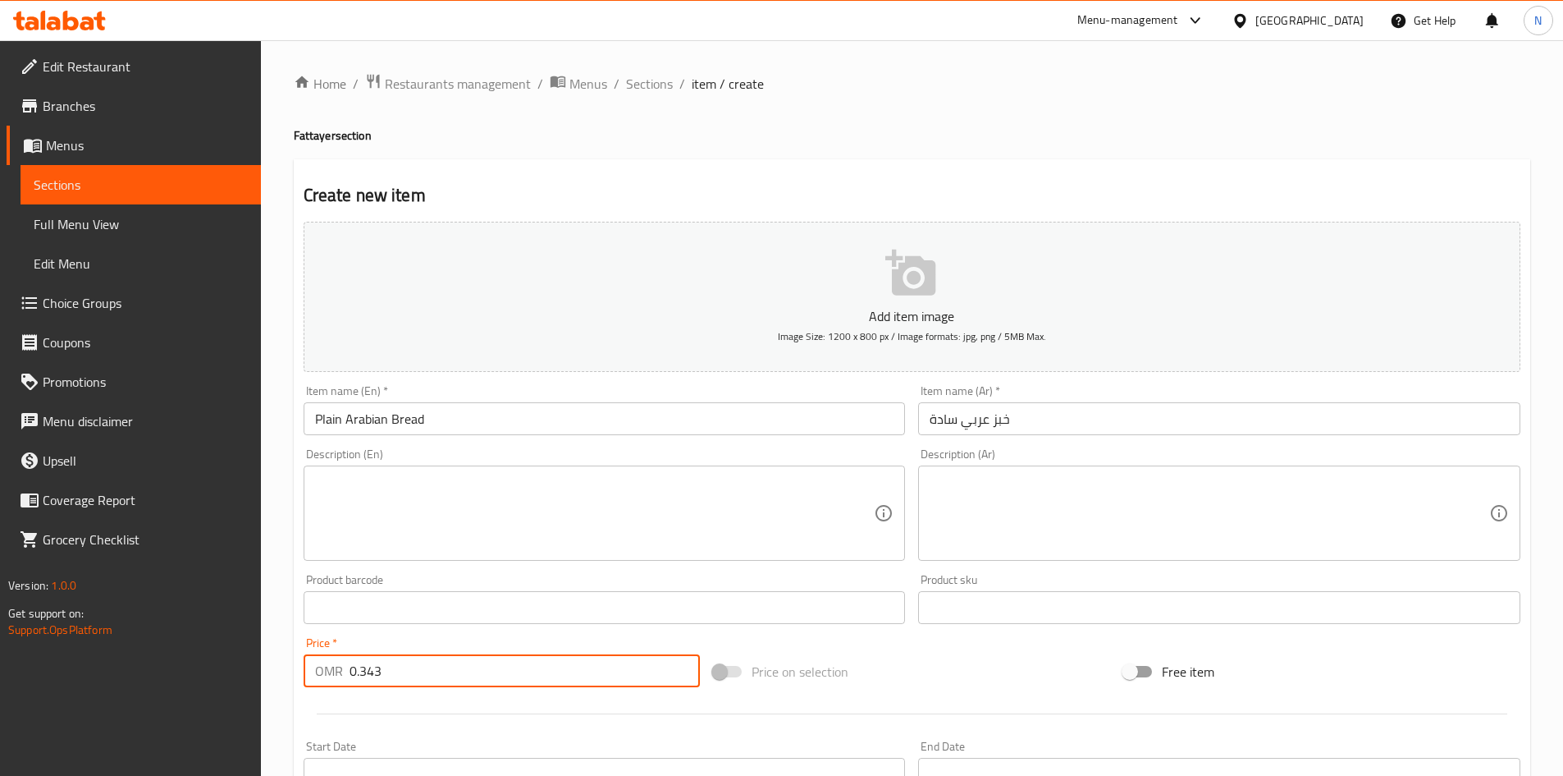
click at [963, 648] on div "Add item image Image Size: 1200 x 800 px / Image formats: jpg, png / 5MB Max. I…" at bounding box center [912, 568] width 1230 height 707
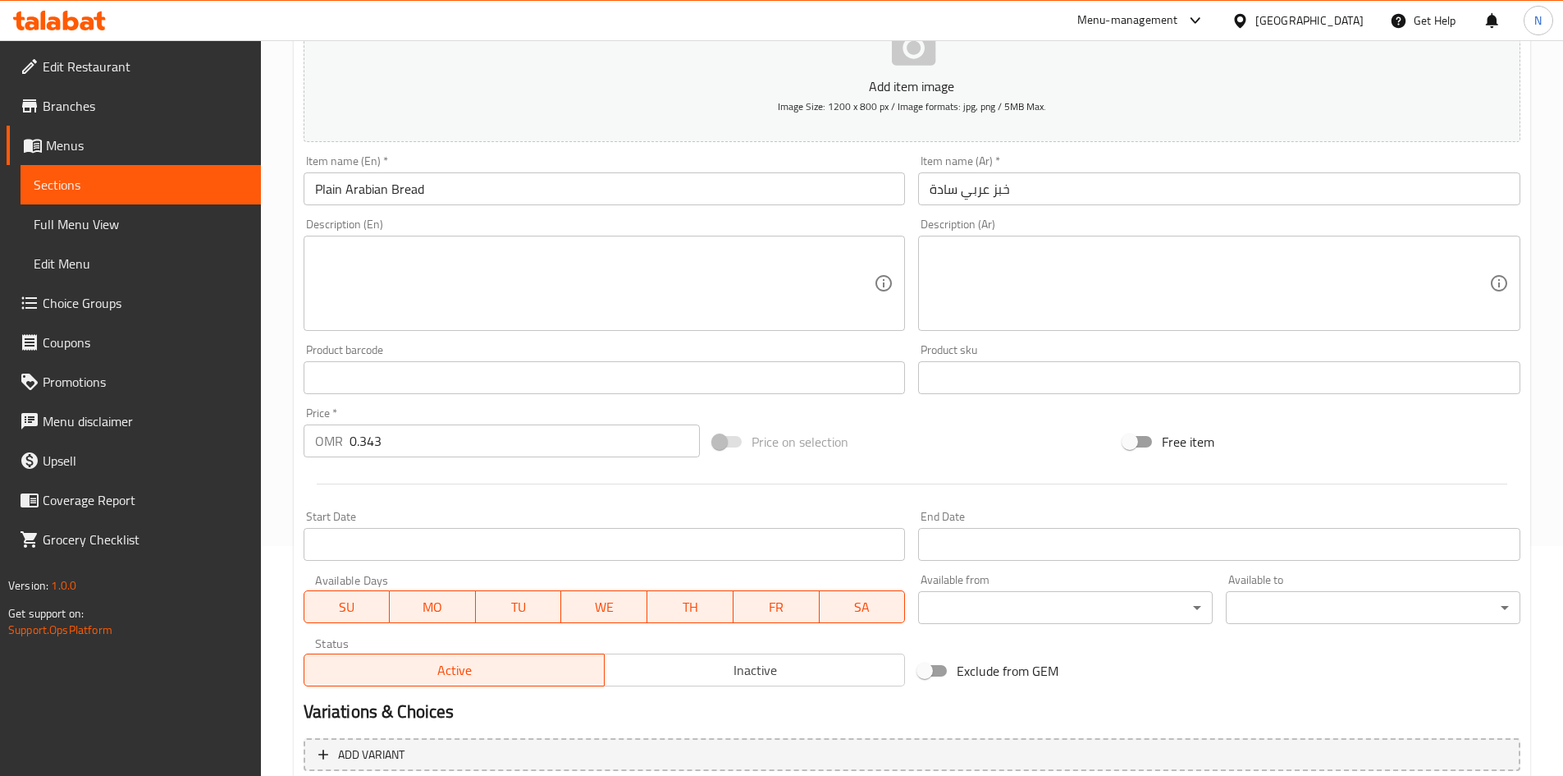
scroll to position [384, 0]
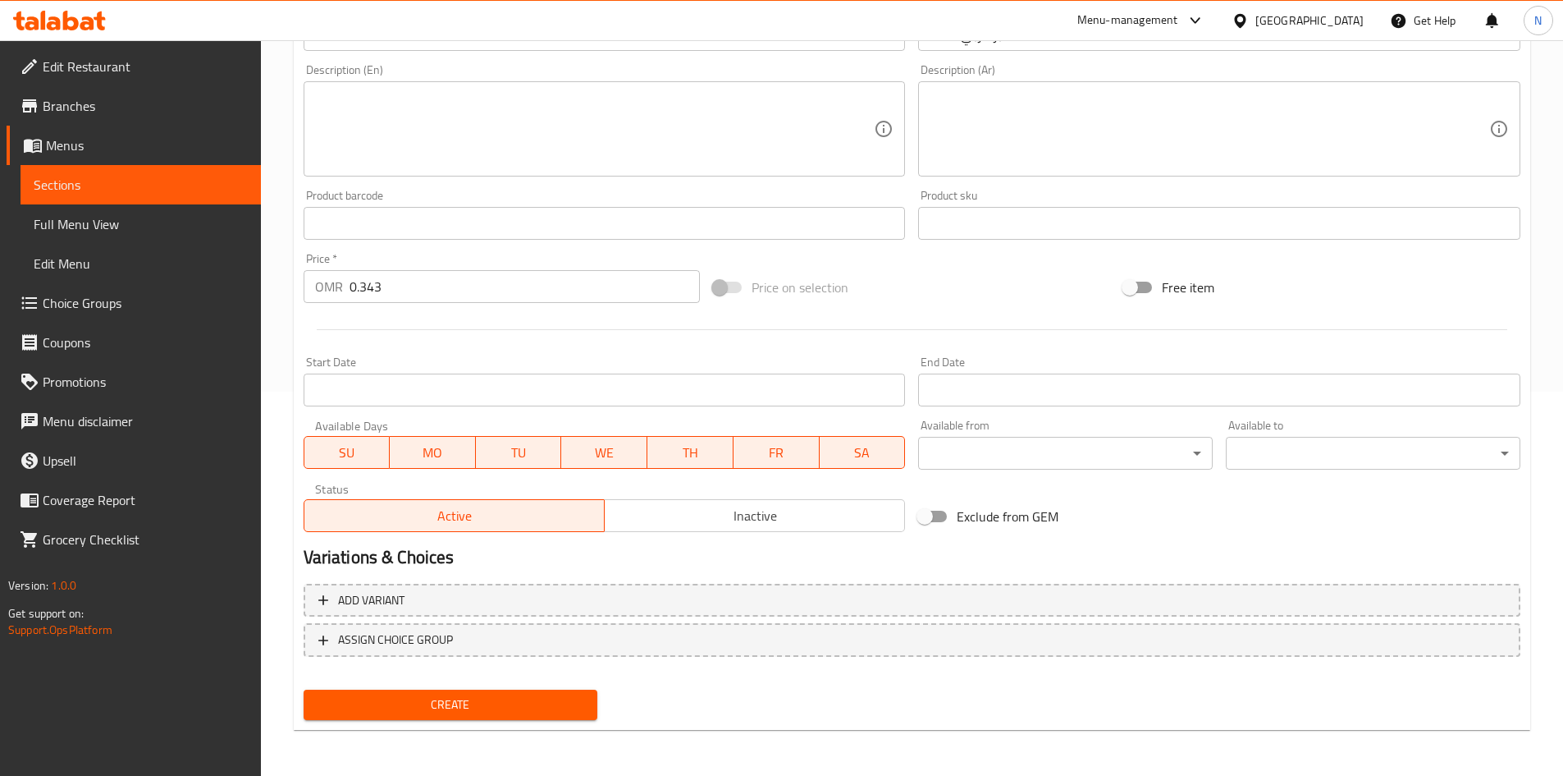
click at [478, 704] on span "Create" at bounding box center [451, 704] width 268 height 21
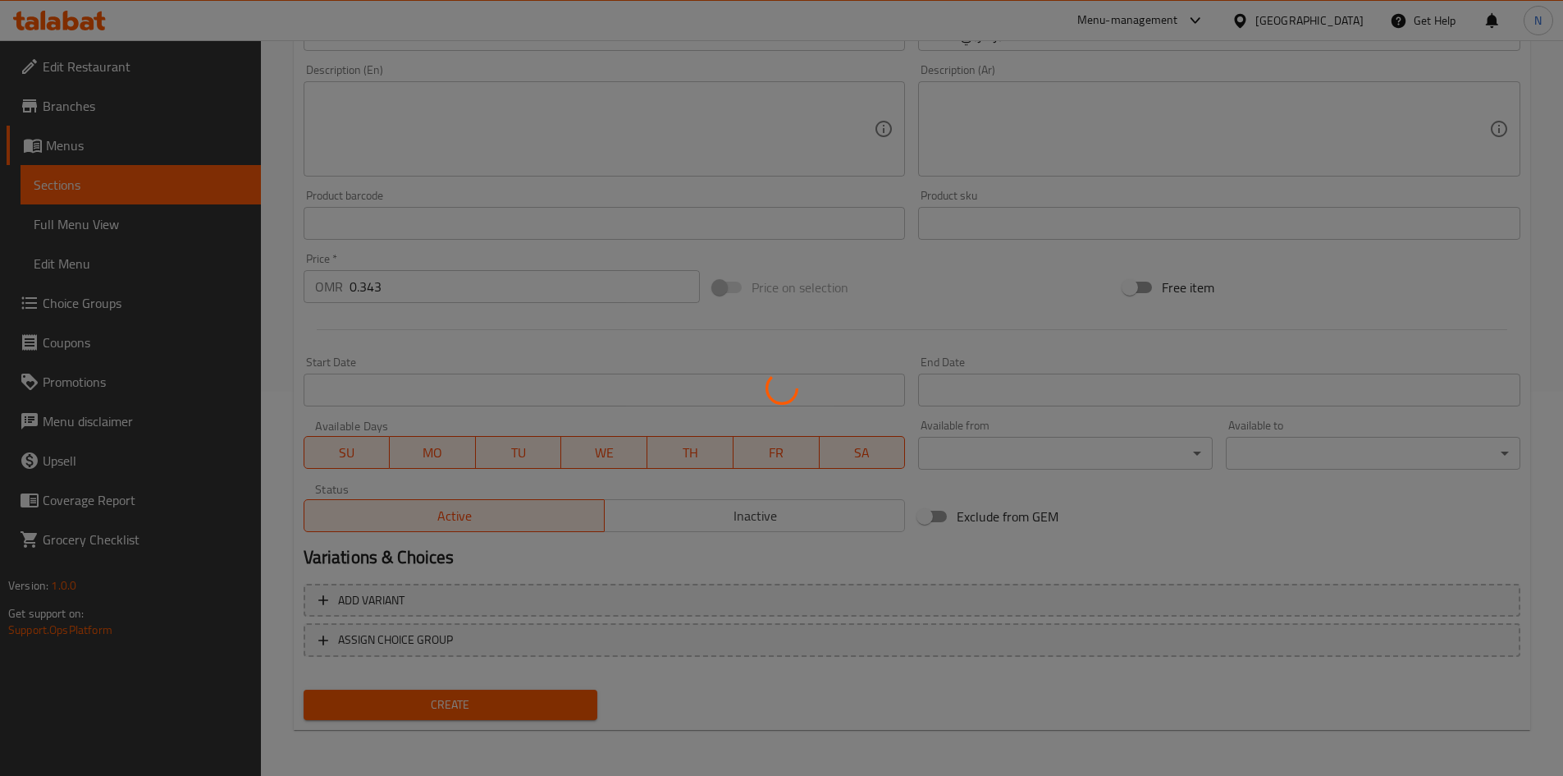
type input "0"
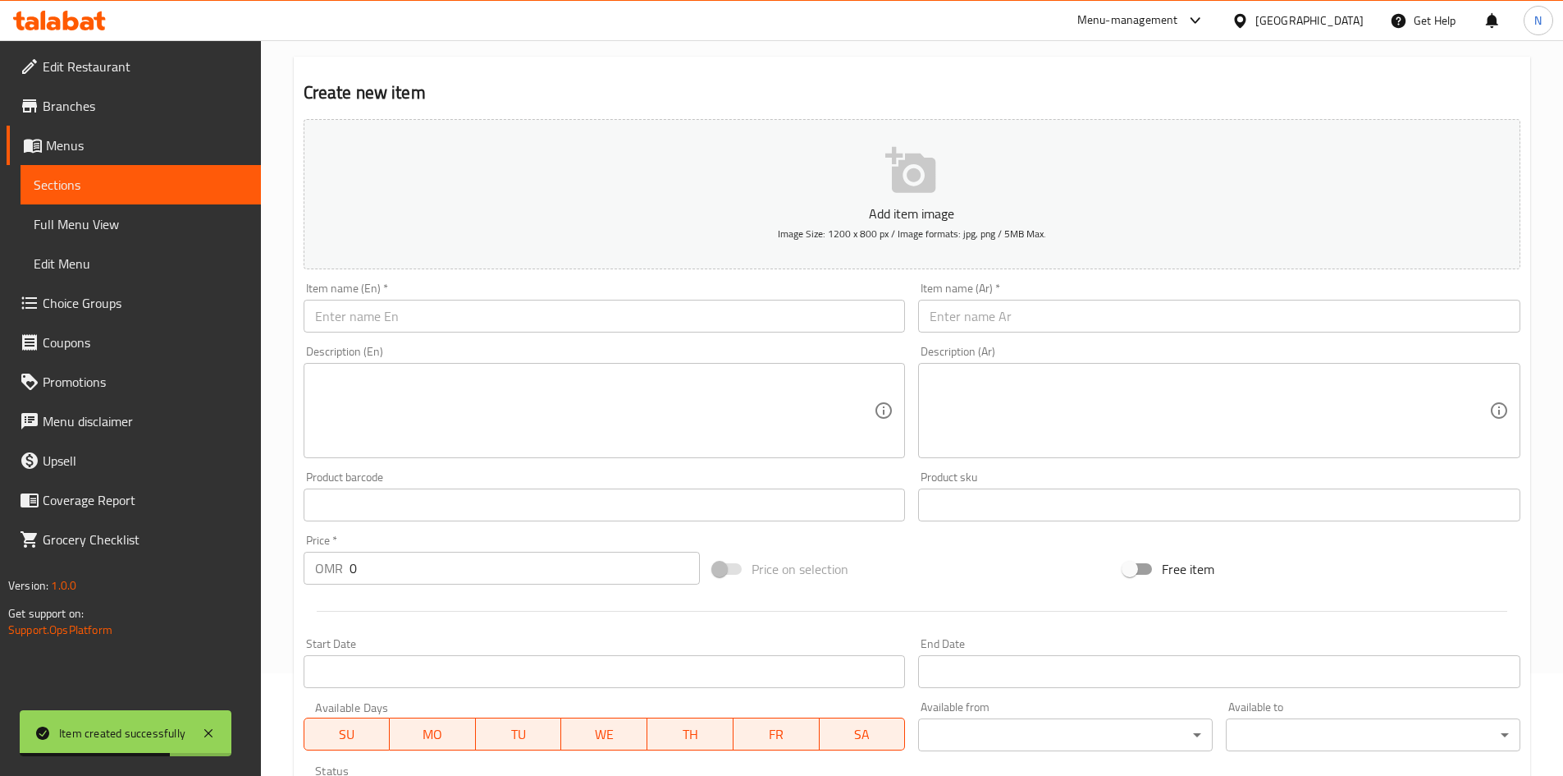
scroll to position [0, 0]
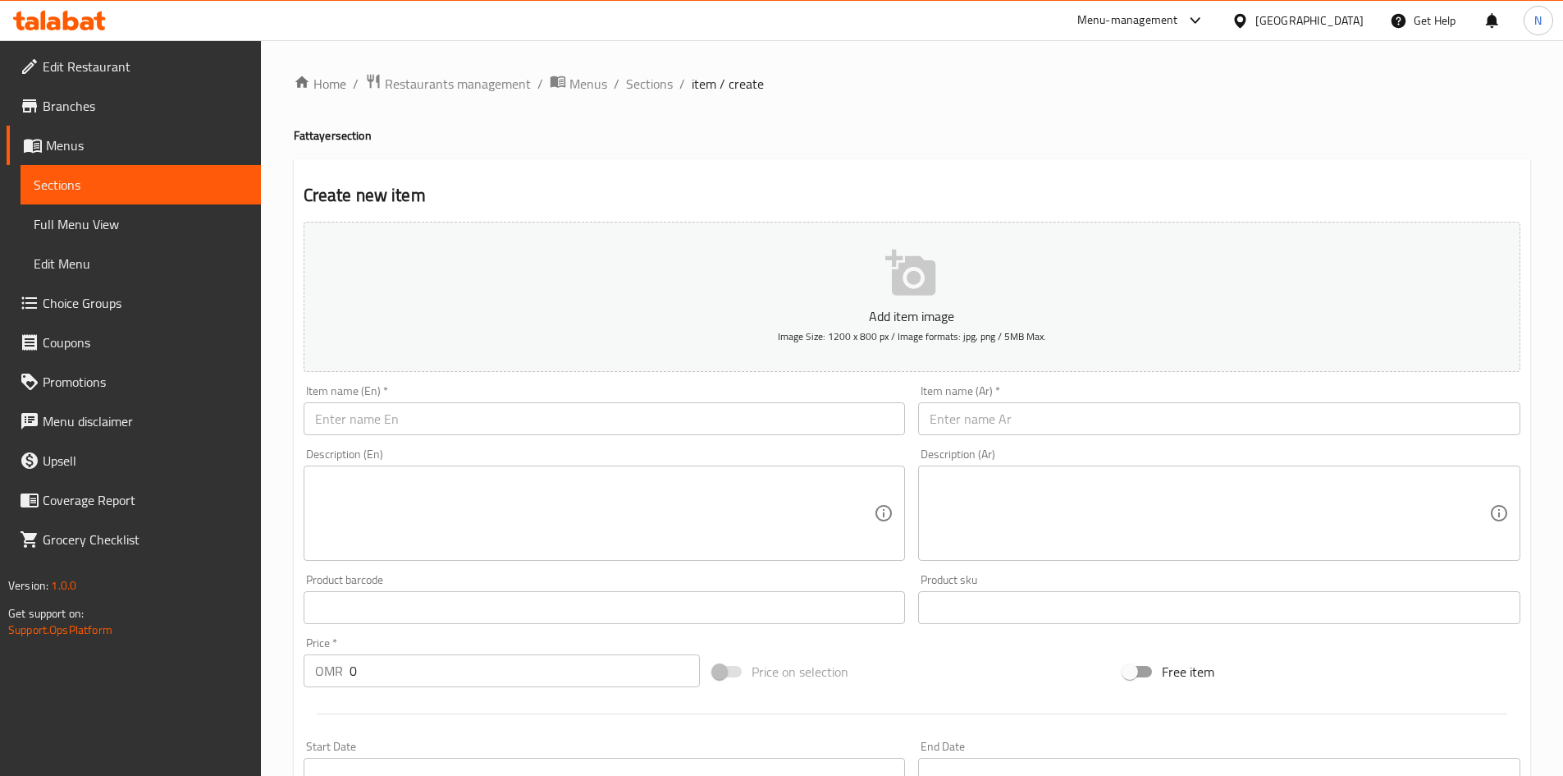
click at [1071, 414] on input "text" at bounding box center [1219, 418] width 602 height 33
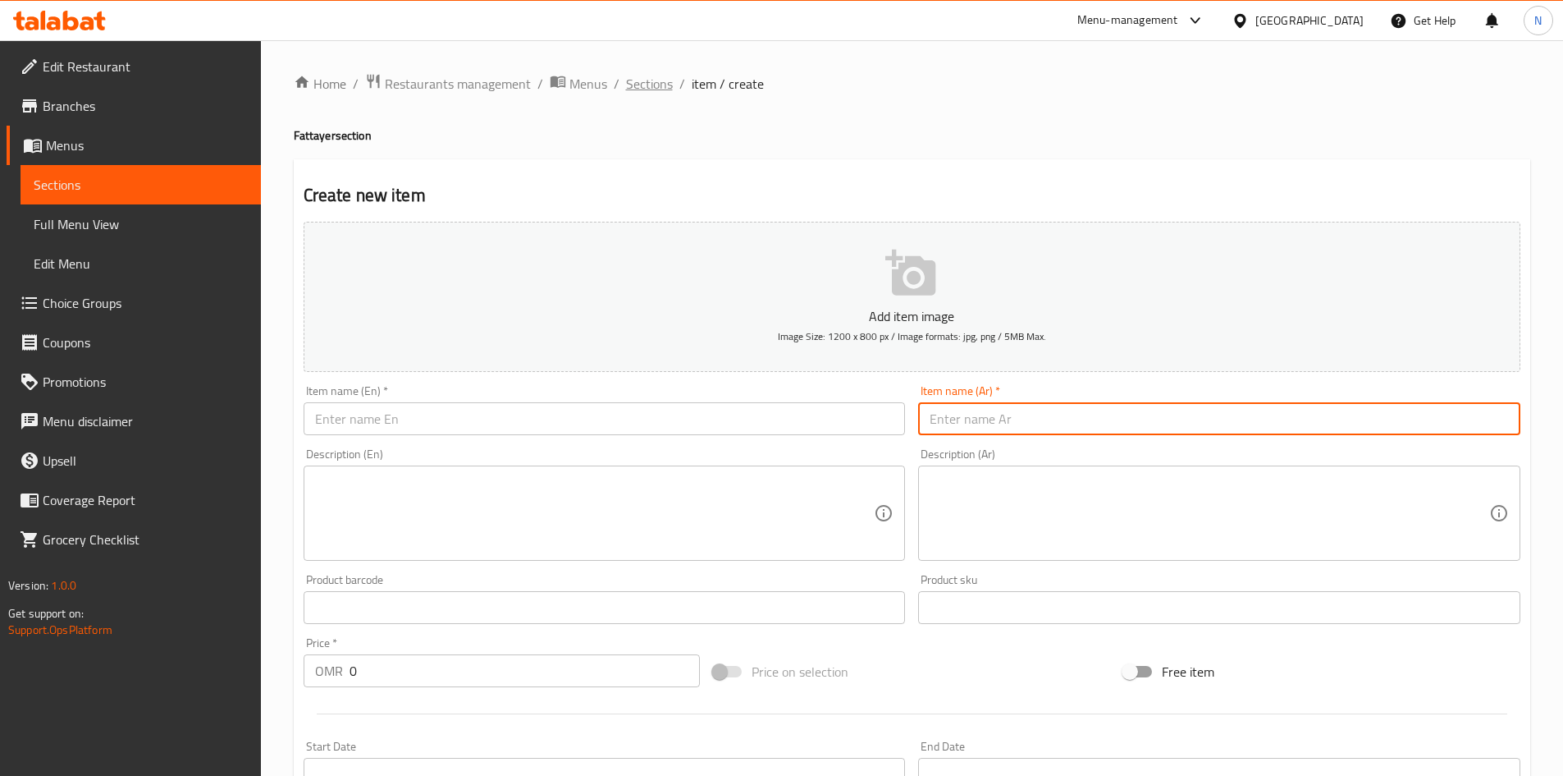
click at [638, 94] on span "Sections" at bounding box center [649, 84] width 47 height 20
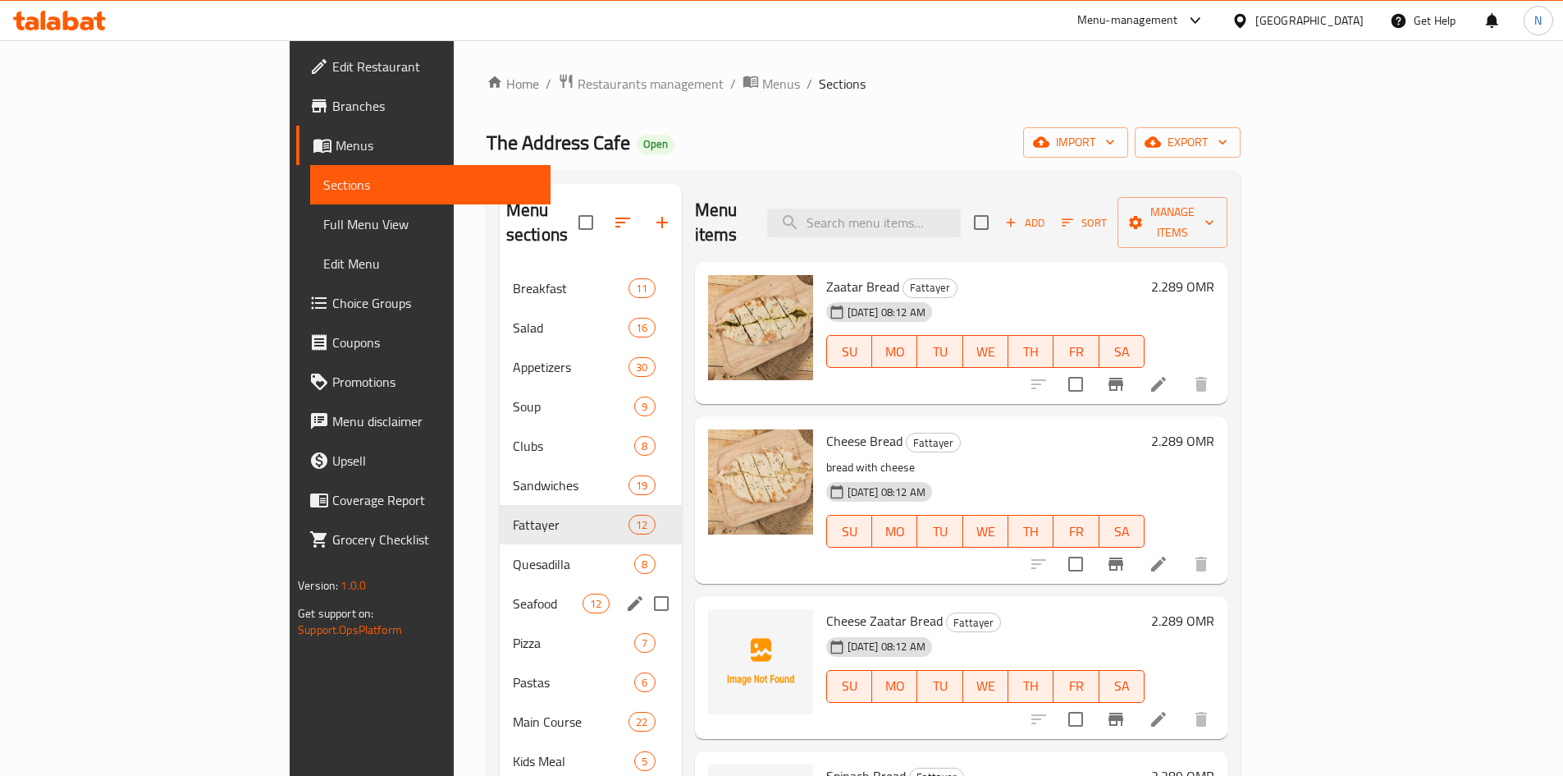
scroll to position [82, 0]
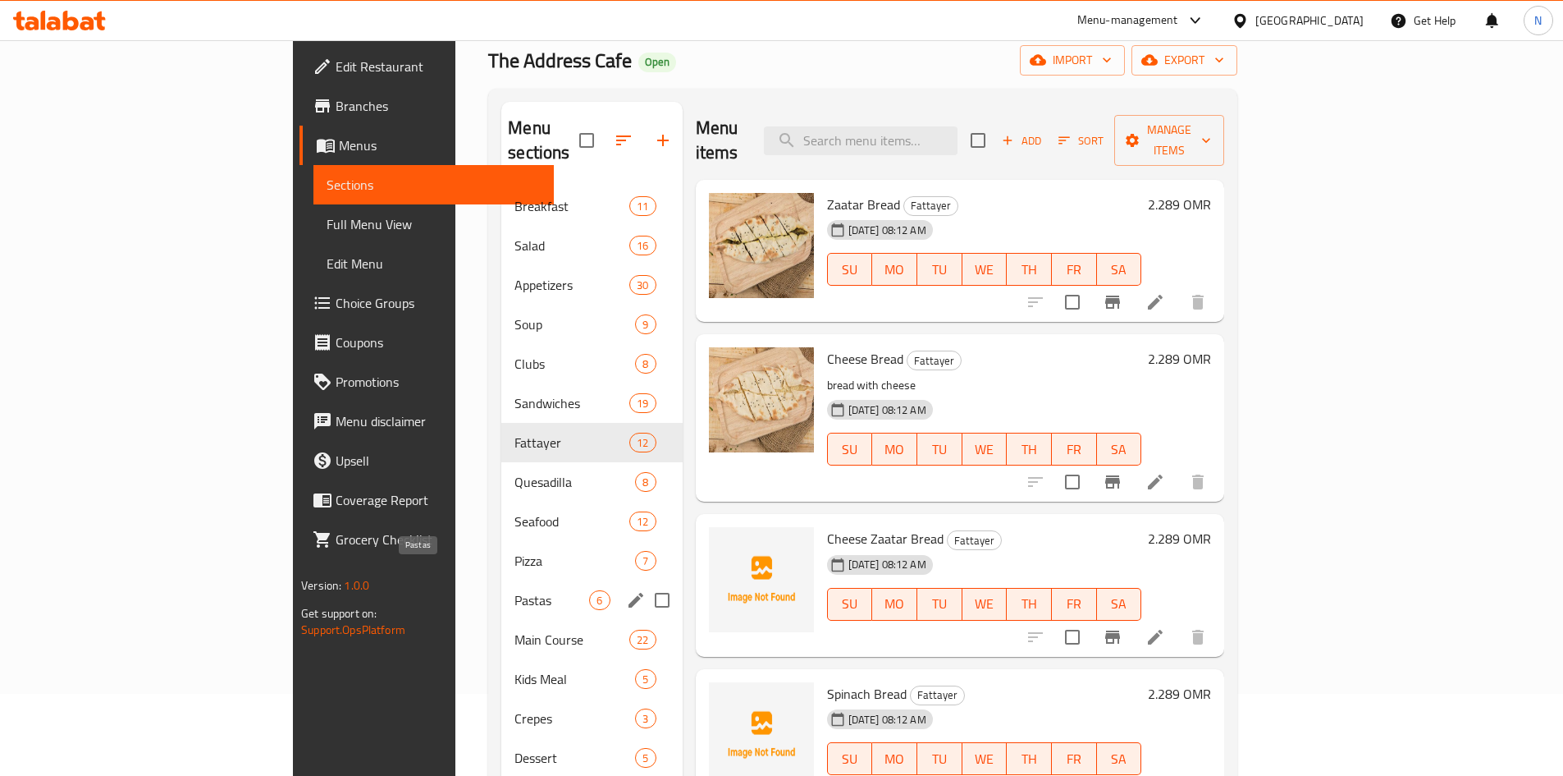
click at [515, 590] on span "Pastas" at bounding box center [552, 600] width 75 height 20
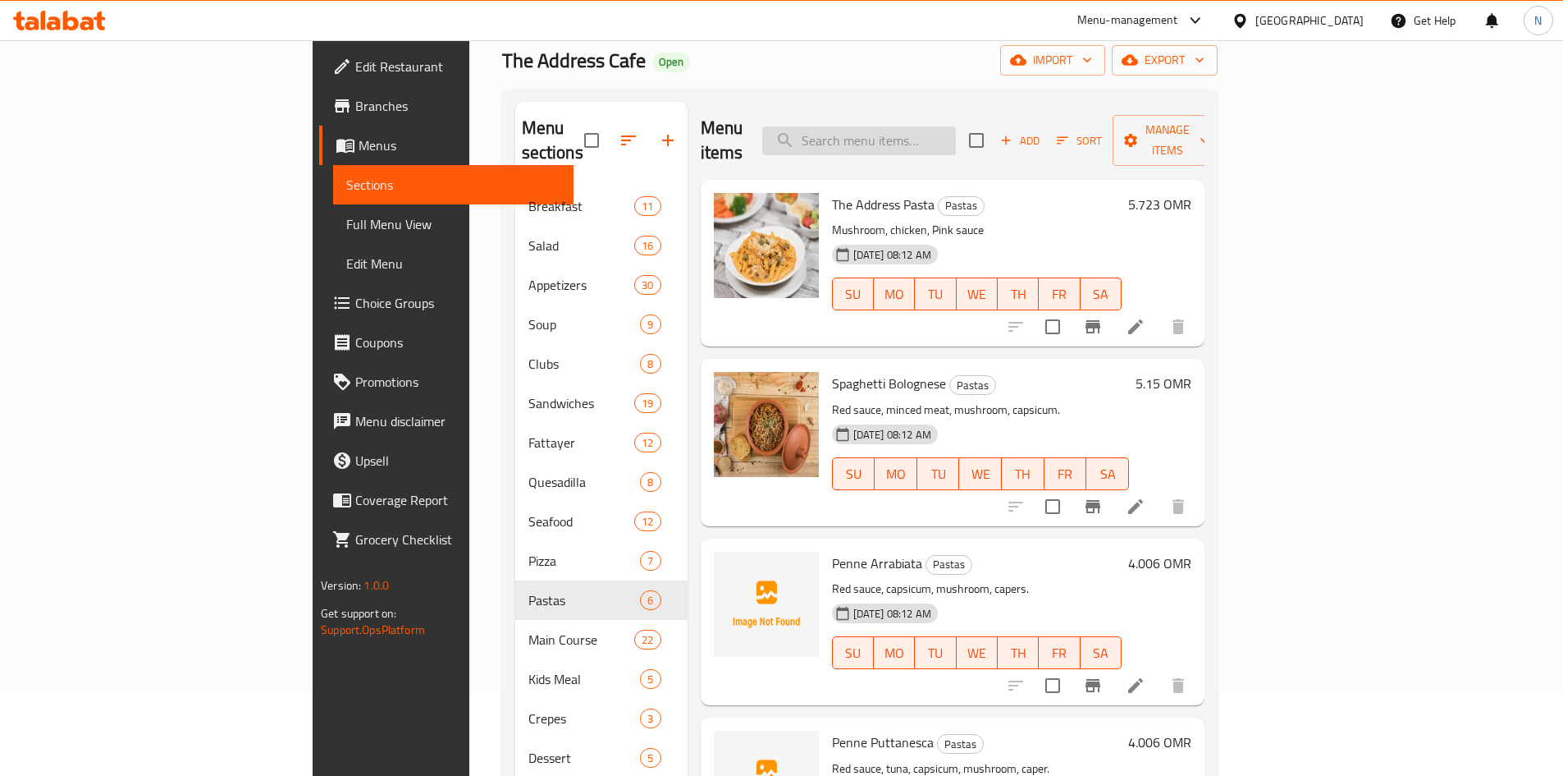
click at [946, 140] on input "search" at bounding box center [859, 140] width 194 height 29
paste input "قريدس"
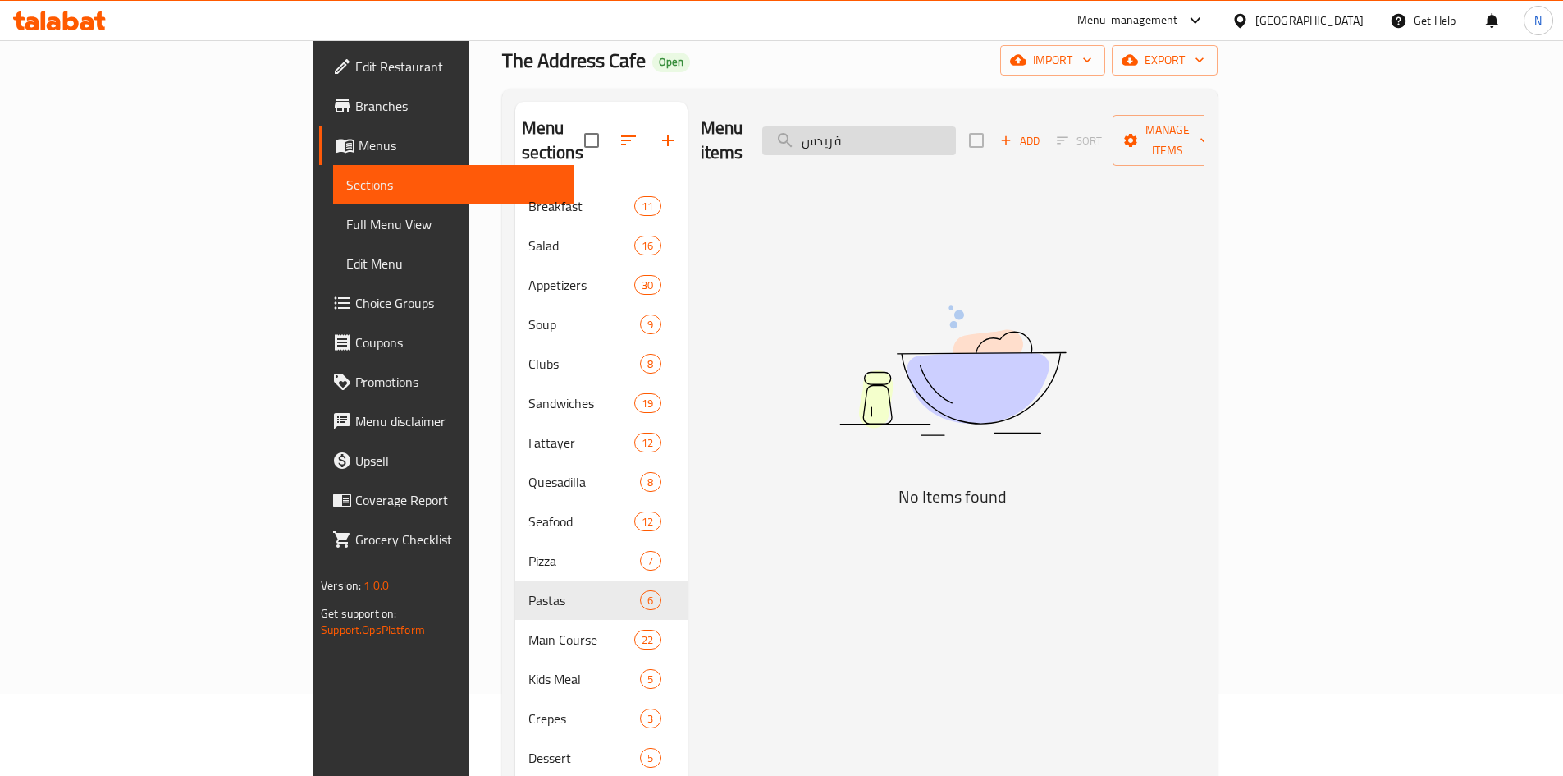
click at [930, 134] on input "قريدس" at bounding box center [859, 140] width 194 height 29
paste input "Prawns Pasta"
click at [956, 133] on input "Prawns Pasta" at bounding box center [859, 140] width 194 height 29
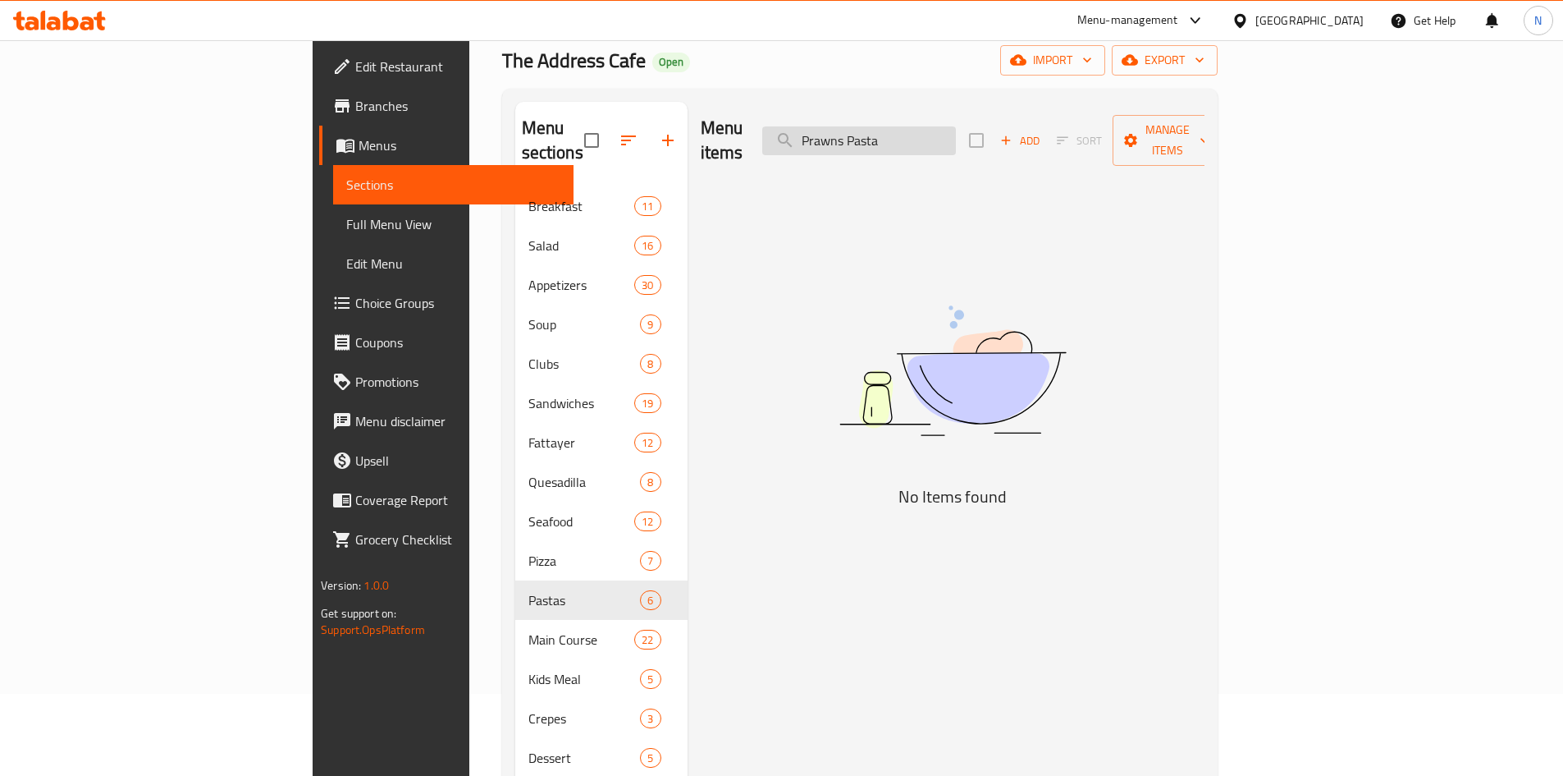
click at [956, 133] on input "Prawns Pasta" at bounding box center [859, 140] width 194 height 29
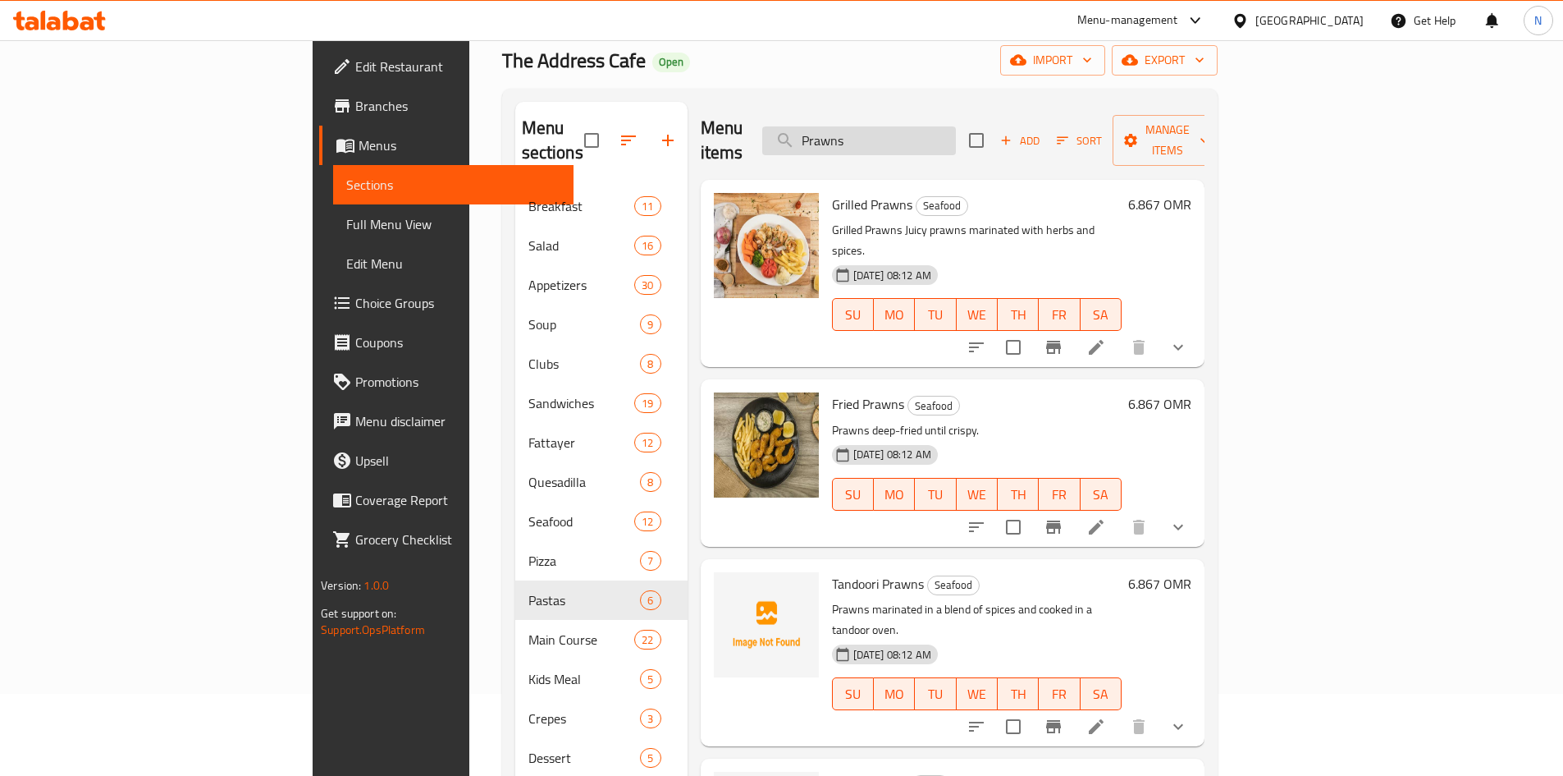
type input "Prawn"
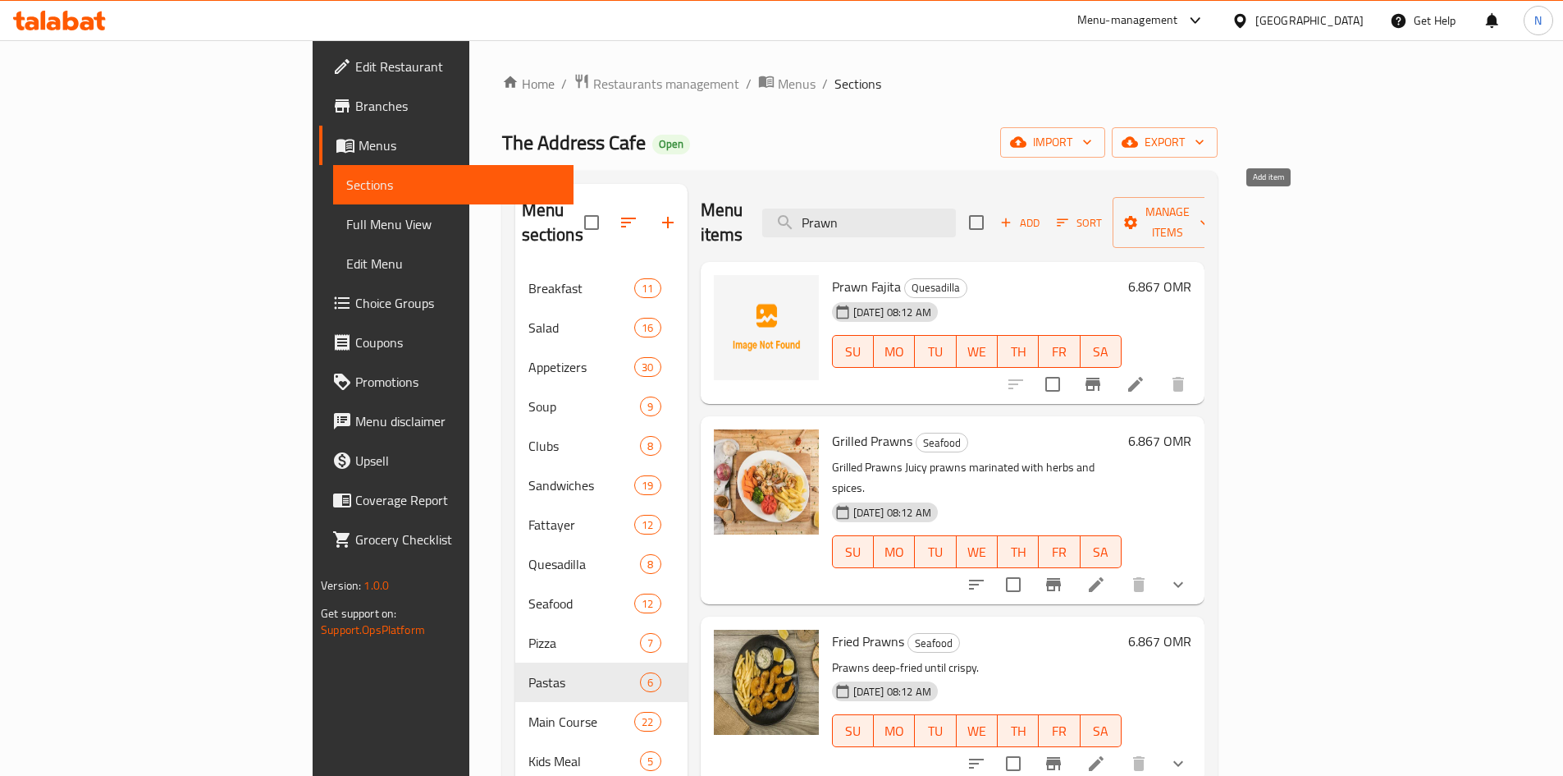
click at [1014, 216] on icon "button" at bounding box center [1006, 222] width 15 height 15
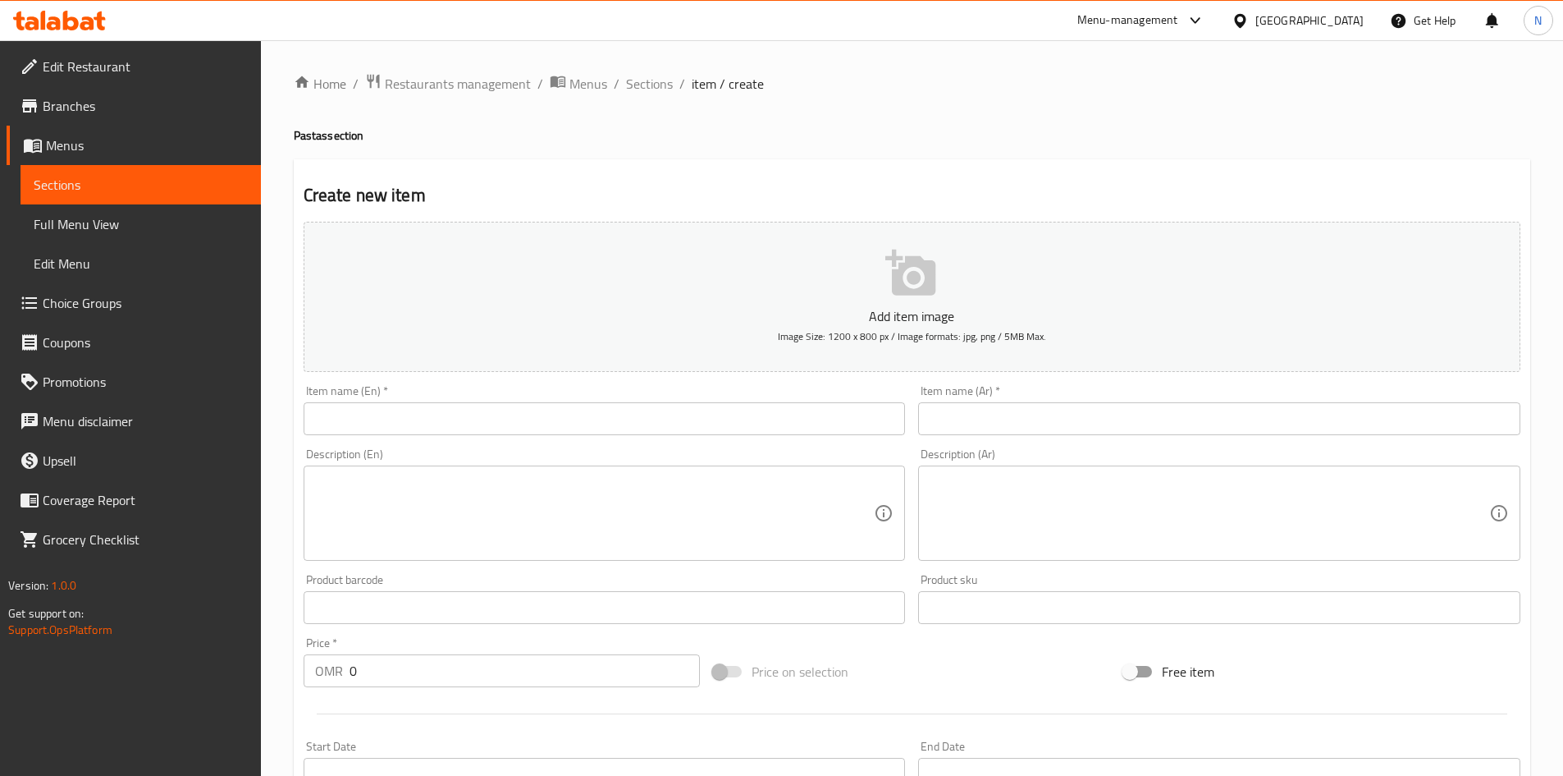
click at [776, 430] on input "text" at bounding box center [605, 418] width 602 height 33
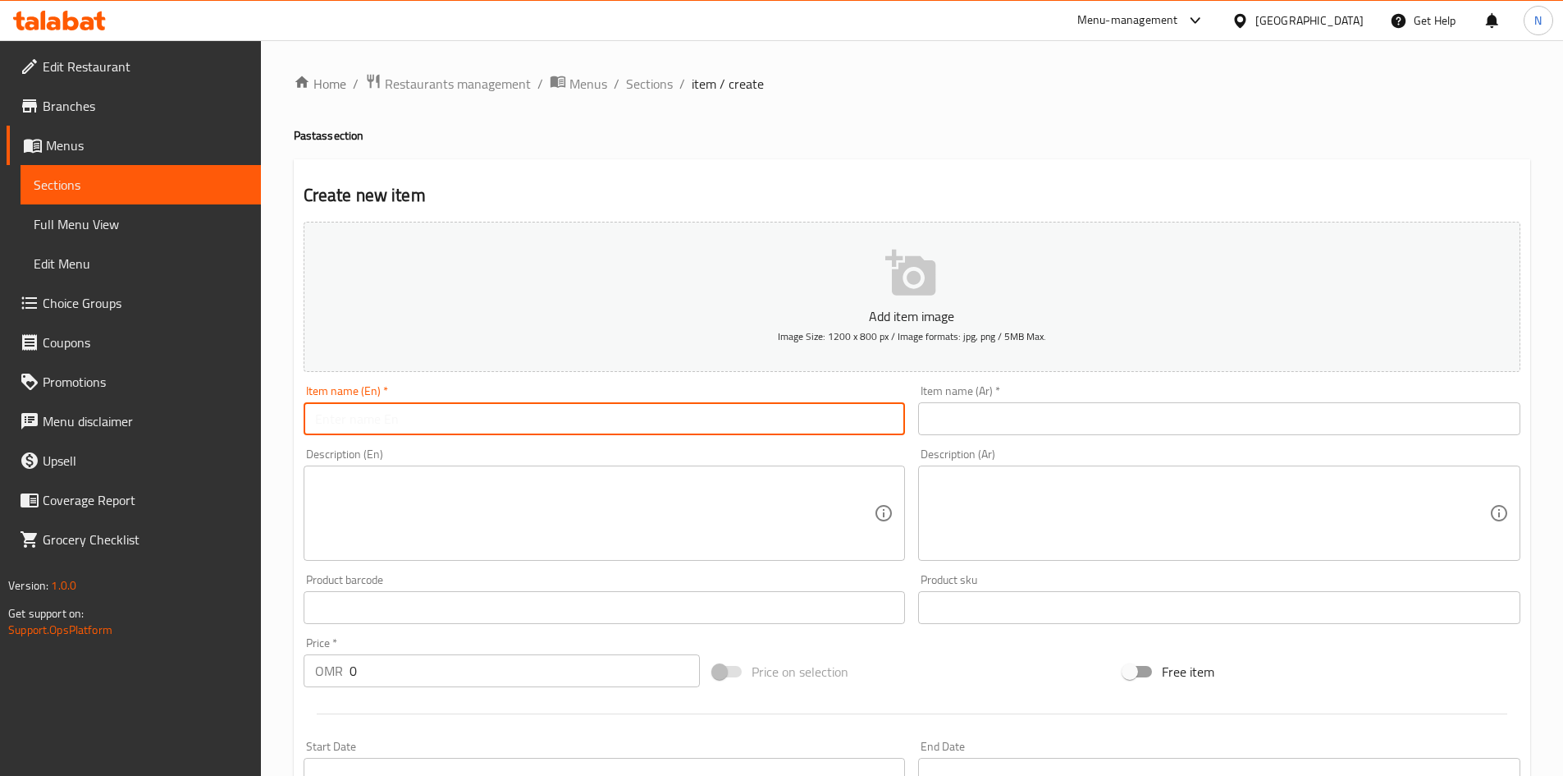
paste input "Prawns Pasta"
type input "Prawns Pasta"
click at [1160, 428] on input "text" at bounding box center [1219, 418] width 602 height 33
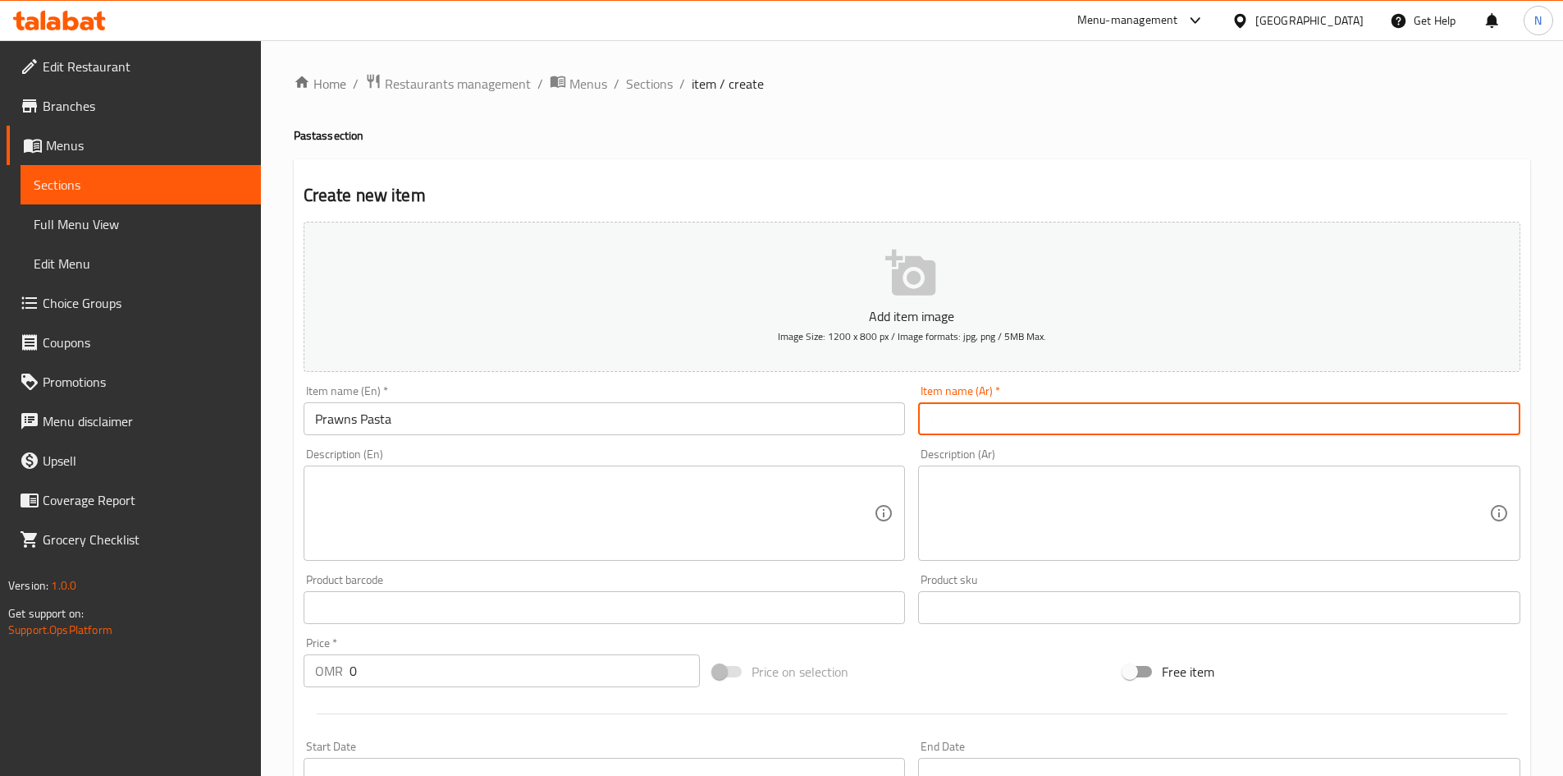
paste input "باستا القريدس"
type input "باستا القريدس"
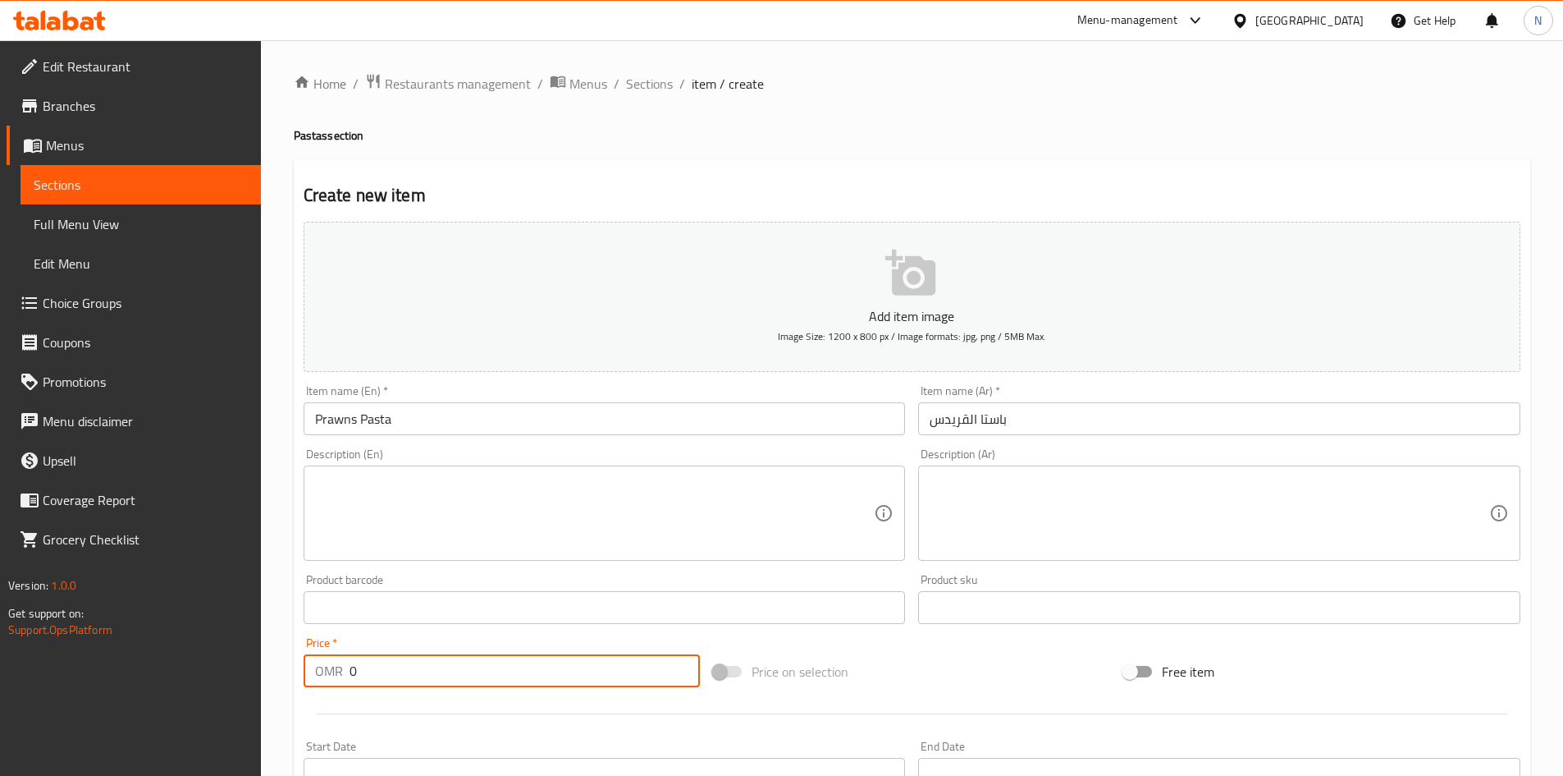
drag, startPoint x: 404, startPoint y: 680, endPoint x: 303, endPoint y: 699, distance: 102.7
click at [303, 699] on div "Add item image Image Size: 1200 x 800 px / Image formats: jpg, png / 5MB Max. I…" at bounding box center [912, 568] width 1230 height 707
paste input "6.867"
type input "6.867"
click at [986, 654] on div "Price on selection" at bounding box center [912, 671] width 410 height 44
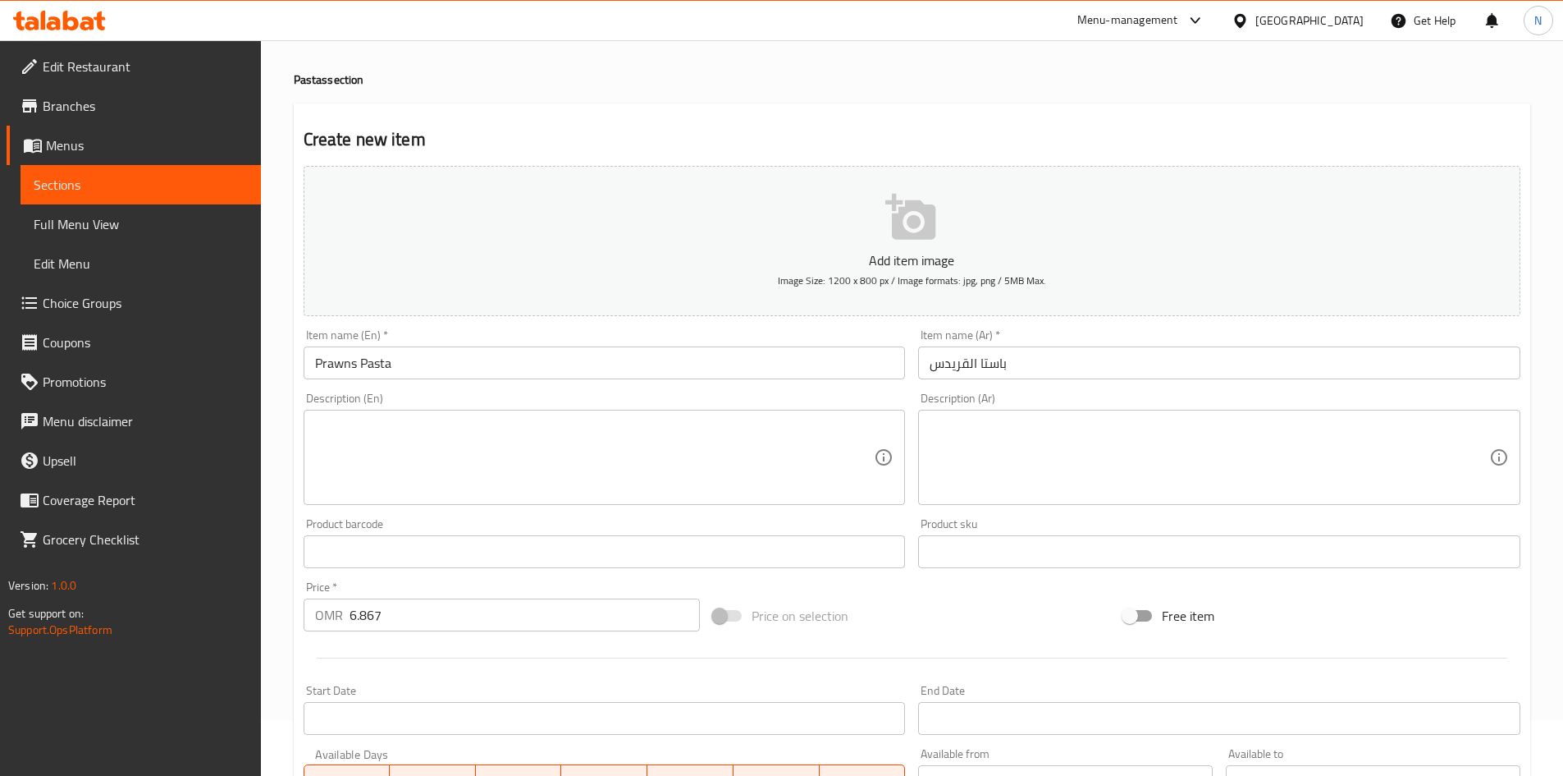
scroll to position [384, 0]
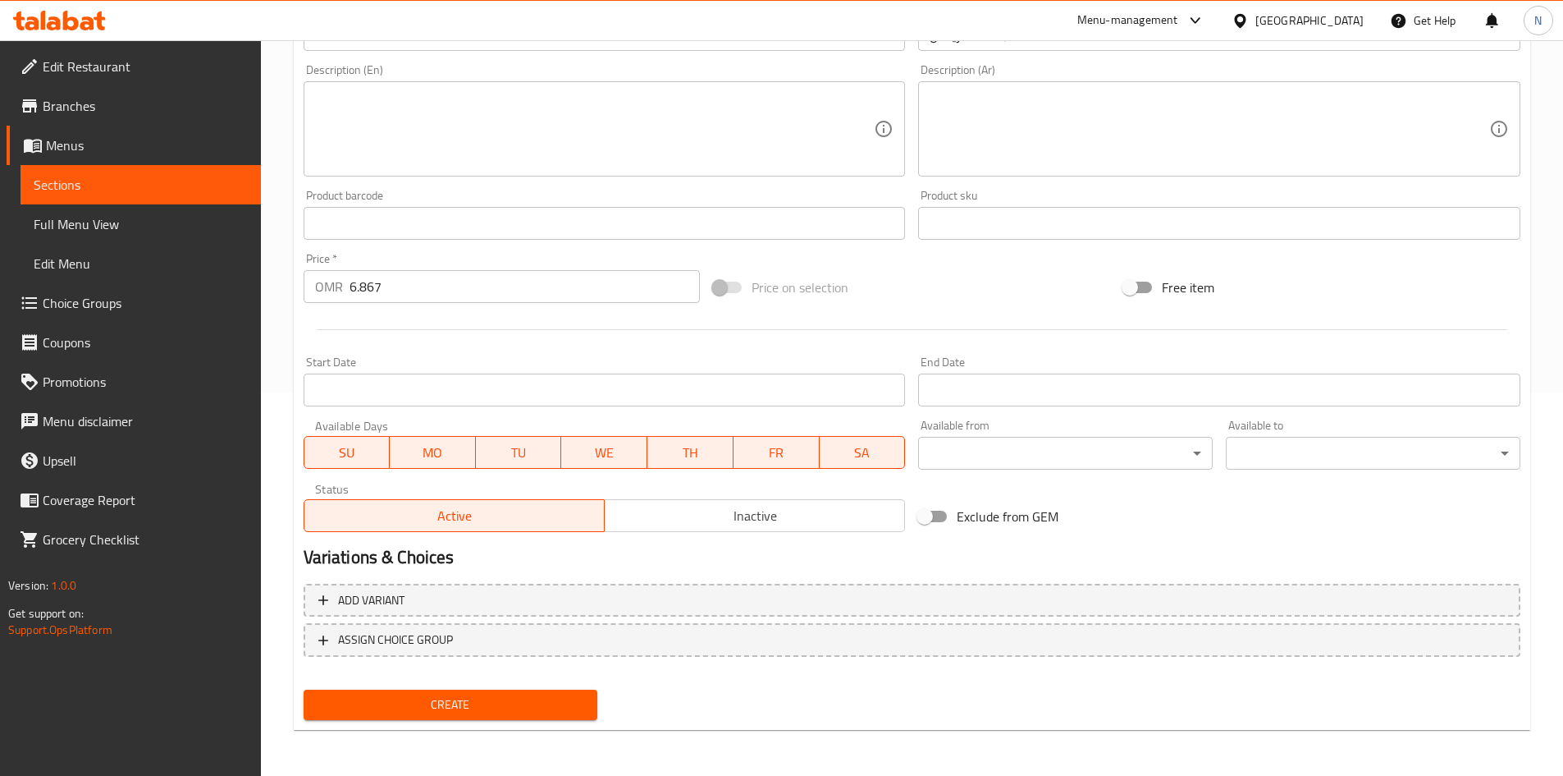
click at [475, 705] on span "Create" at bounding box center [451, 704] width 268 height 21
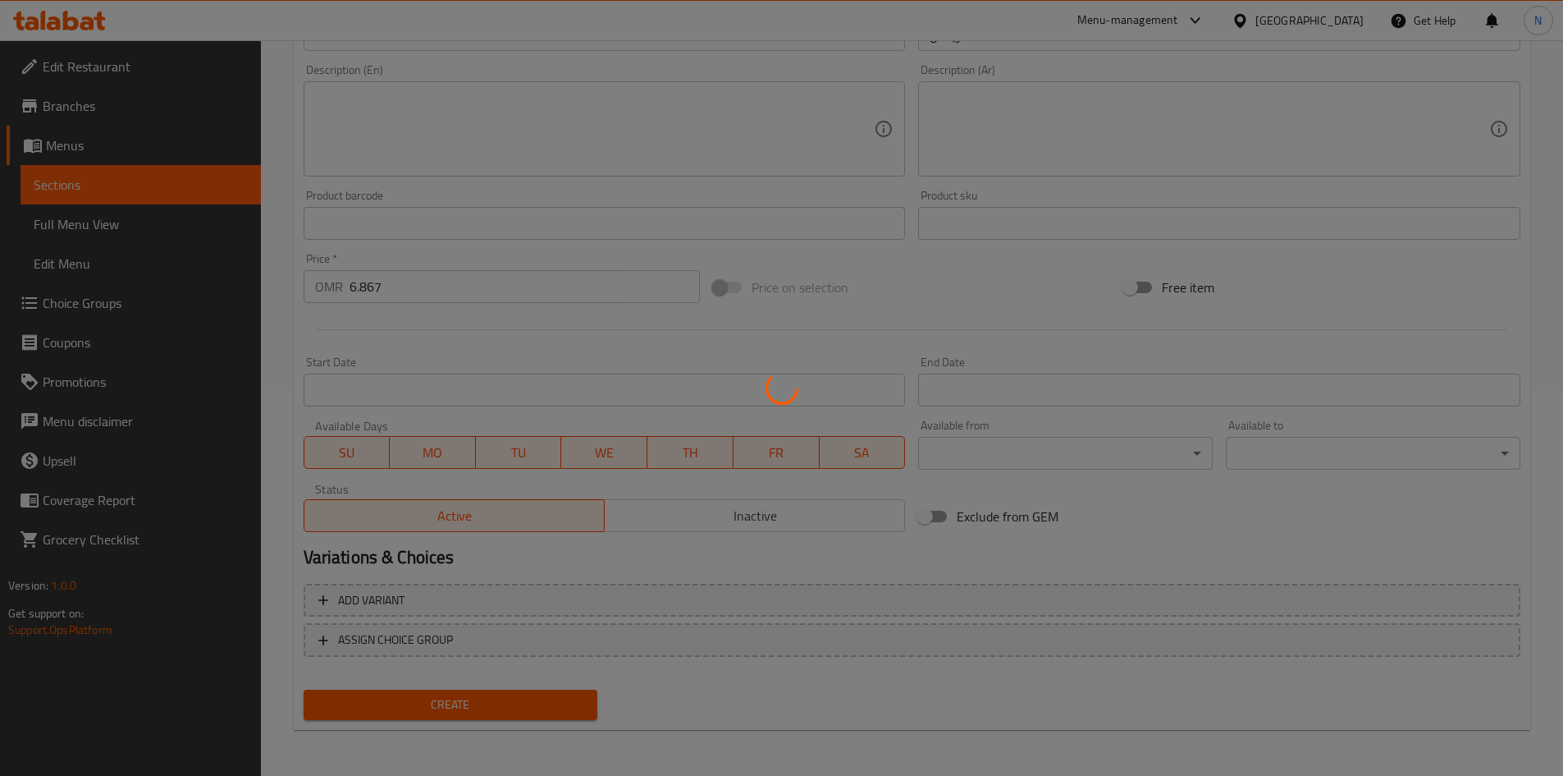
type input "0"
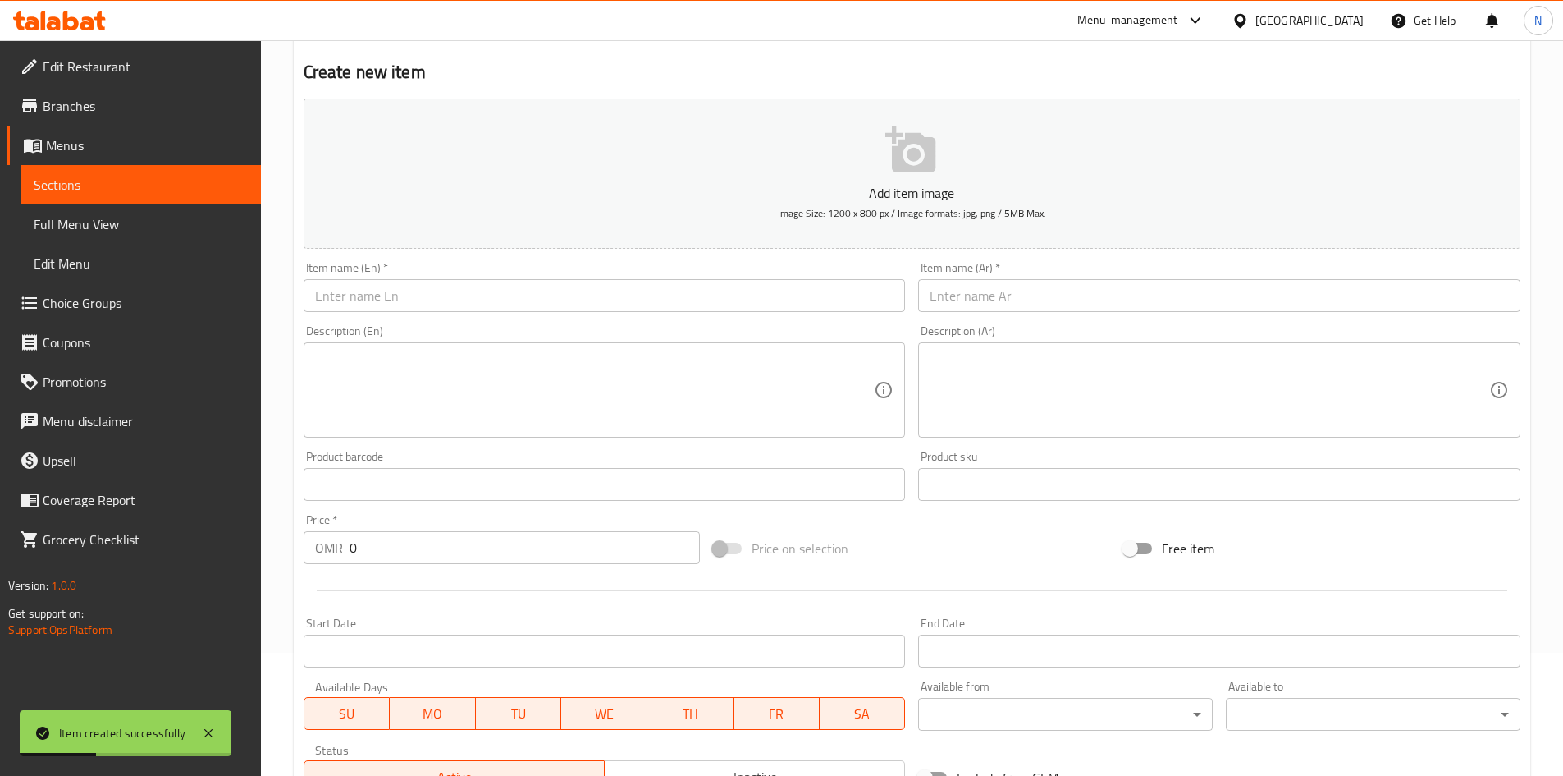
scroll to position [0, 0]
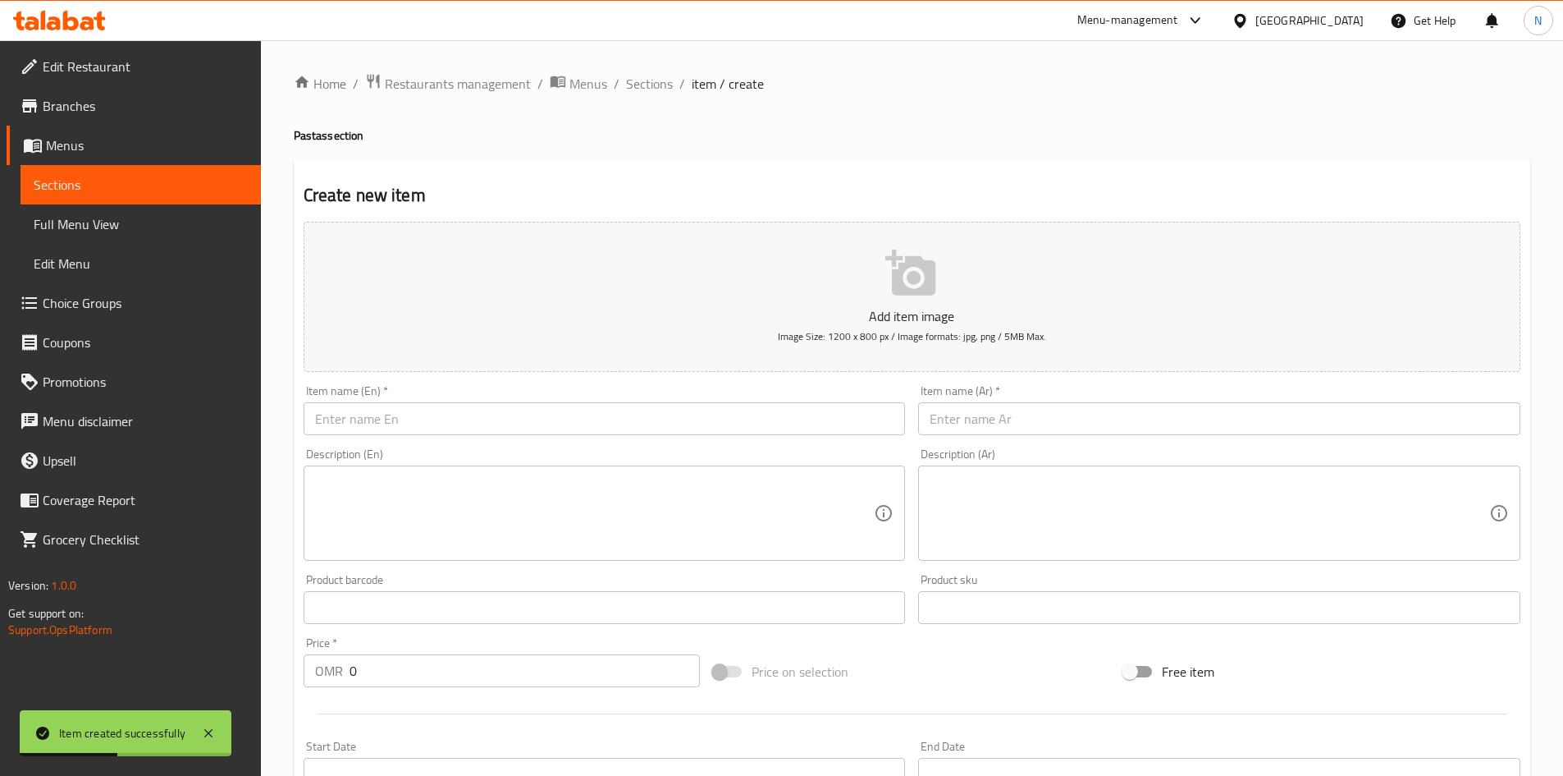
click at [660, 98] on div "Home / Restaurants management / Menus / Sections / item / create Pastas section…" at bounding box center [912, 600] width 1237 height 1054
click at [660, 94] on span "Sections" at bounding box center [649, 84] width 47 height 20
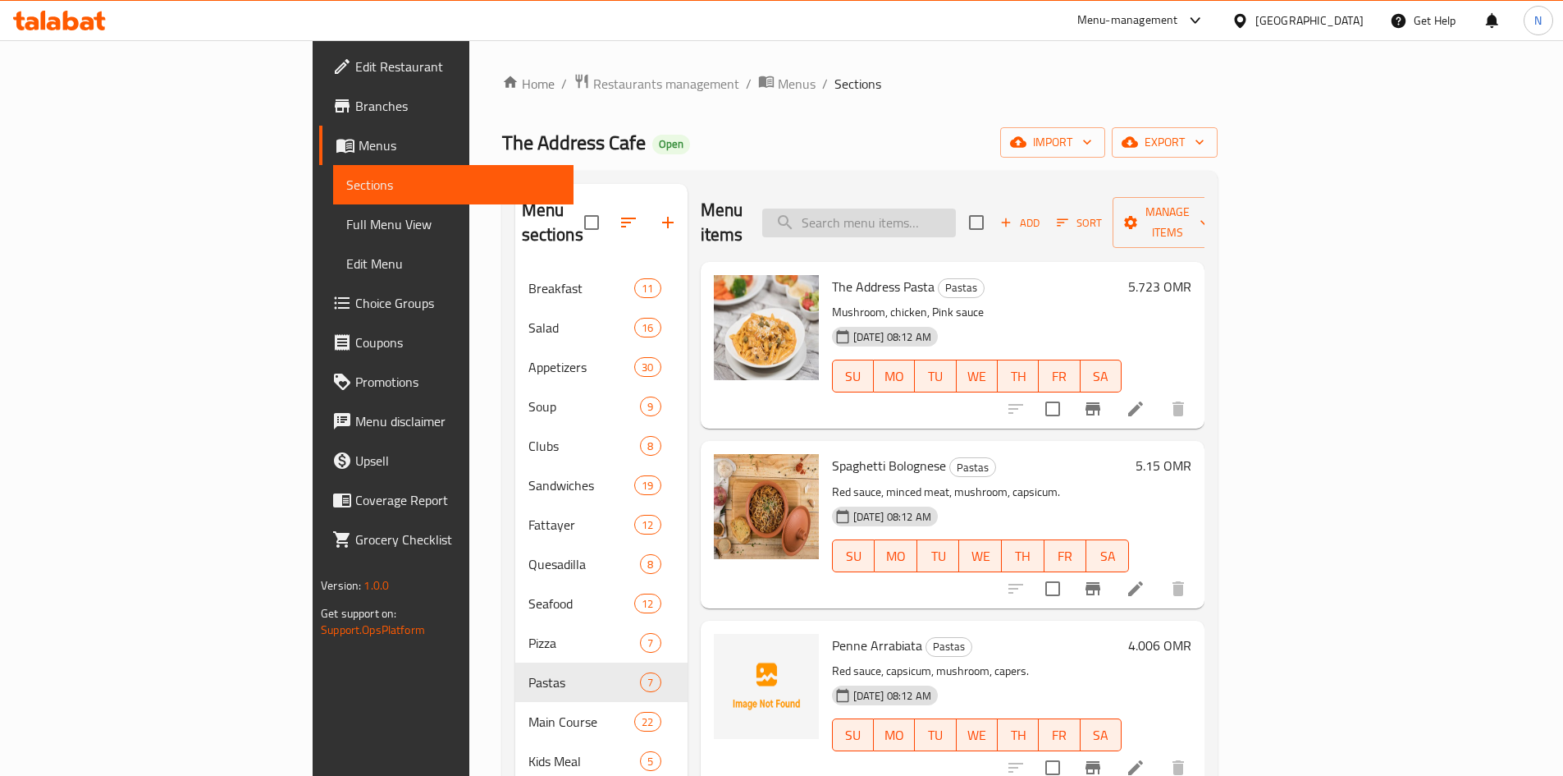
click at [956, 216] on input "search" at bounding box center [859, 222] width 194 height 29
paste input "Green Salad"
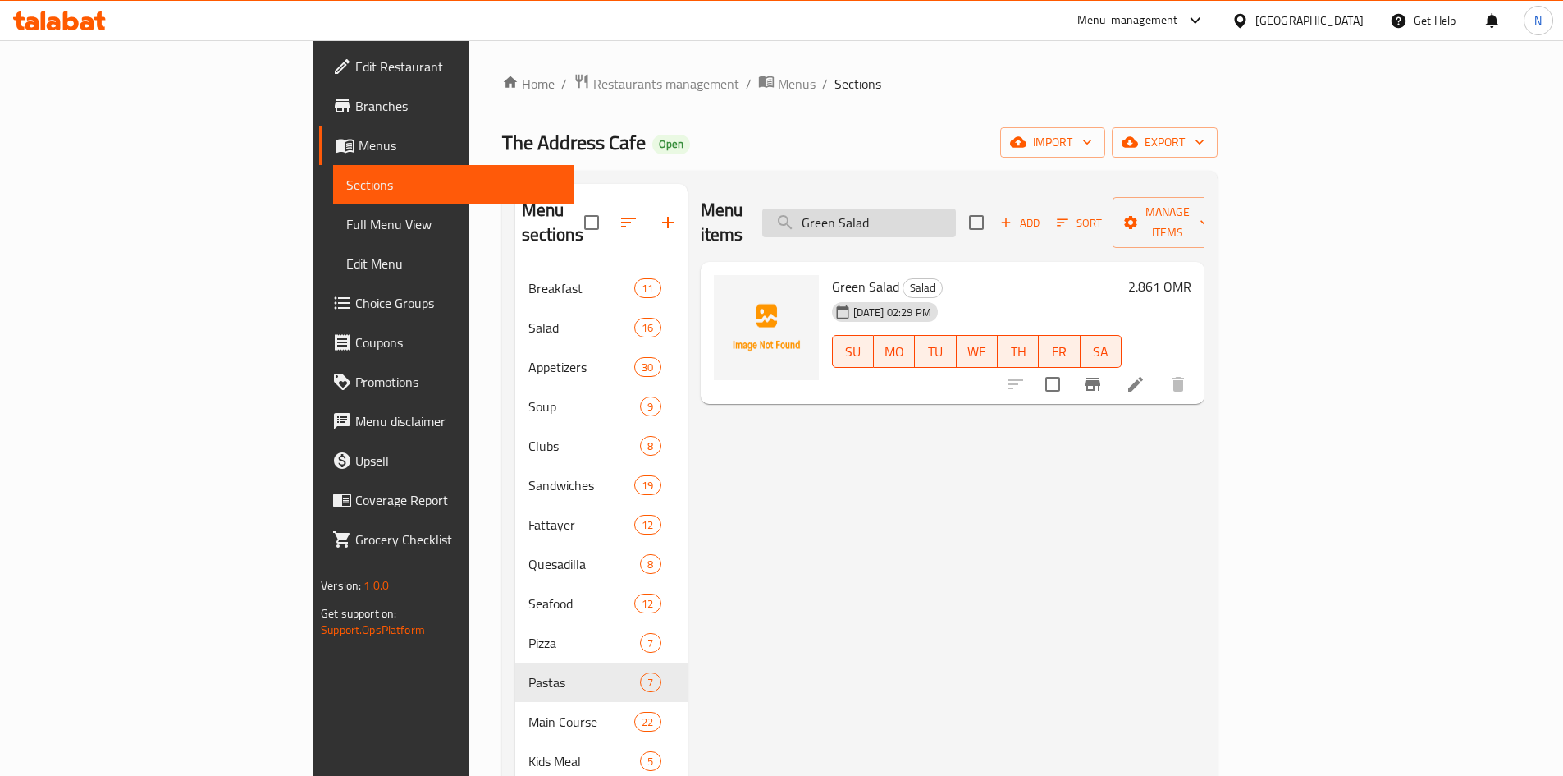
click at [956, 218] on input "Green Salad" at bounding box center [859, 222] width 194 height 29
paste input "Avocado salad with chicken"
click at [942, 208] on input "Avocado salad with chicken" at bounding box center [859, 222] width 194 height 29
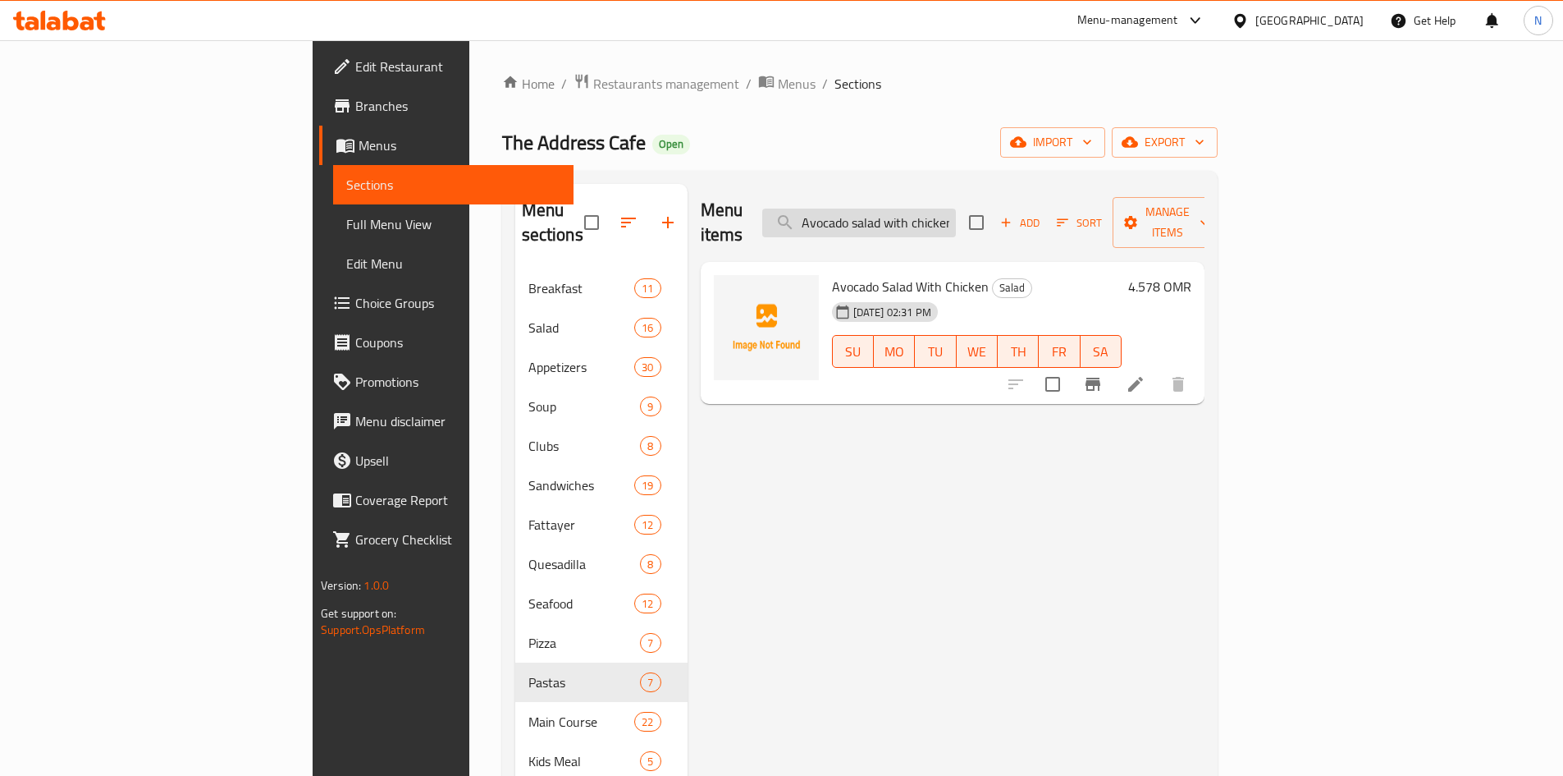
click at [942, 208] on input "Avocado salad with chicken" at bounding box center [859, 222] width 194 height 29
paste input "Hummus"
type input "Hummus with chicken"
click at [956, 208] on input "Hummus with chicken" at bounding box center [859, 222] width 194 height 29
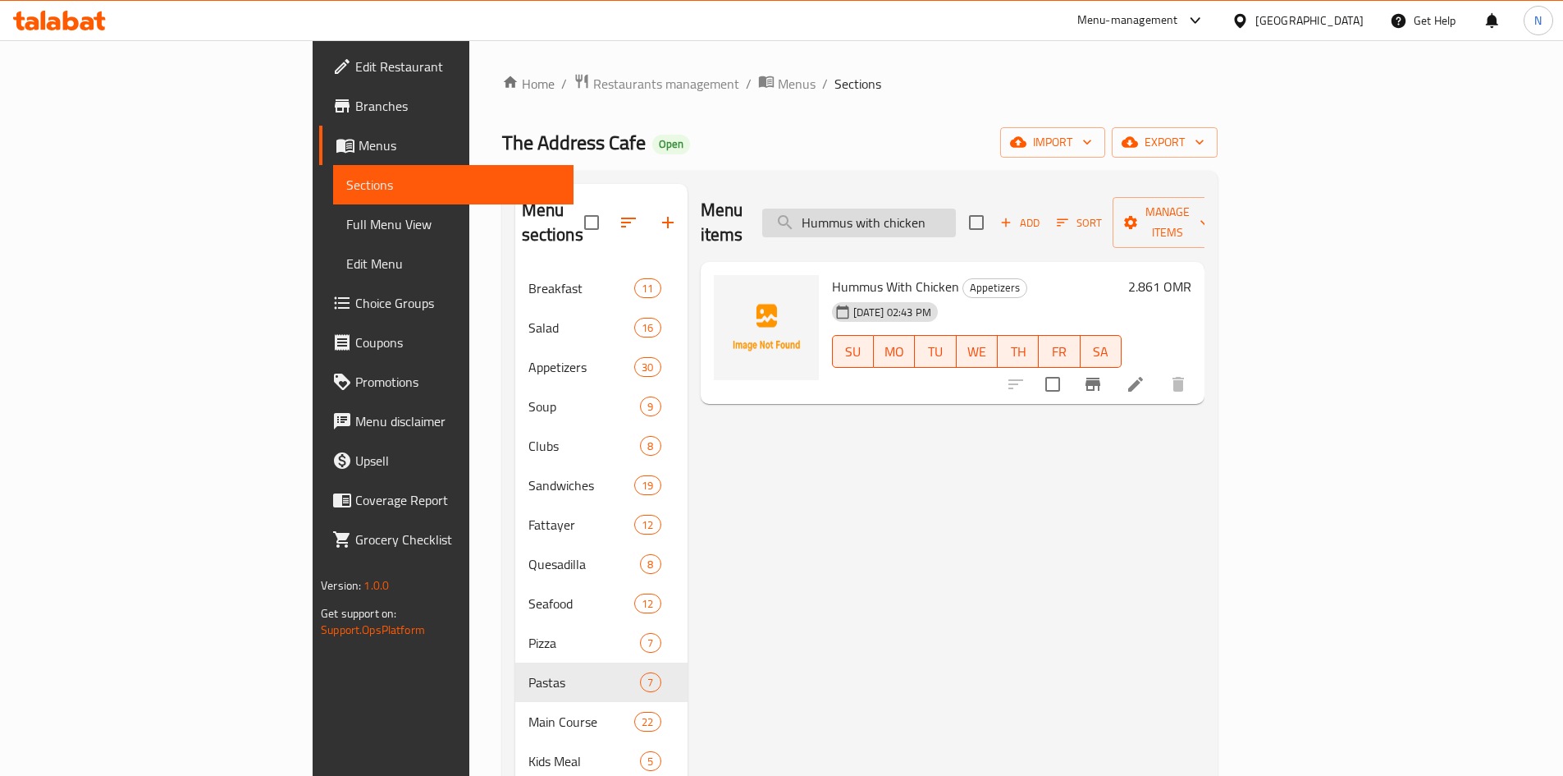
click at [956, 208] on input "Hummus with chicken" at bounding box center [859, 222] width 194 height 29
click at [956, 210] on input "Hummus with chicken" at bounding box center [859, 222] width 194 height 29
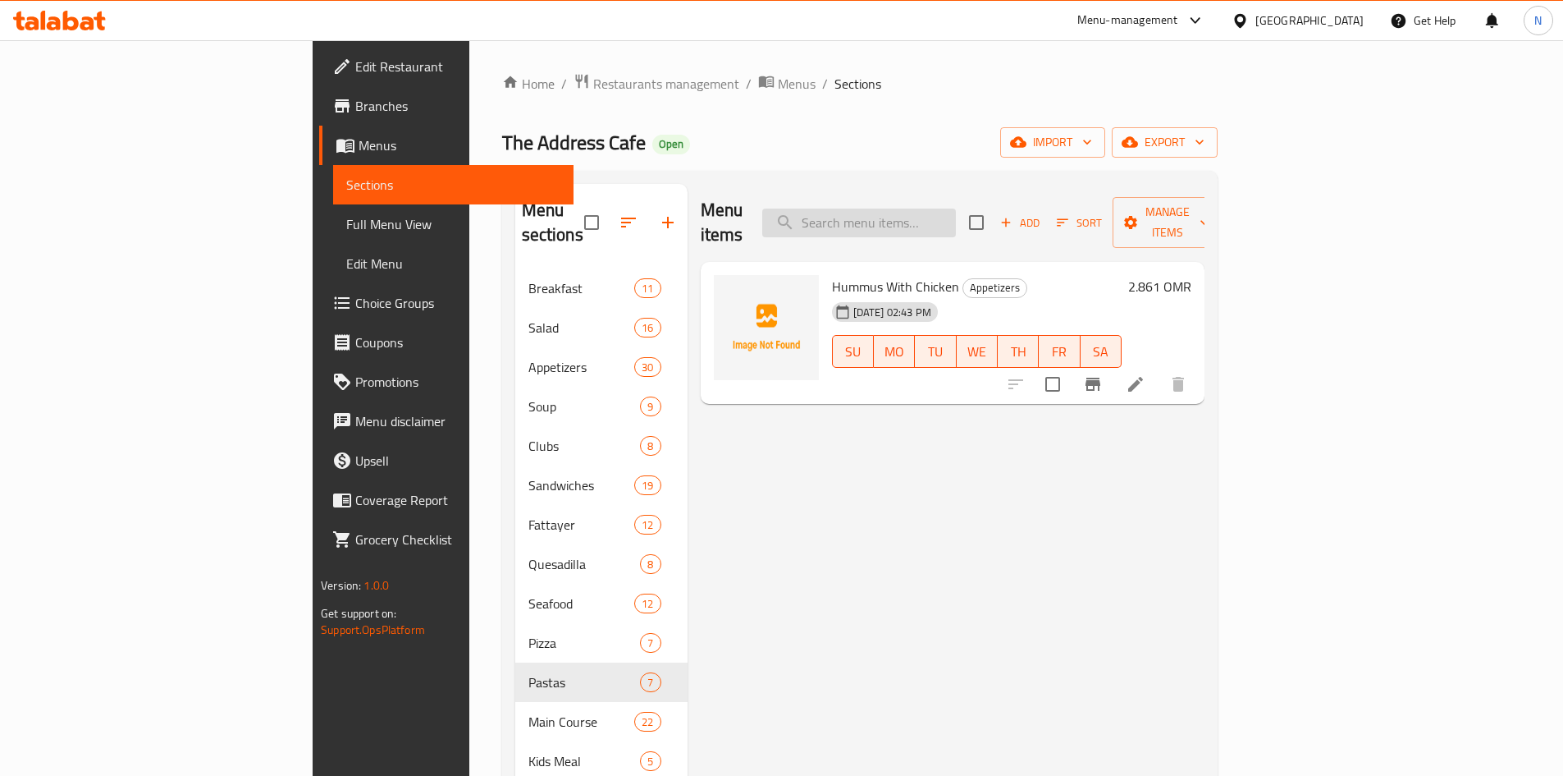
paste input "Hummus with chicken"
click at [956, 208] on input "Hummus with chicken" at bounding box center [859, 222] width 194 height 29
paste input "Muttabal with Meat"
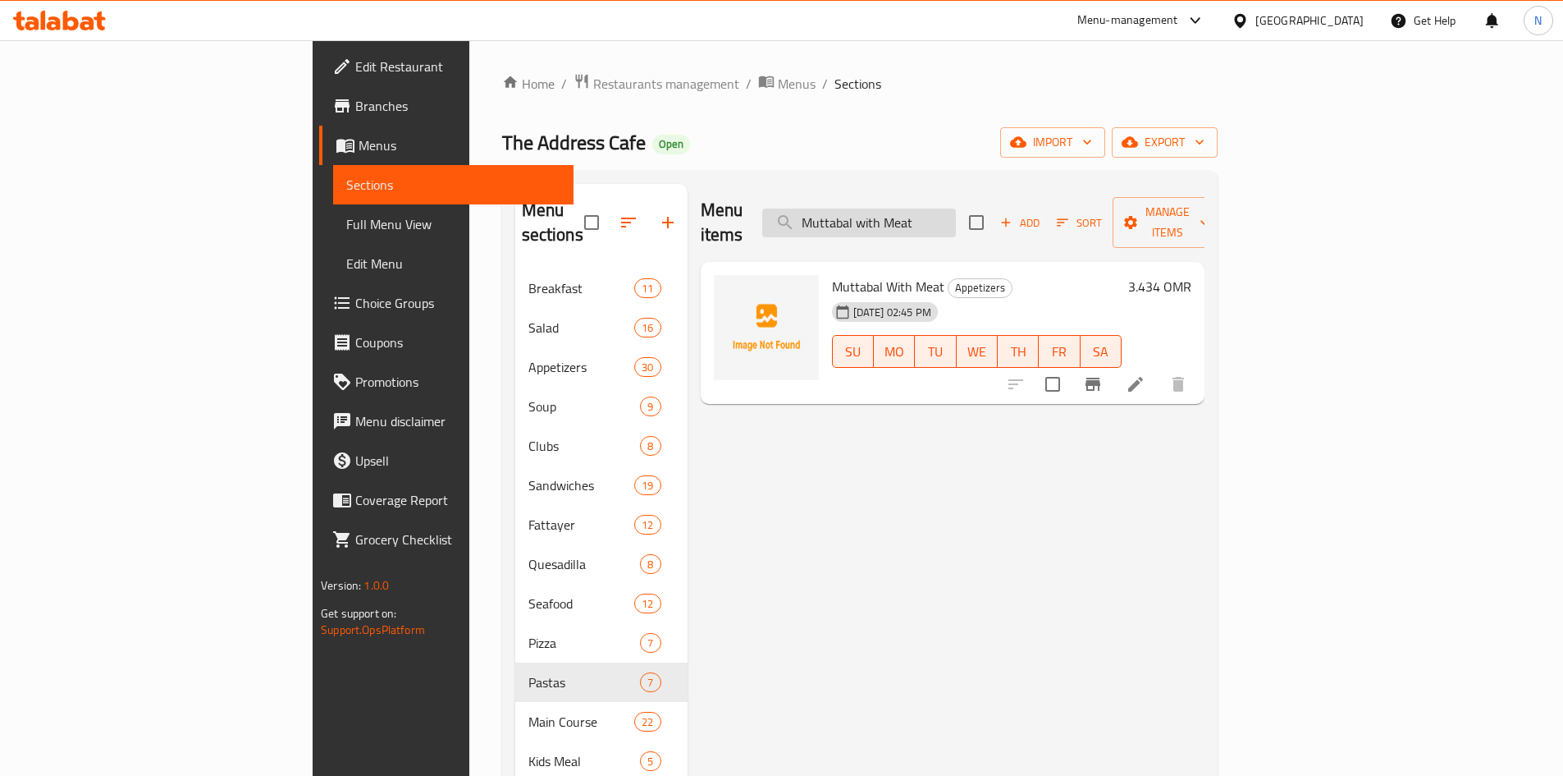
click at [956, 208] on input "Muttabal with Meat" at bounding box center [859, 222] width 194 height 29
paste input "Plain Arabian Bread"
click at [956, 213] on input "Plain Arabian Bread" at bounding box center [859, 222] width 194 height 29
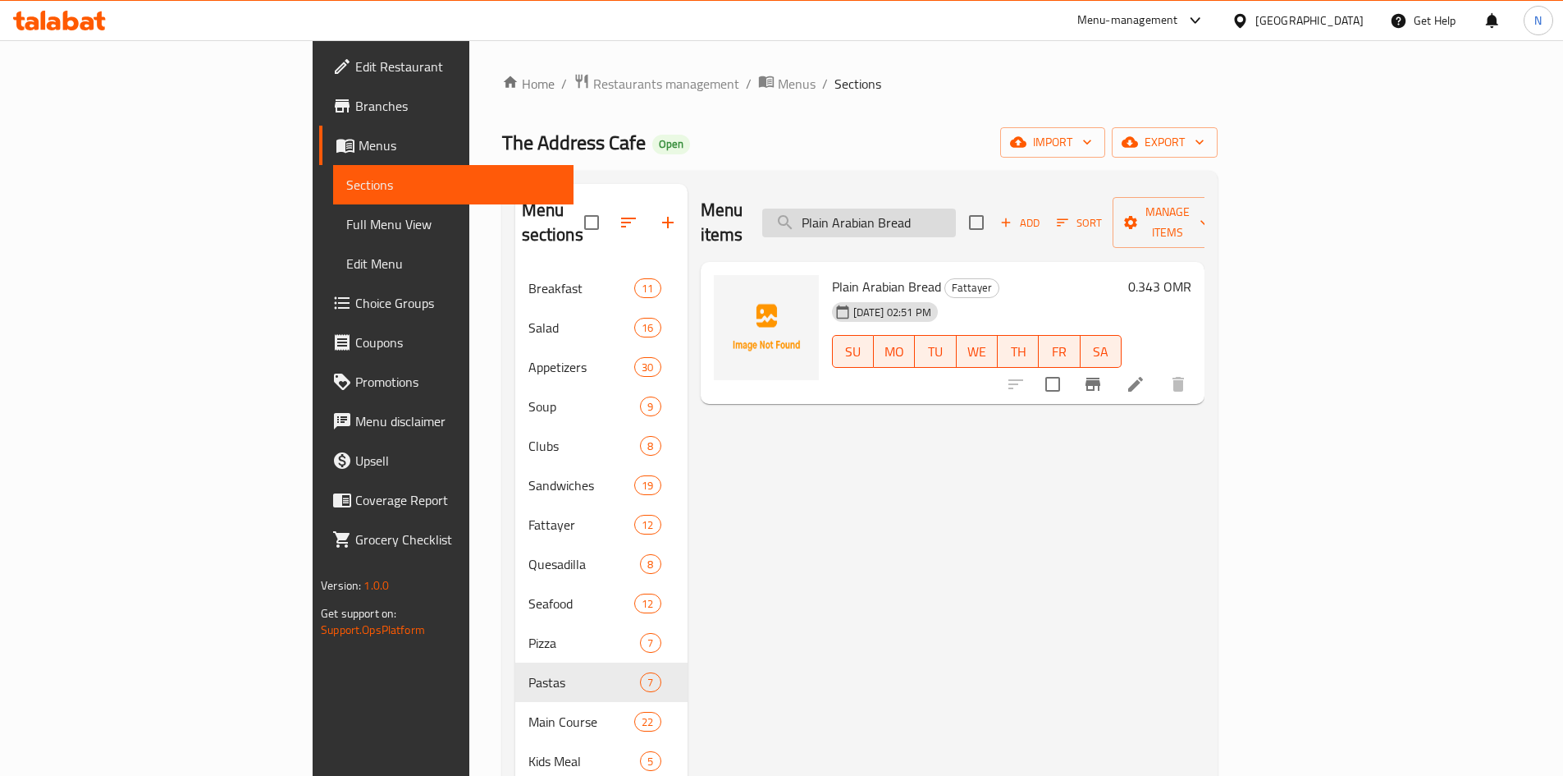
click at [956, 213] on input "Plain Arabian Bread" at bounding box center [859, 222] width 194 height 29
paste input "rawns Pasta"
type input "Prawns Pasta"
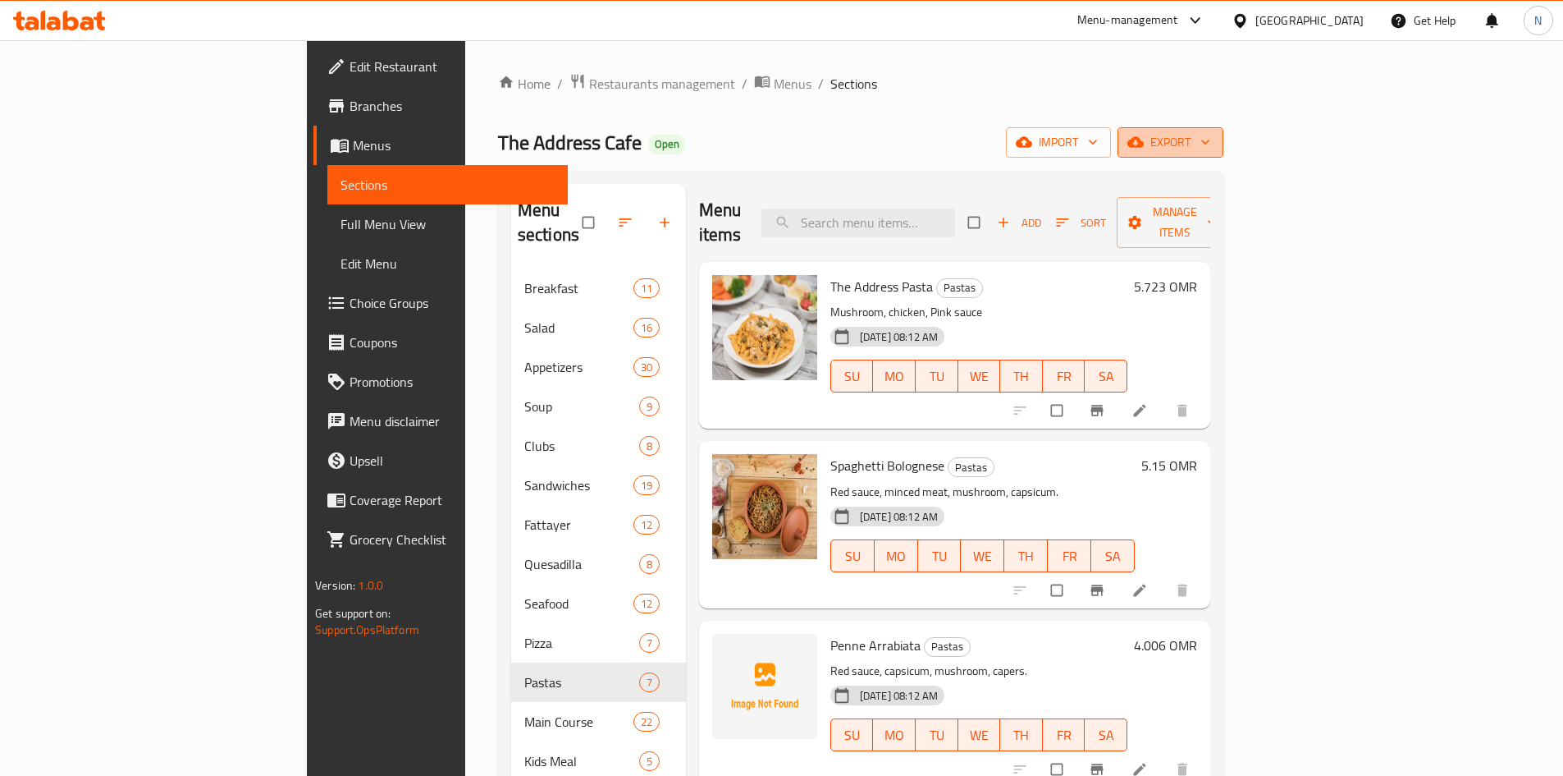
click at [1211, 133] on span "export" at bounding box center [1171, 142] width 80 height 21
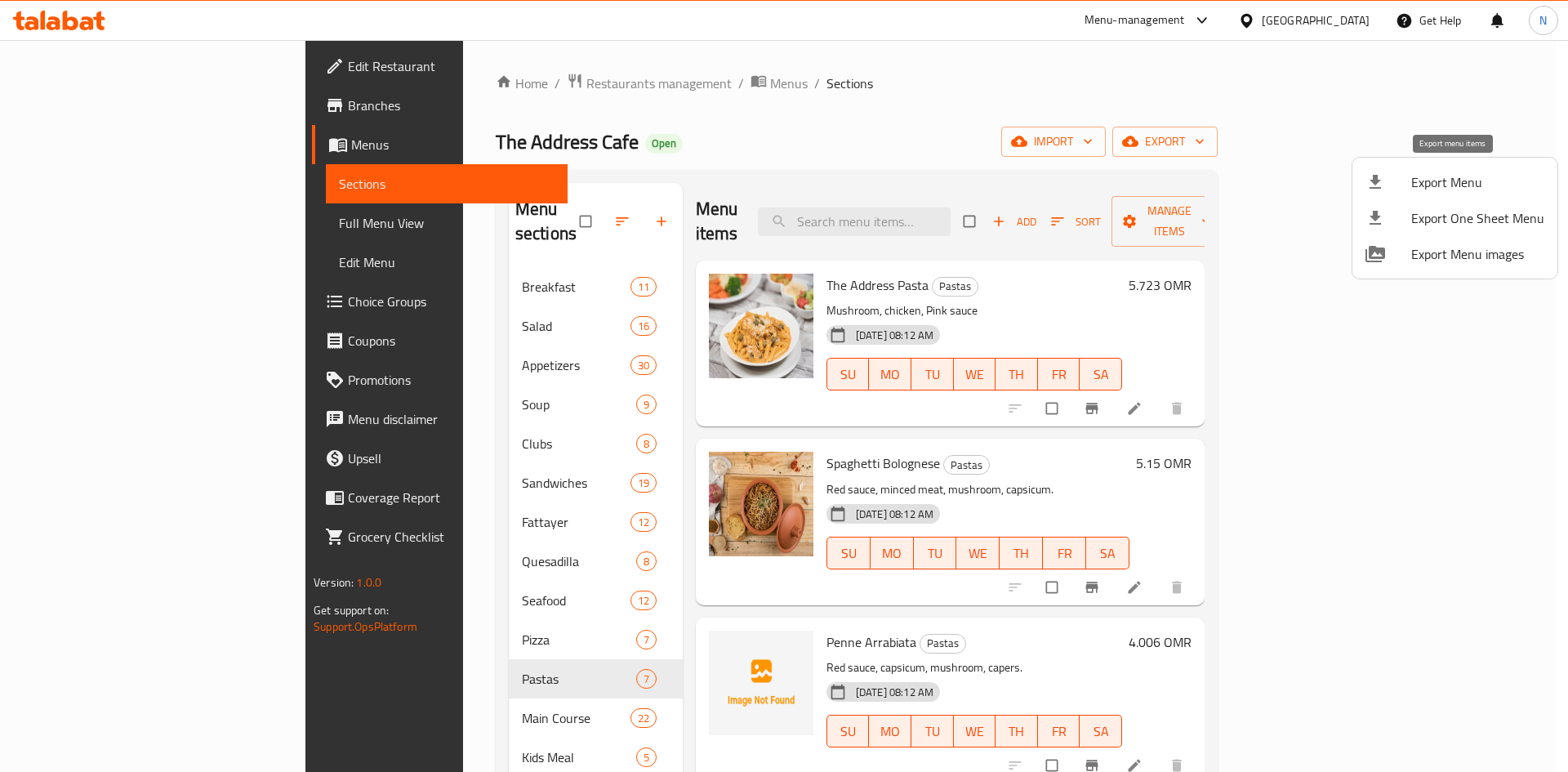
click at [1428, 188] on span "Export Menu" at bounding box center [1477, 182] width 133 height 20
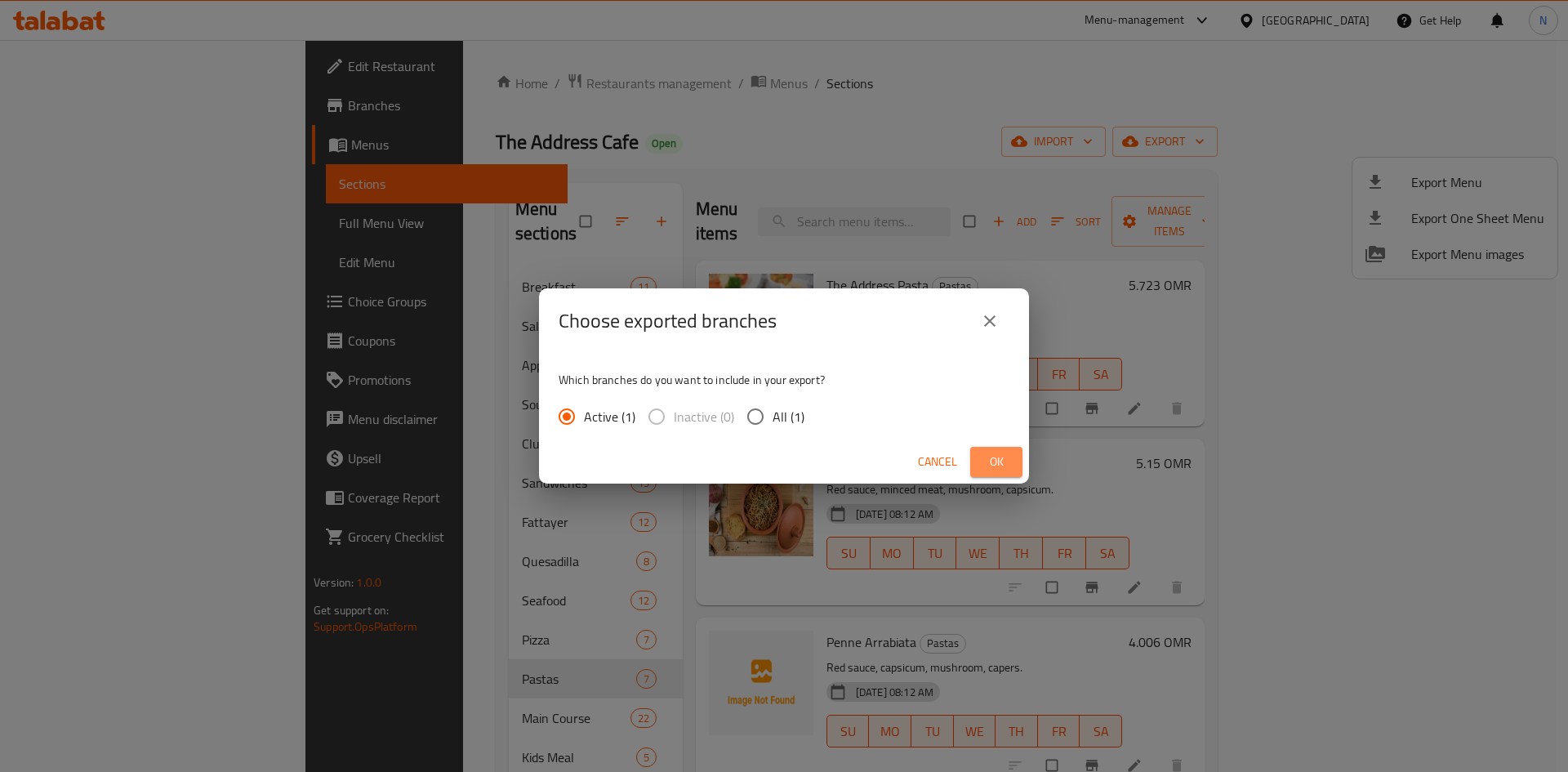
click at [1003, 469] on span "Ok" at bounding box center [996, 462] width 26 height 21
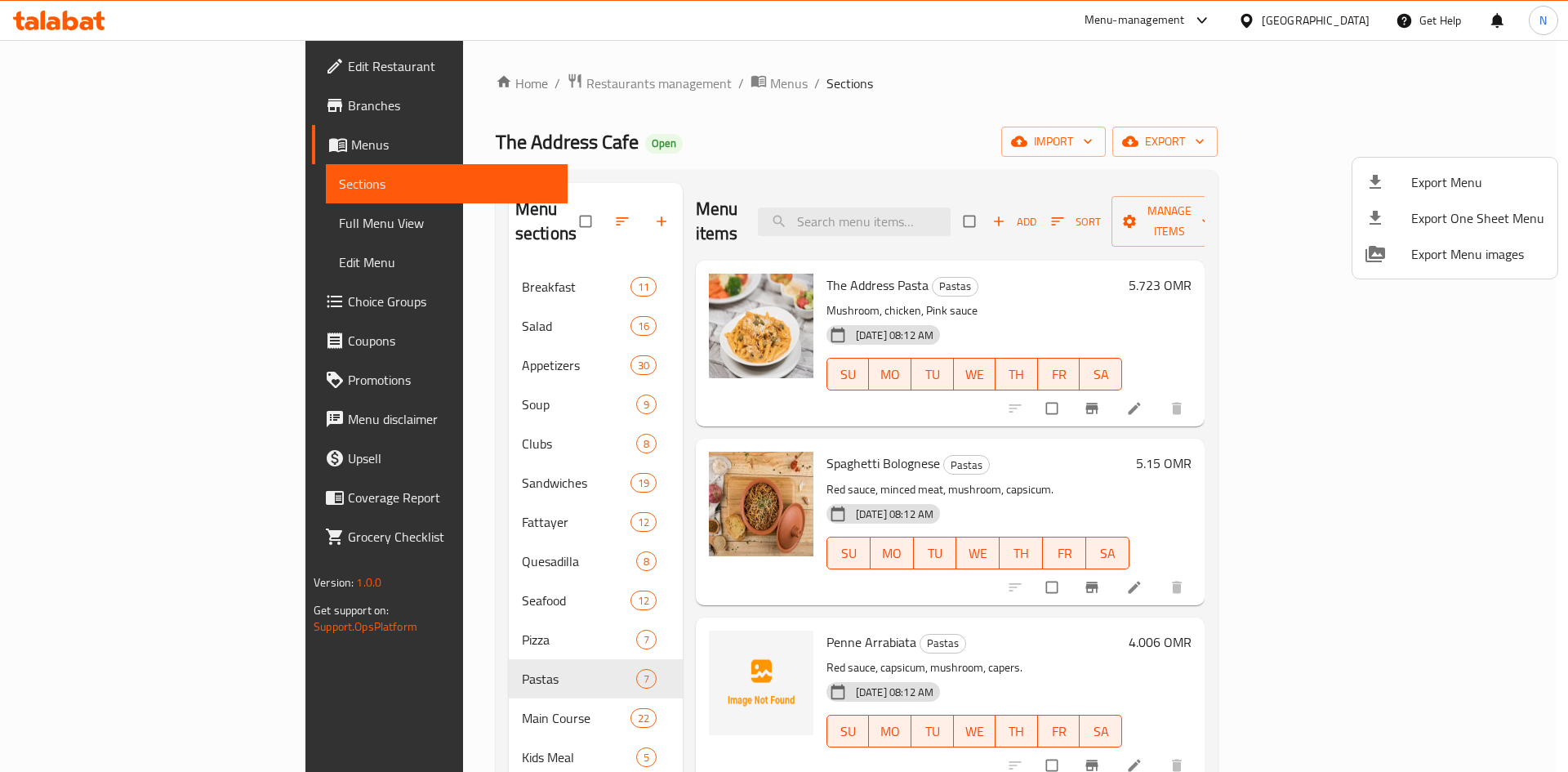
click at [613, 142] on div at bounding box center [784, 386] width 1568 height 772
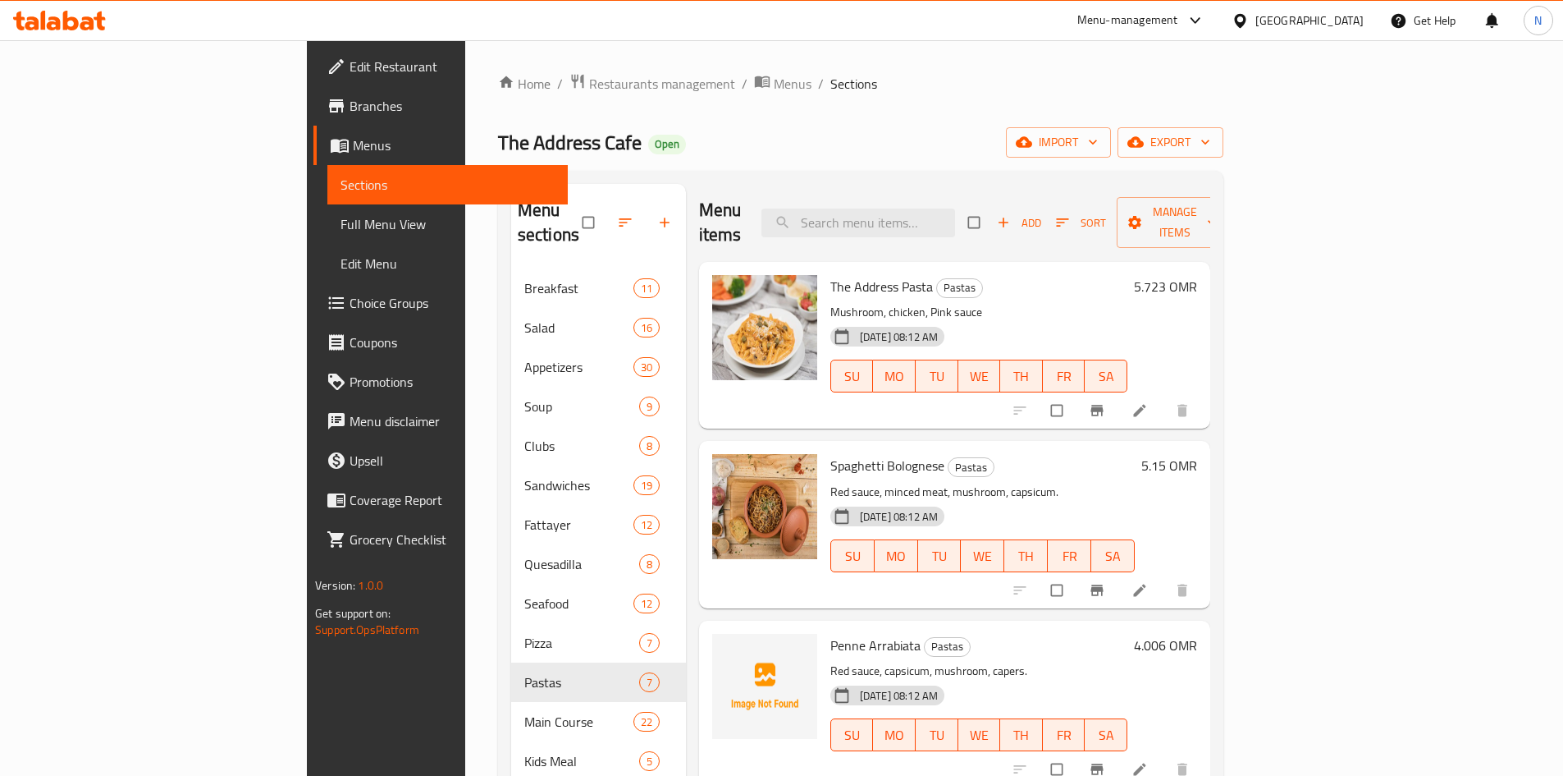
drag, startPoint x: 90, startPoint y: 217, endPoint x: 93, endPoint y: 243, distance: 25.6
click at [341, 217] on span "Full Menu View" at bounding box center [448, 224] width 214 height 20
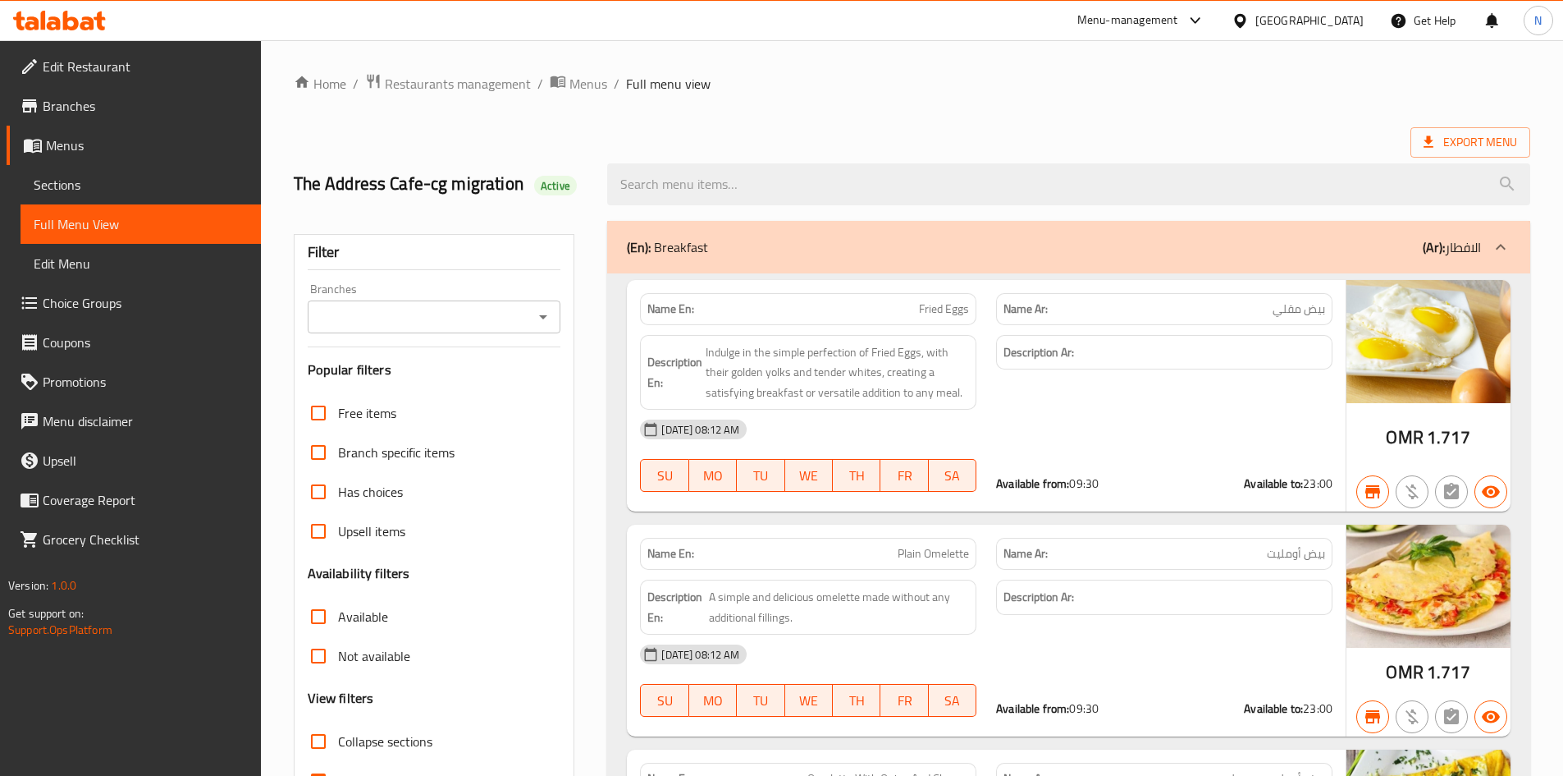
click at [514, 326] on input "Branches" at bounding box center [421, 316] width 217 height 23
click at [487, 382] on span "The Address Cafe,Shati Al Qurm" at bounding box center [408, 388] width 178 height 20
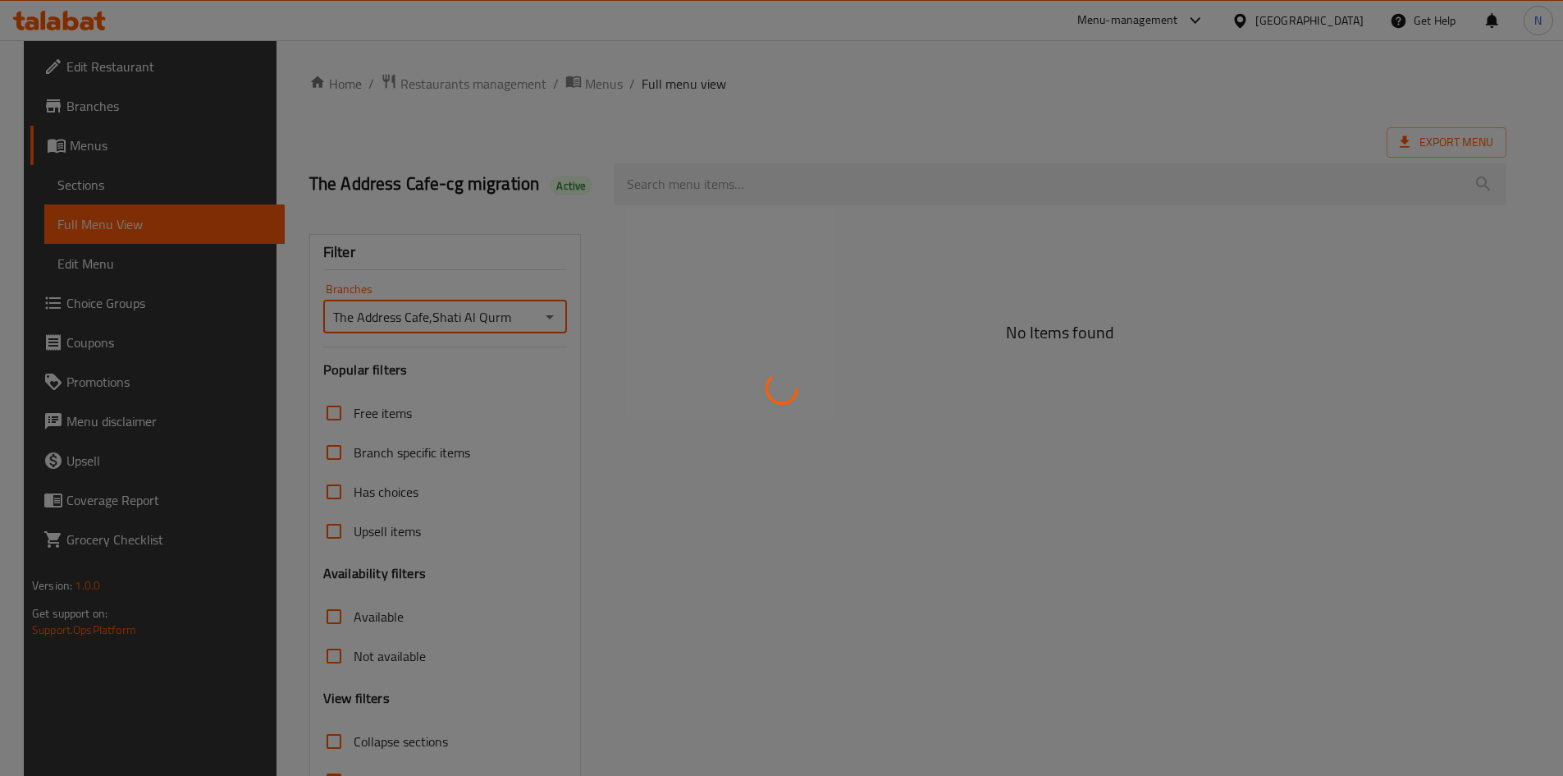
type input "The Address Cafe,Shati Al Qurm"
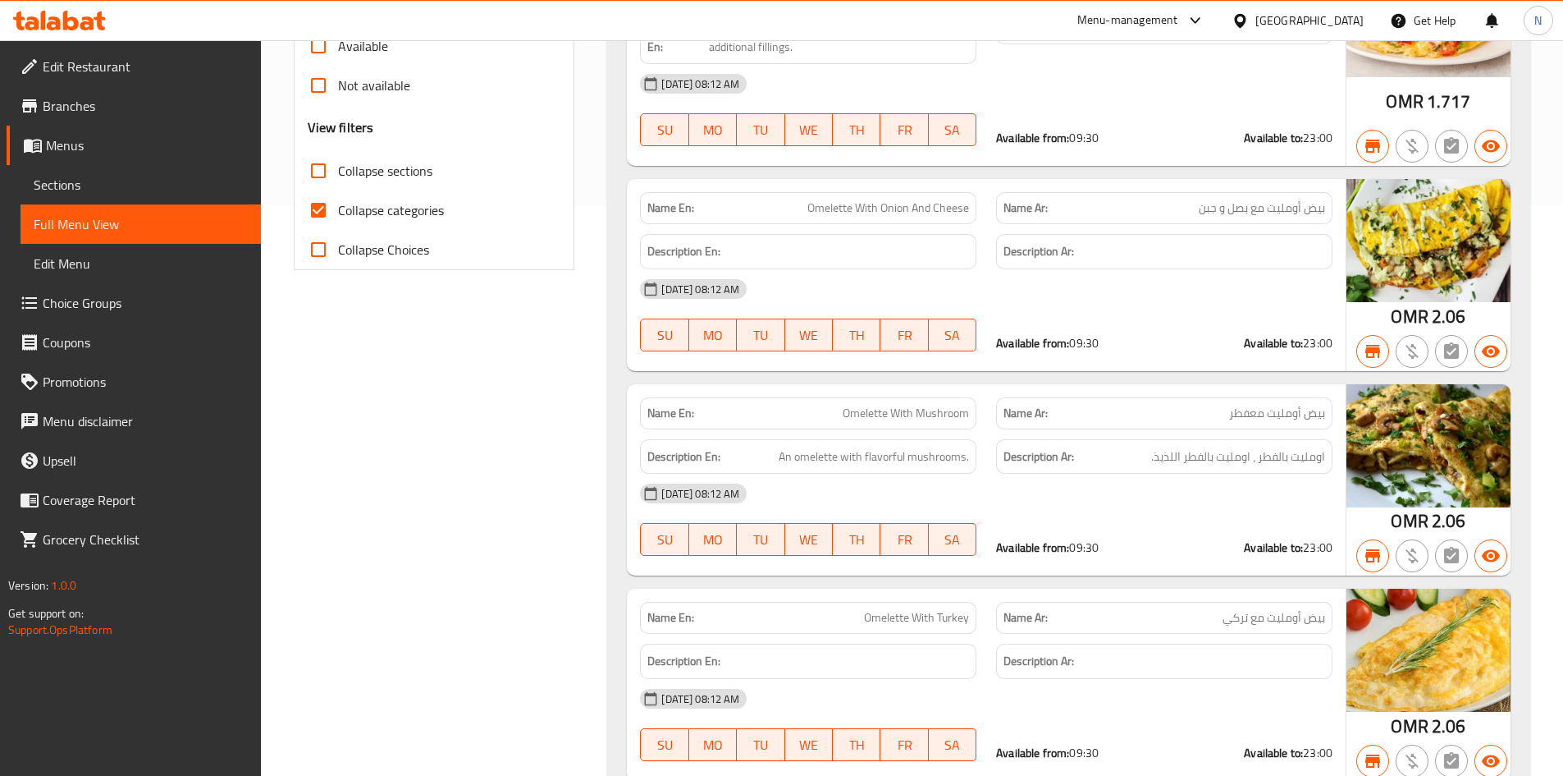
scroll to position [657, 0]
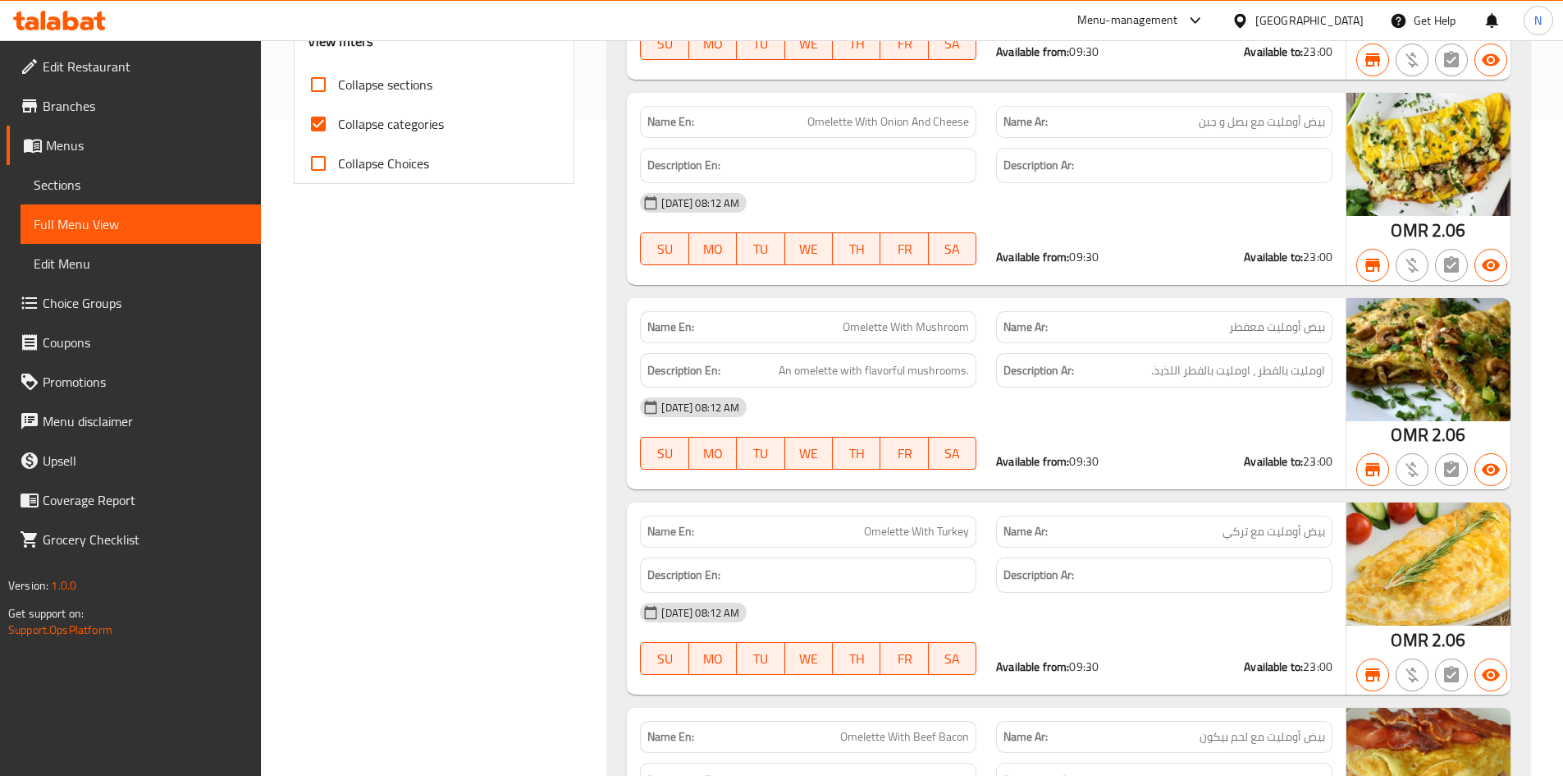
click at [321, 135] on input "Collapse categories" at bounding box center [318, 123] width 39 height 39
checkbox input "false"
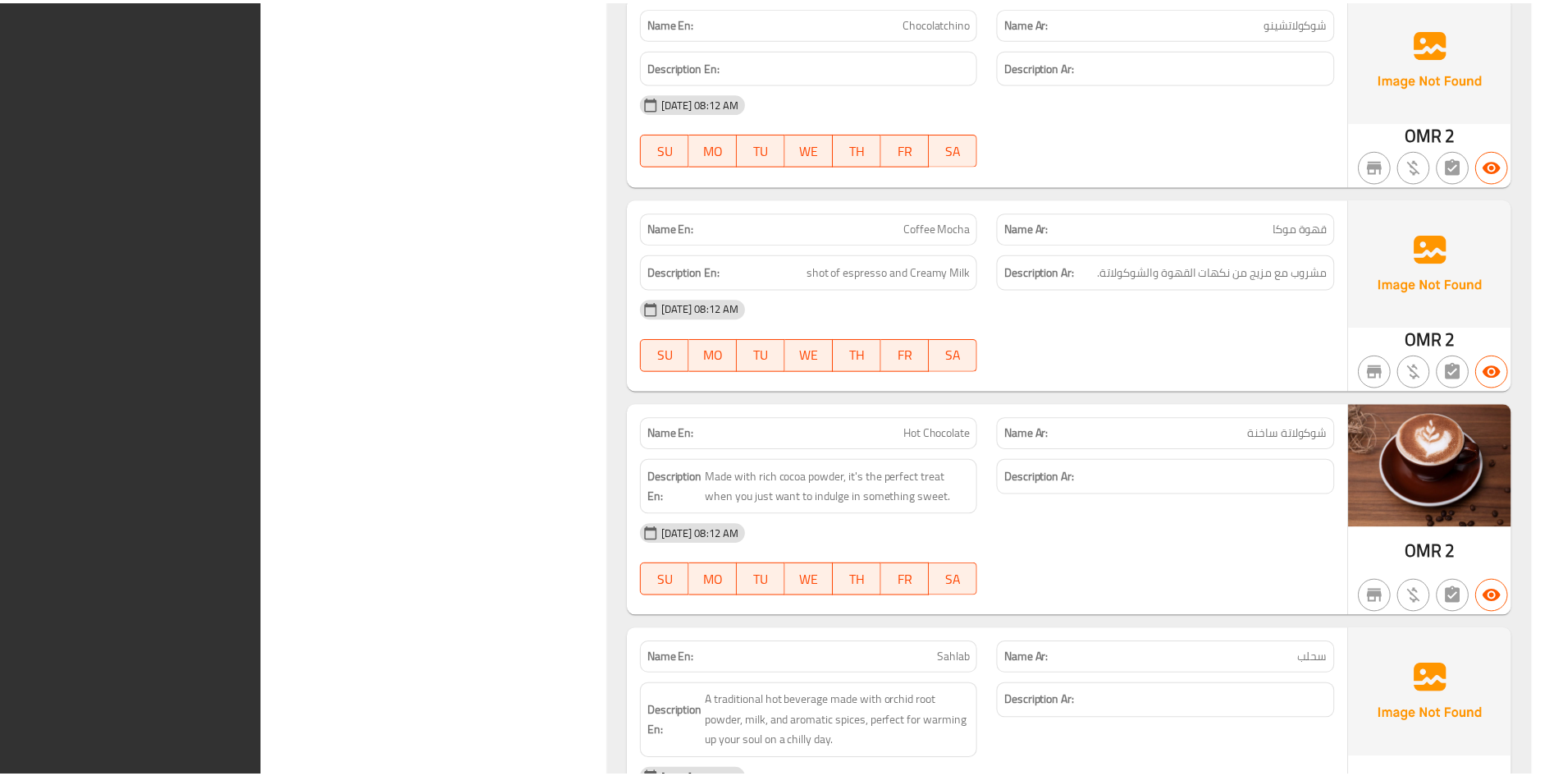
scroll to position [69088, 0]
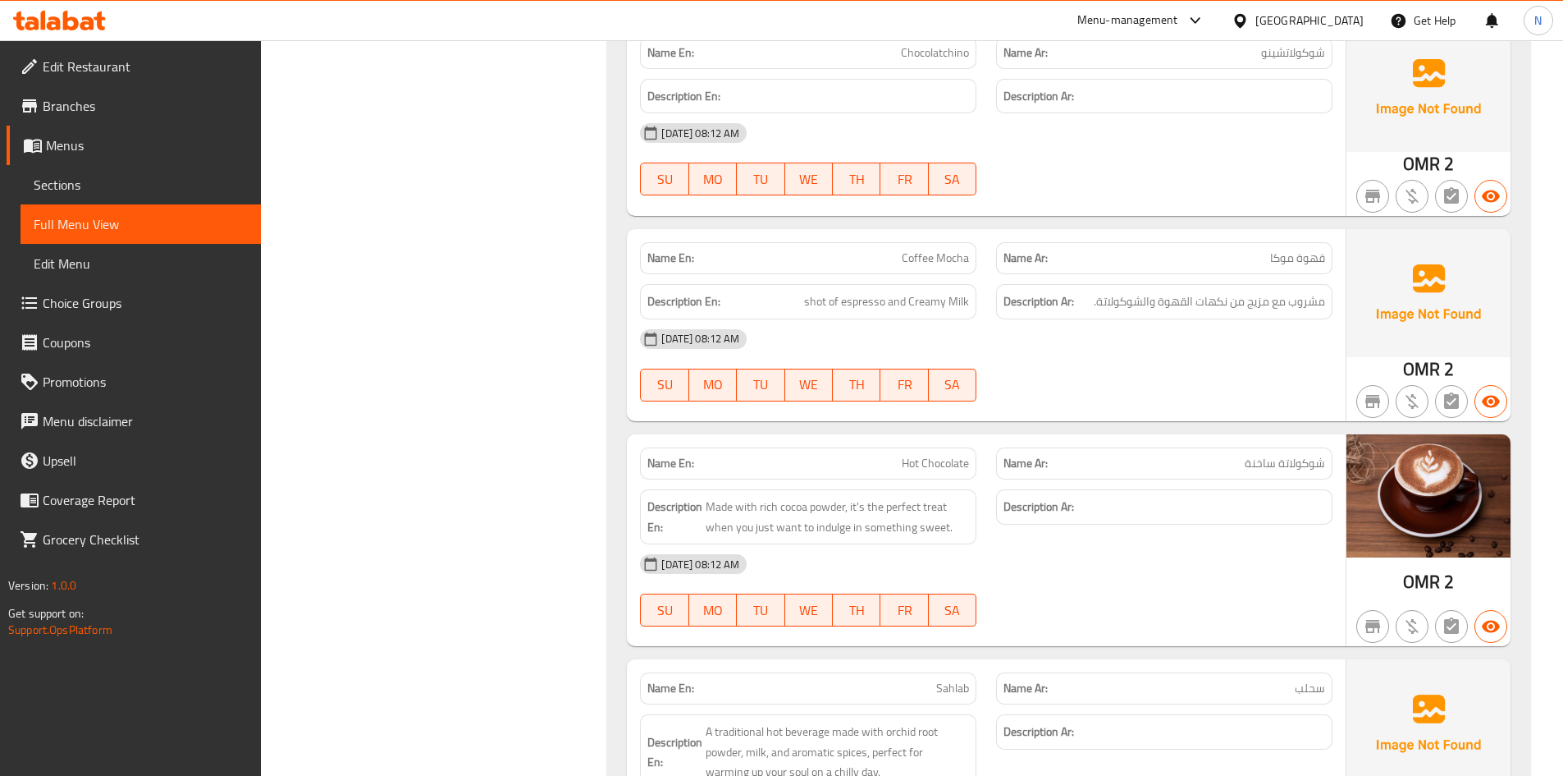
click at [1256, 15] on div at bounding box center [1244, 20] width 24 height 18
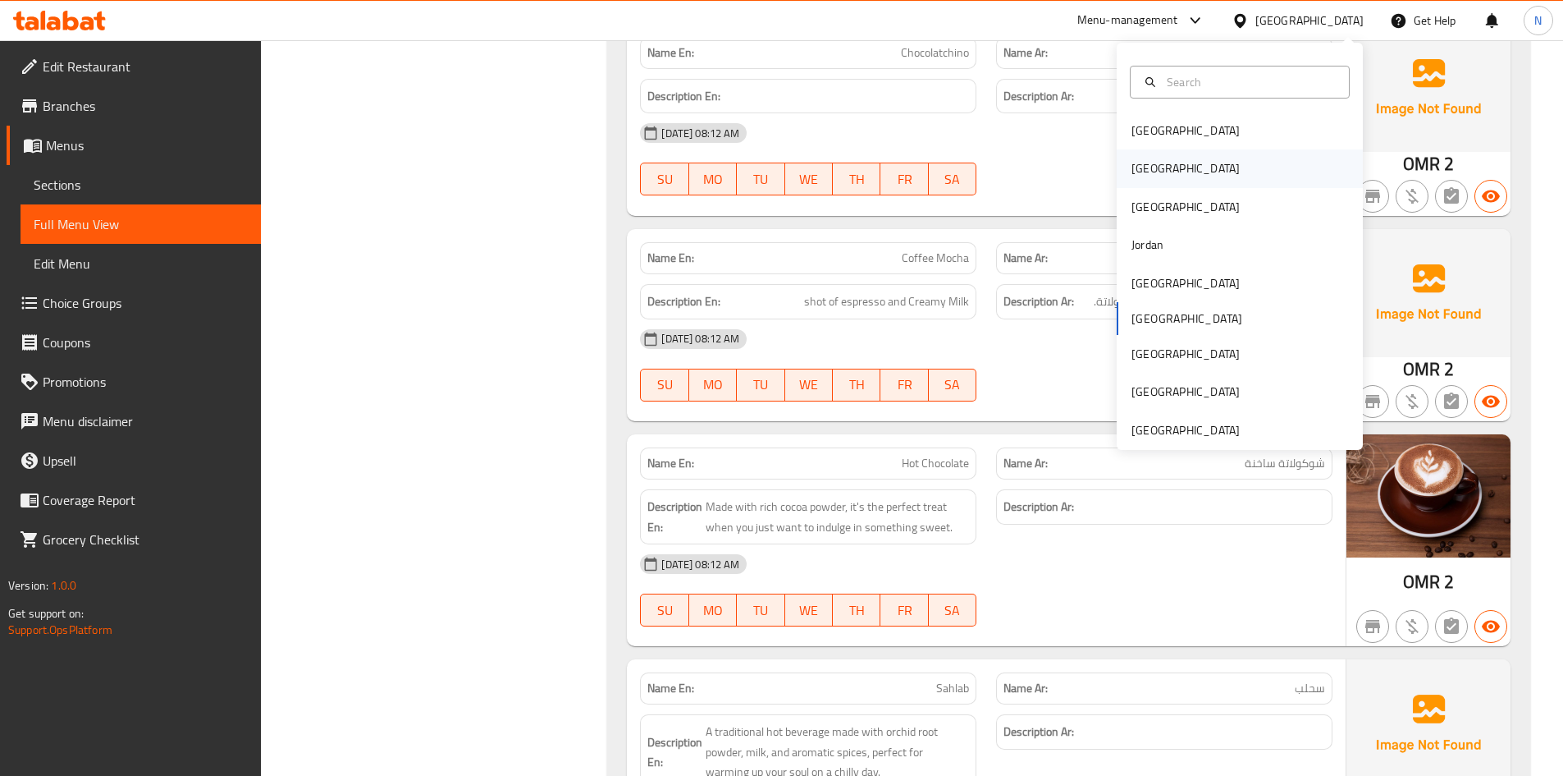
click at [1179, 169] on div "[GEOGRAPHIC_DATA]" at bounding box center [1240, 168] width 246 height 38
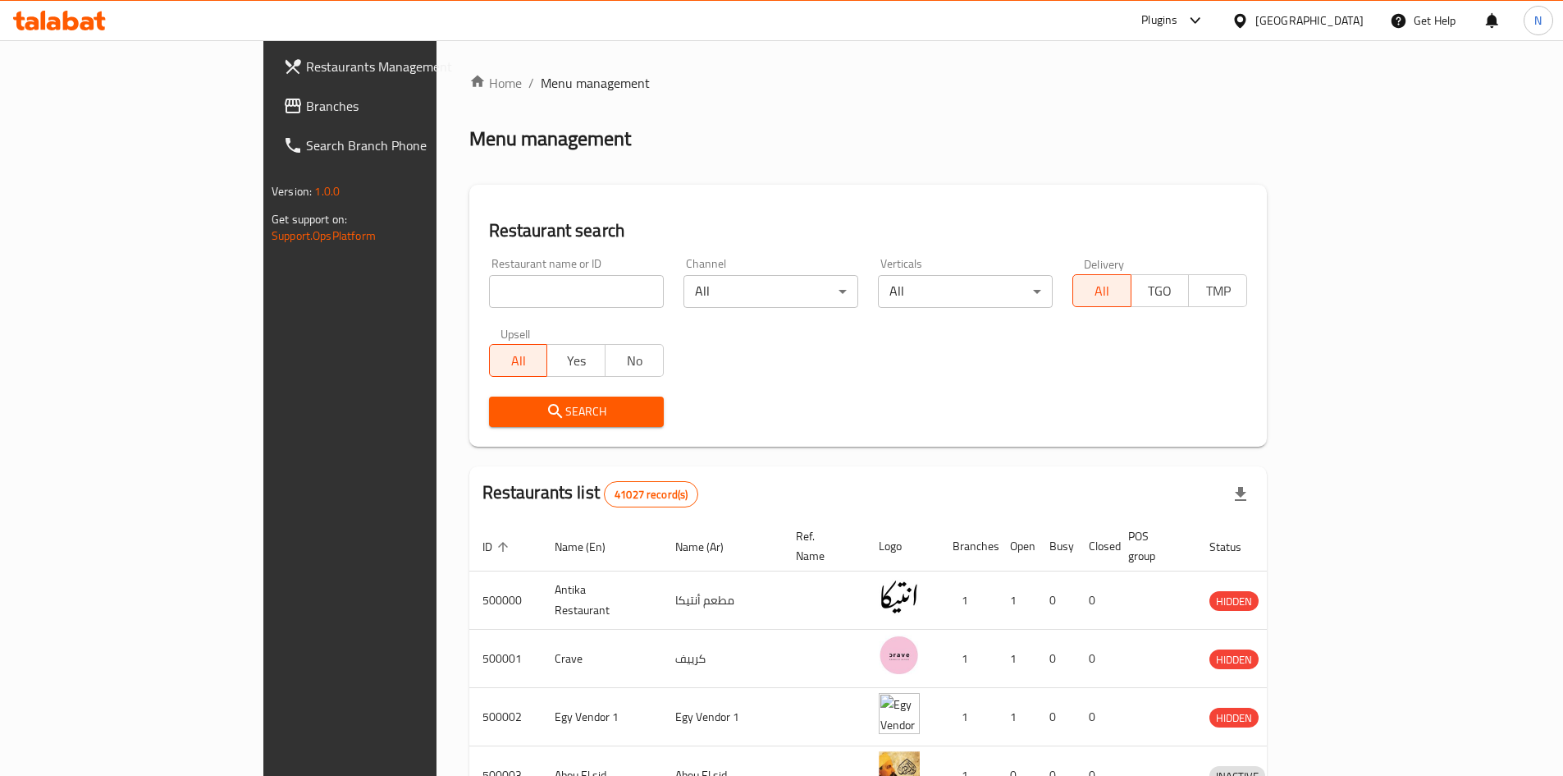
click at [306, 104] on span "Branches" at bounding box center [408, 106] width 205 height 20
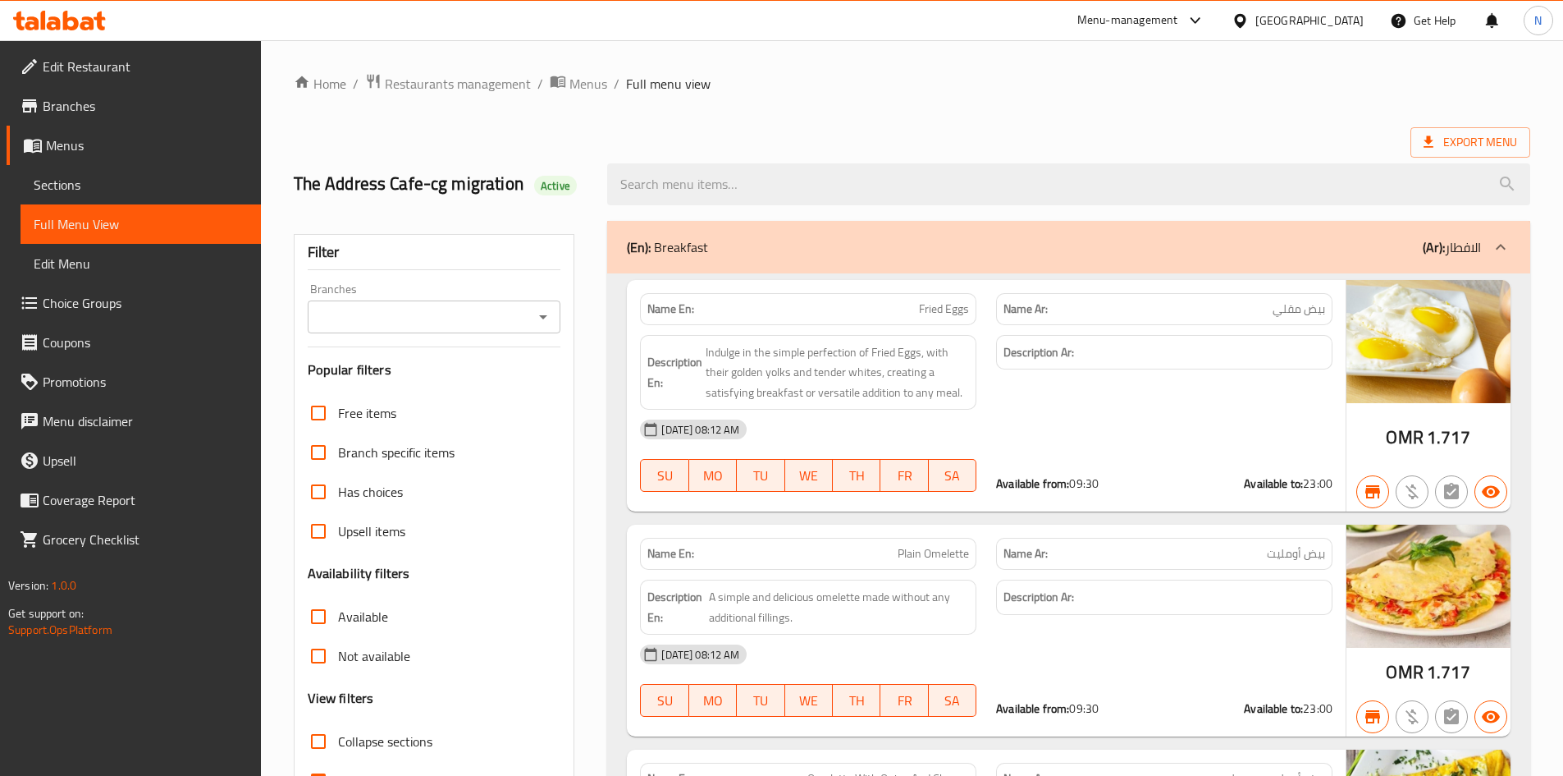
click at [1347, 18] on div "[GEOGRAPHIC_DATA]" at bounding box center [1310, 20] width 108 height 18
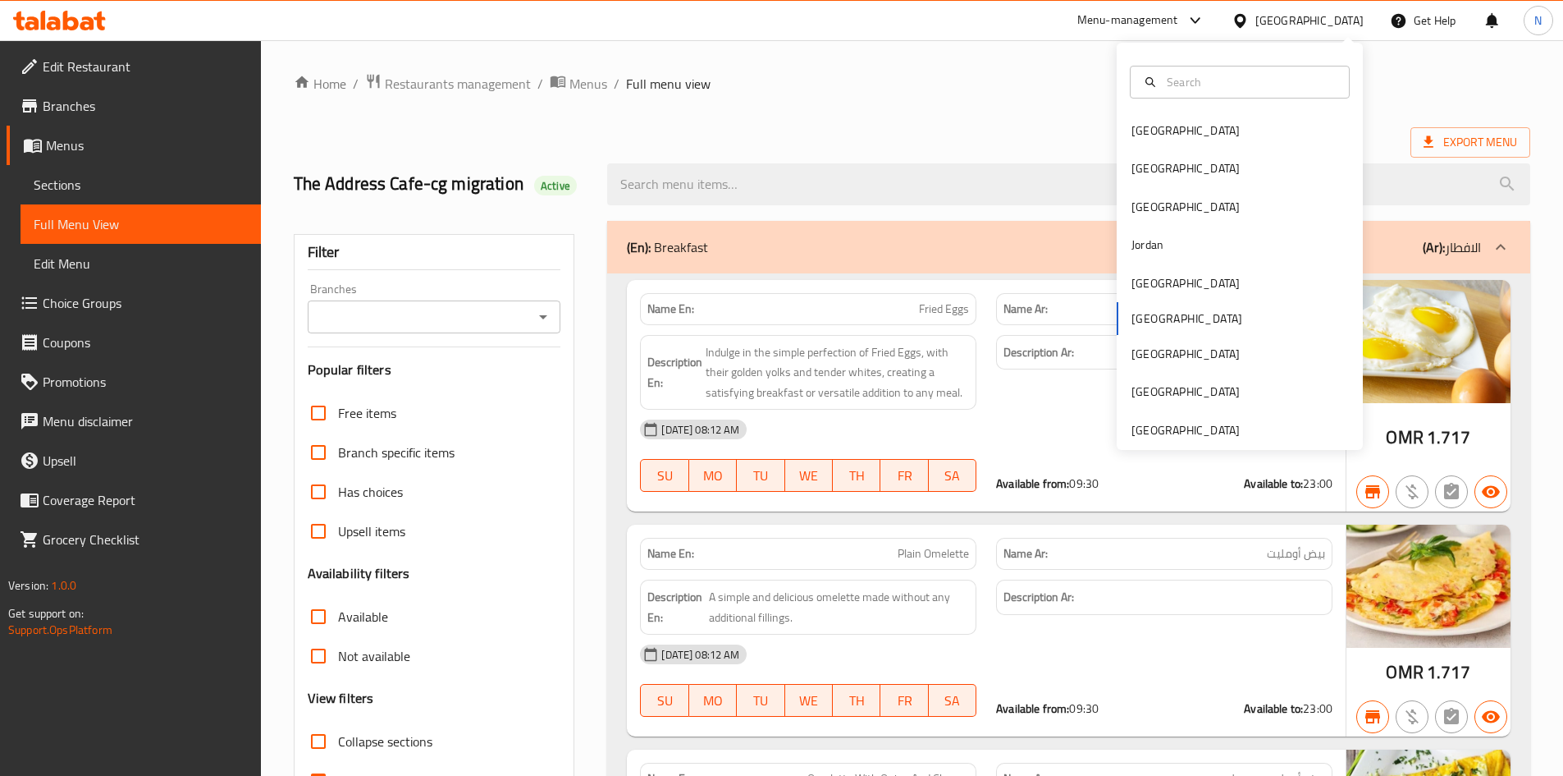
click at [1347, 18] on div "[GEOGRAPHIC_DATA]" at bounding box center [1310, 20] width 108 height 18
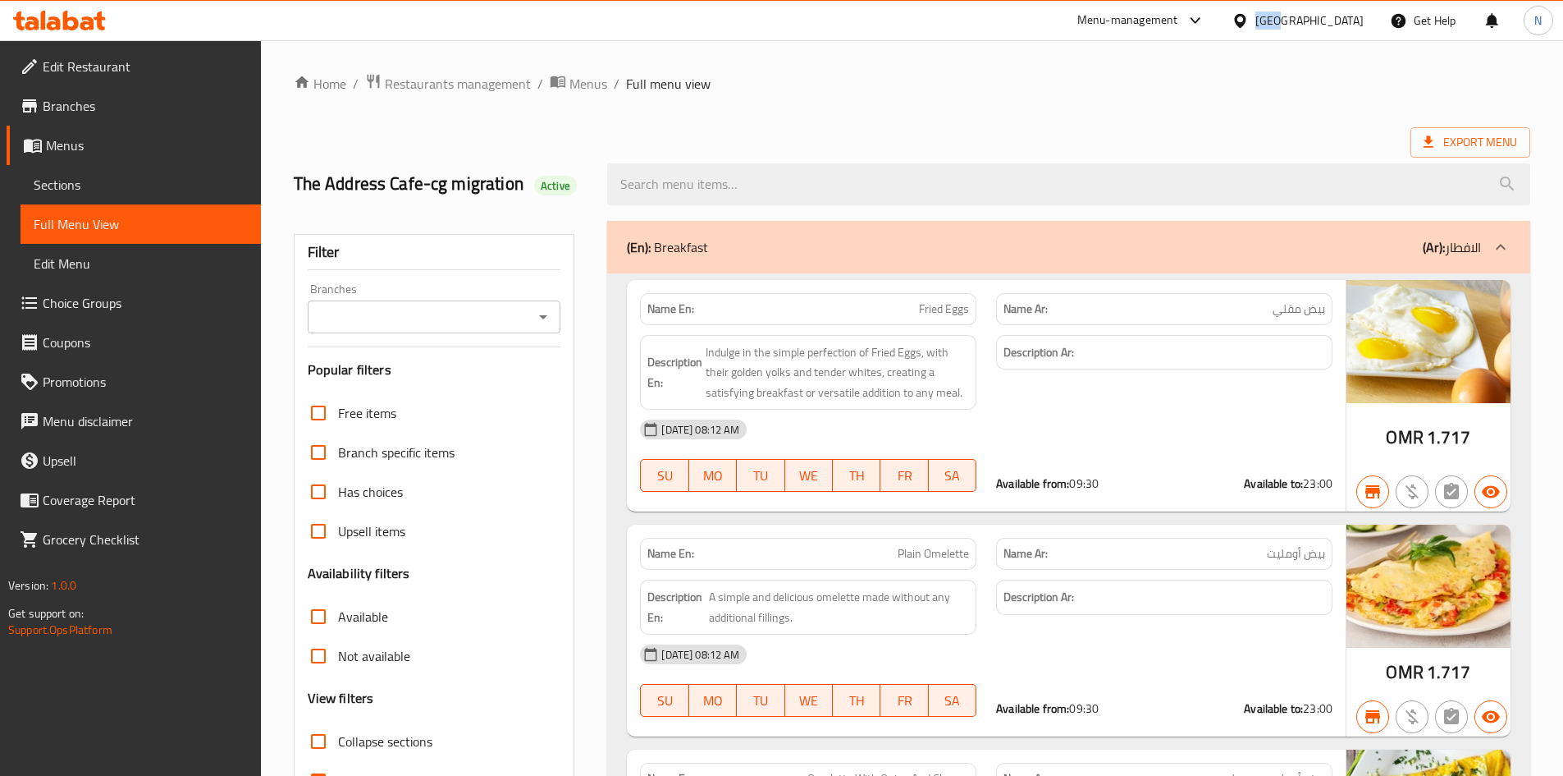
click at [1347, 18] on div "[GEOGRAPHIC_DATA]" at bounding box center [1310, 20] width 108 height 18
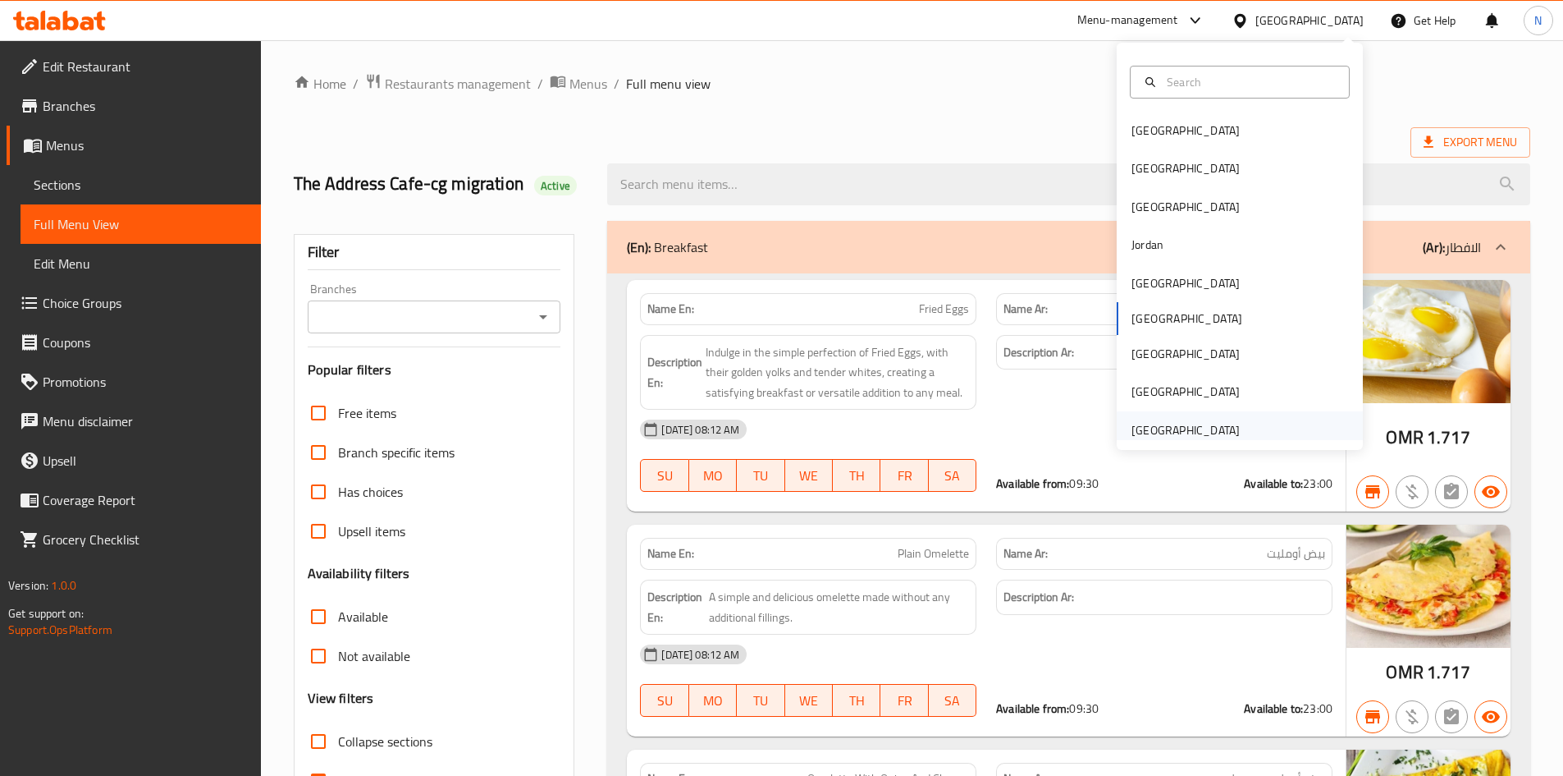
click at [1166, 421] on div "[GEOGRAPHIC_DATA]" at bounding box center [1186, 430] width 108 height 18
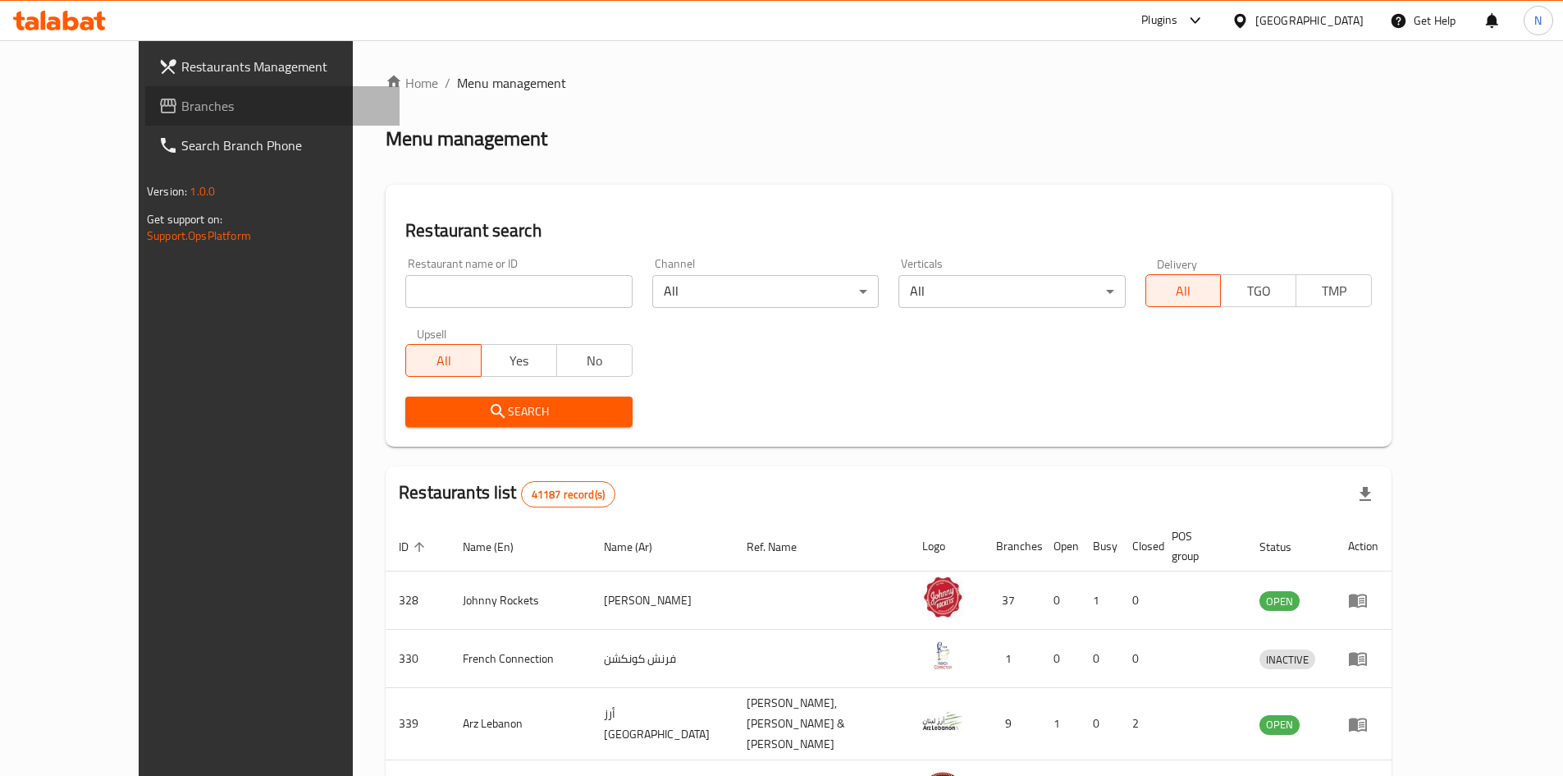
click at [181, 108] on span "Branches" at bounding box center [283, 106] width 205 height 20
